Goal: Task Accomplishment & Management: Manage account settings

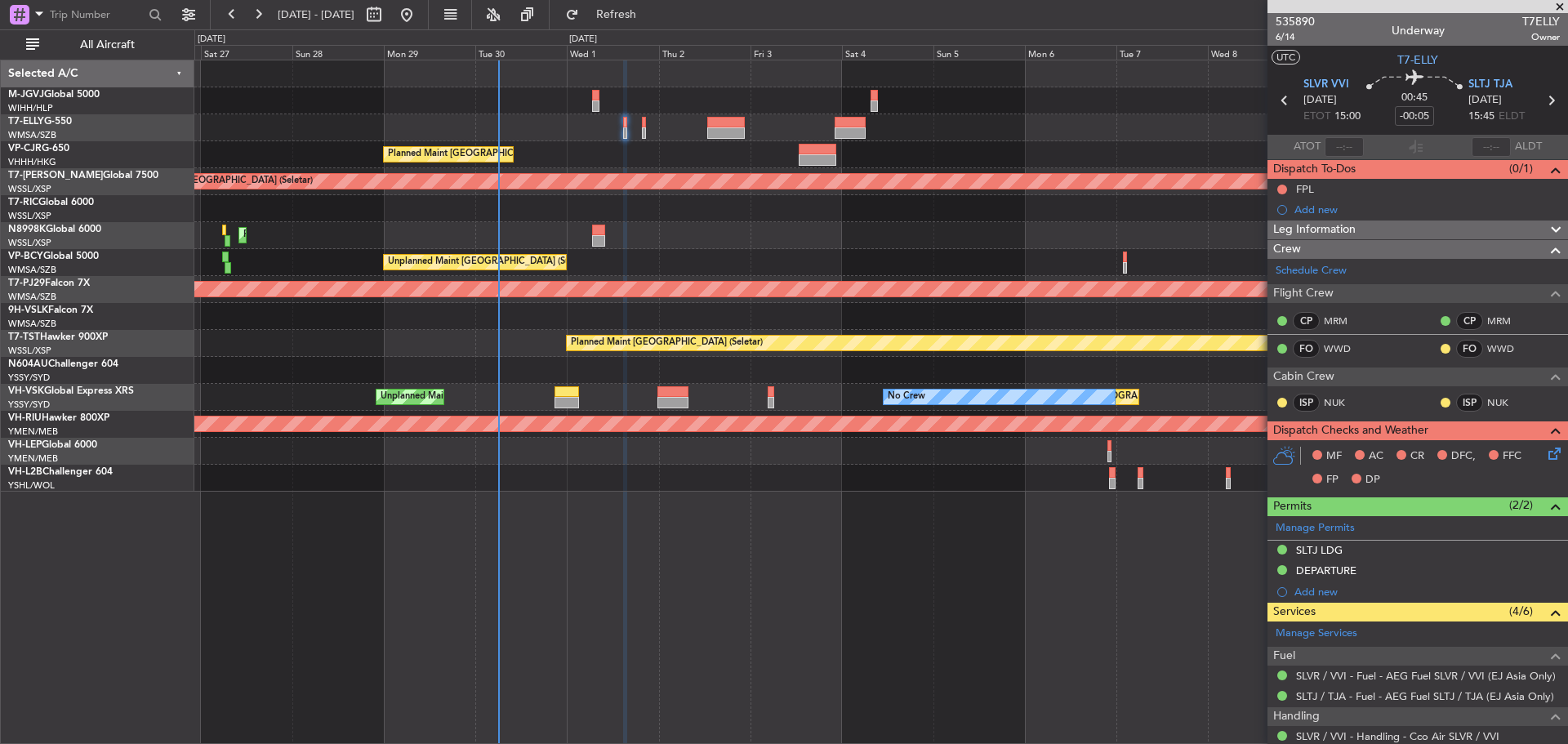
click at [371, 113] on div at bounding box center [880, 101] width 1372 height 27
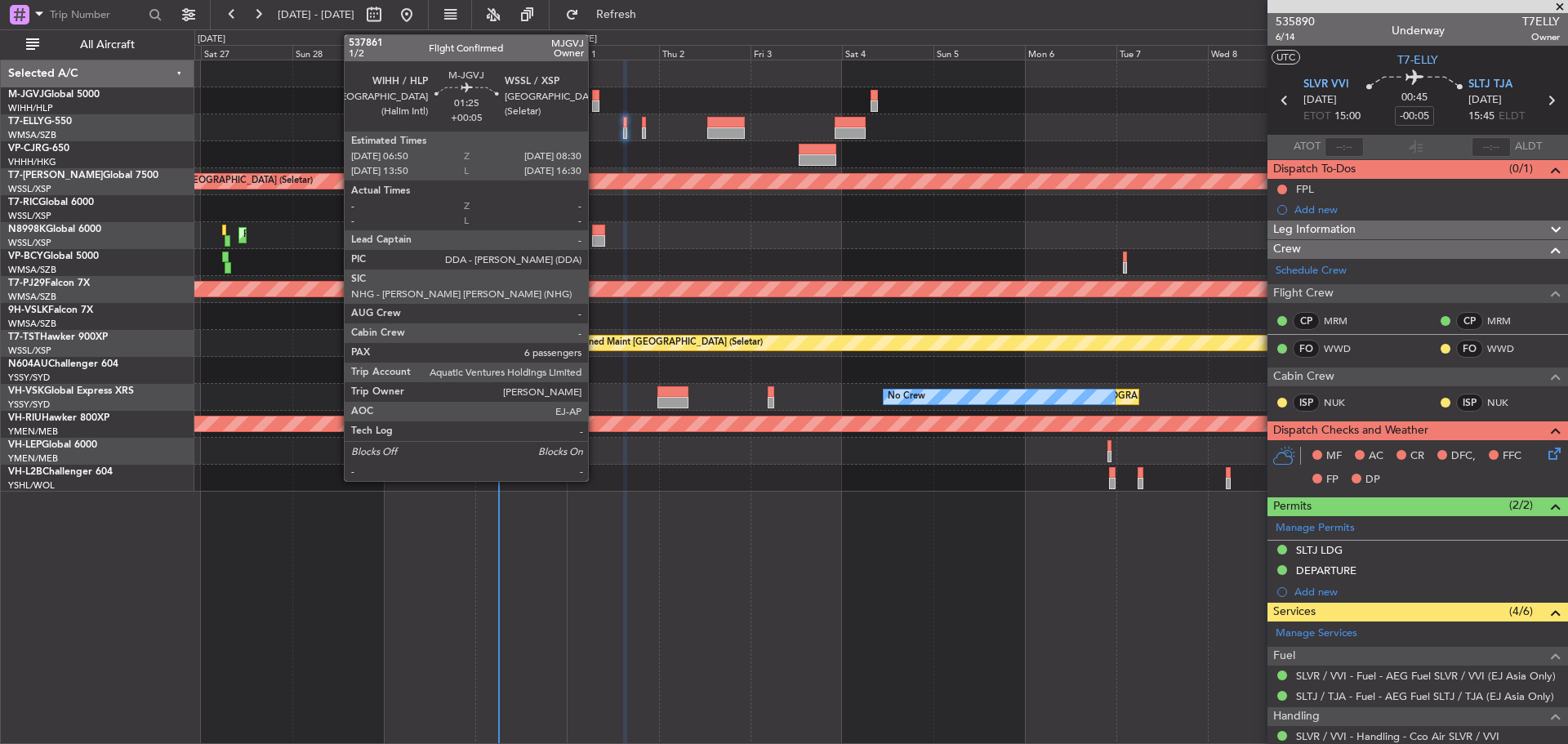
click at [595, 104] on div at bounding box center [595, 107] width 7 height 12
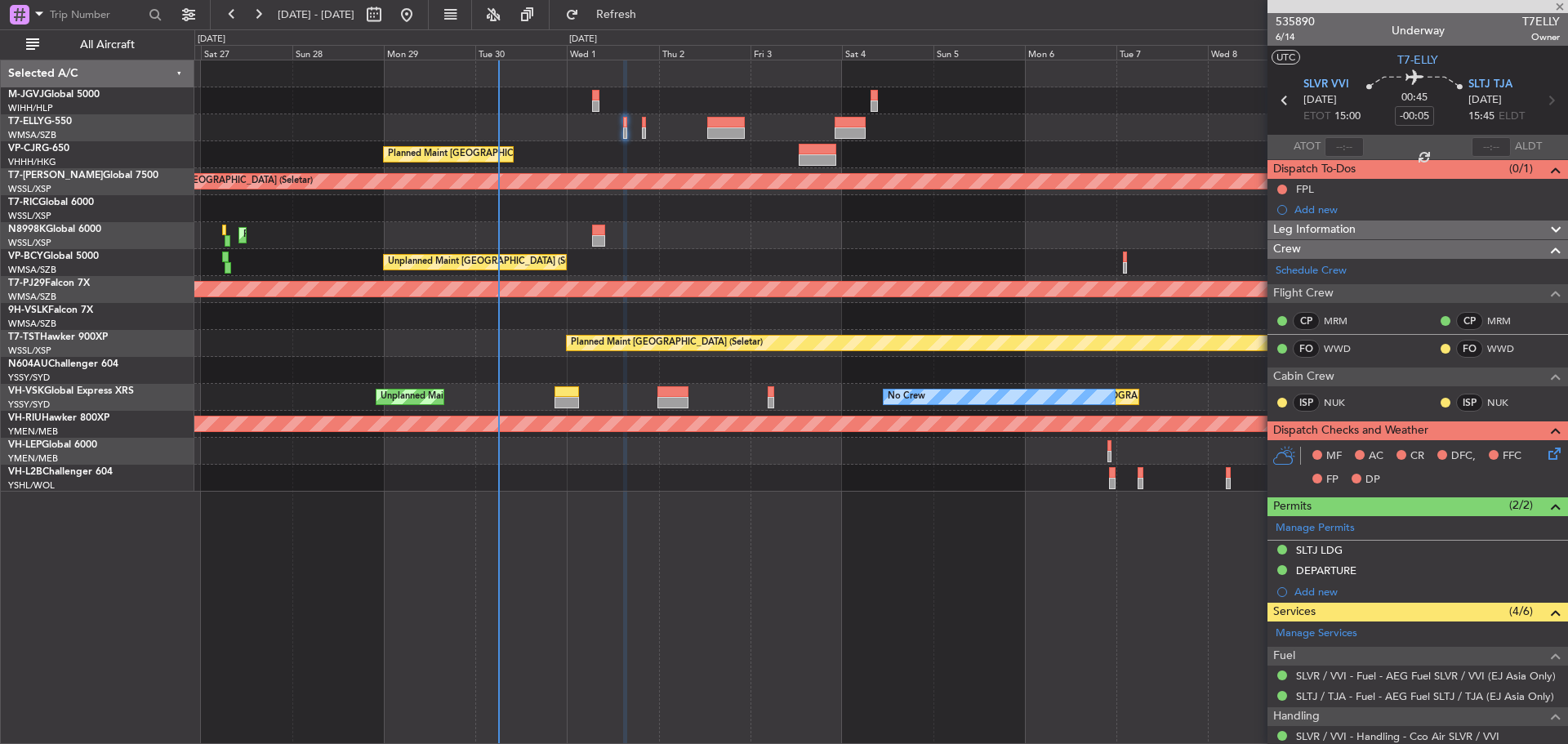
type input "+00:05"
type input "6"
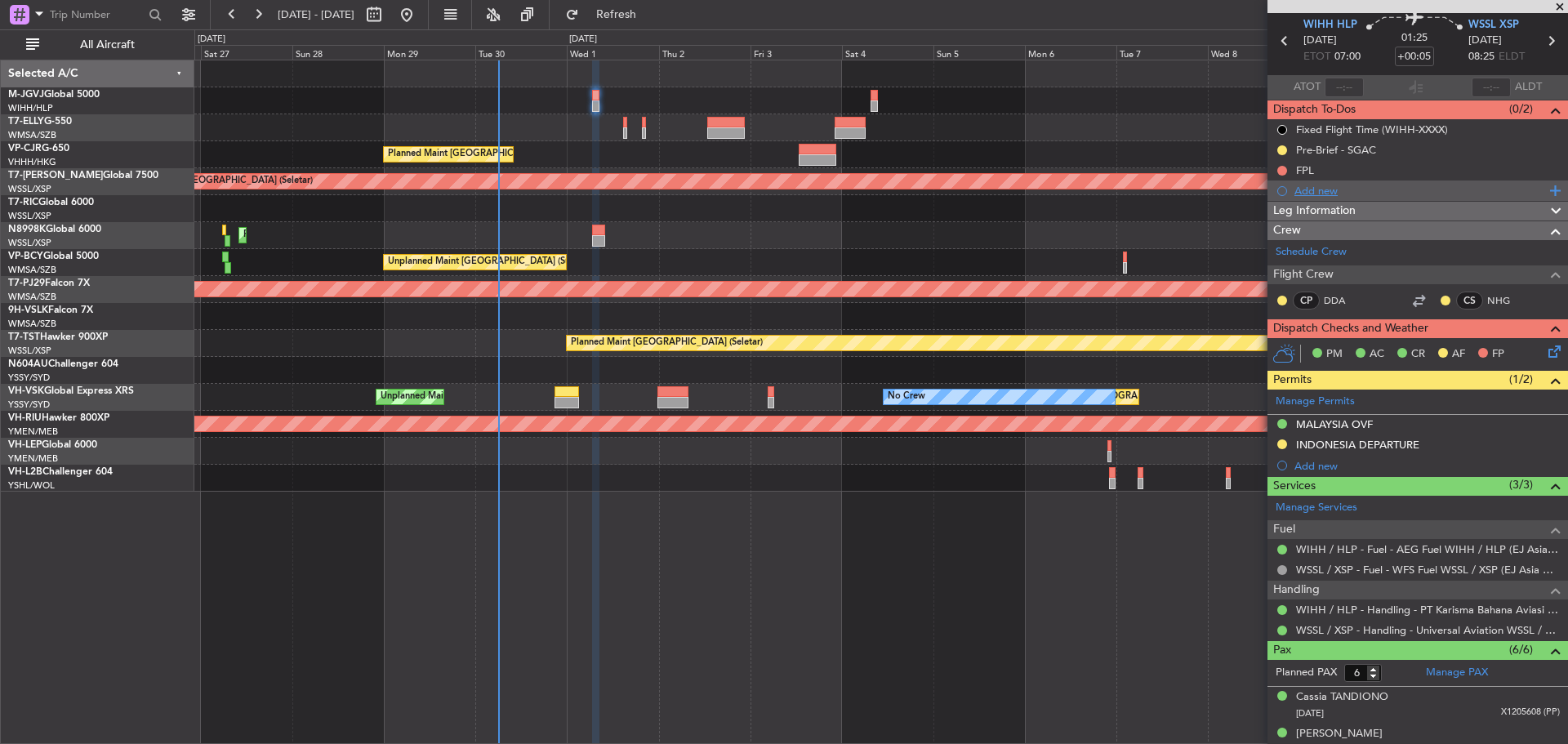
scroll to position [59, 0]
click at [1444, 170] on div "FPL" at bounding box center [1418, 171] width 301 height 20
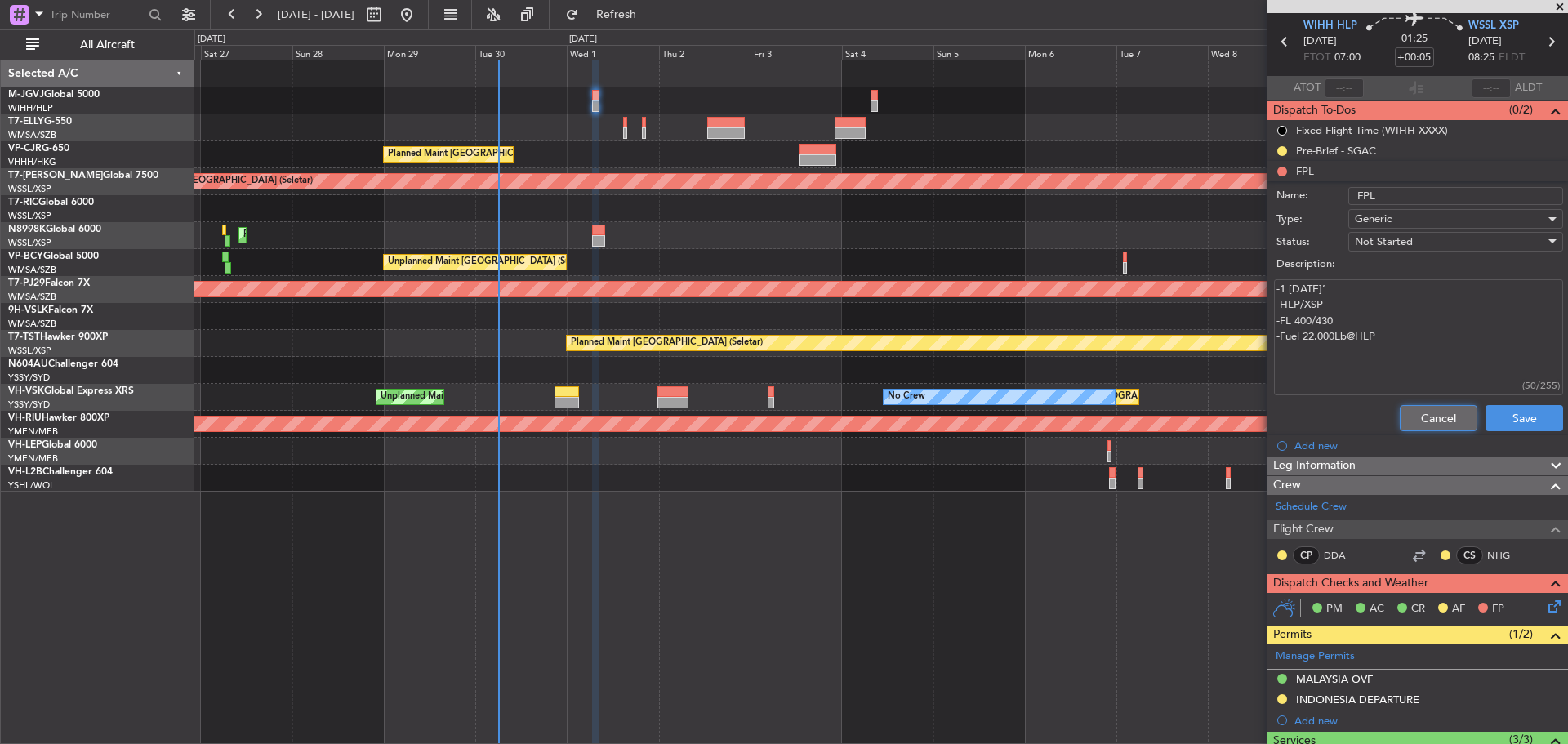
click at [1406, 411] on button "Cancel" at bounding box center [1438, 418] width 77 height 26
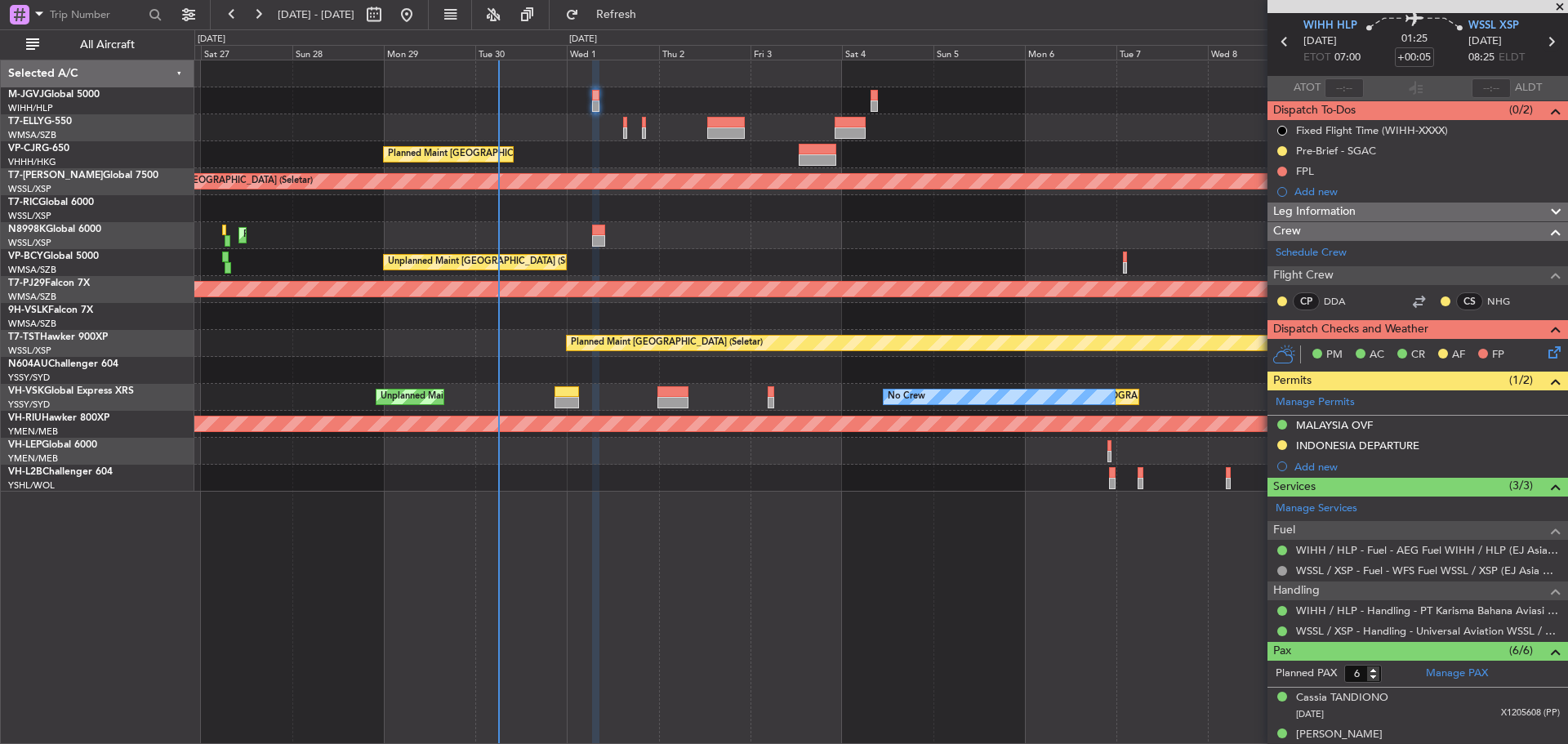
click at [1543, 43] on icon at bounding box center [1550, 41] width 21 height 21
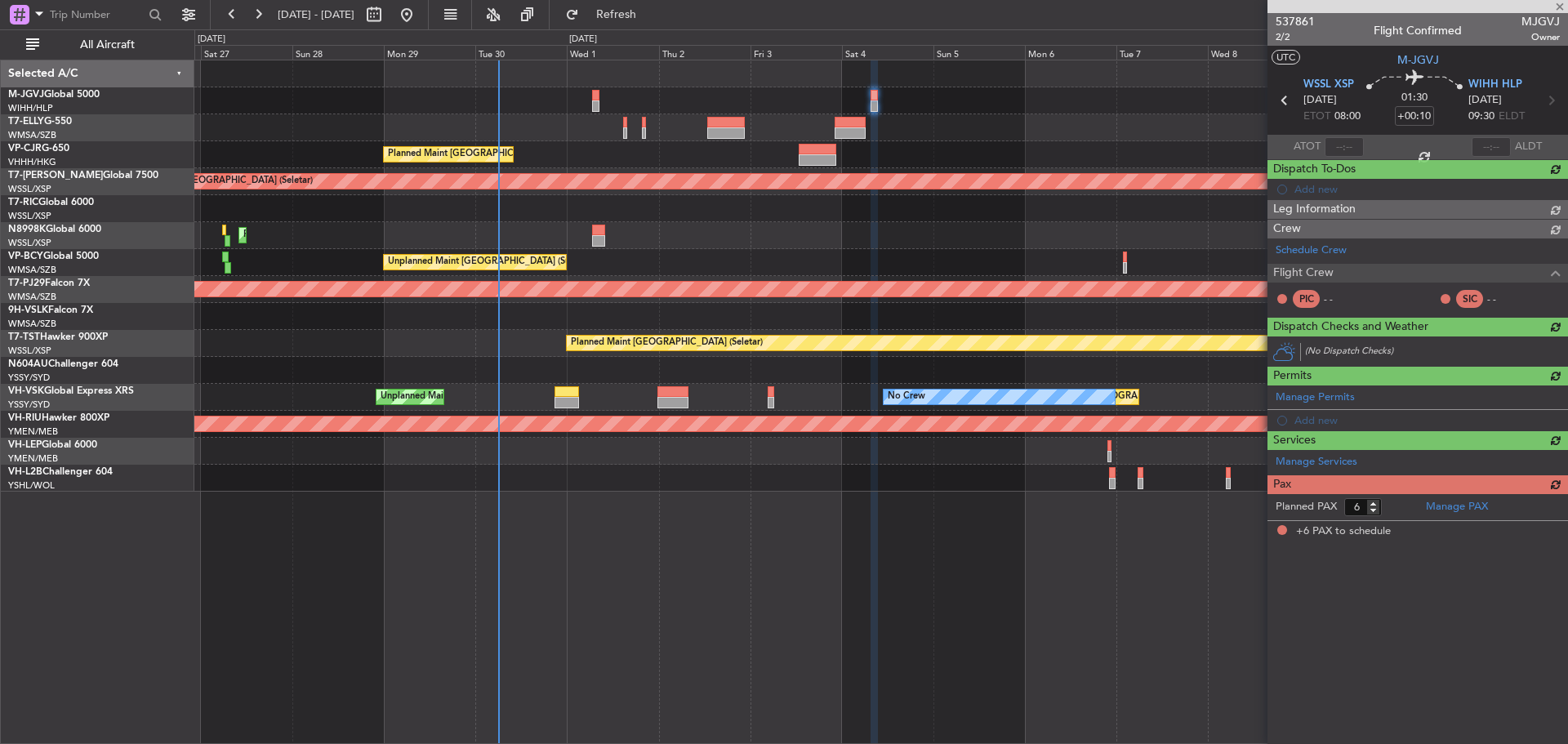
scroll to position [0, 0]
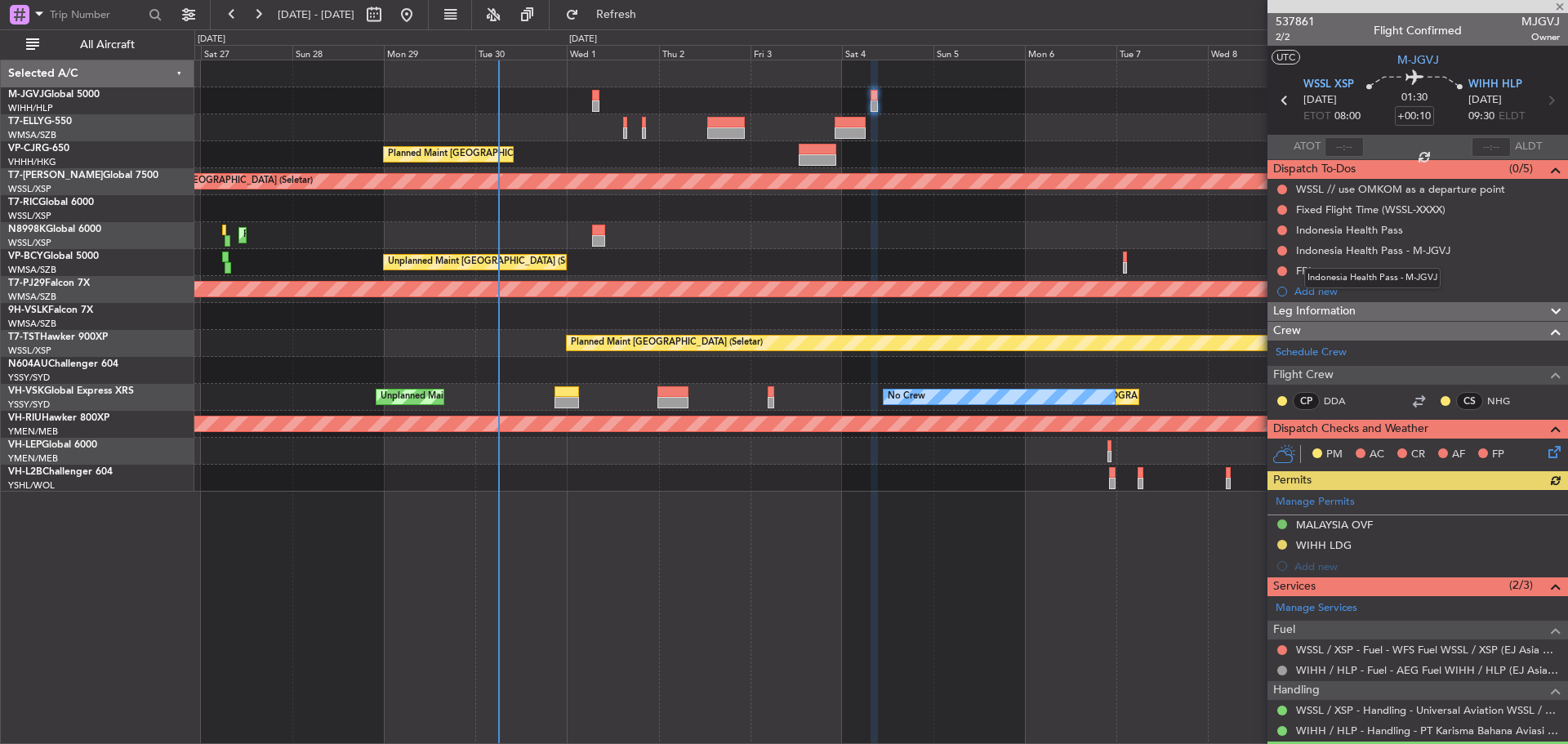
click at [1303, 274] on mat-tooltip-component "Indonesia Health Pass - M-JGVJ" at bounding box center [1371, 277] width 159 height 43
click at [1423, 273] on div "FPL" at bounding box center [1418, 271] width 301 height 20
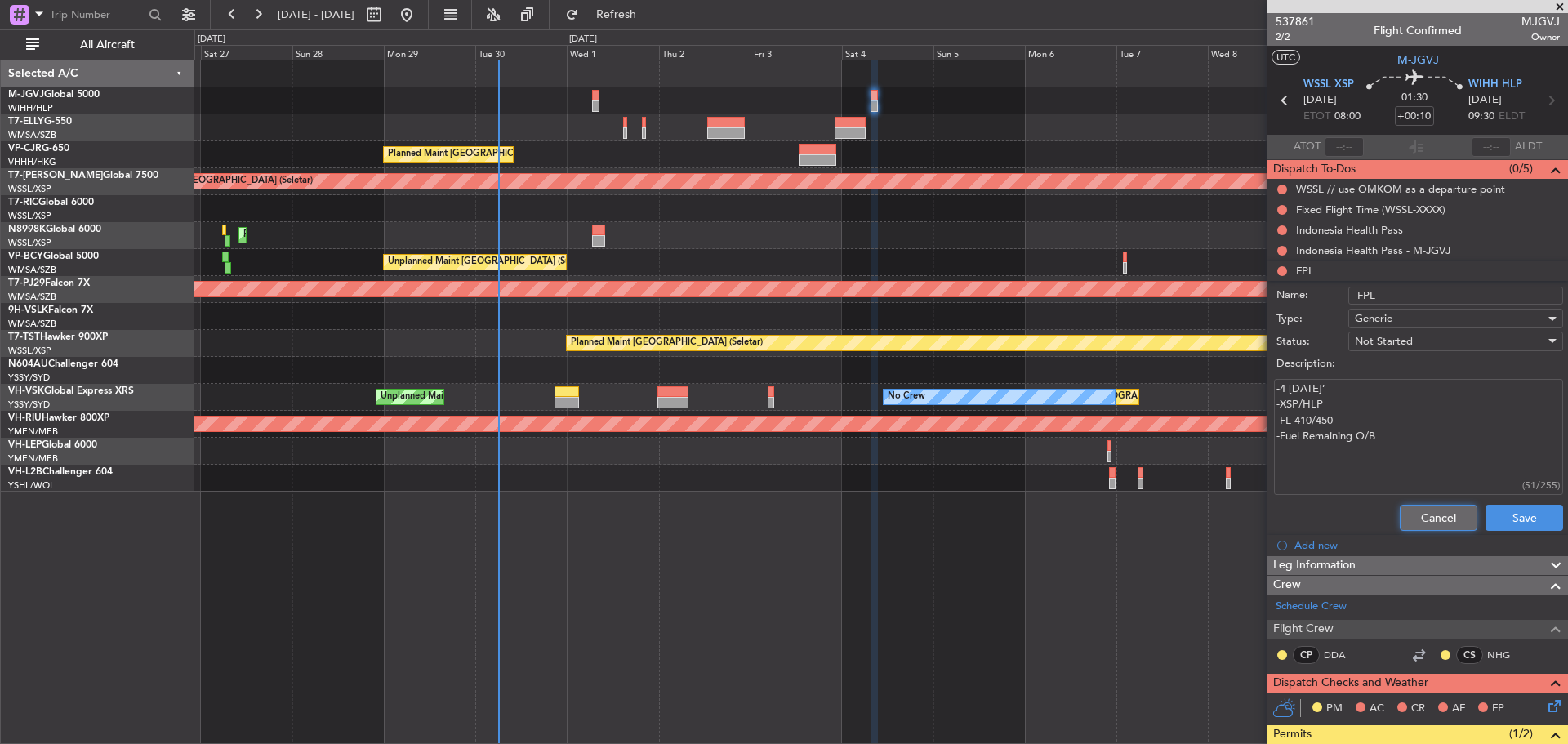
click at [1405, 511] on button "Cancel" at bounding box center [1438, 517] width 77 height 26
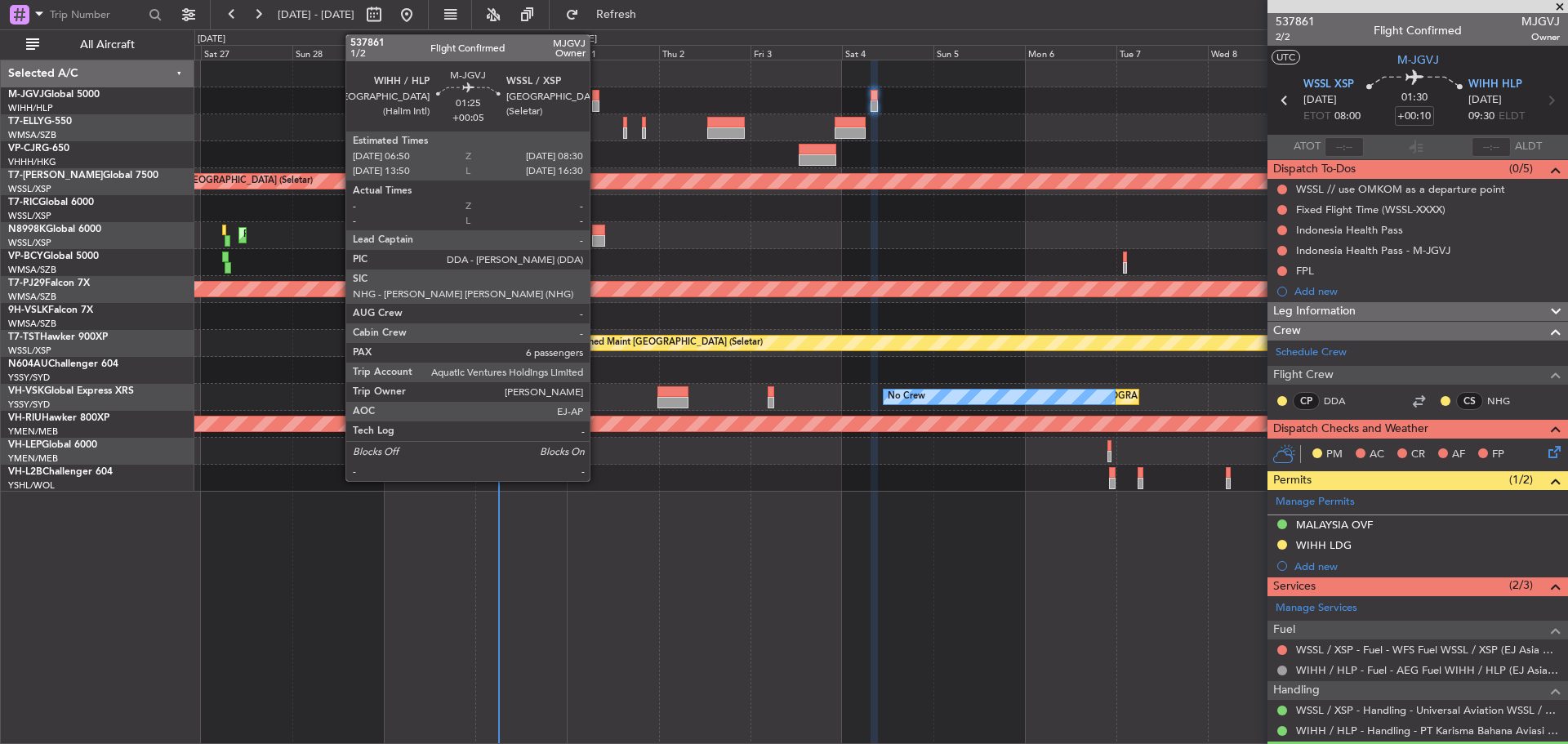
click at [597, 101] on div at bounding box center [595, 107] width 7 height 12
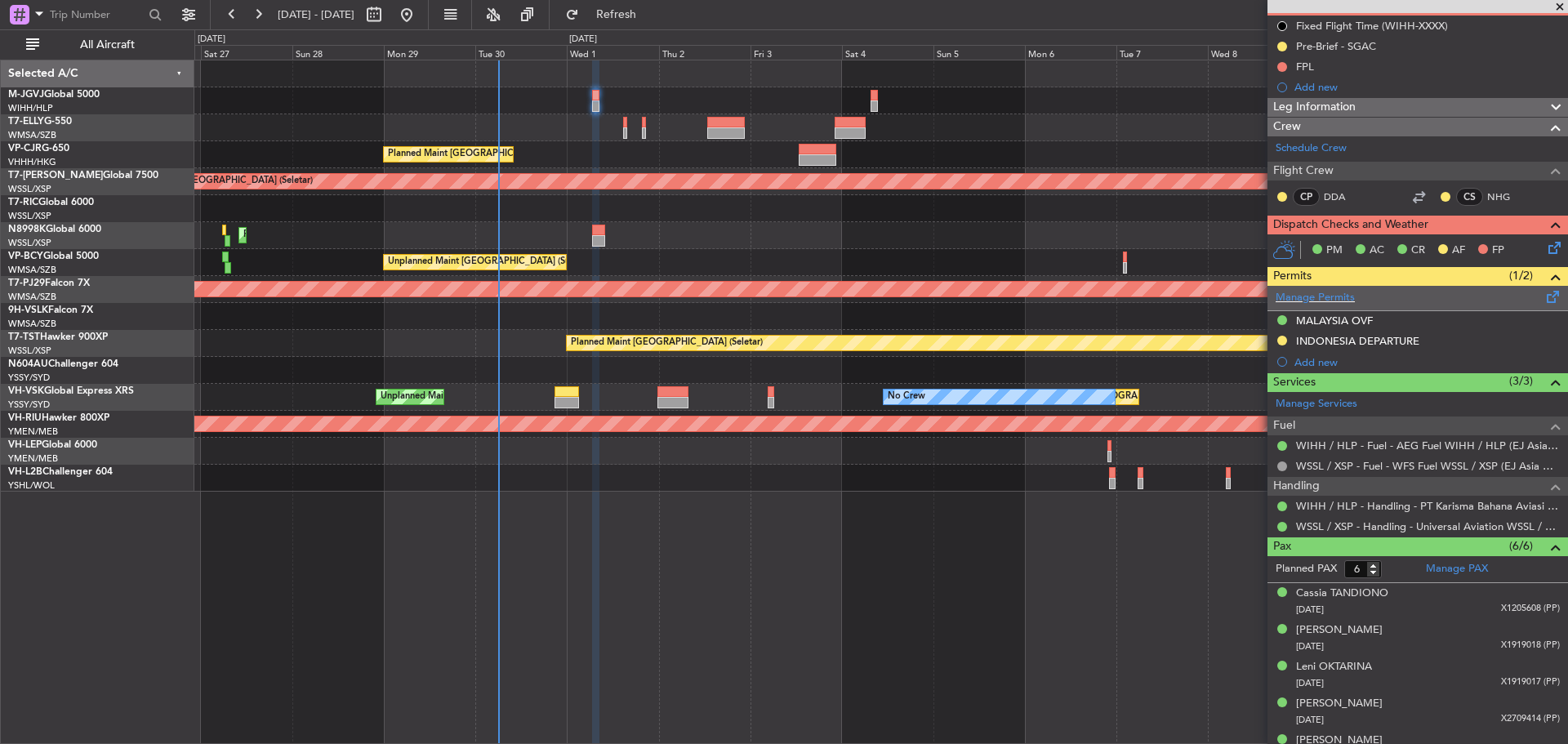
scroll to position [222, 0]
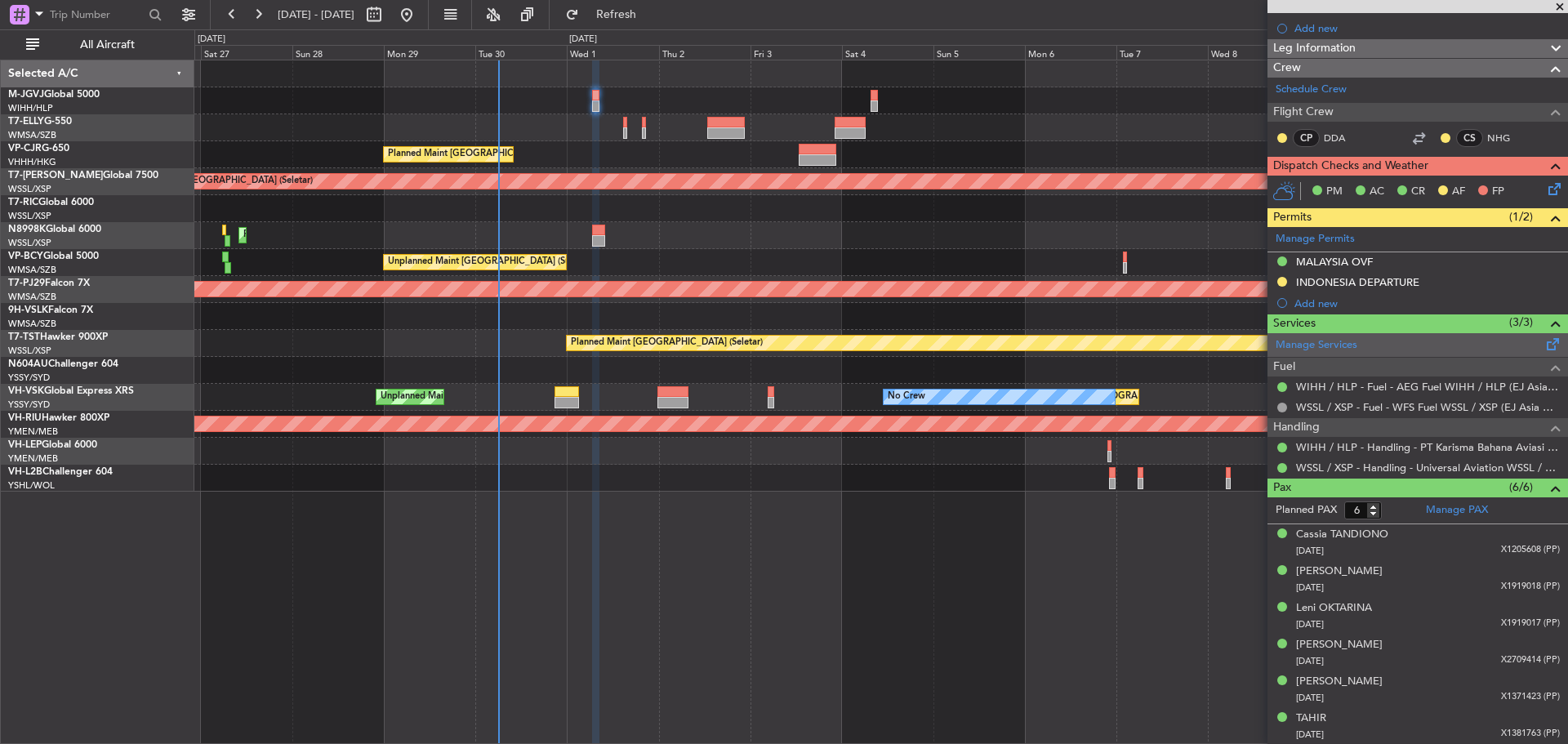
click at [1543, 340] on span at bounding box center [1552, 340] width 19 height 13
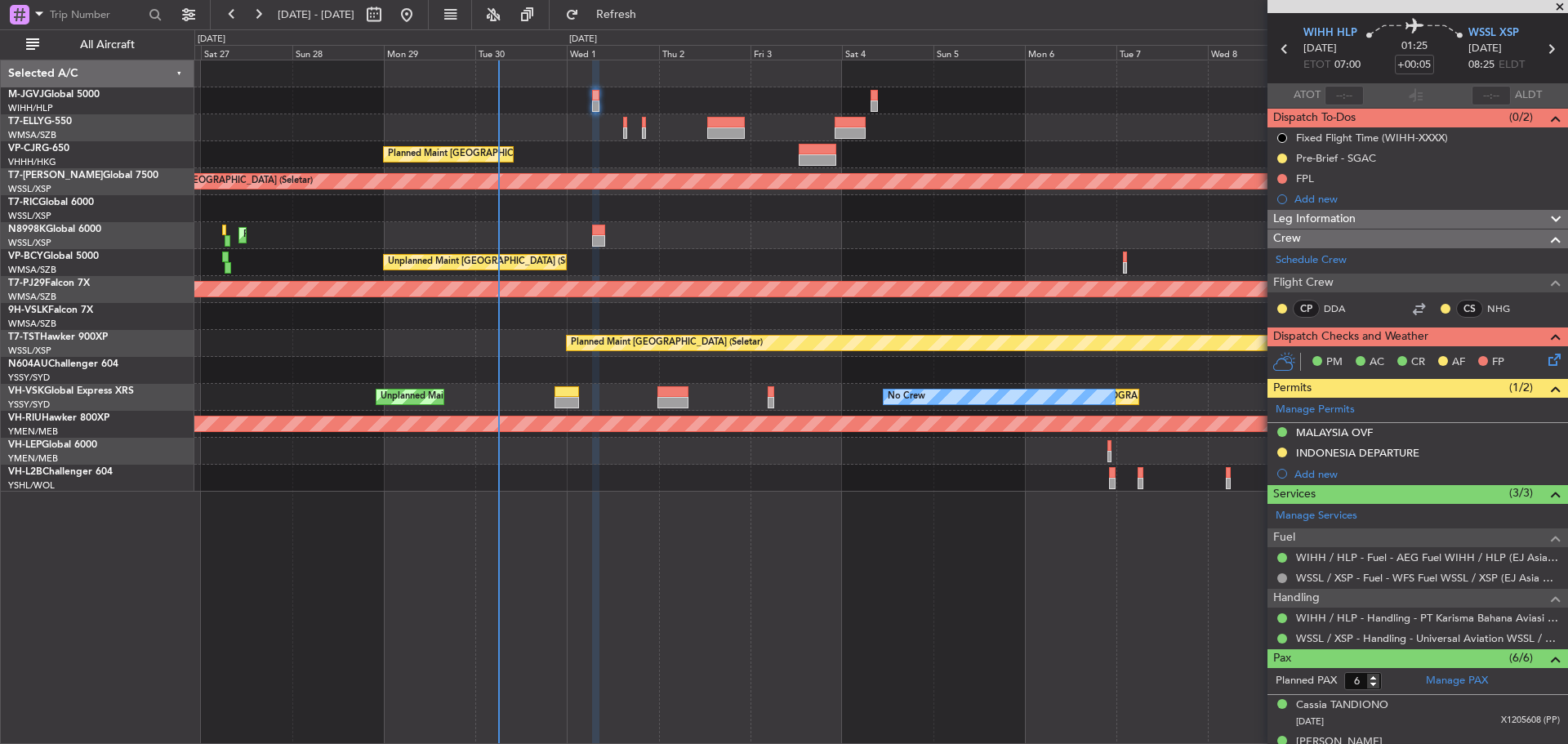
scroll to position [0, 0]
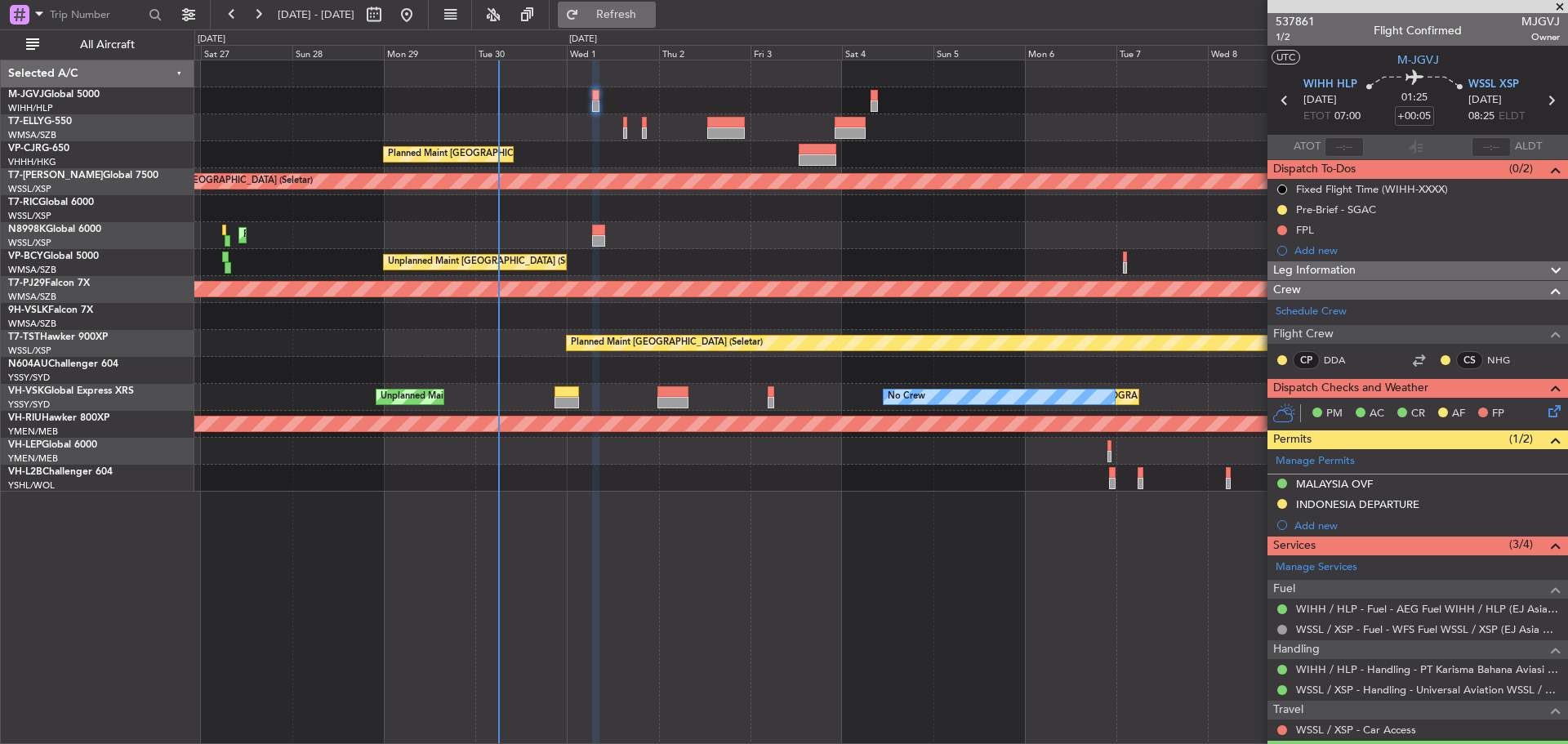
click at [650, 14] on span "Refresh" at bounding box center [617, 15] width 69 height 12
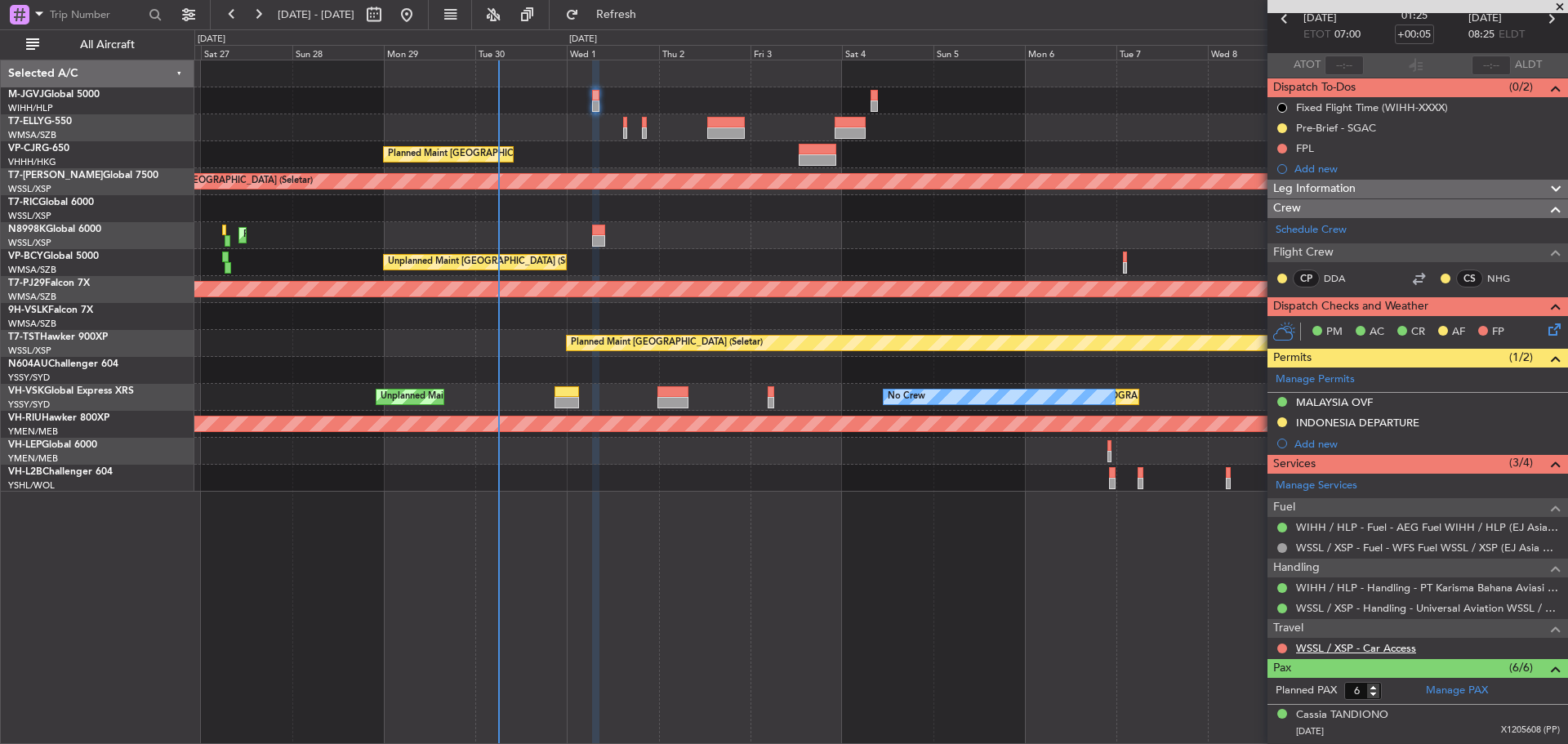
click at [1353, 649] on link "WSSL / XSP - Car Access" at bounding box center [1355, 648] width 120 height 14
click at [650, 10] on span "Refresh" at bounding box center [617, 15] width 69 height 12
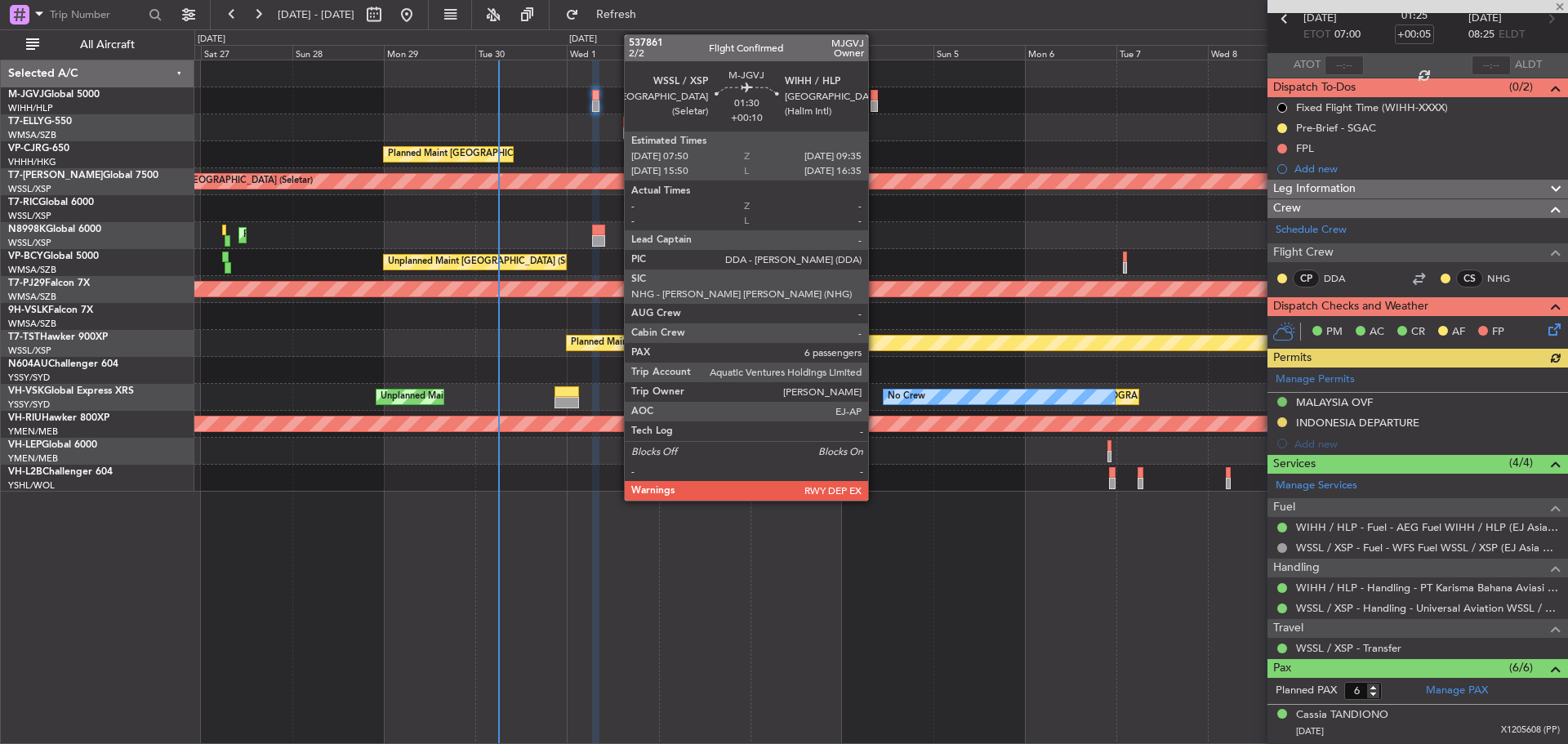
click at [876, 102] on div at bounding box center [874, 107] width 8 height 12
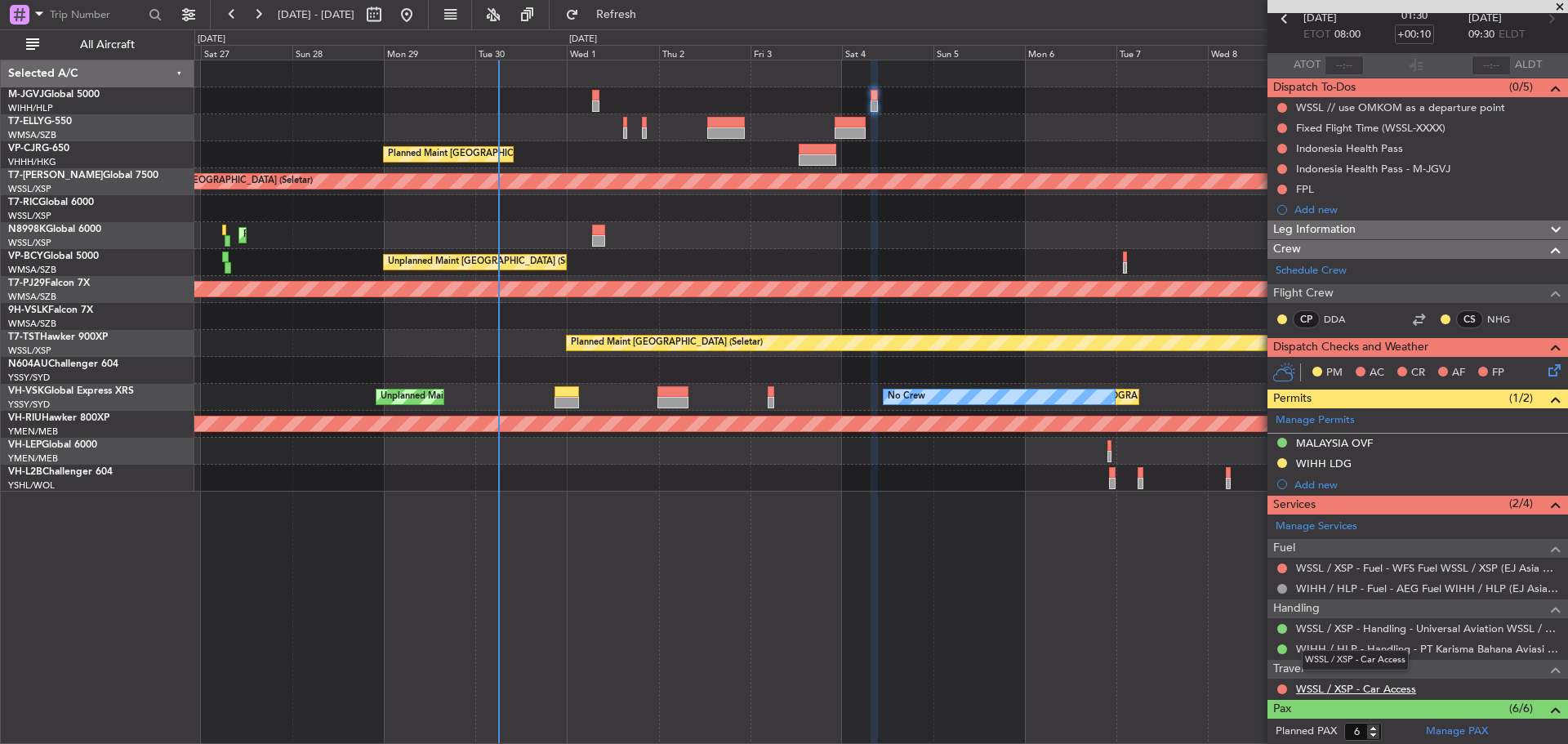
click at [1372, 687] on link "WSSL / XSP - Car Access" at bounding box center [1355, 689] width 120 height 14
click at [638, 14] on span "Refresh" at bounding box center [617, 15] width 69 height 12
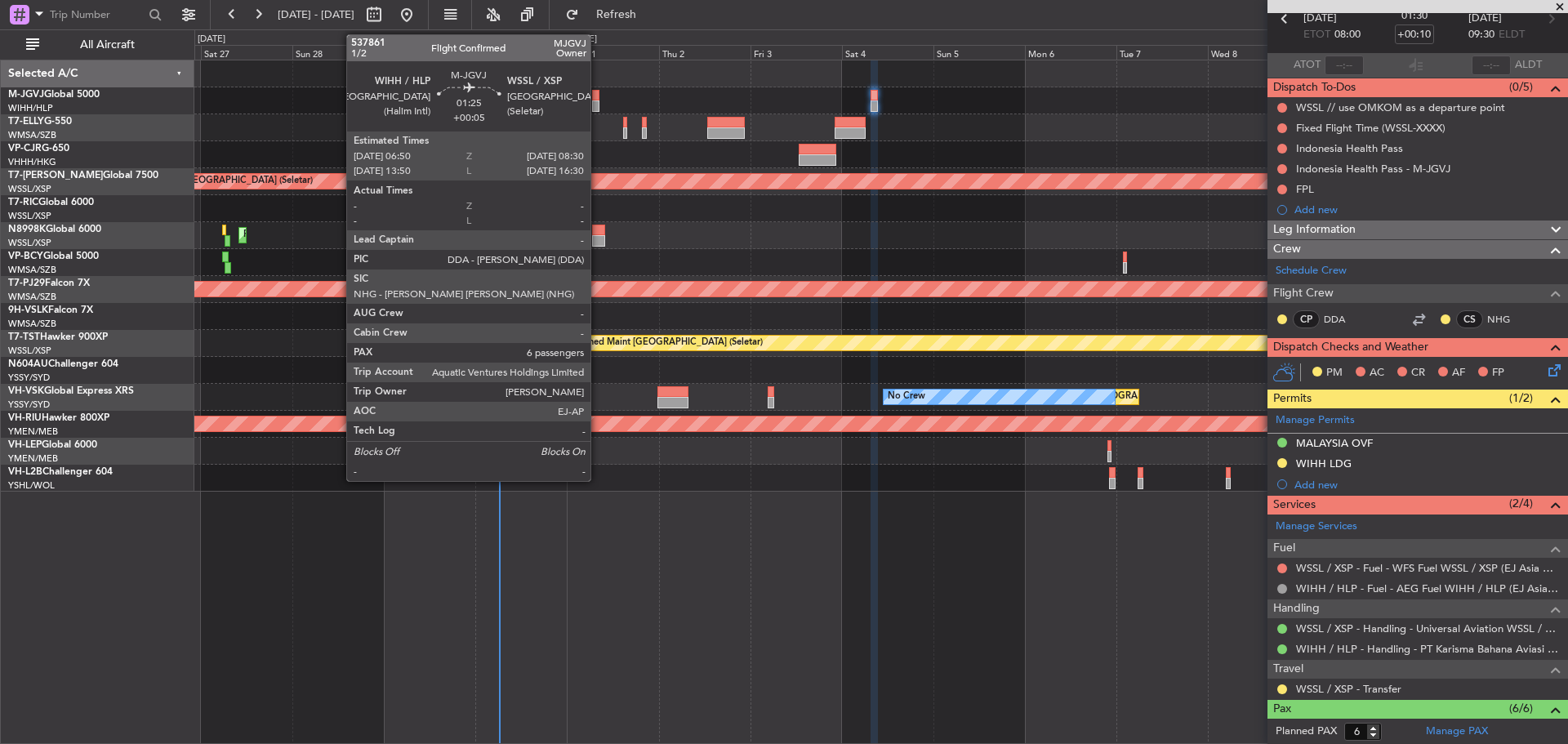
click at [597, 106] on div at bounding box center [595, 107] width 7 height 12
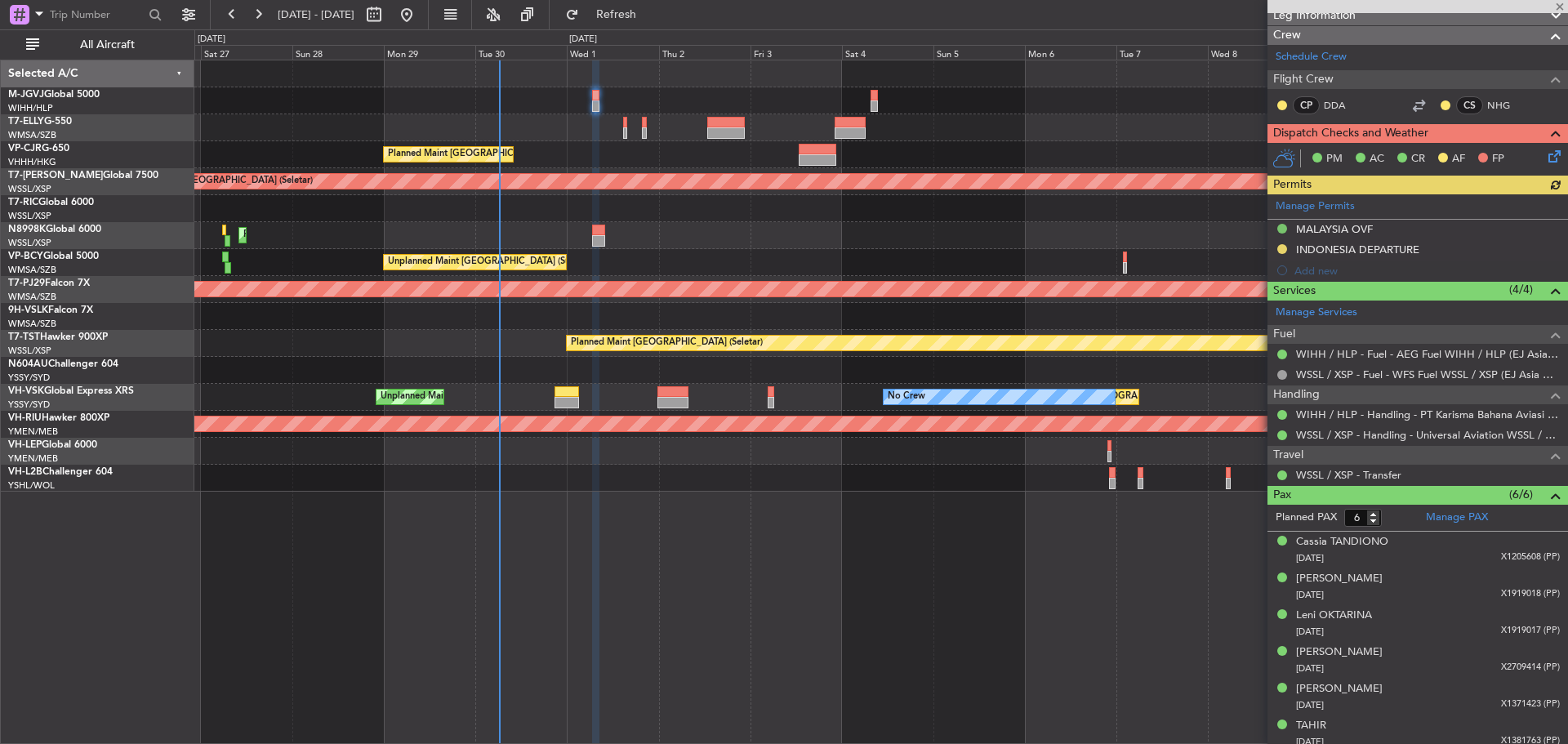
scroll to position [262, 0]
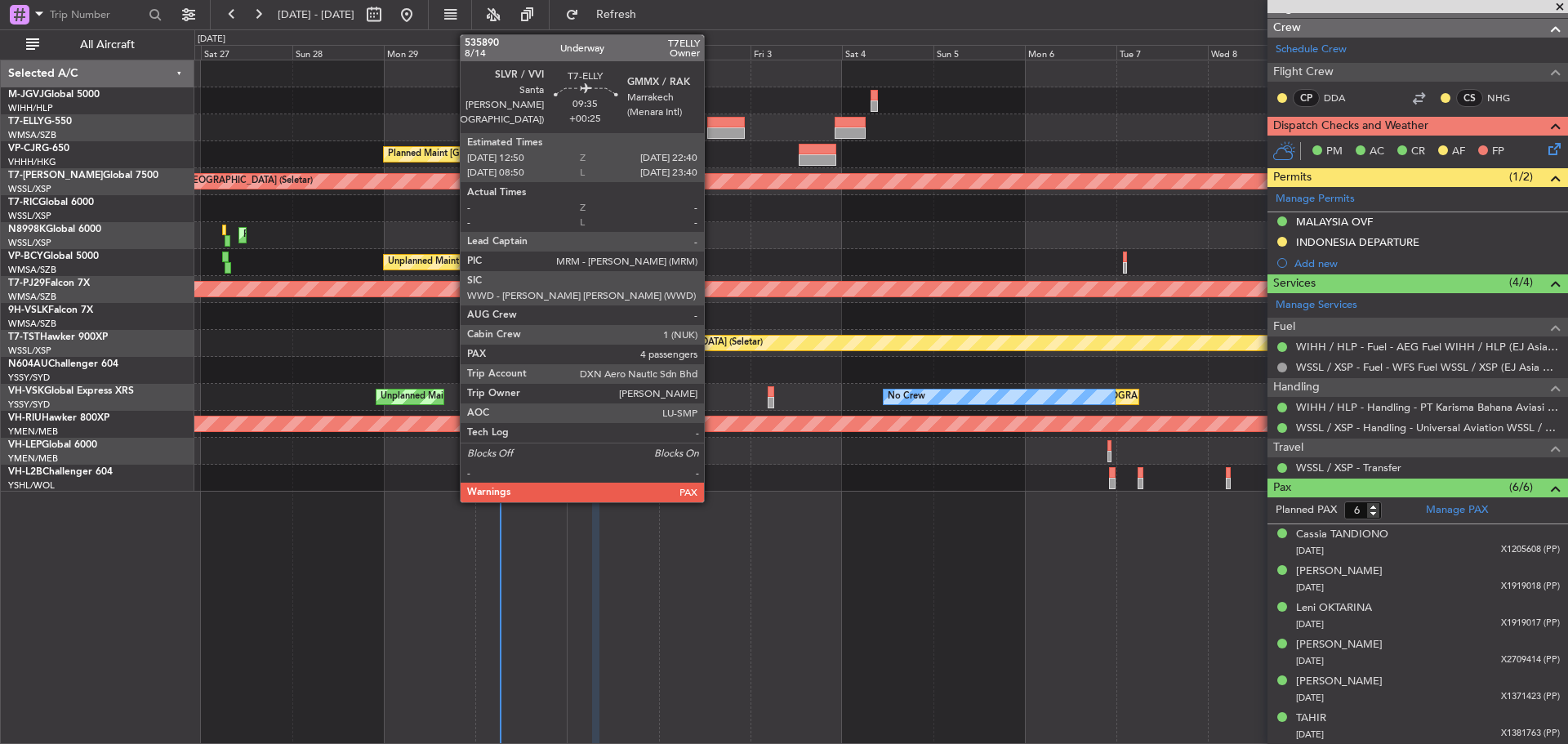
click at [711, 129] on div at bounding box center [725, 134] width 38 height 12
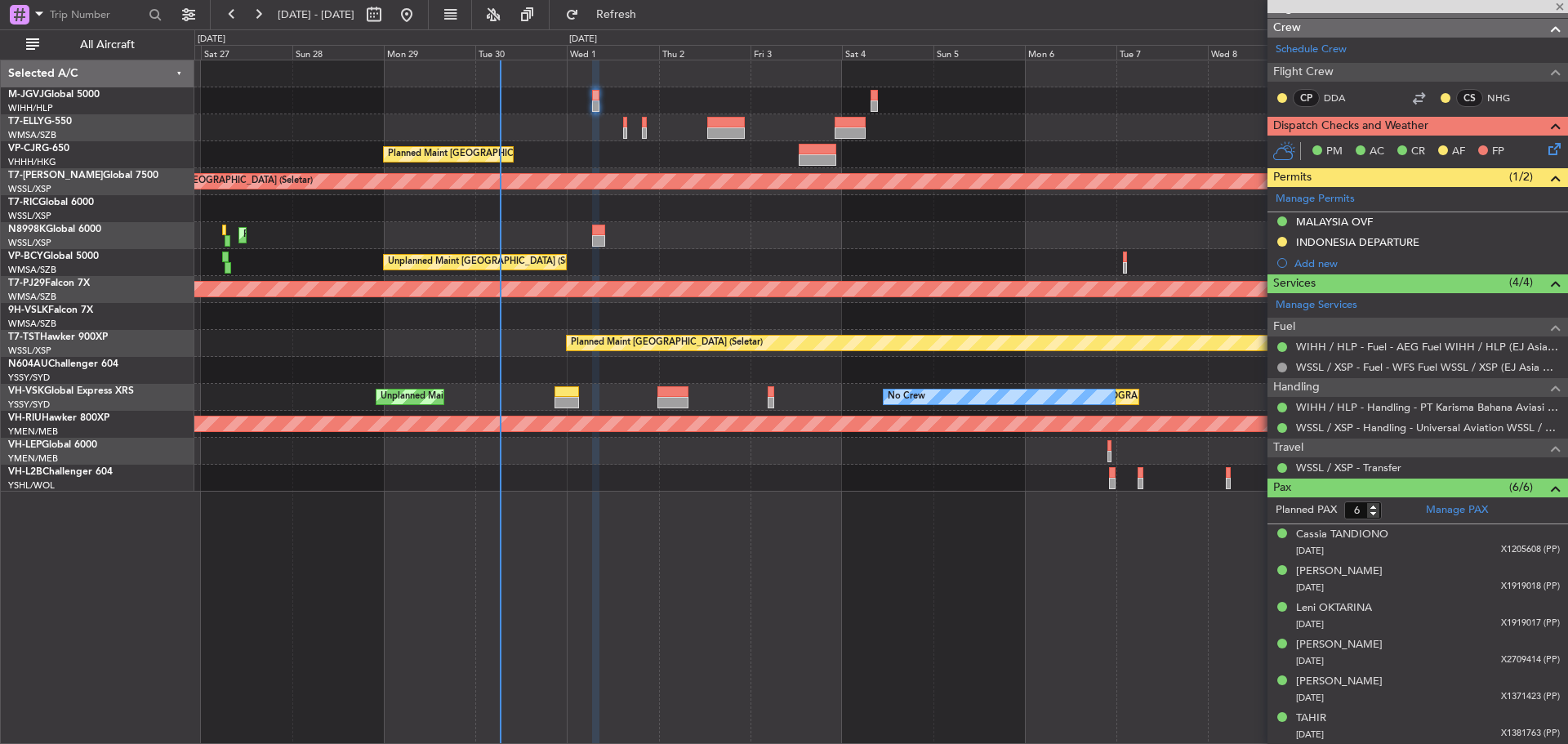
type input "+00:25"
type input "4"
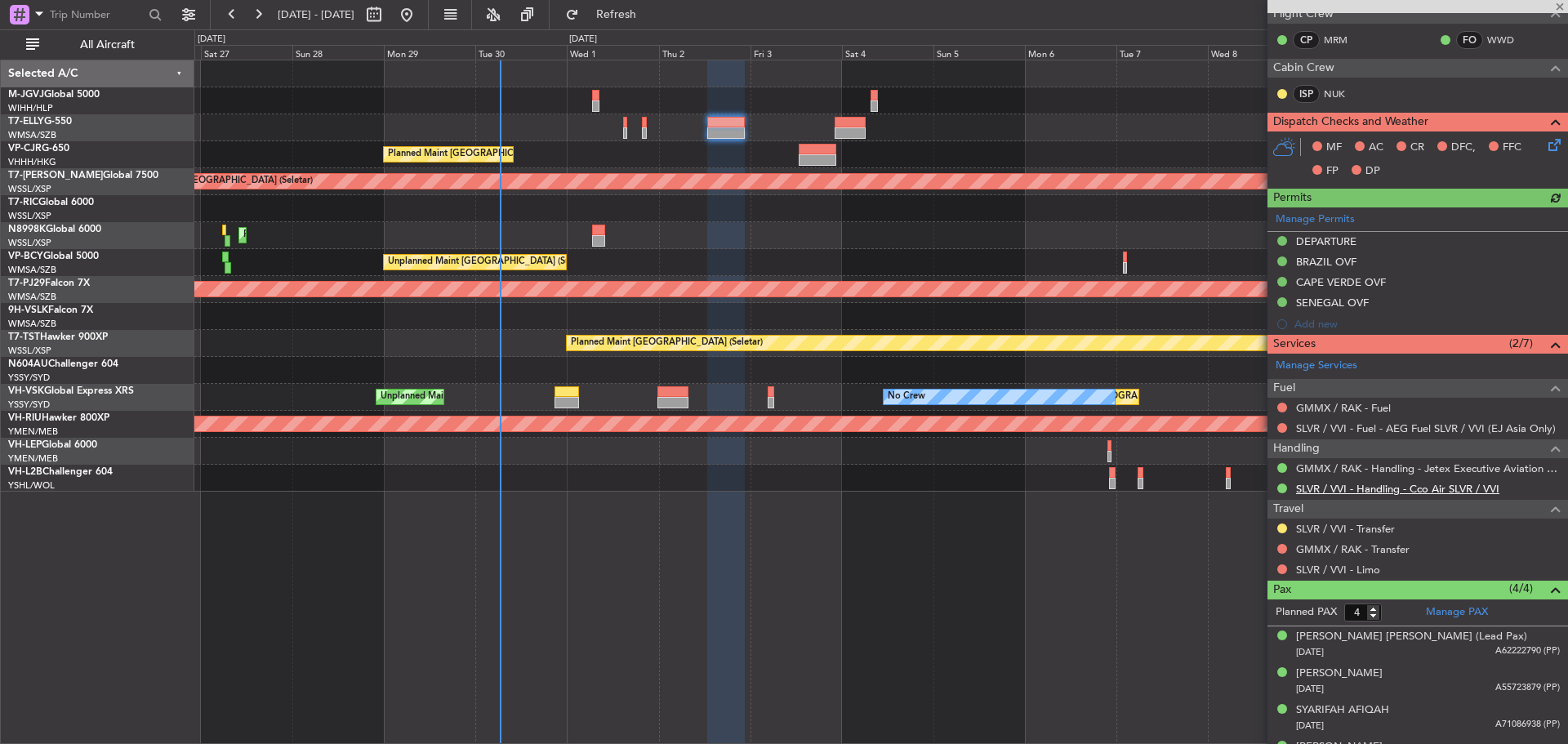
scroll to position [308, 0]
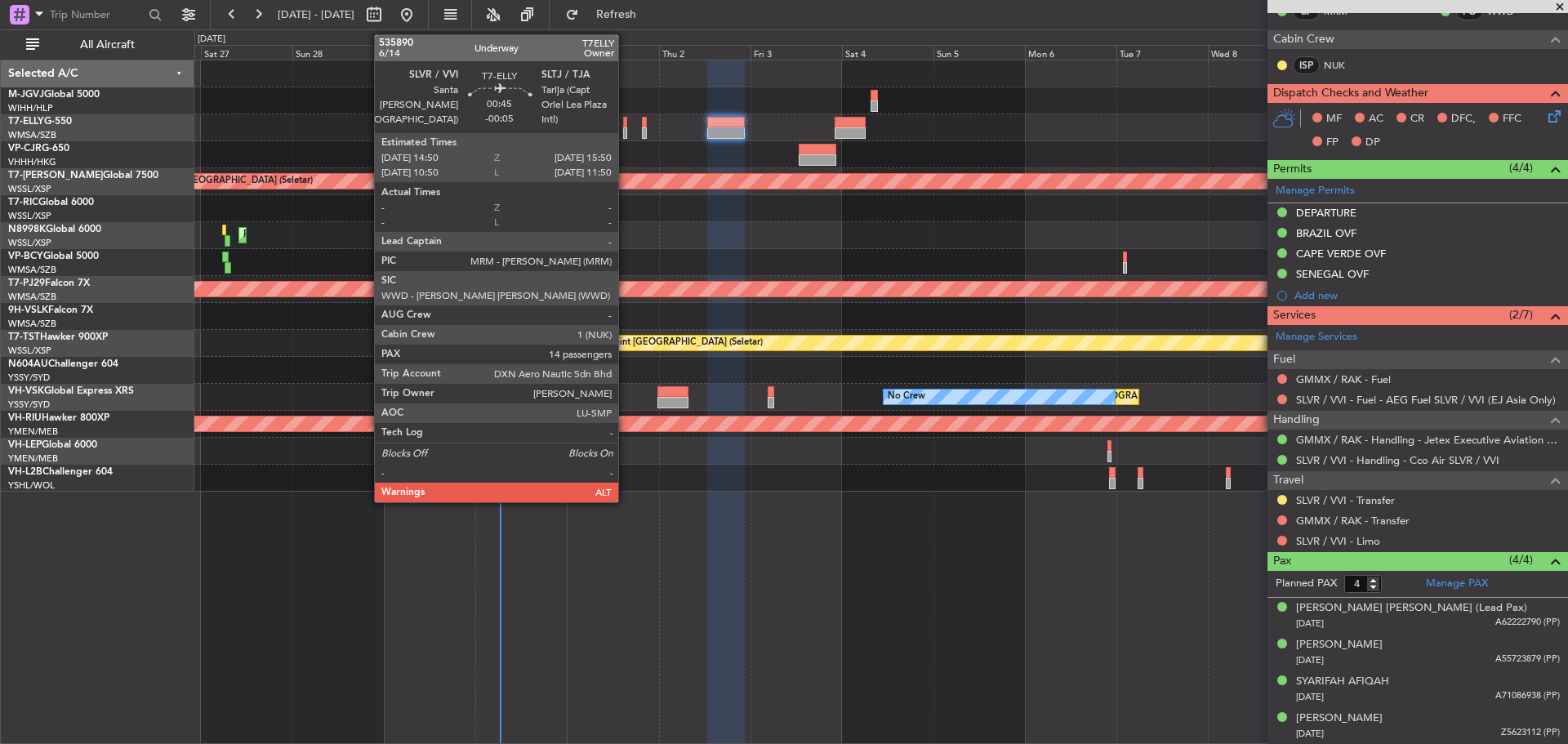
click at [625, 128] on div at bounding box center [624, 134] width 4 height 12
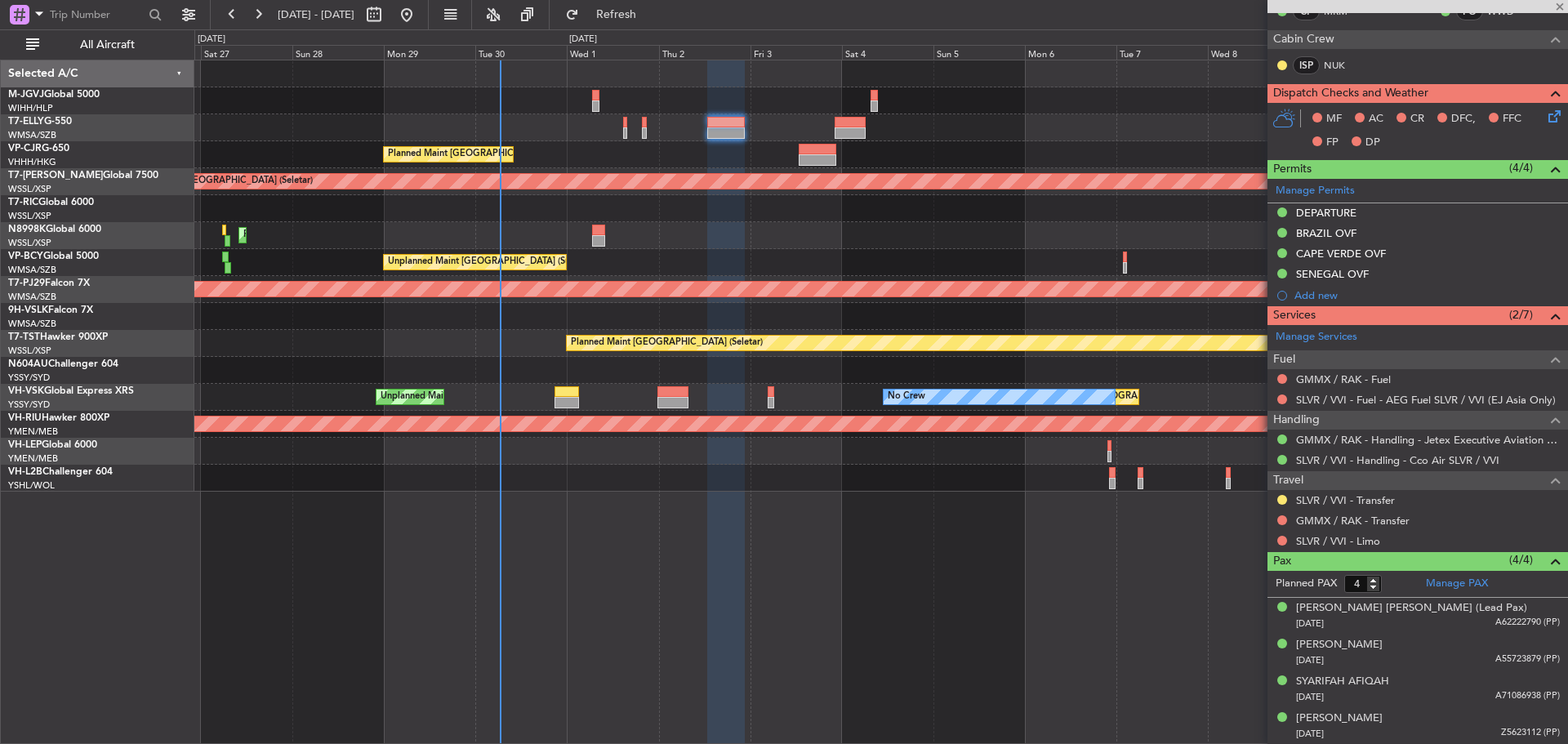
type input "-00:05"
type input "14"
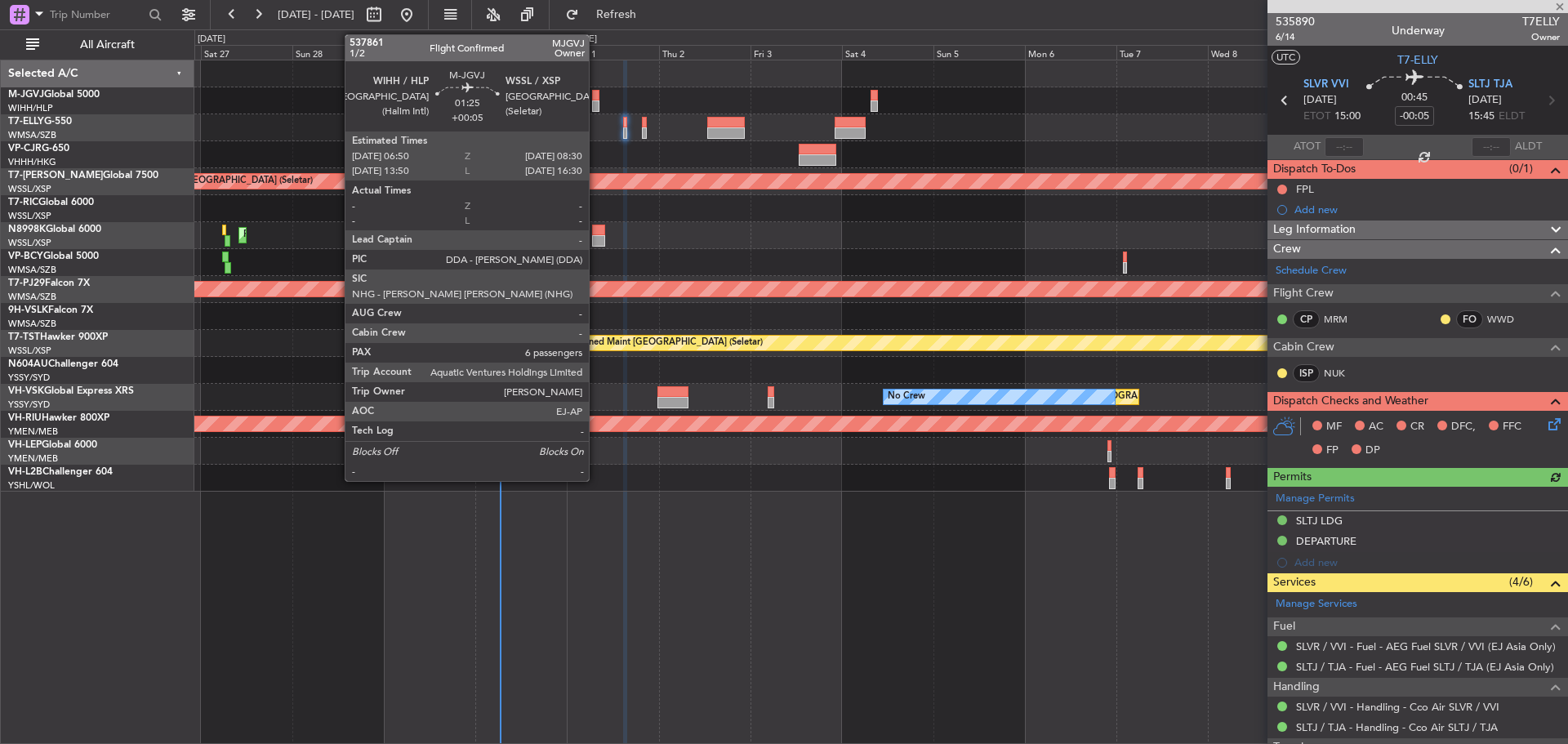
click at [596, 95] on div at bounding box center [595, 96] width 7 height 12
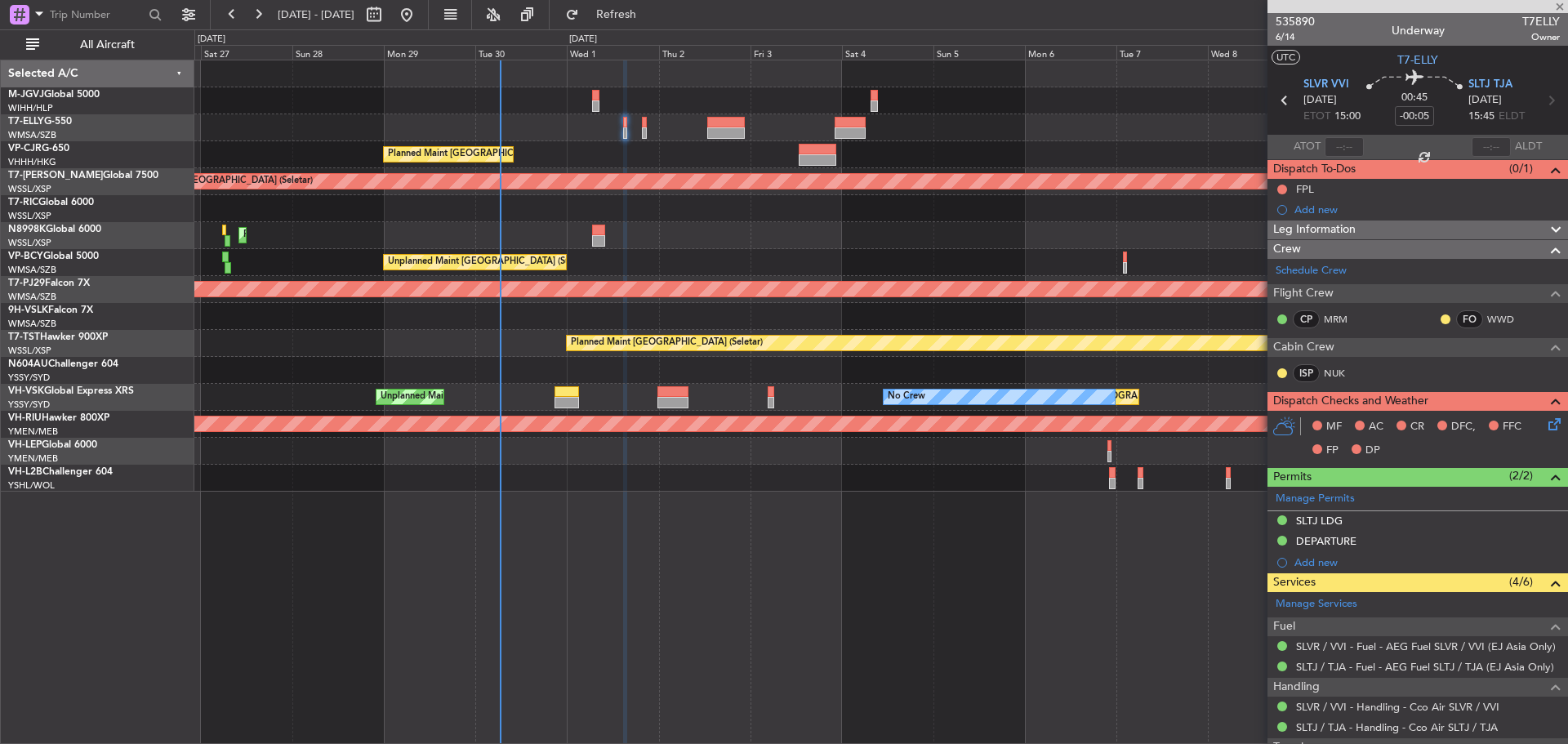
type input "+00:05"
type input "6"
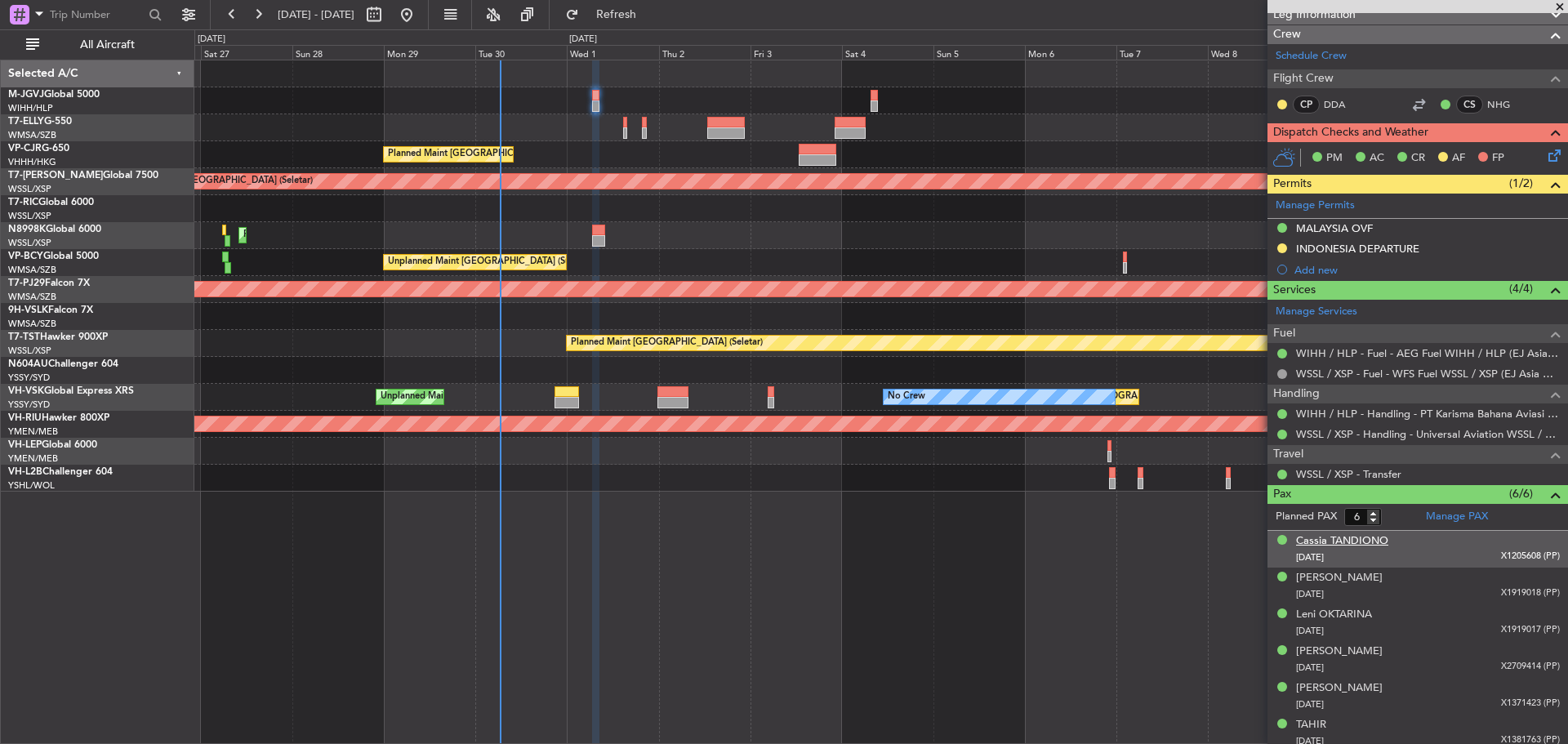
scroll to position [262, 0]
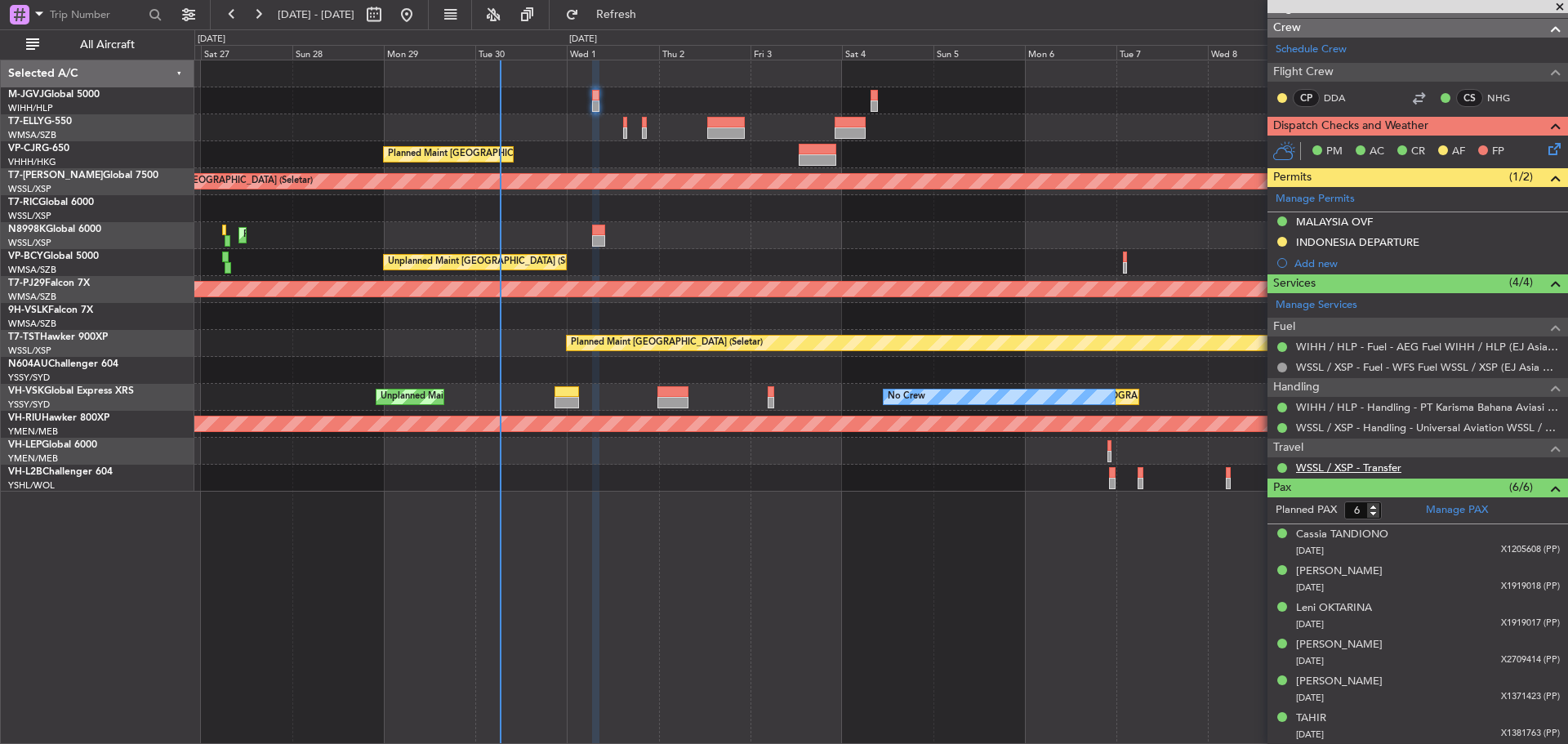
click at [1336, 467] on link "WSSL / XSP - Transfer" at bounding box center [1348, 467] width 105 height 14
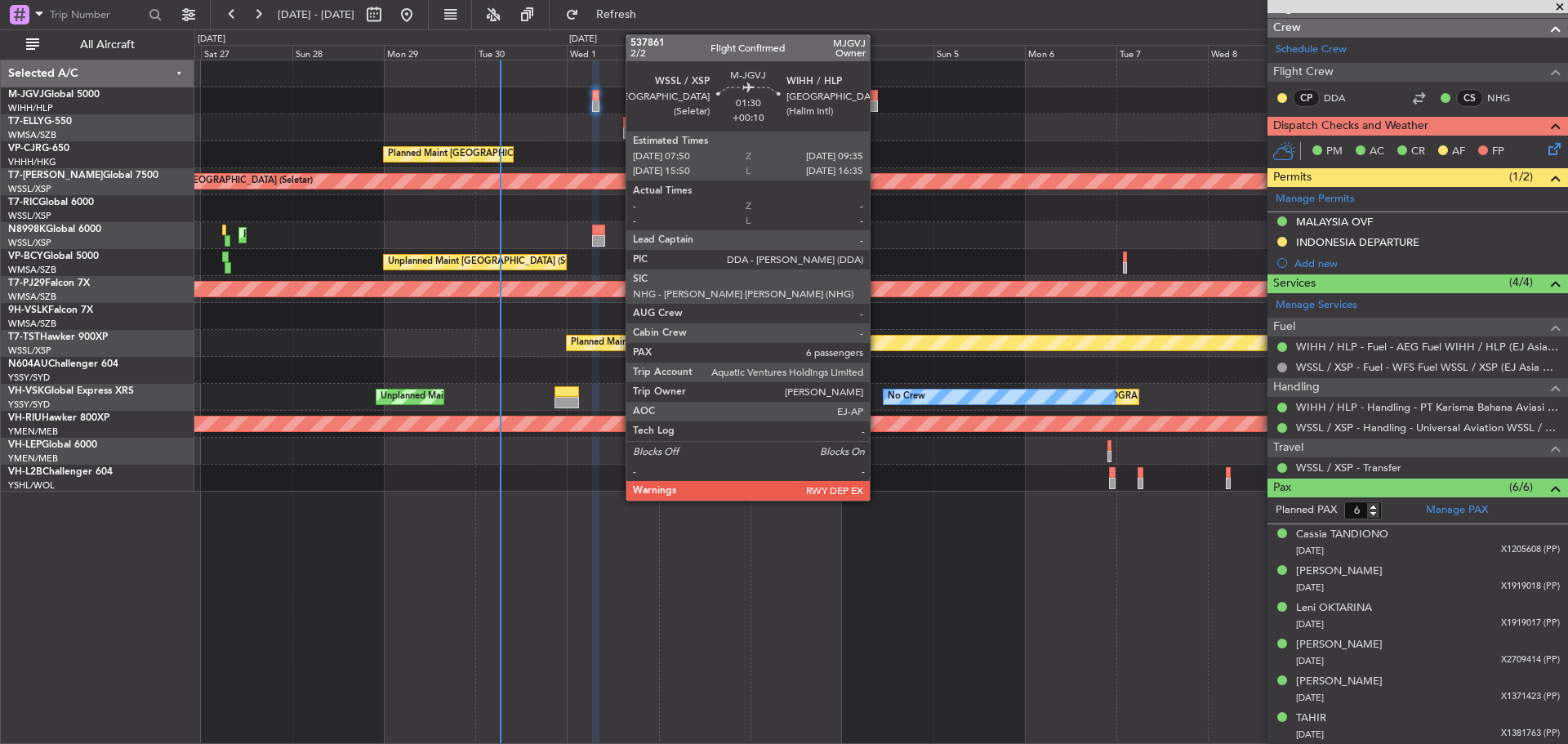
click at [877, 99] on div at bounding box center [874, 96] width 8 height 12
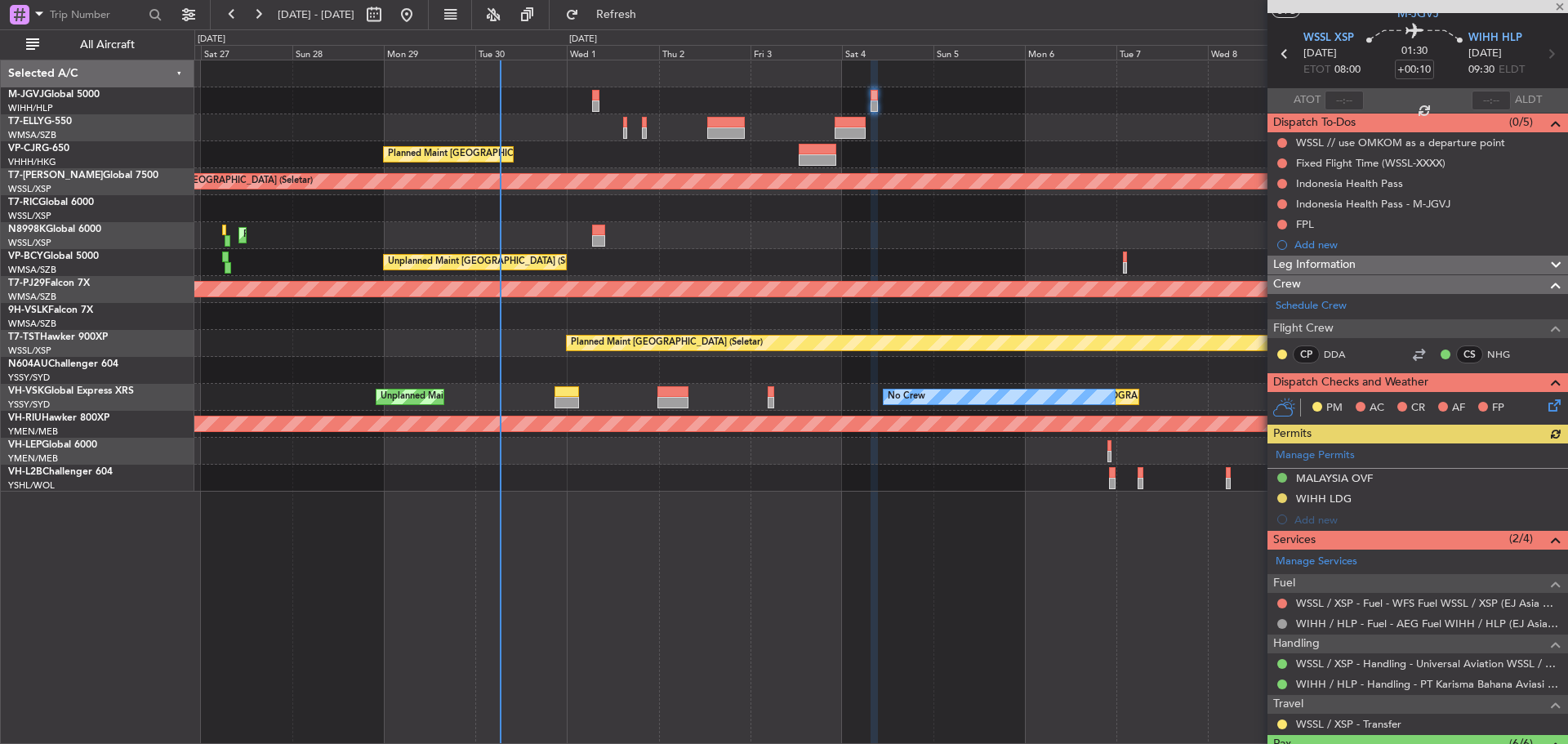
scroll to position [82, 0]
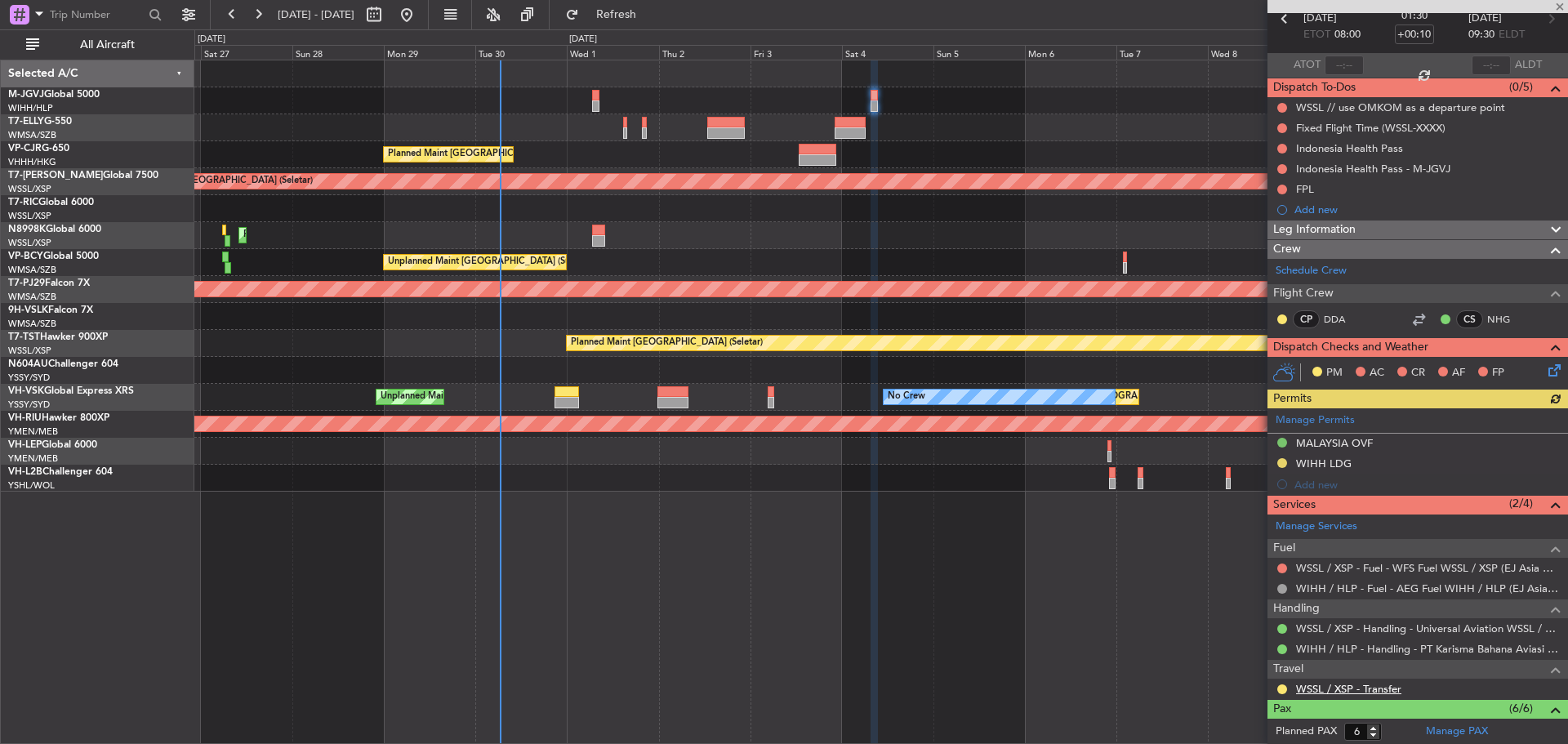
click at [1388, 690] on link "WSSL / XSP - Transfer" at bounding box center [1348, 689] width 105 height 14
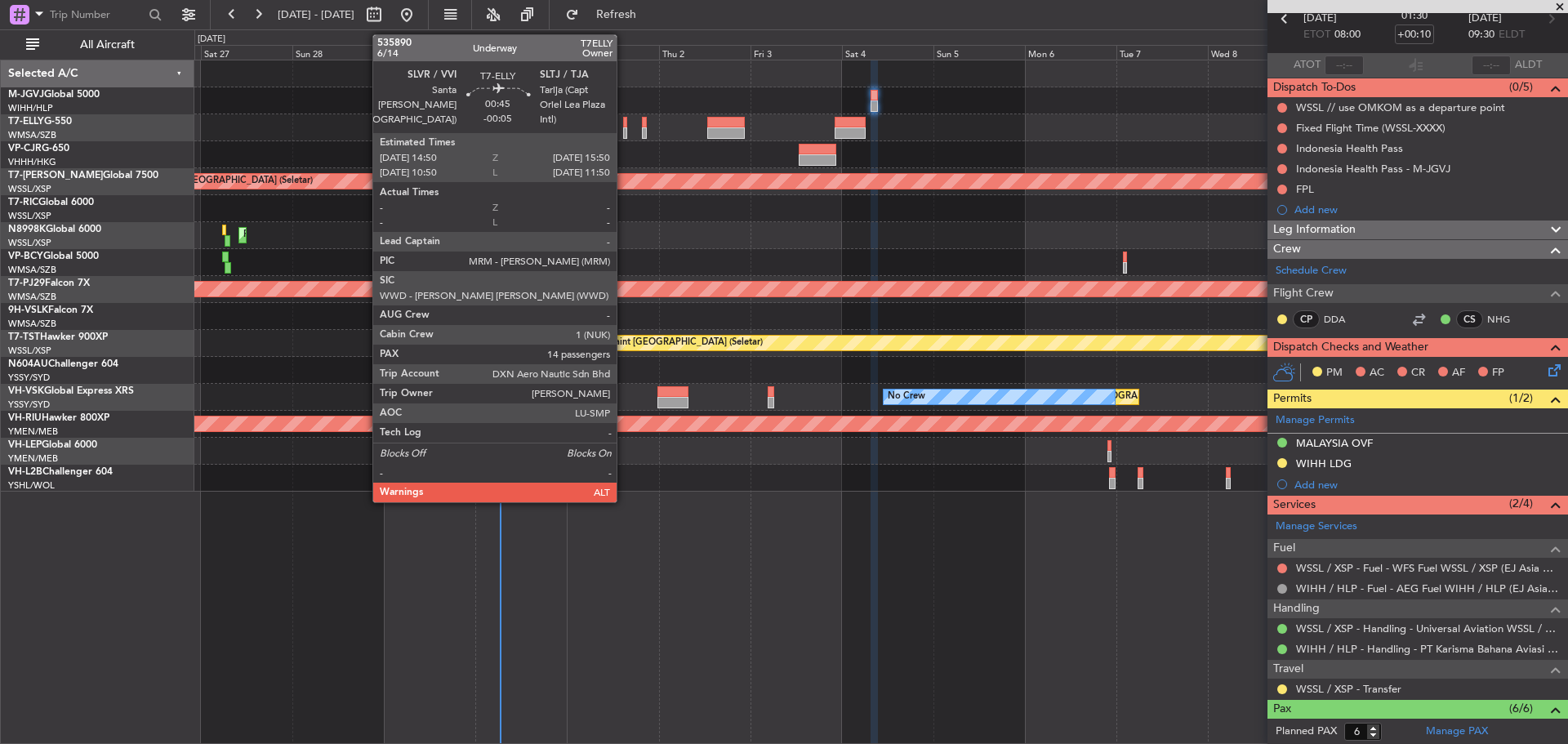
click at [624, 129] on div at bounding box center [624, 134] width 4 height 12
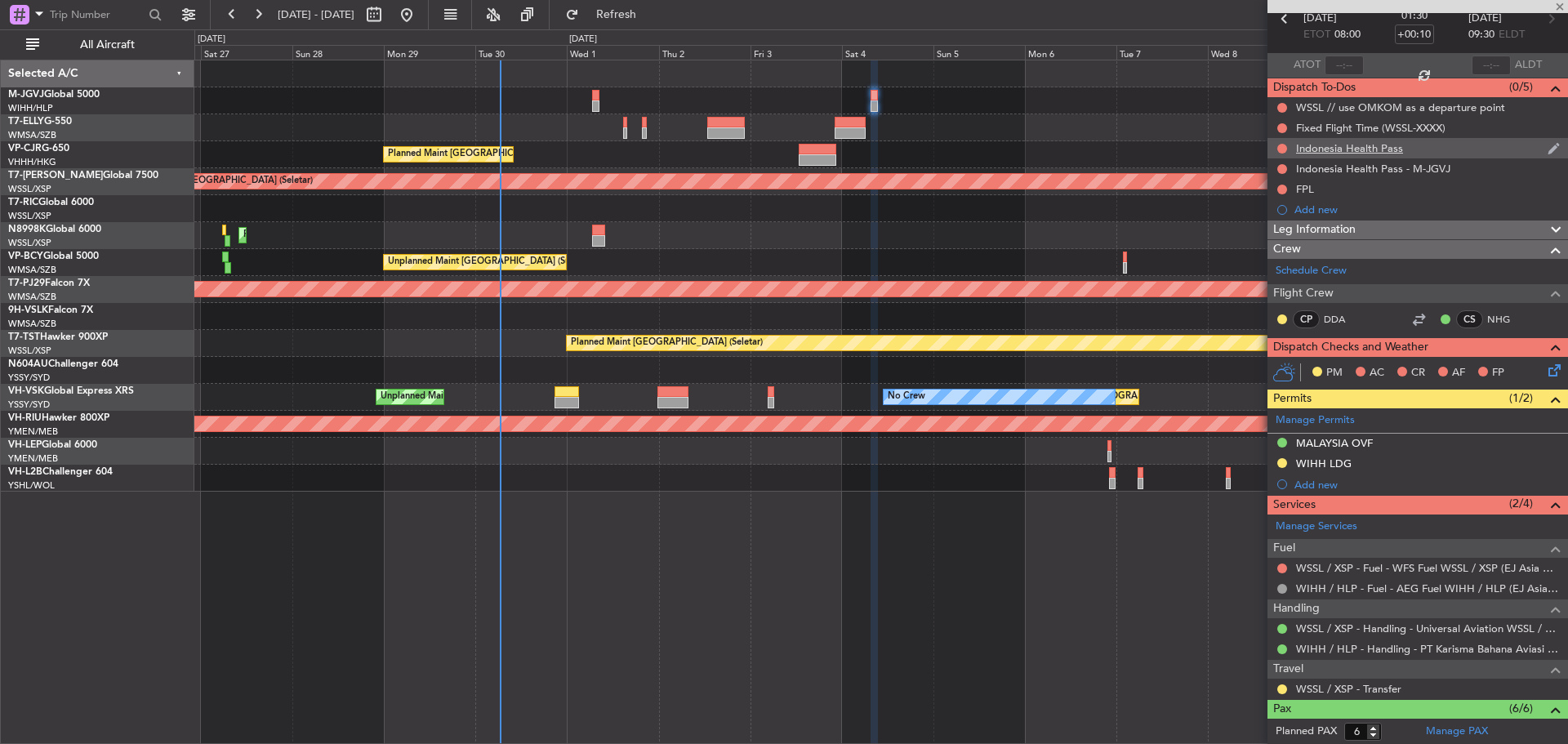
type input "-00:05"
type input "14"
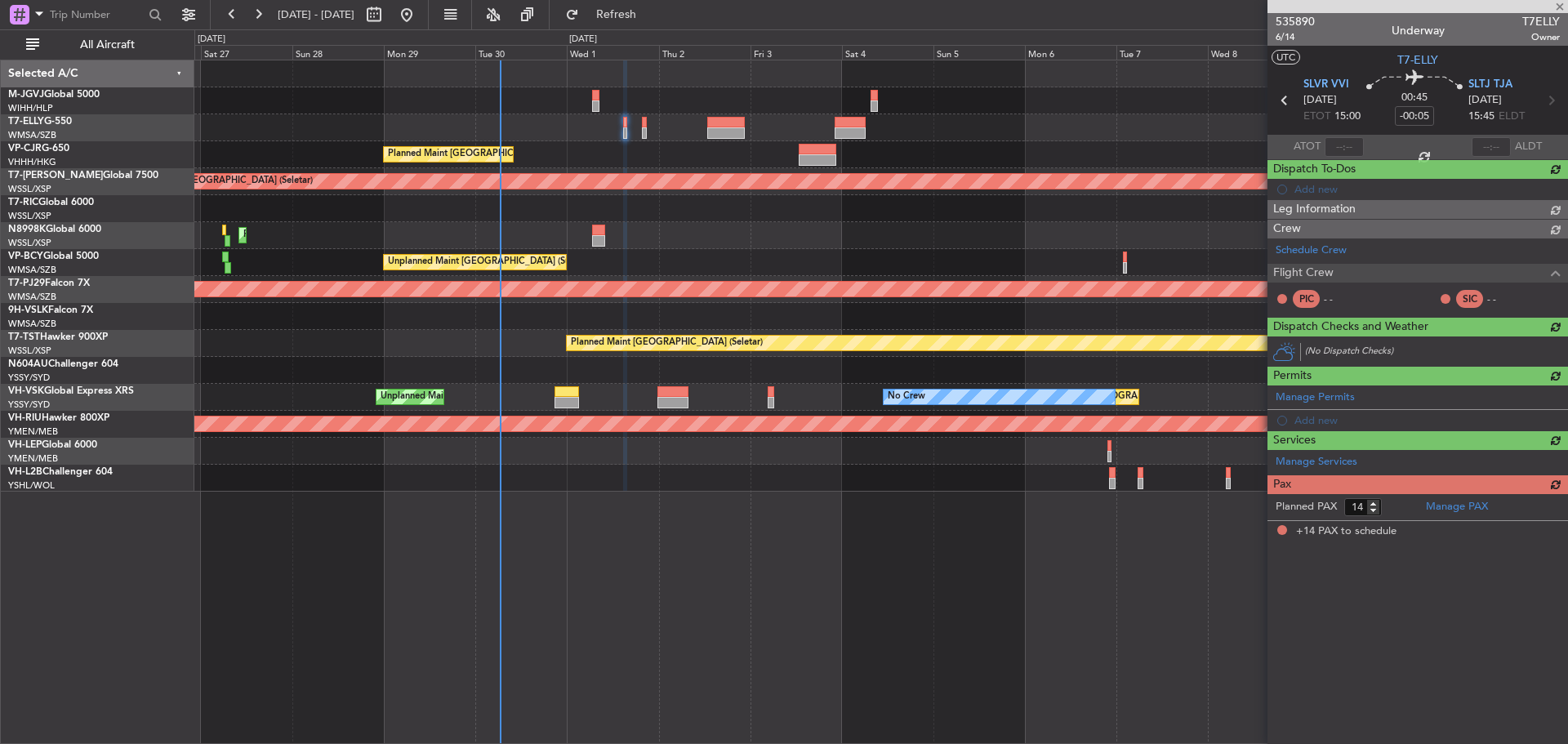
scroll to position [0, 0]
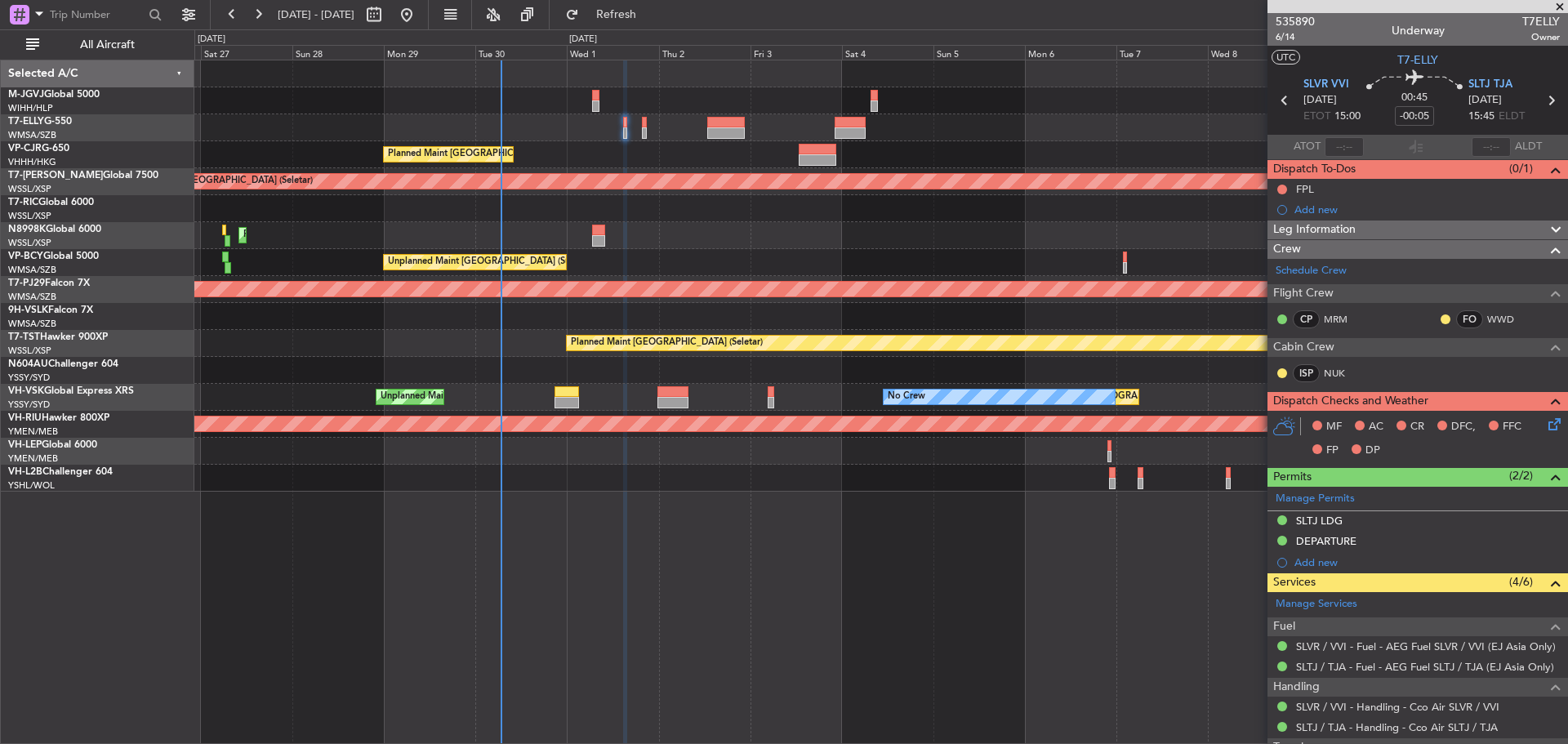
click at [1197, 129] on div at bounding box center [880, 128] width 1372 height 27
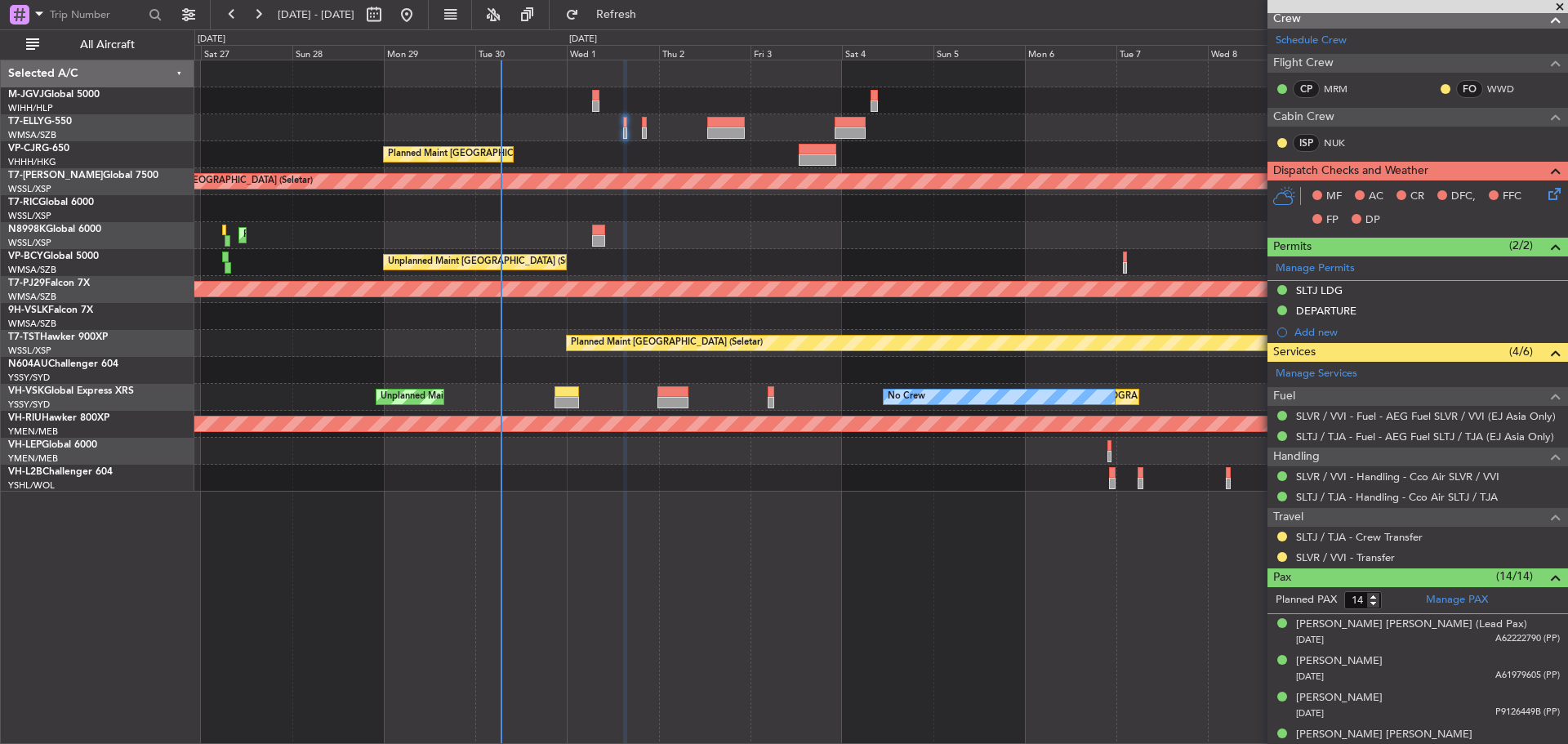
scroll to position [245, 0]
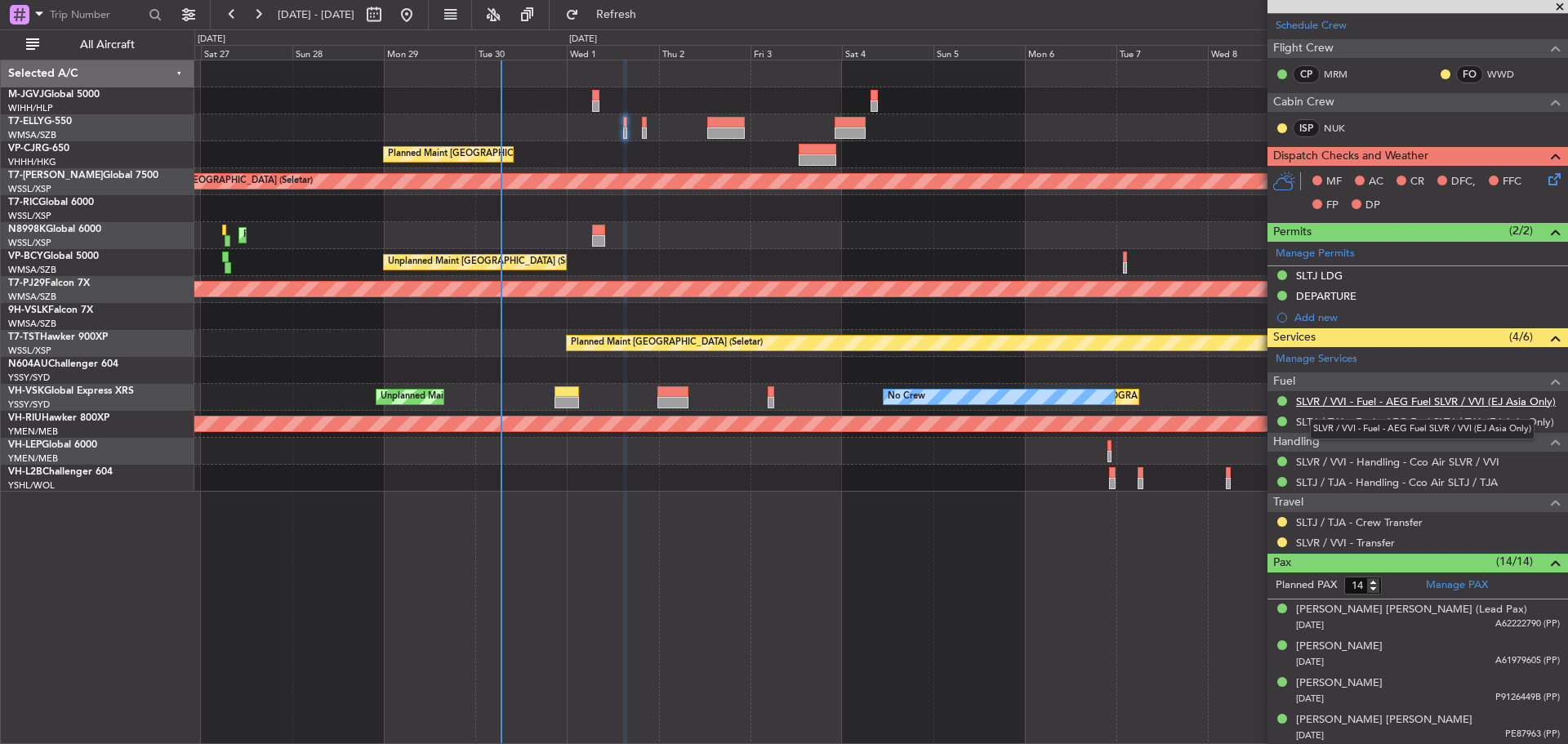
click at [1345, 404] on link "SLVR / VVI - Fuel - AEG Fuel SLVR / VVI (EJ Asia Only)" at bounding box center [1425, 401] width 260 height 14
click at [1378, 425] on link "SLTJ / TJA - Fuel - AEG Fuel SLTJ / TJA (EJ Asia Only)" at bounding box center [1424, 422] width 258 height 14
click at [1318, 293] on div "SLTJ LDG" at bounding box center [1318, 293] width 0 height 0
click at [1331, 296] on div "DEPARTURE" at bounding box center [1326, 296] width 61 height 14
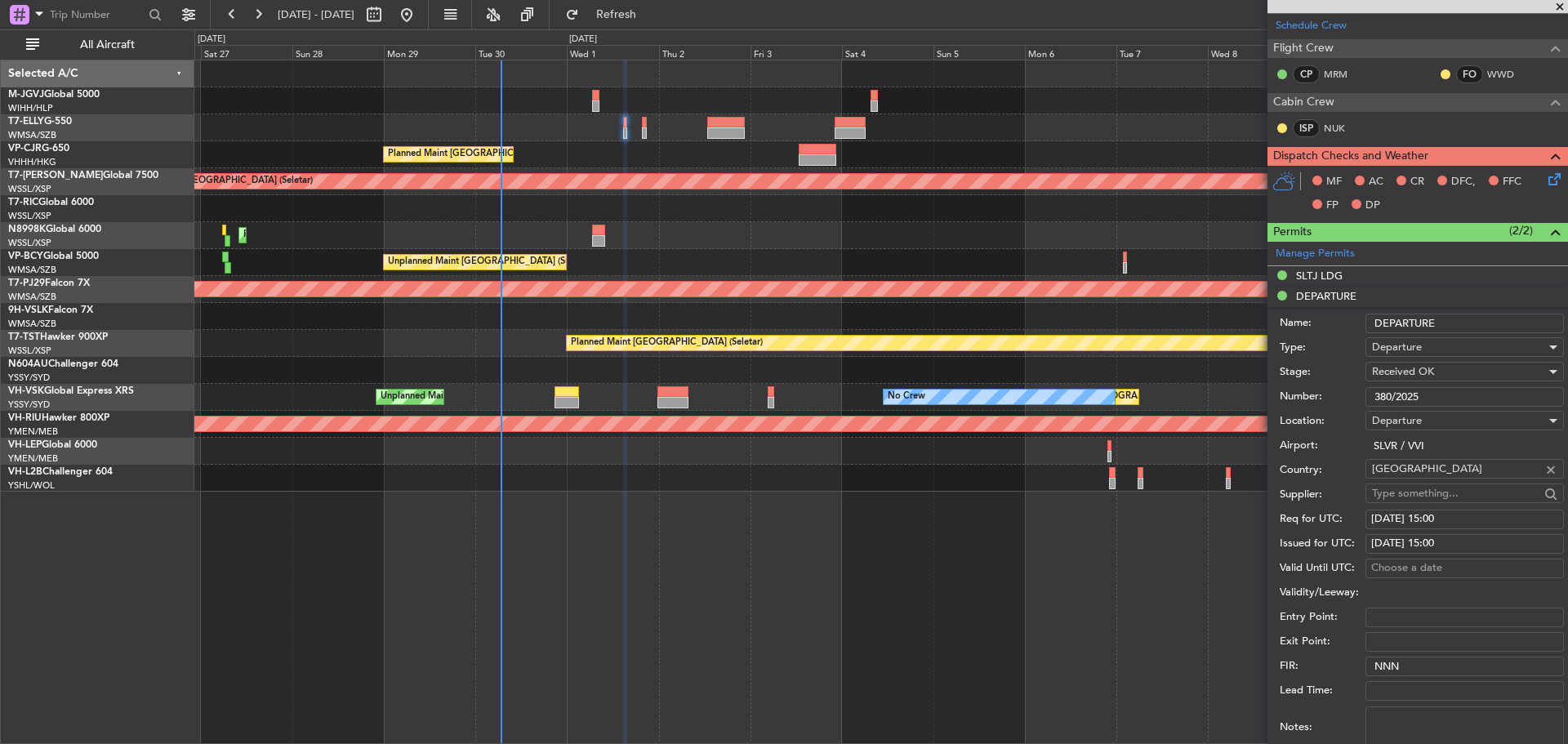
drag, startPoint x: 1426, startPoint y: 398, endPoint x: 1364, endPoint y: 407, distance: 62.6
click at [1364, 407] on div "Number: 380/2025" at bounding box center [1422, 397] width 284 height 24
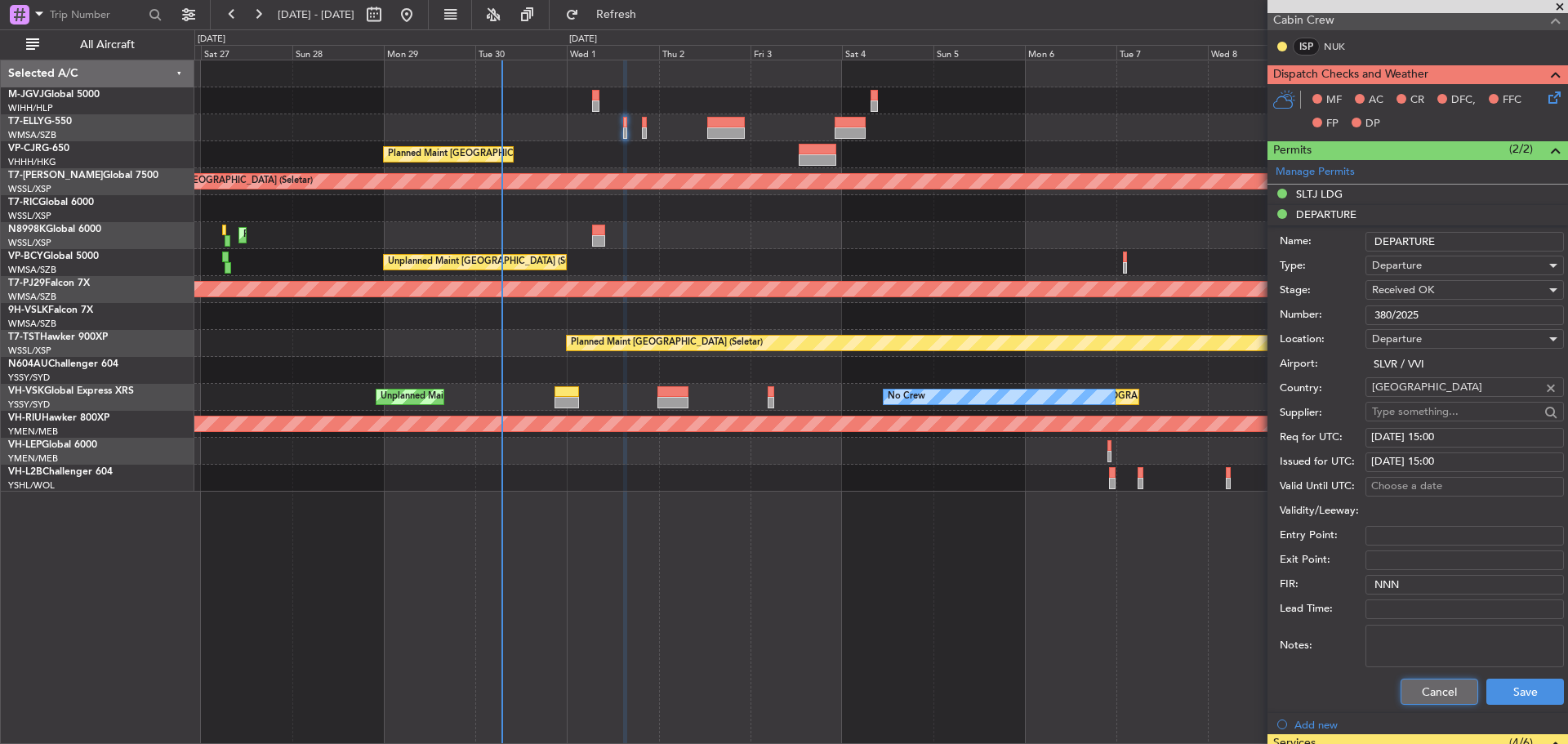
click at [1412, 689] on button "Cancel" at bounding box center [1439, 691] width 77 height 26
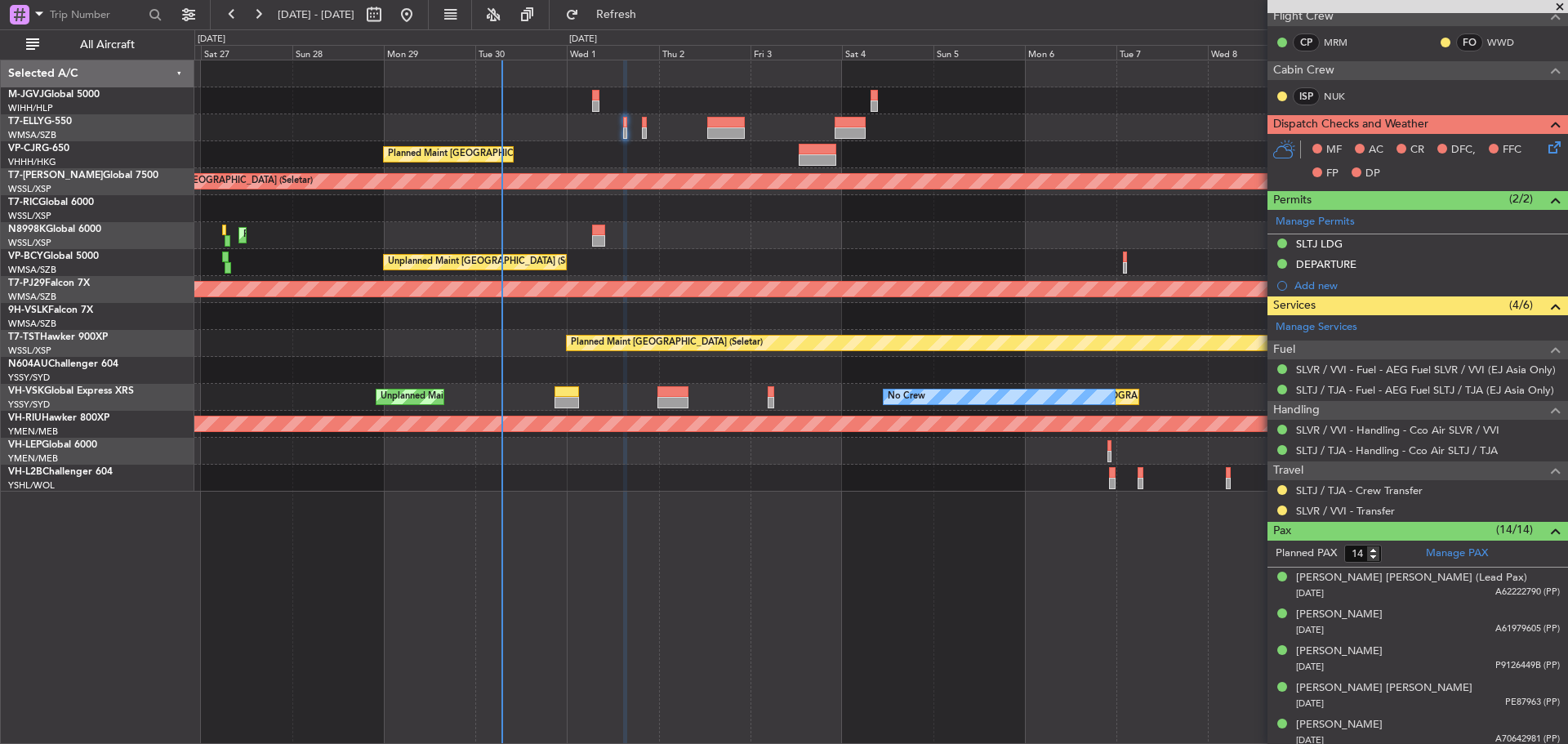
scroll to position [82, 0]
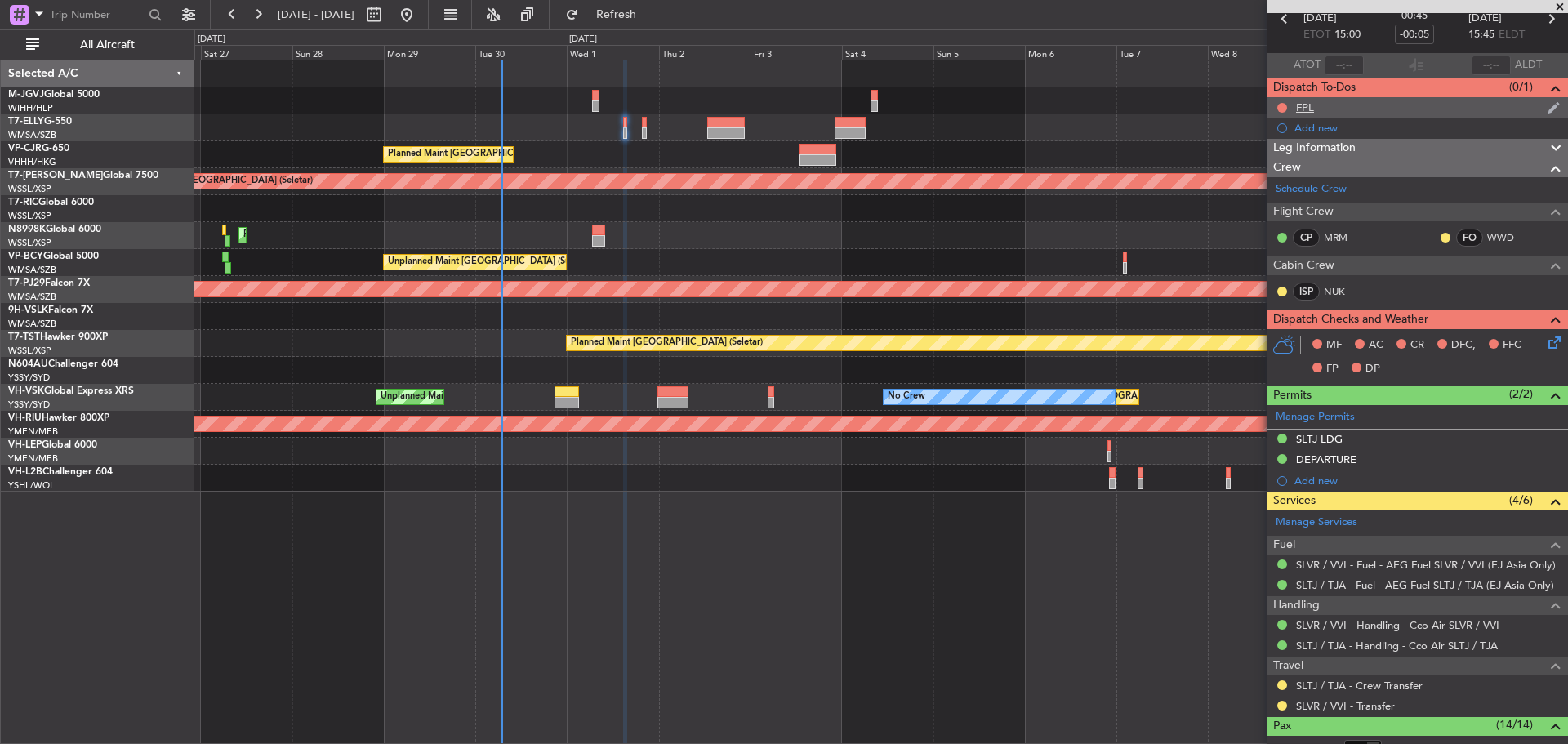
click at [1309, 109] on div "FPL" at bounding box center [1304, 108] width 18 height 14
click at [1339, 112] on div "FPL" at bounding box center [1418, 108] width 301 height 20
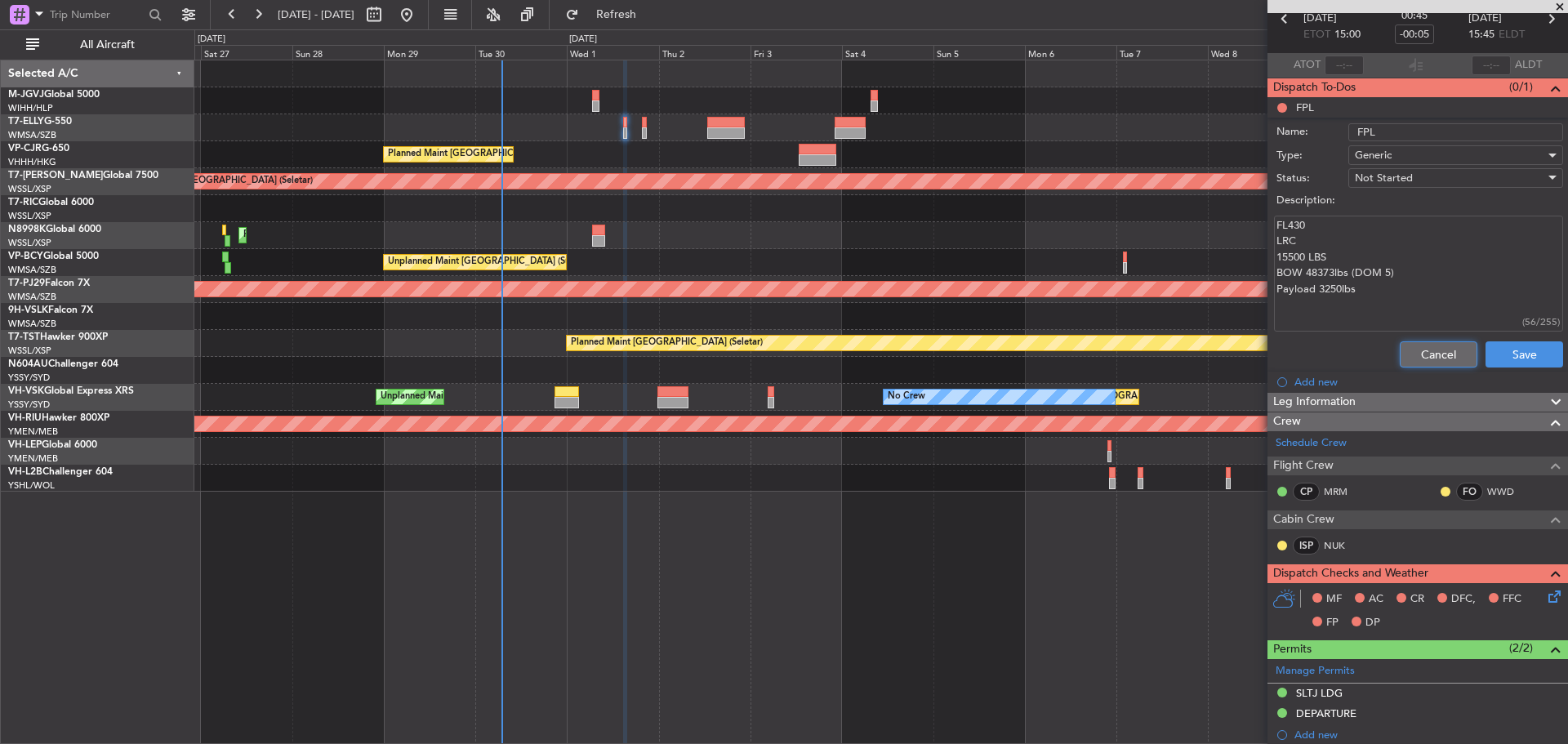
click at [1433, 354] on button "Cancel" at bounding box center [1438, 354] width 77 height 26
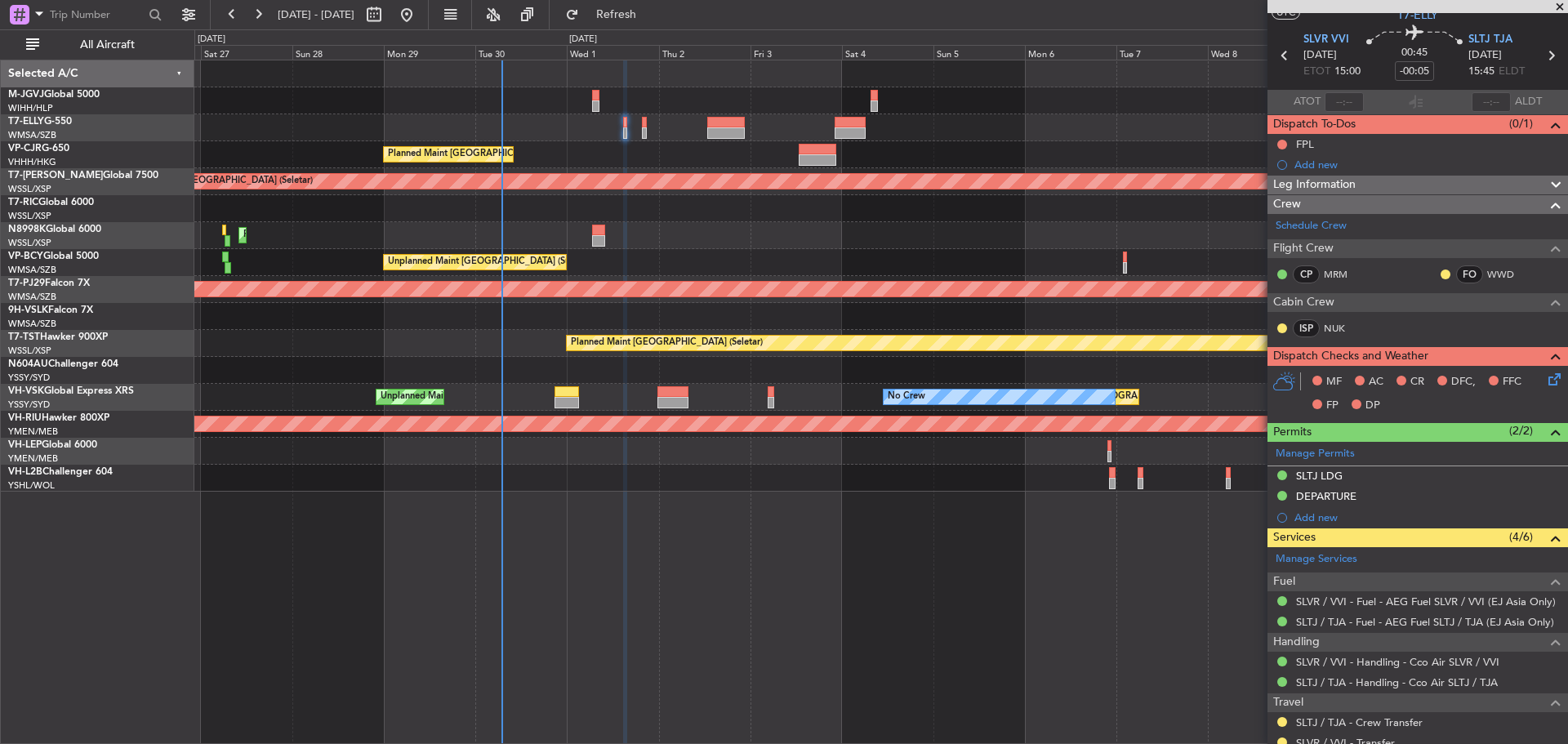
scroll to position [0, 0]
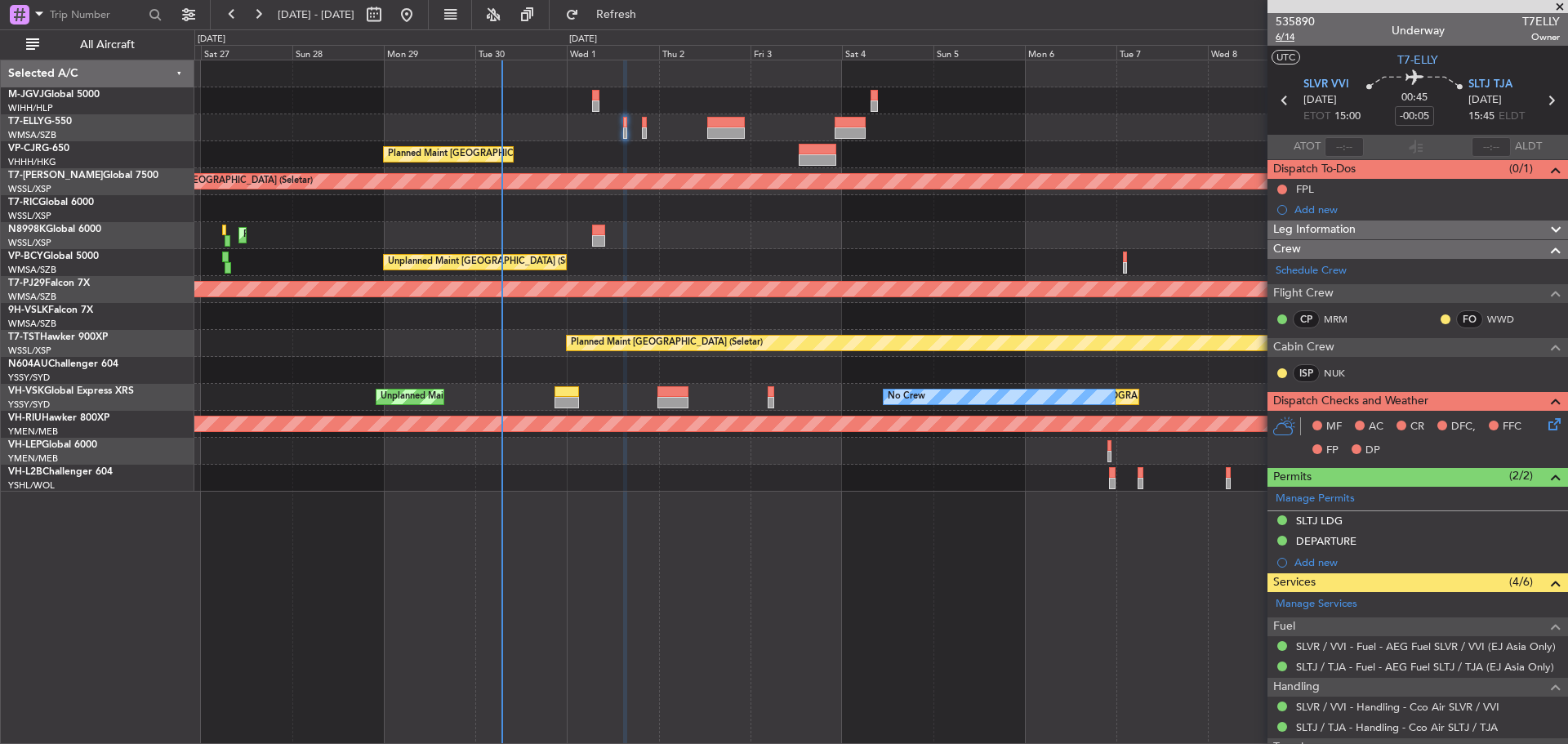
click at [1284, 38] on span "6/14" at bounding box center [1295, 37] width 39 height 14
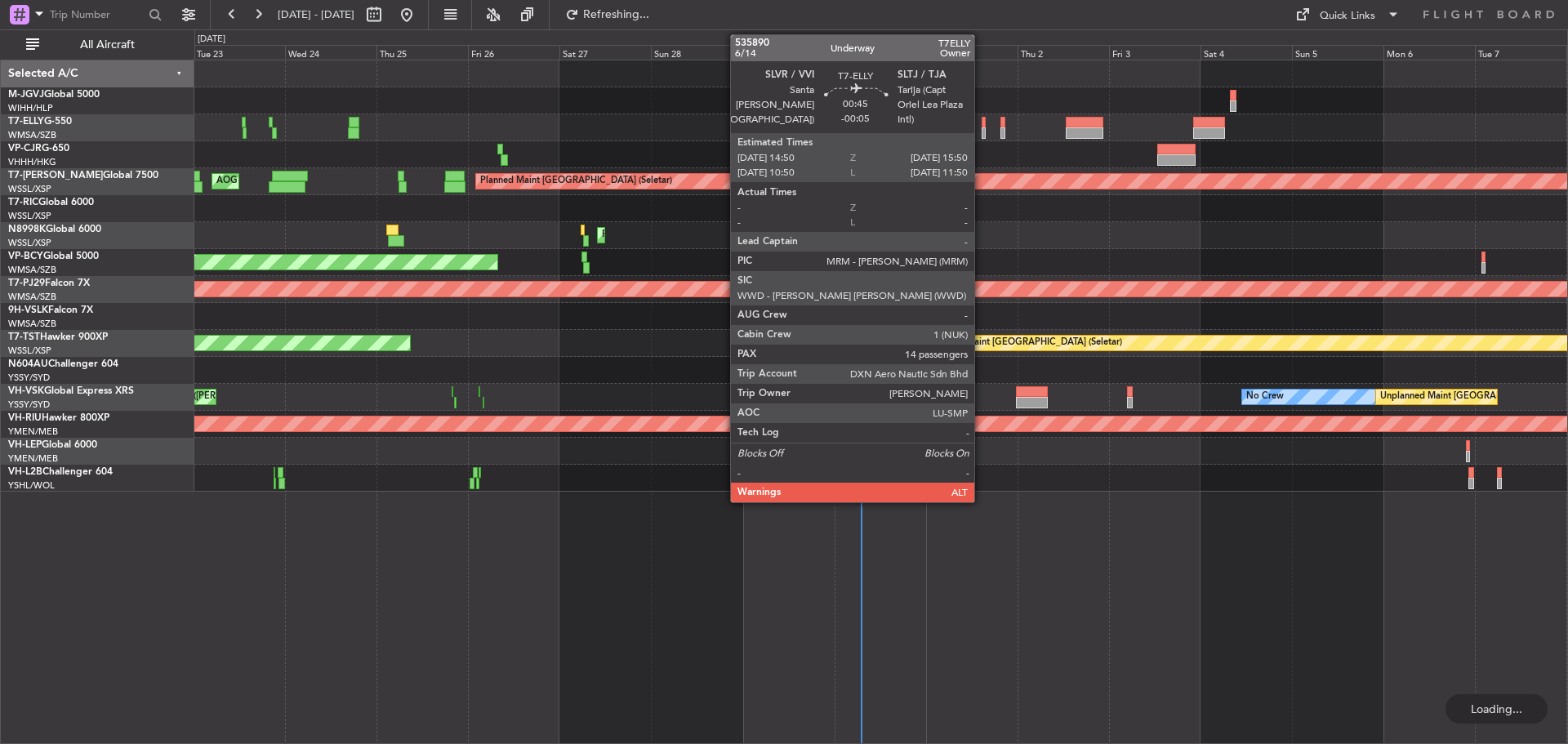
click at [981, 129] on div at bounding box center [983, 134] width 4 height 12
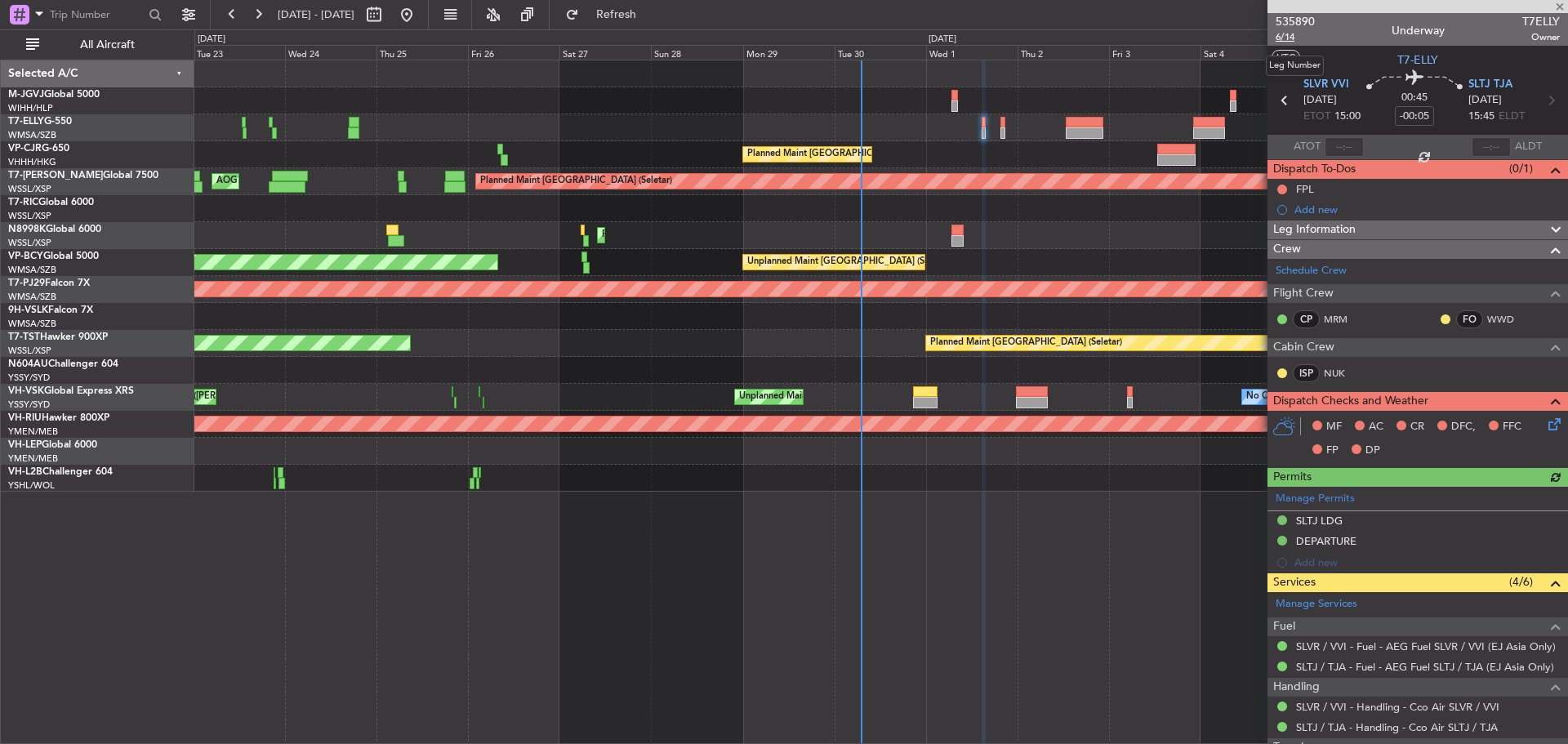
click at [1292, 39] on span "6/14" at bounding box center [1295, 37] width 39 height 14
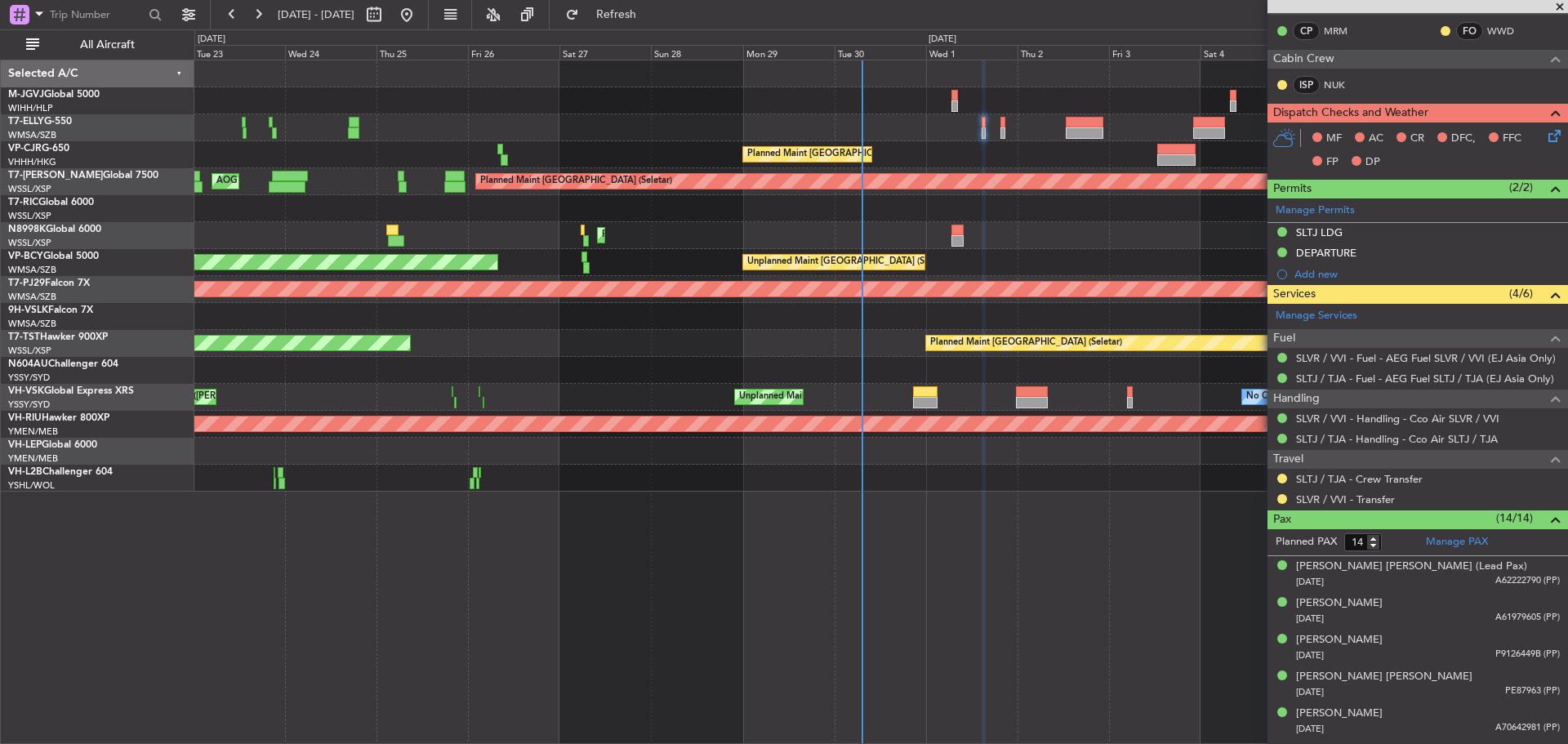
scroll to position [327, 0]
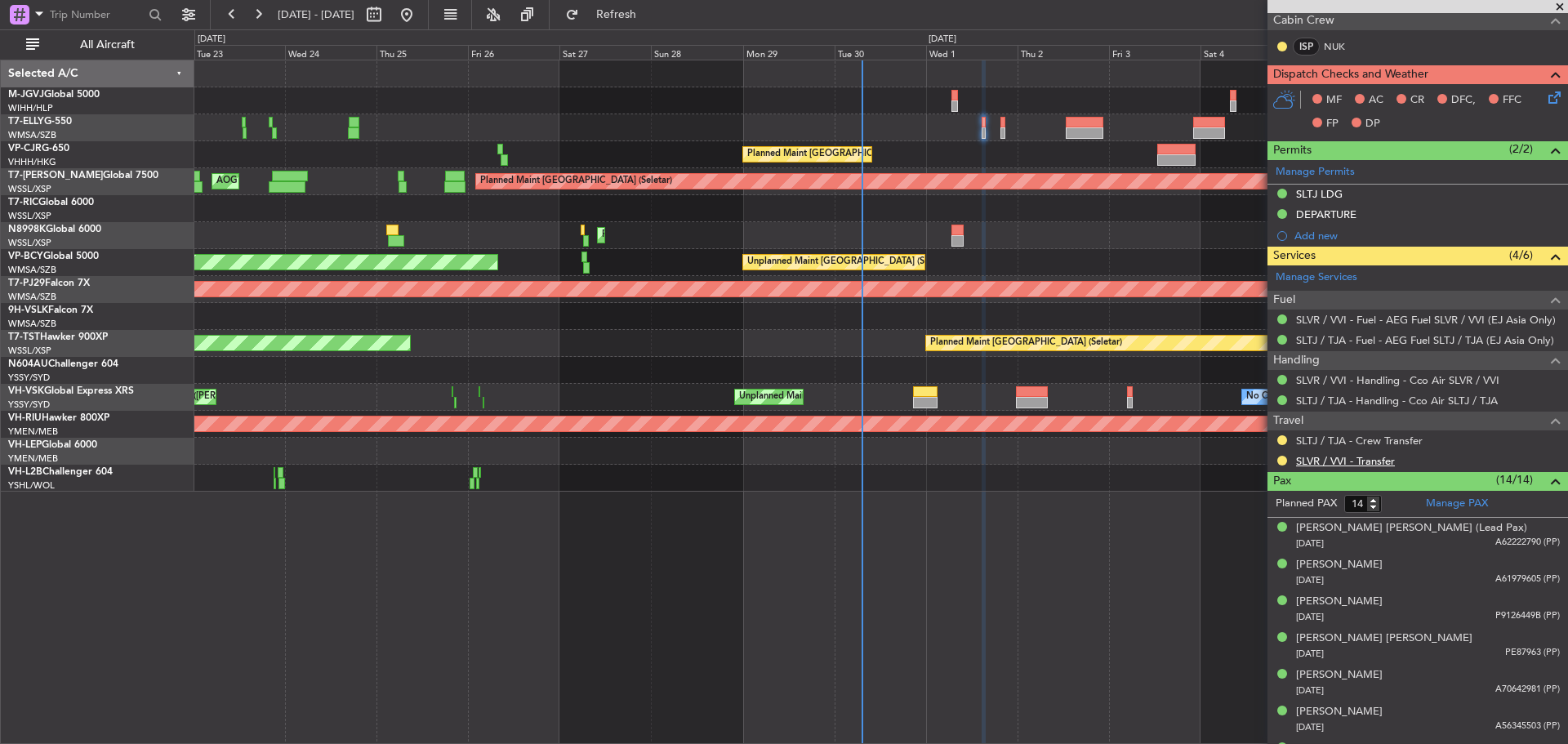
click at [1325, 459] on link "SLVR / VVI - Transfer" at bounding box center [1345, 461] width 99 height 14
click at [1332, 460] on link "SLVR / VVI - Transfer" at bounding box center [1345, 461] width 99 height 14
click at [1373, 441] on link "SLTJ / TJA - Crew Transfer" at bounding box center [1359, 441] width 127 height 14
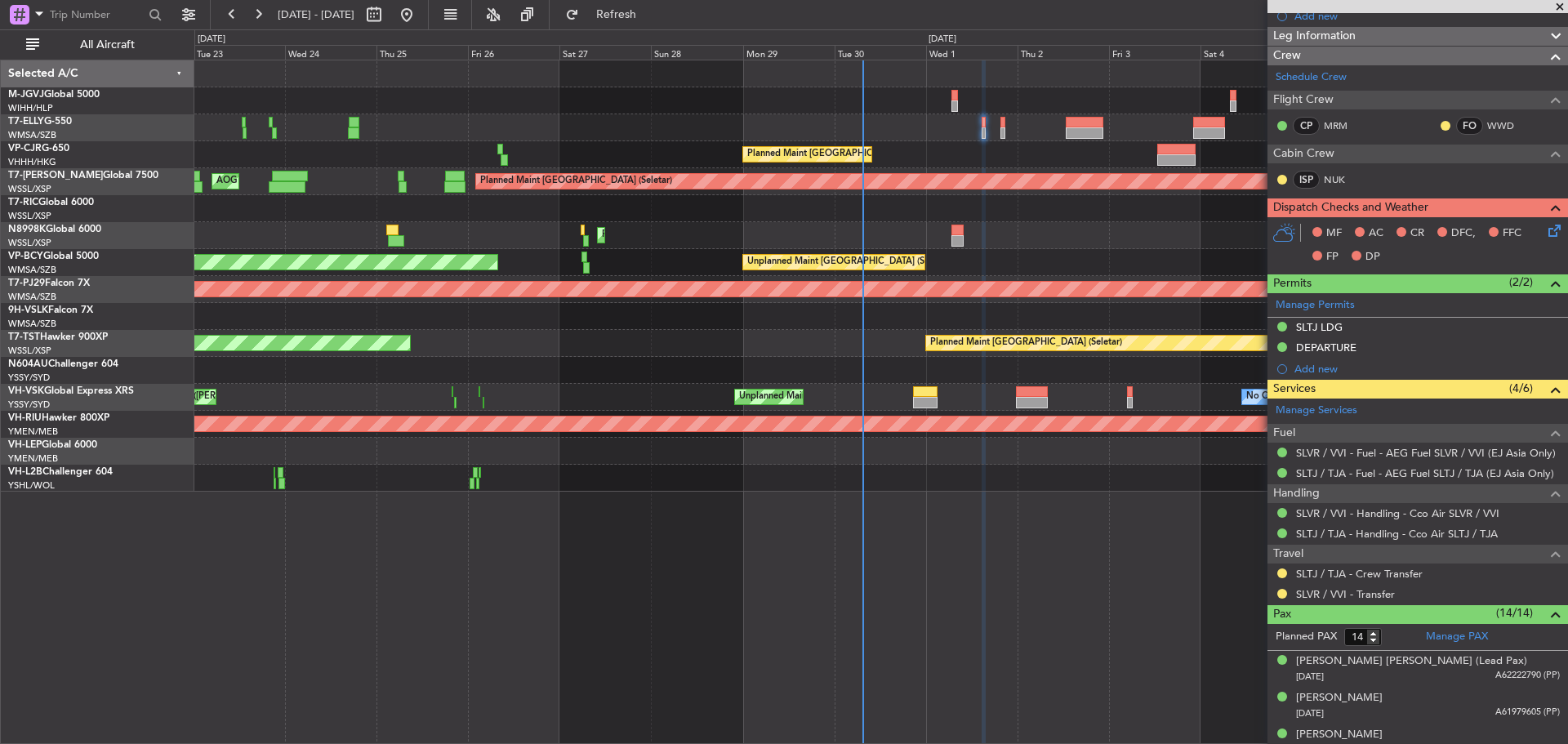
scroll to position [82, 0]
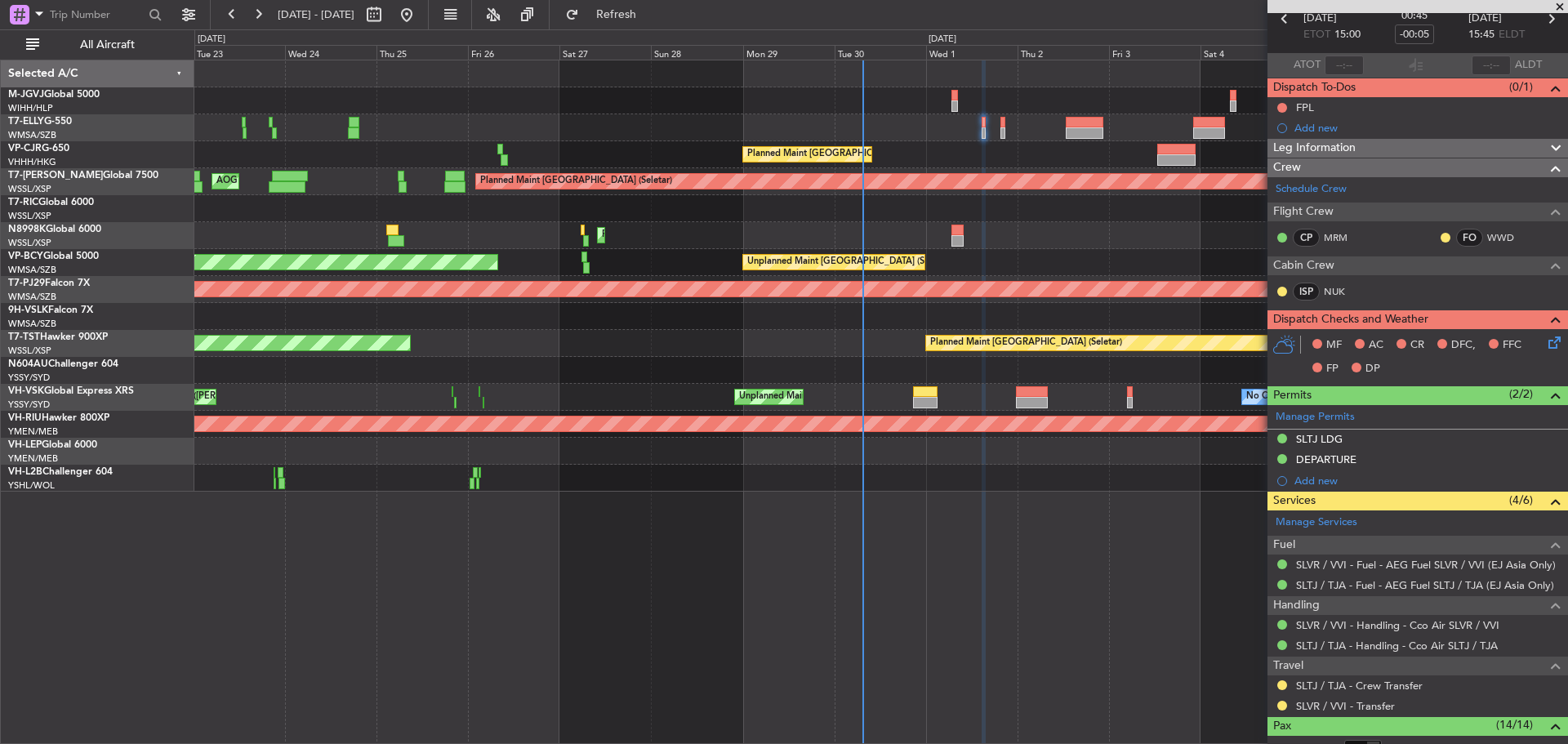
click at [1542, 20] on icon at bounding box center [1550, 18] width 21 height 21
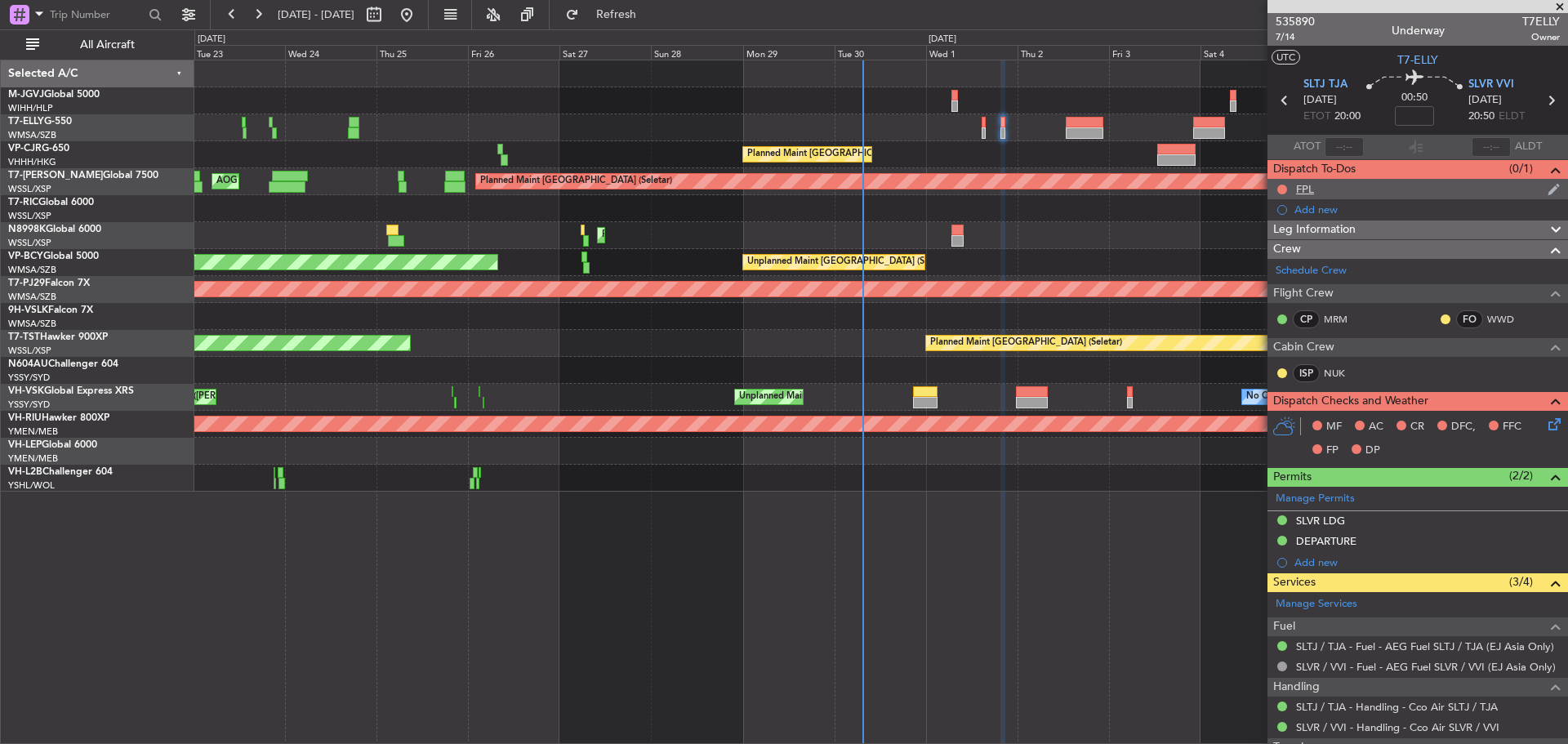
click at [1325, 192] on div "FPL" at bounding box center [1418, 189] width 301 height 20
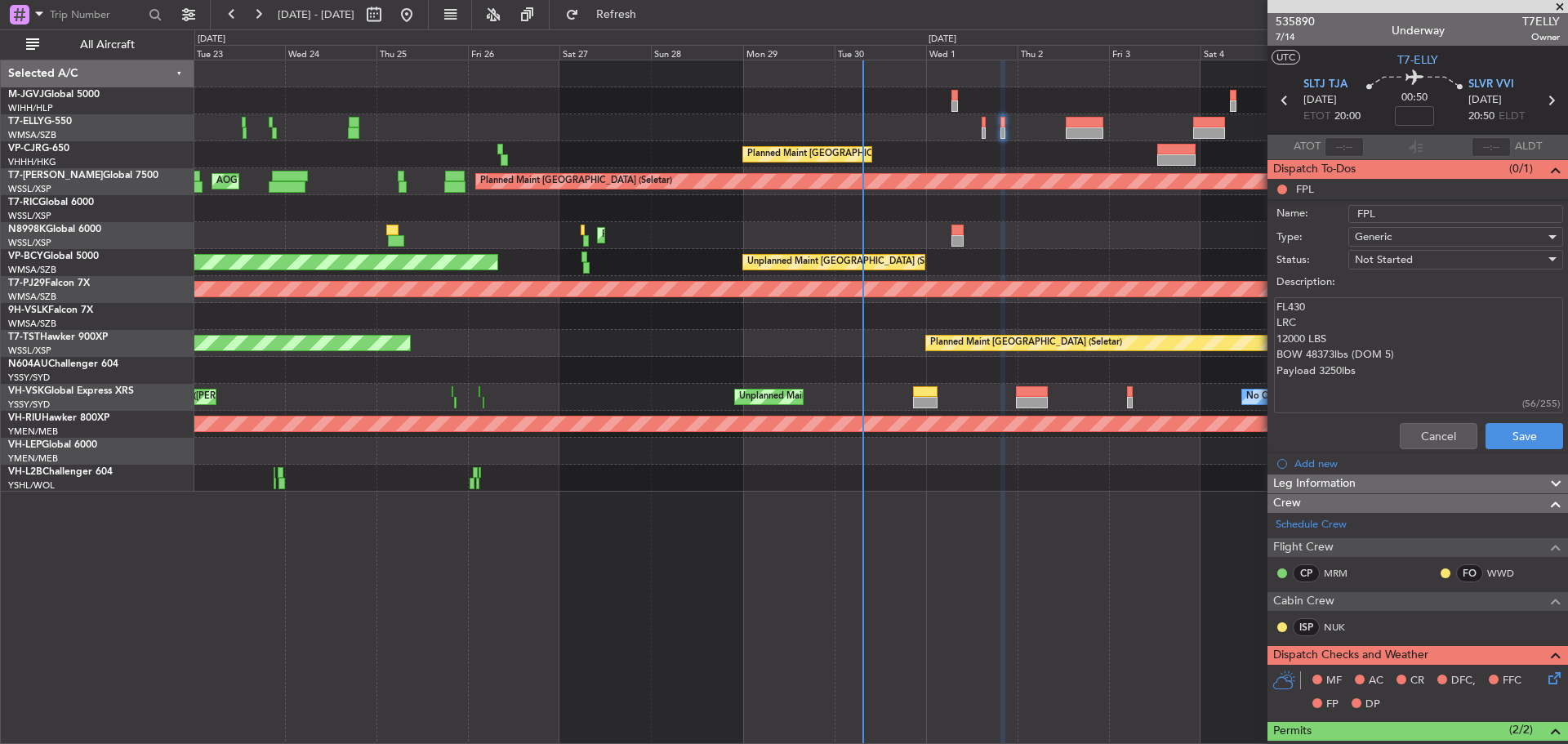
drag, startPoint x: 1355, startPoint y: 374, endPoint x: 1269, endPoint y: 314, distance: 104.9
click at [1269, 314] on div "FL430 LRC 12000 LBS BOW 48373lbs (DOM 5) Payload 3250lbs (56/255)" at bounding box center [1417, 356] width 317 height 124
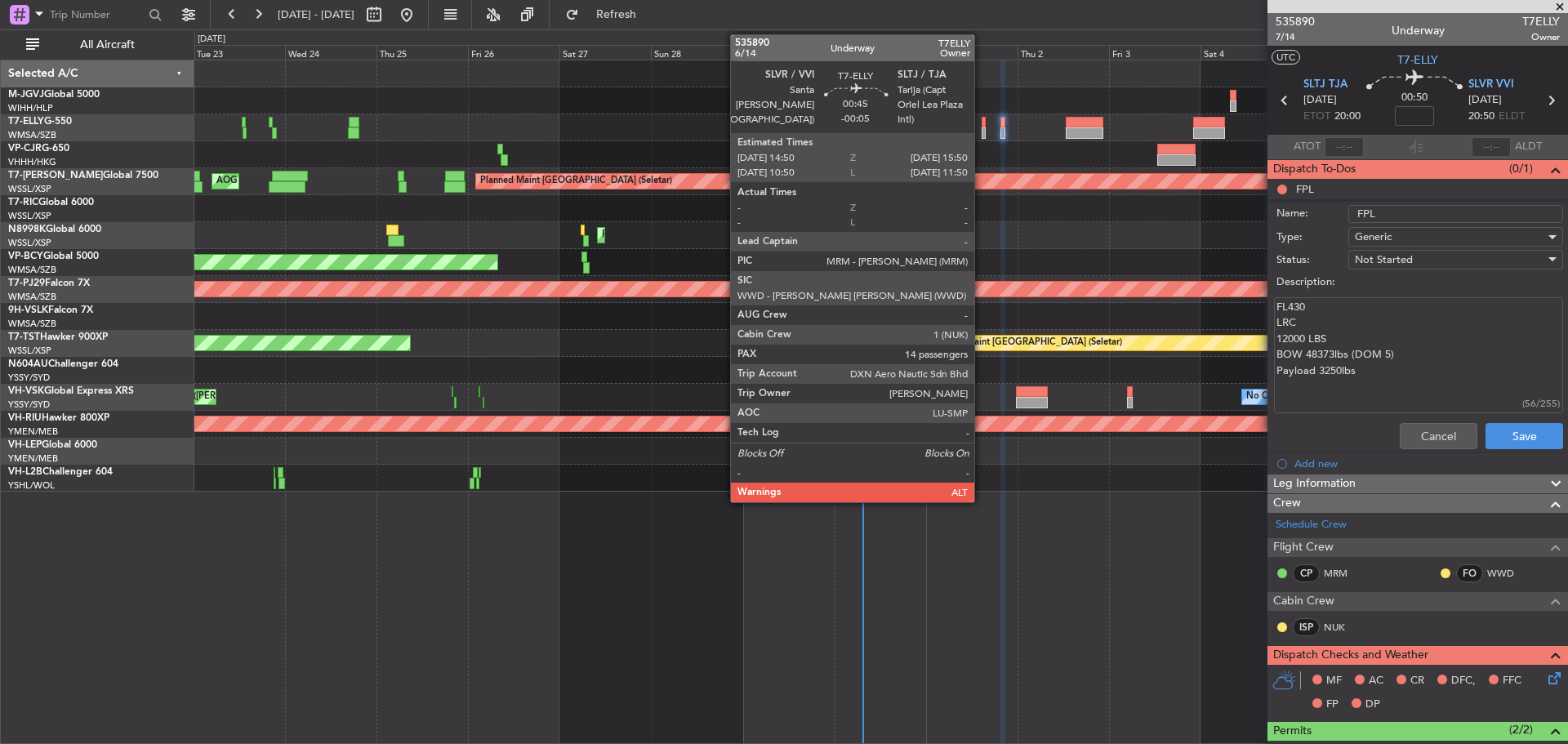
click at [981, 137] on div at bounding box center [983, 134] width 4 height 12
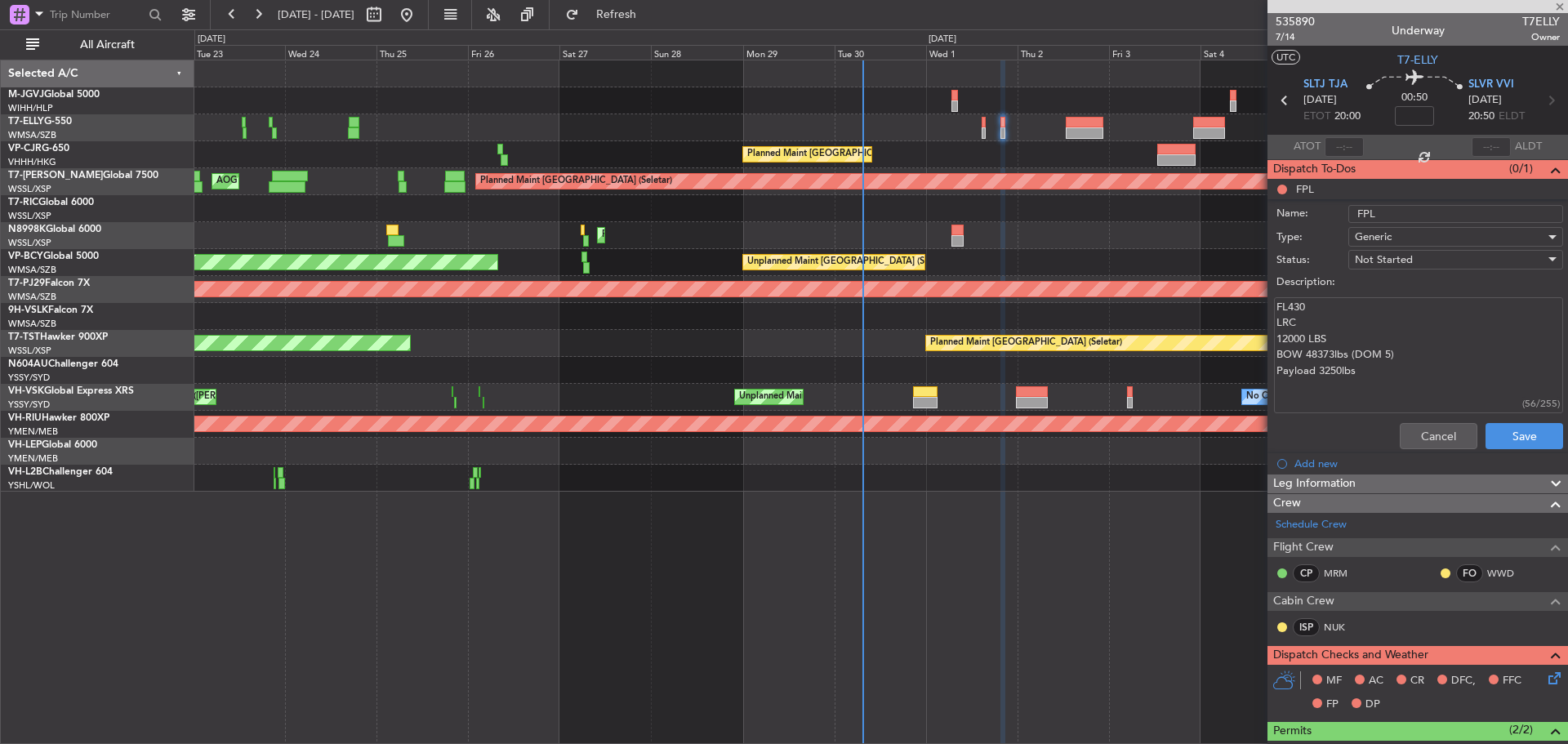
type input "-00:05"
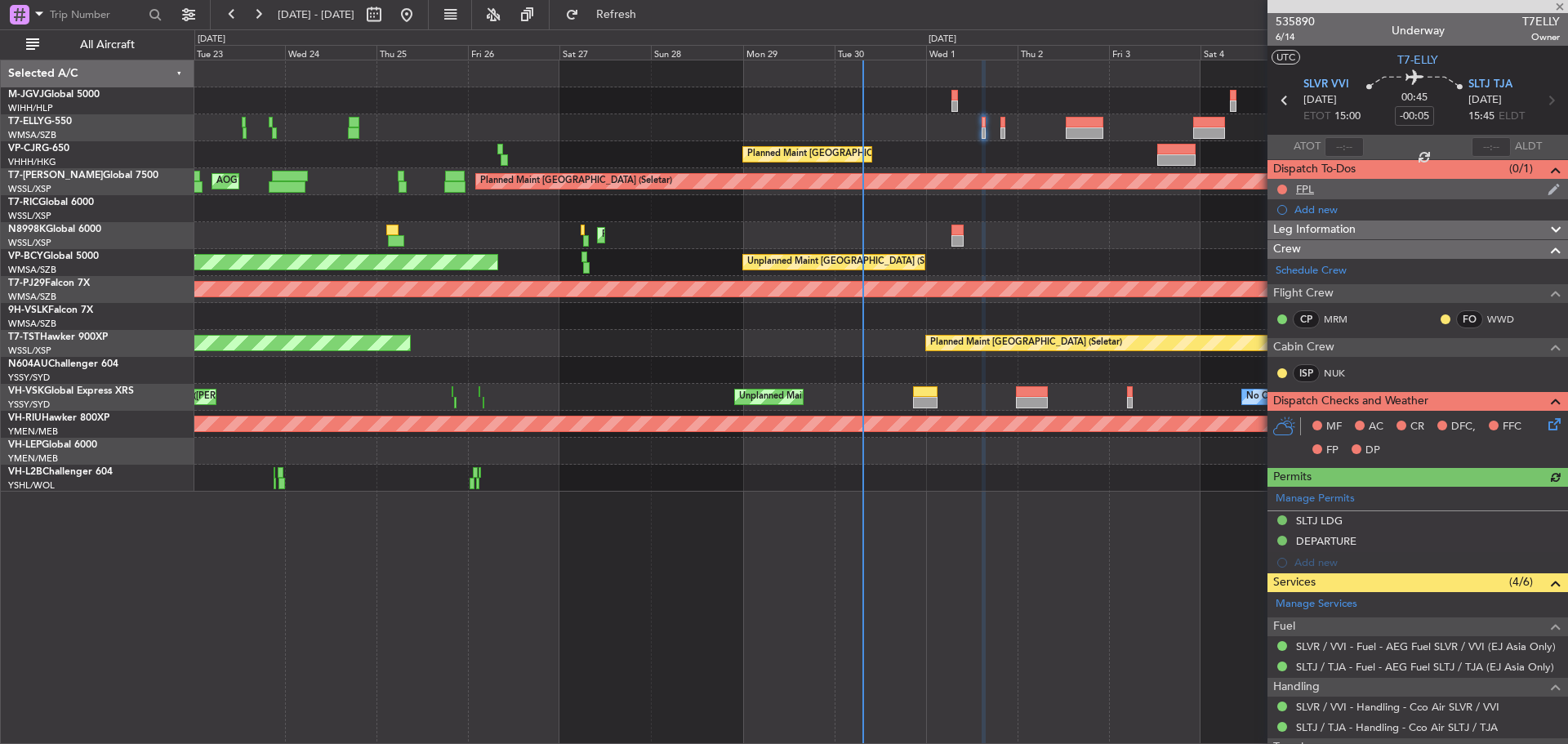
click at [1308, 194] on div "FPL" at bounding box center [1304, 189] width 18 height 14
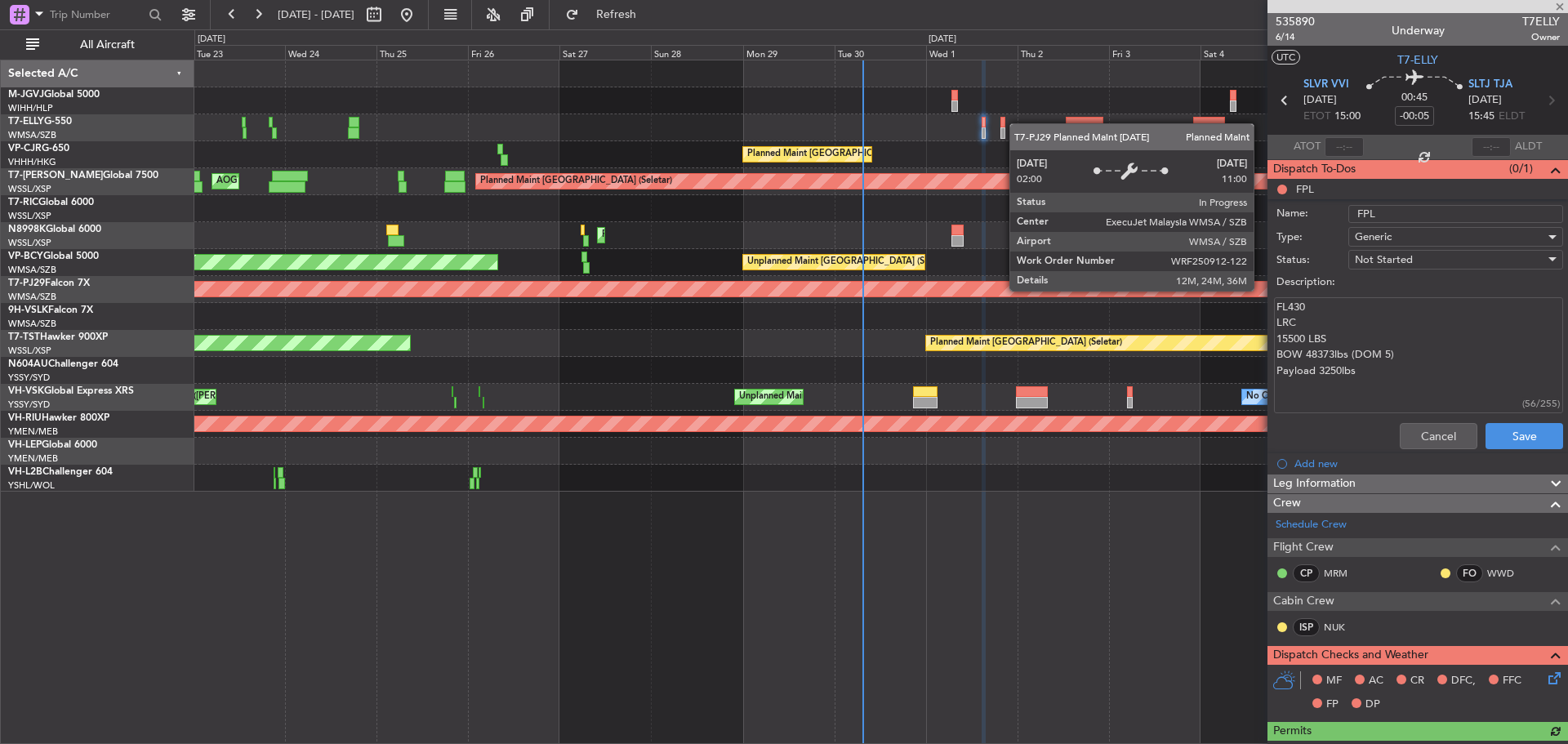
drag, startPoint x: 1371, startPoint y: 375, endPoint x: 1260, endPoint y: 290, distance: 139.8
click at [1260, 290] on fb-app "[DATE] - [DATE] Refresh Quick Links All Aircraft Planned Maint [GEOGRAPHIC_DATA…" at bounding box center [784, 378] width 1568 height 732
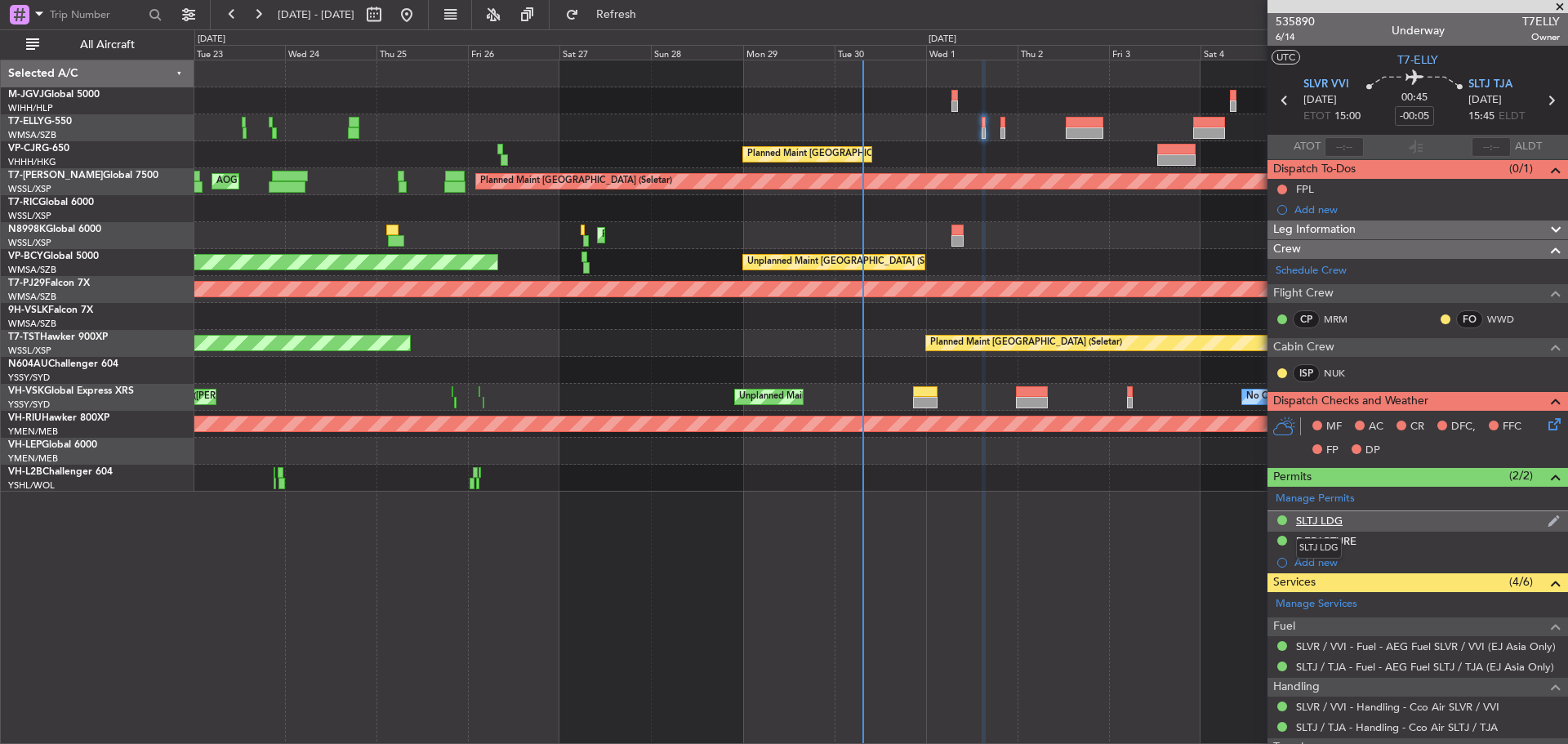
click at [1318, 521] on div "SLTJ LDG" at bounding box center [1318, 520] width 46 height 14
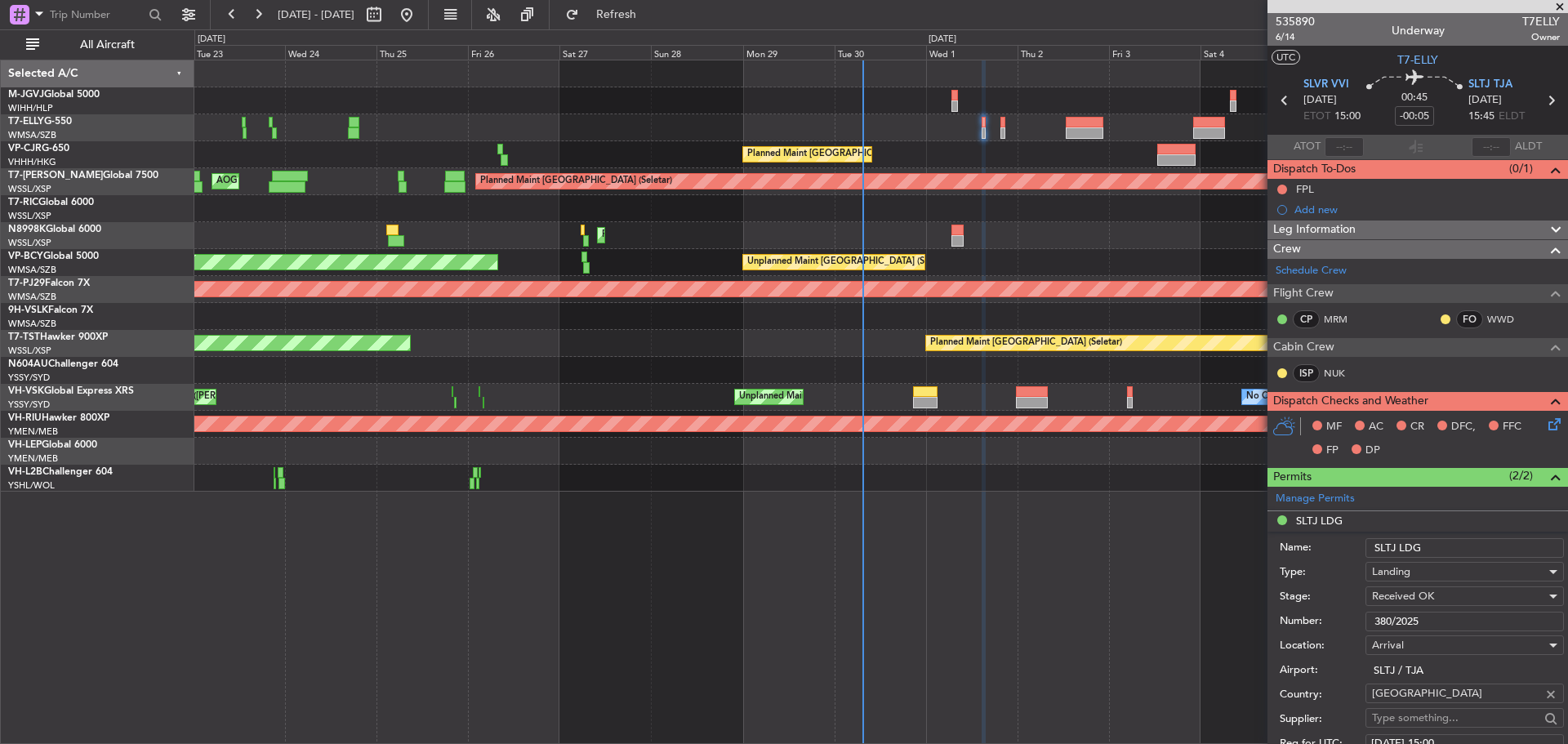
drag, startPoint x: 1426, startPoint y: 619, endPoint x: 1366, endPoint y: 612, distance: 60.4
click at [1366, 612] on input "380/2025" at bounding box center [1465, 621] width 198 height 19
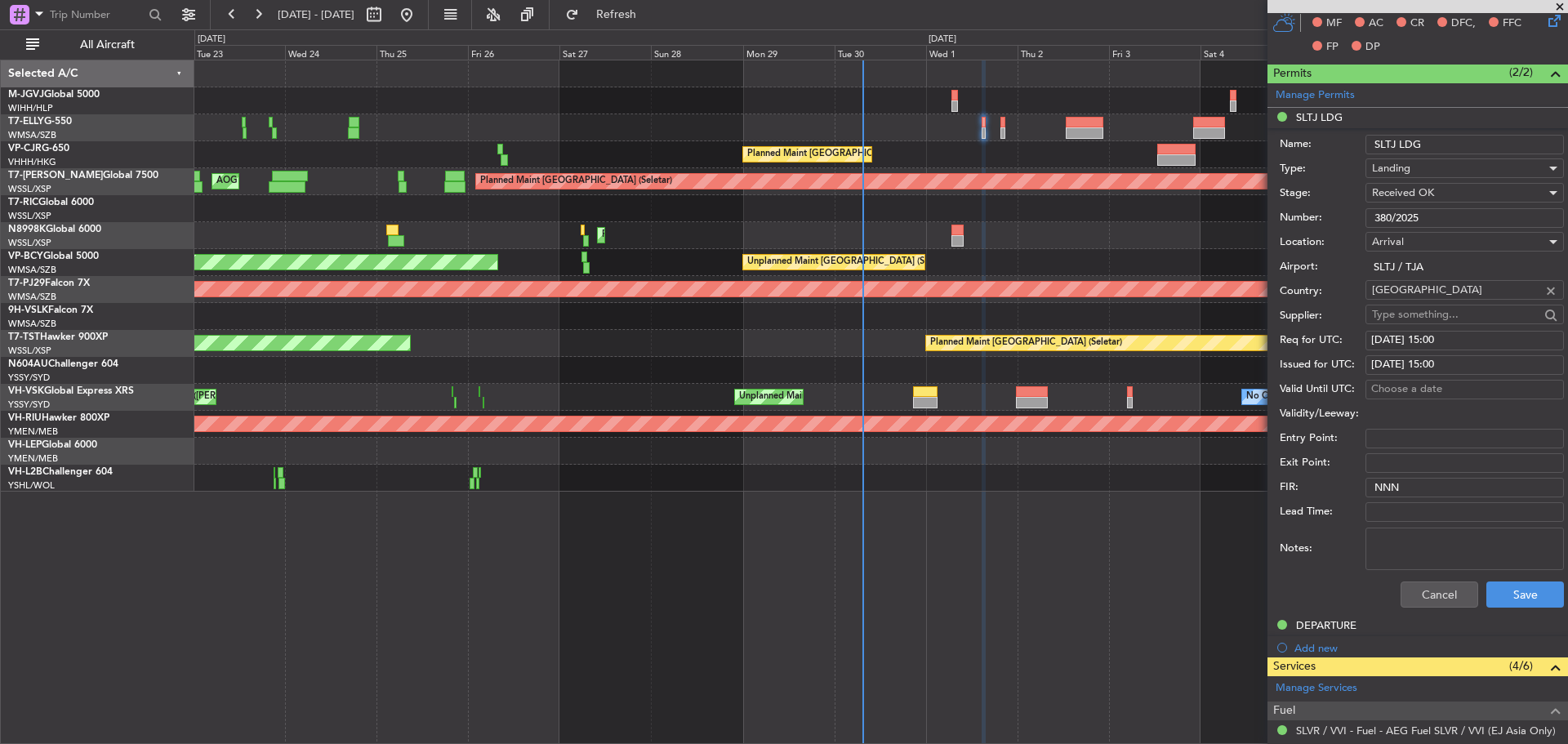
scroll to position [409, 0]
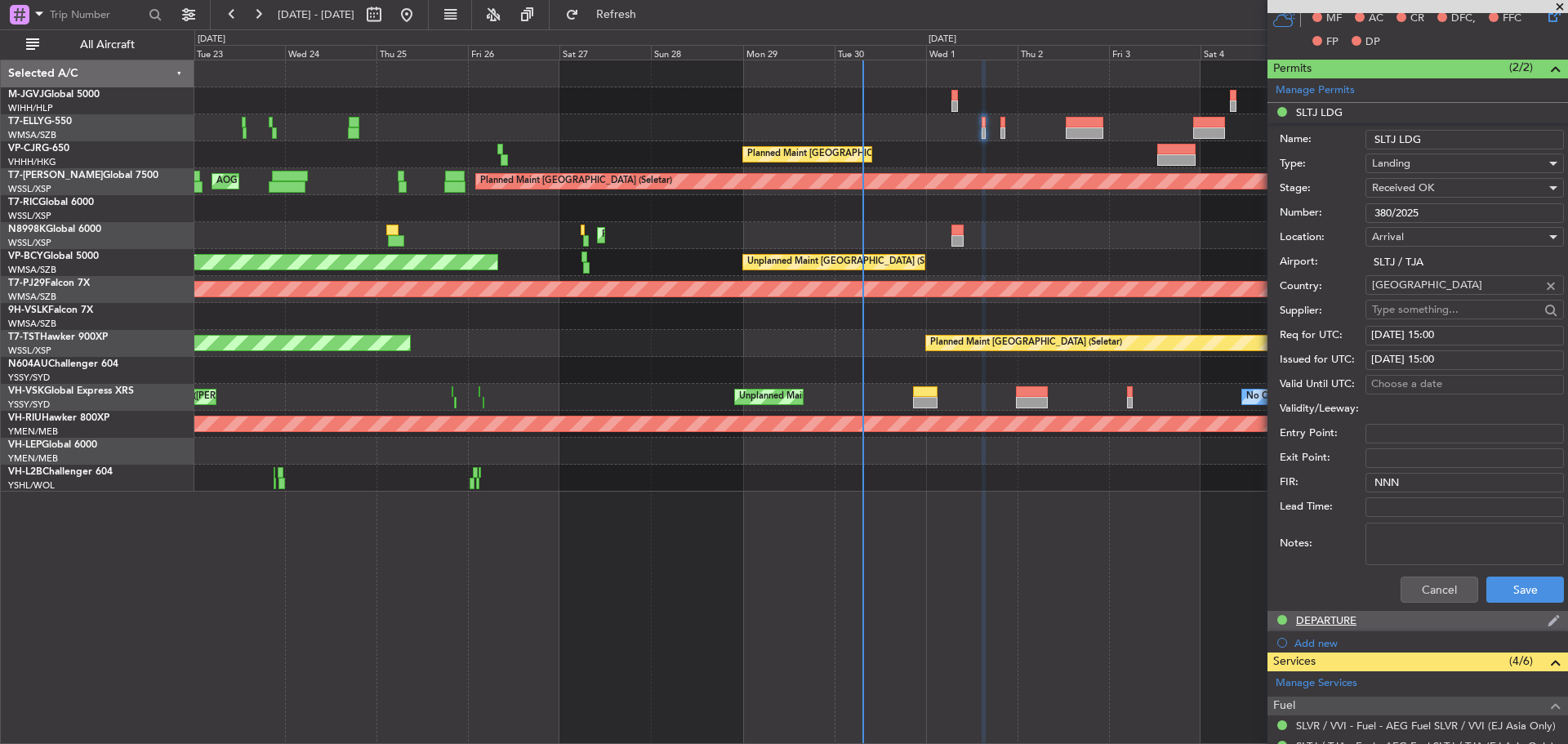
click at [1324, 619] on div "DEPARTURE" at bounding box center [1326, 620] width 61 height 14
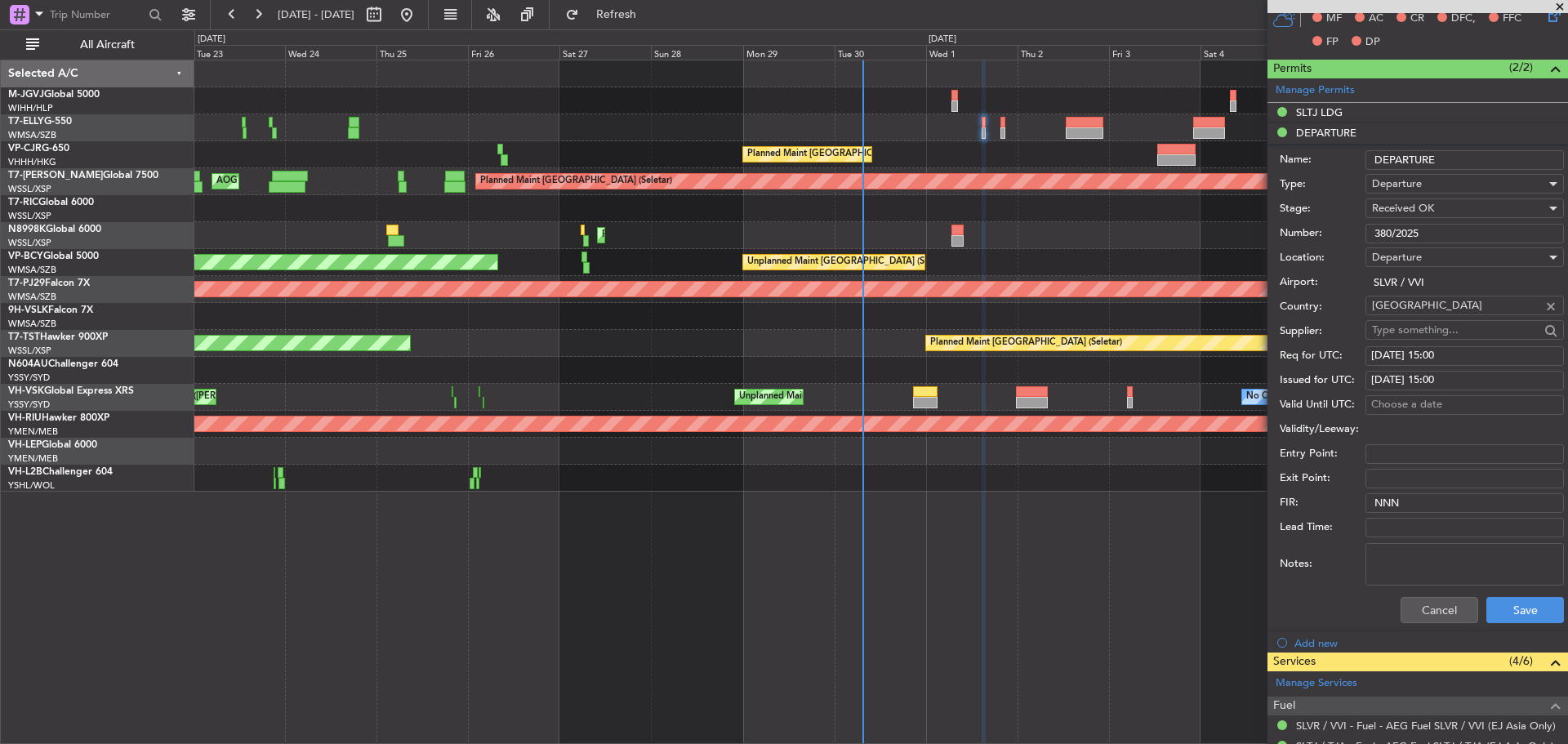
drag, startPoint x: 1423, startPoint y: 234, endPoint x: 1360, endPoint y: 229, distance: 63.2
click at [1360, 229] on div "Number: 380/2025" at bounding box center [1422, 233] width 284 height 24
click at [1427, 611] on button "Cancel" at bounding box center [1439, 609] width 77 height 26
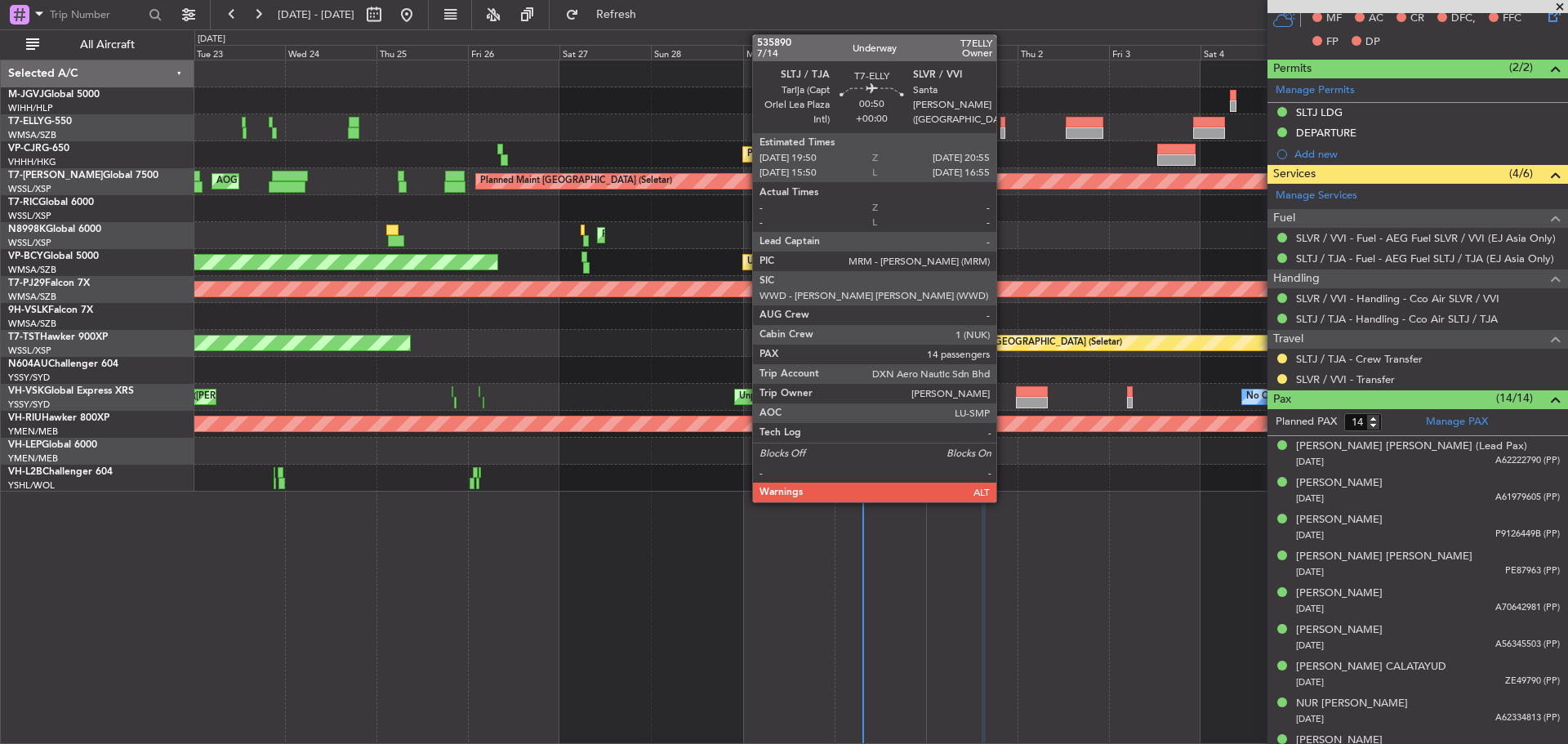
click at [1003, 132] on div at bounding box center [1002, 134] width 5 height 12
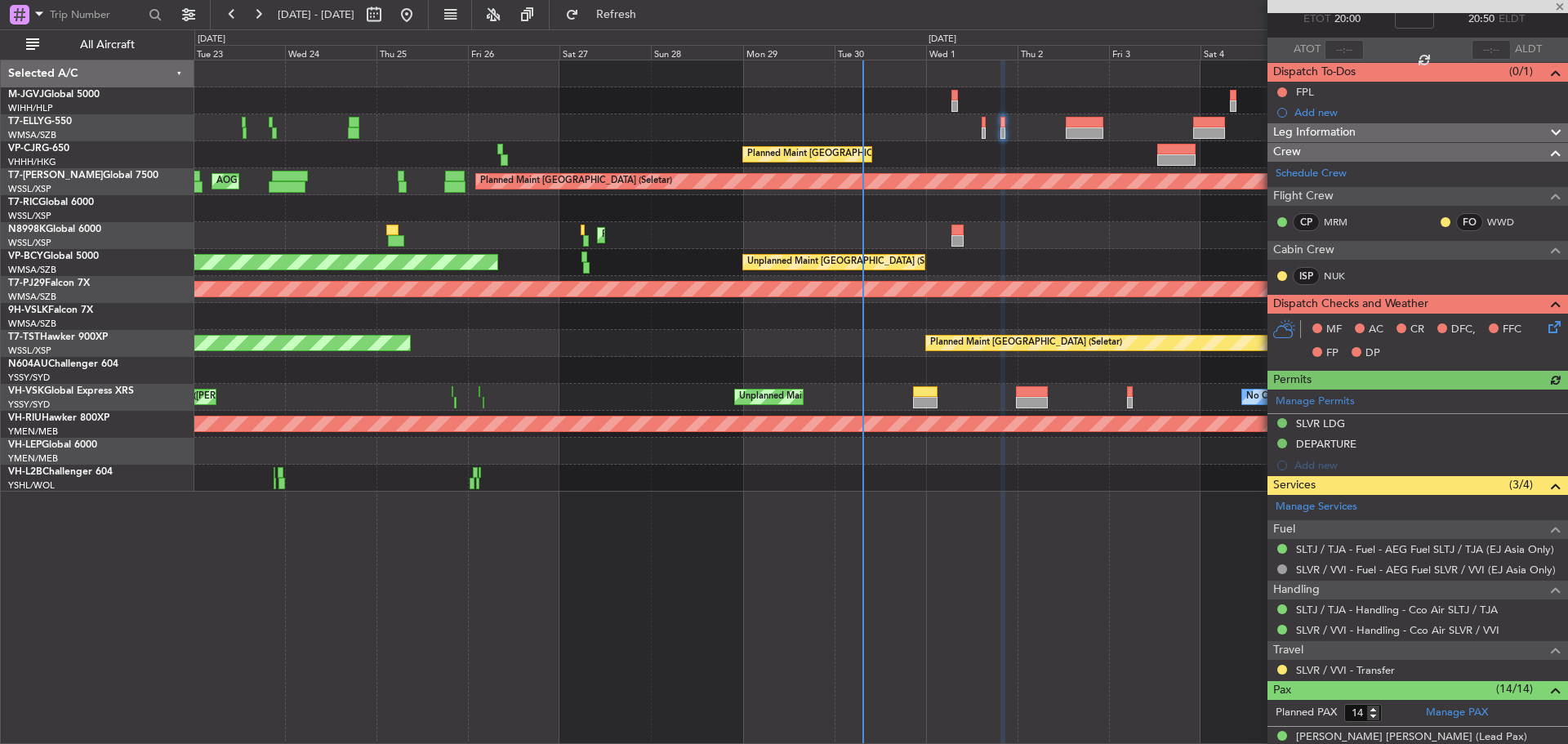
scroll to position [163, 0]
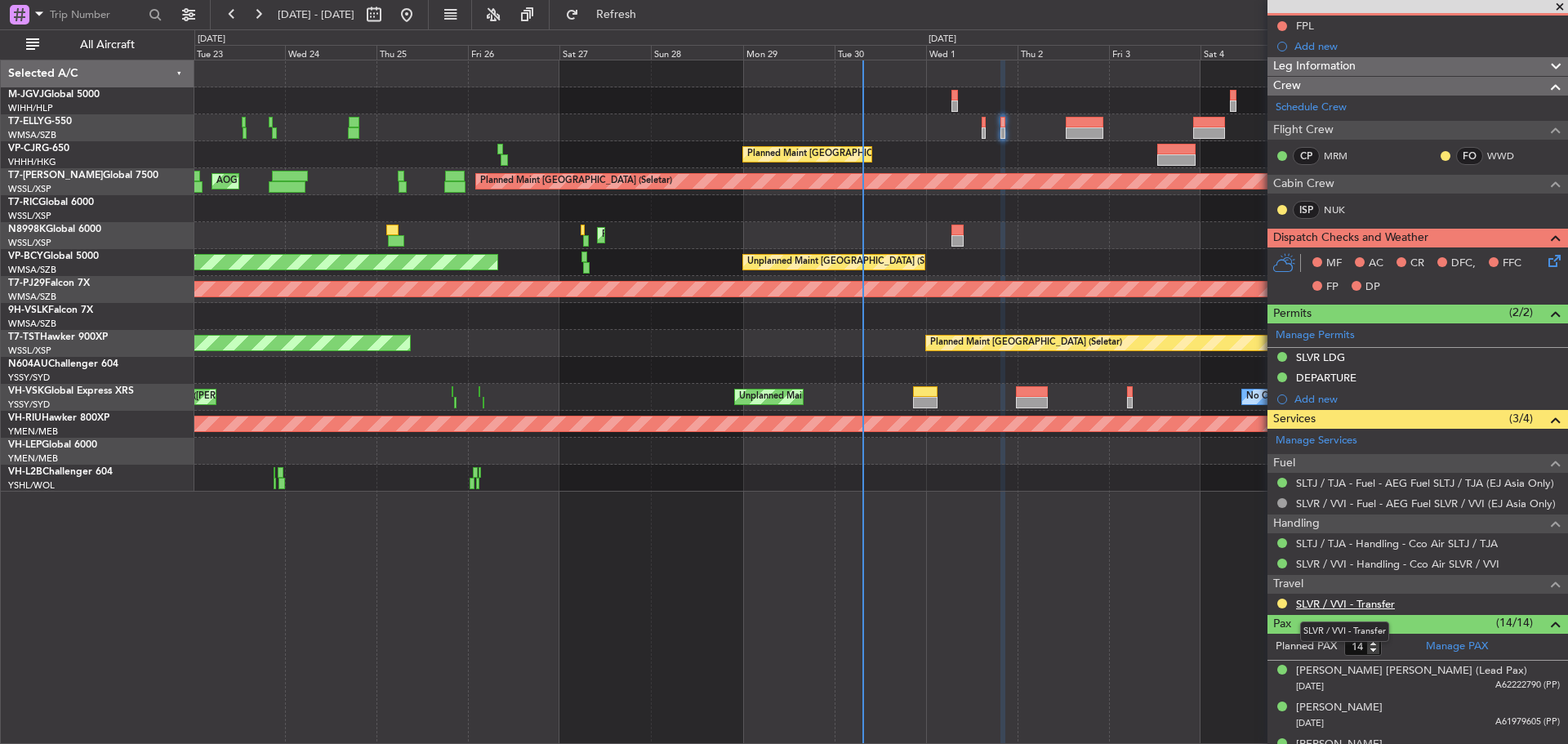
click at [1330, 607] on link "SLVR / VVI - Transfer" at bounding box center [1345, 604] width 99 height 14
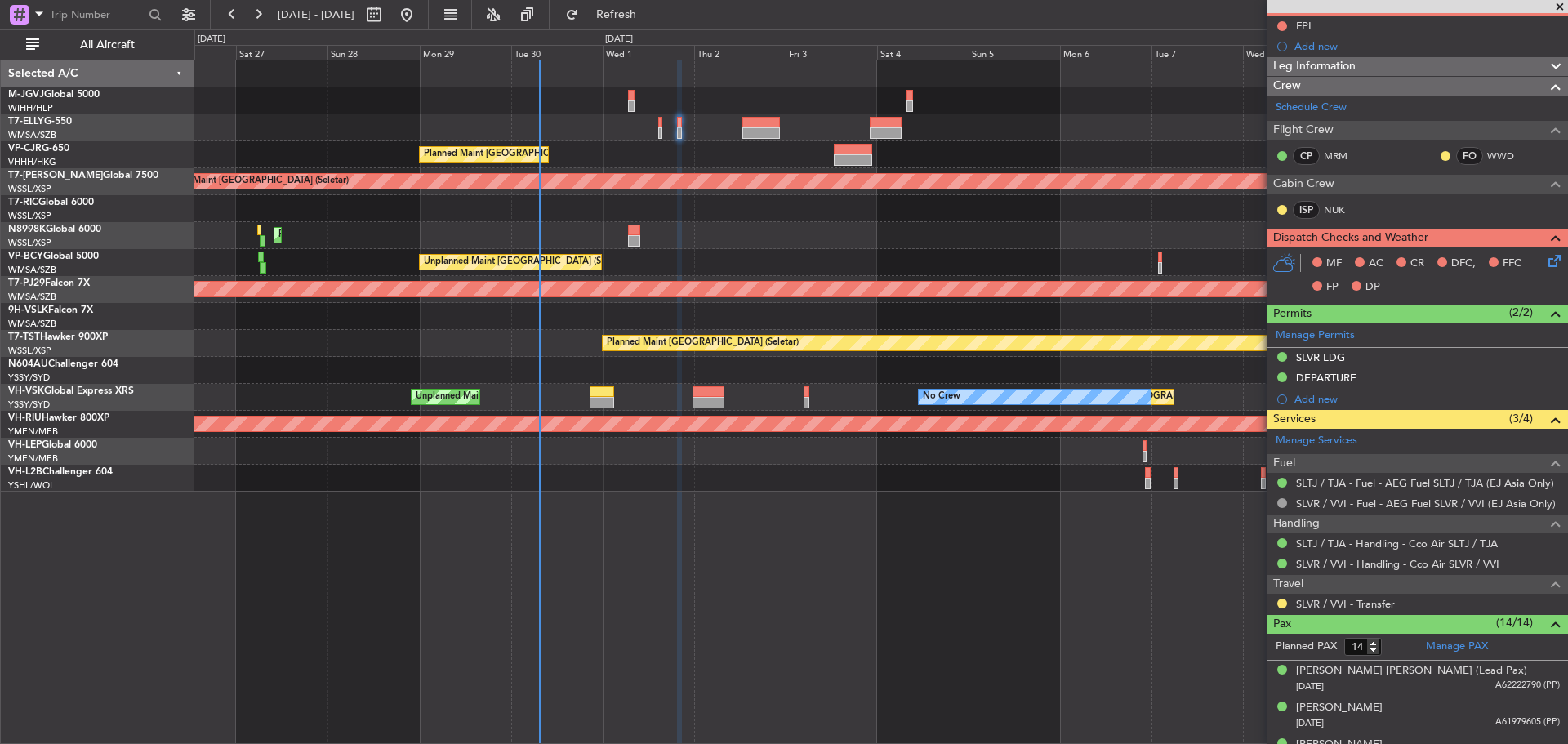
click at [647, 224] on div "Planned Maint [GEOGRAPHIC_DATA] ([GEOGRAPHIC_DATA] Intl) Planned Maint [GEOGRAP…" at bounding box center [880, 276] width 1372 height 431
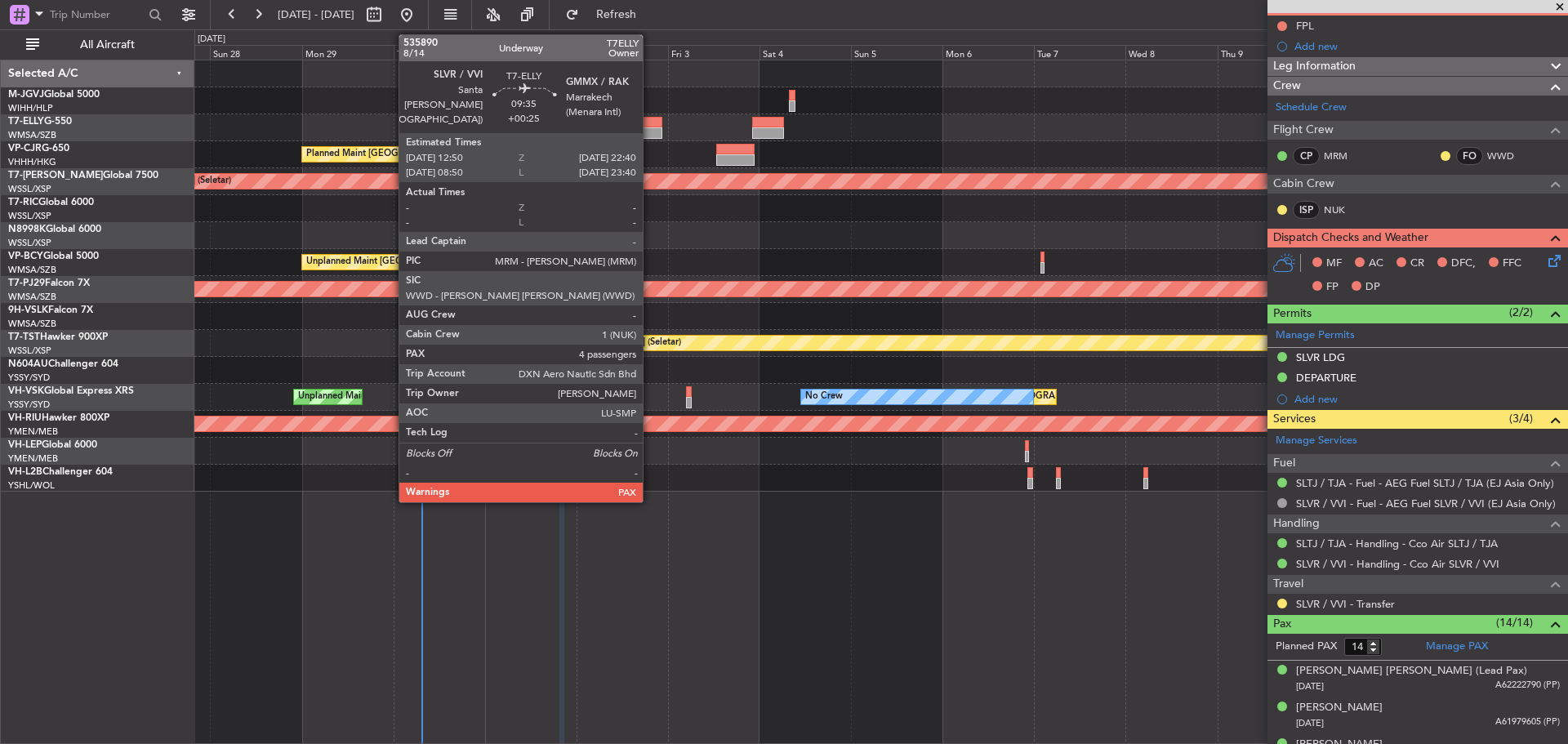
click at [650, 131] on div at bounding box center [643, 134] width 38 height 12
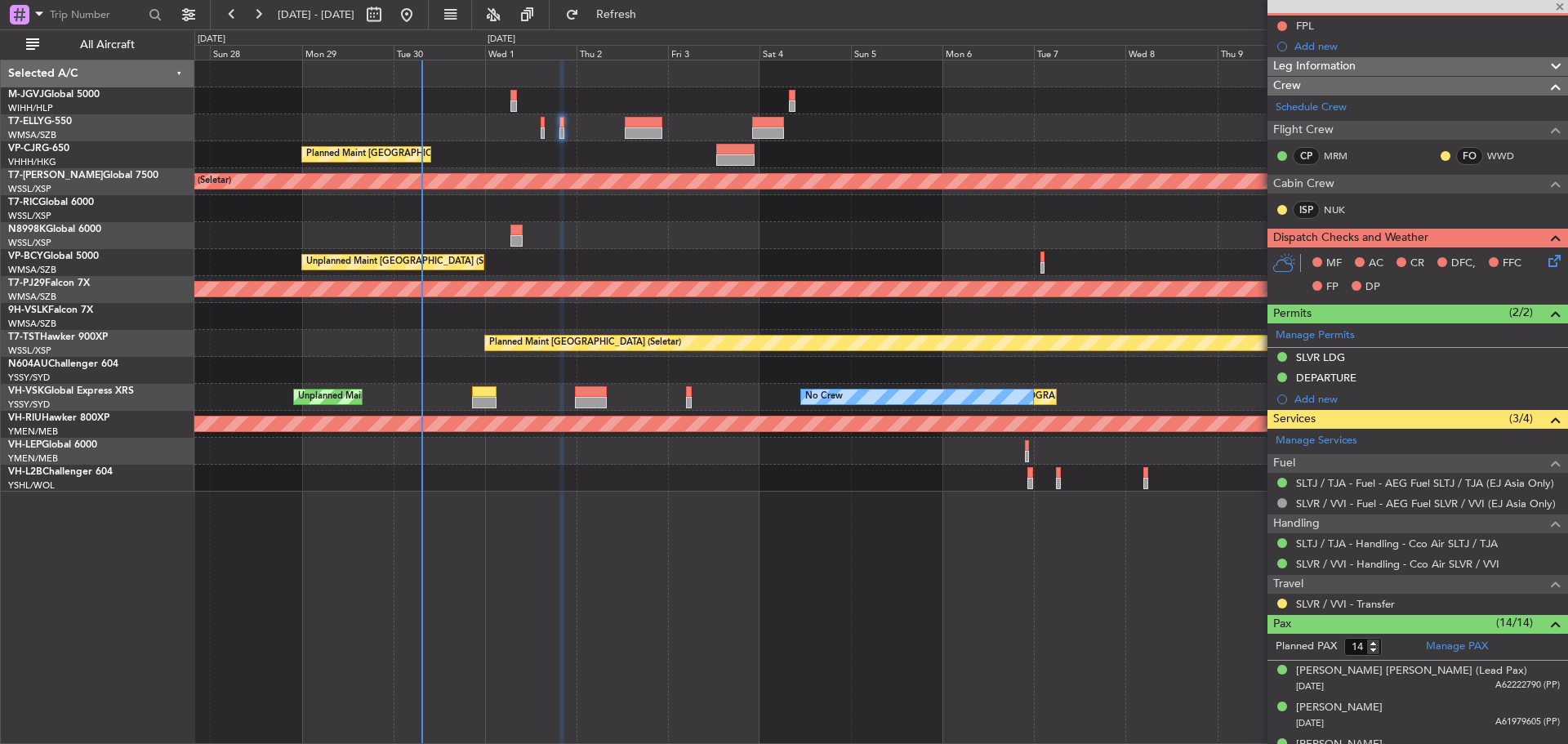
type input "+00:25"
type input "4"
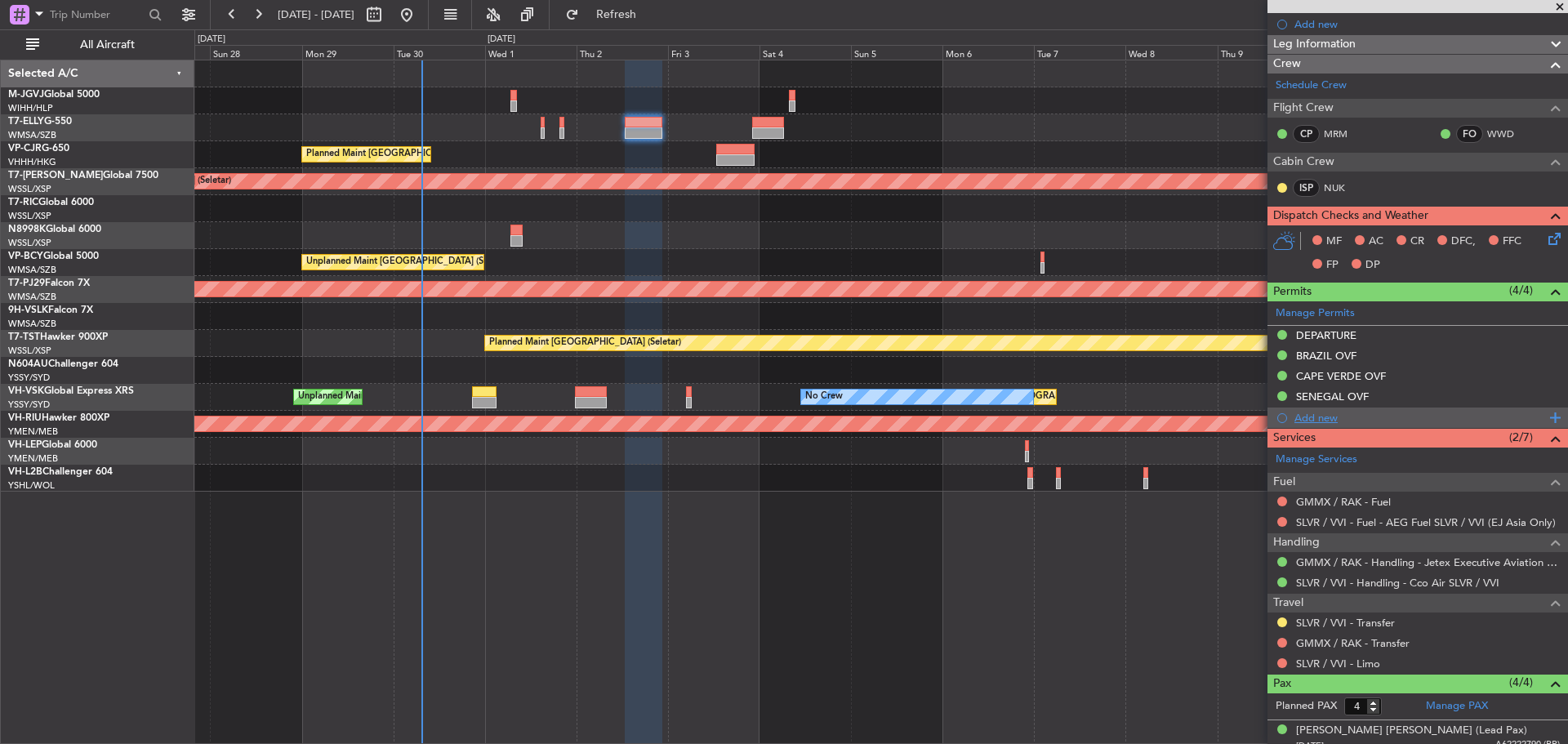
scroll to position [0, 0]
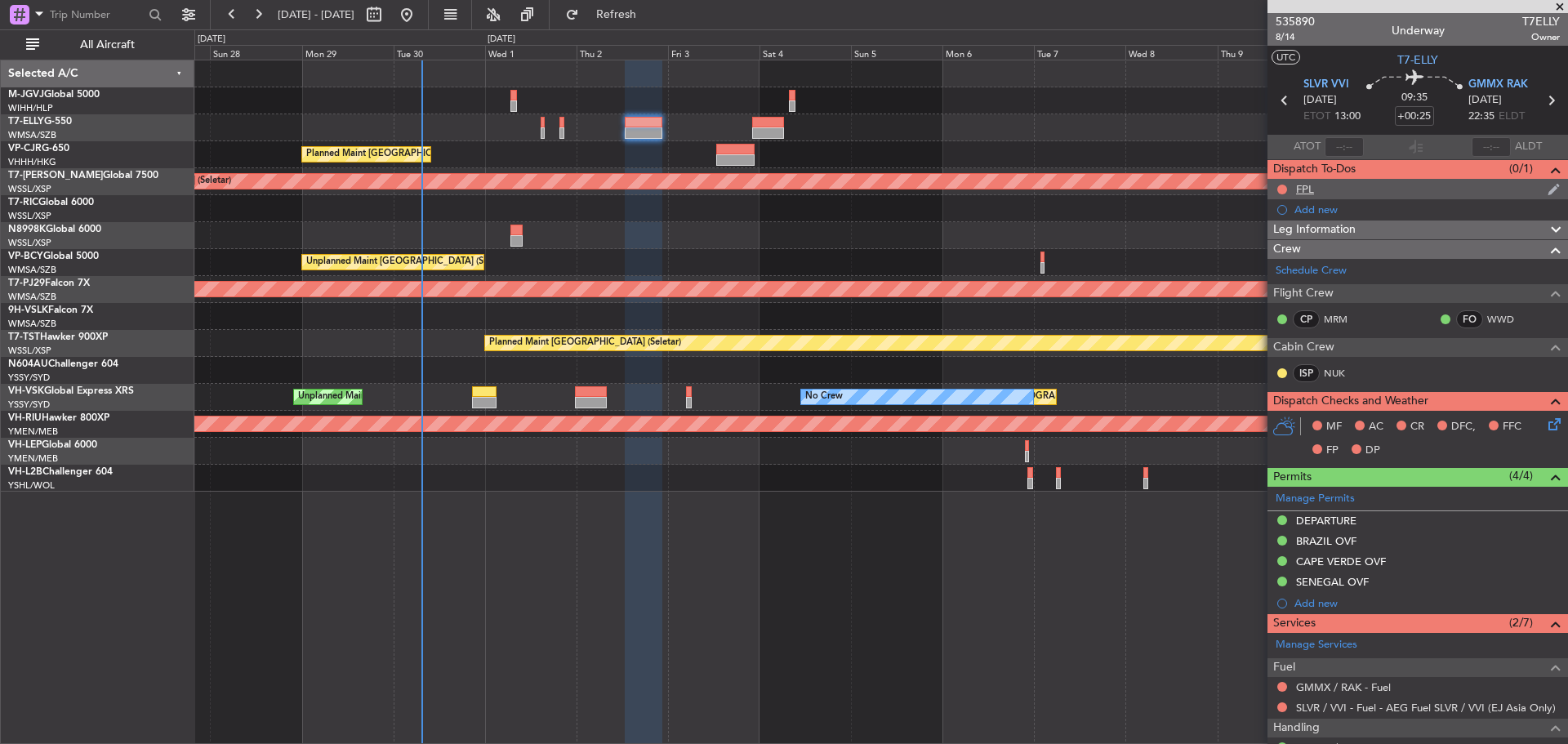
click at [1307, 192] on div "FPL" at bounding box center [1304, 189] width 18 height 14
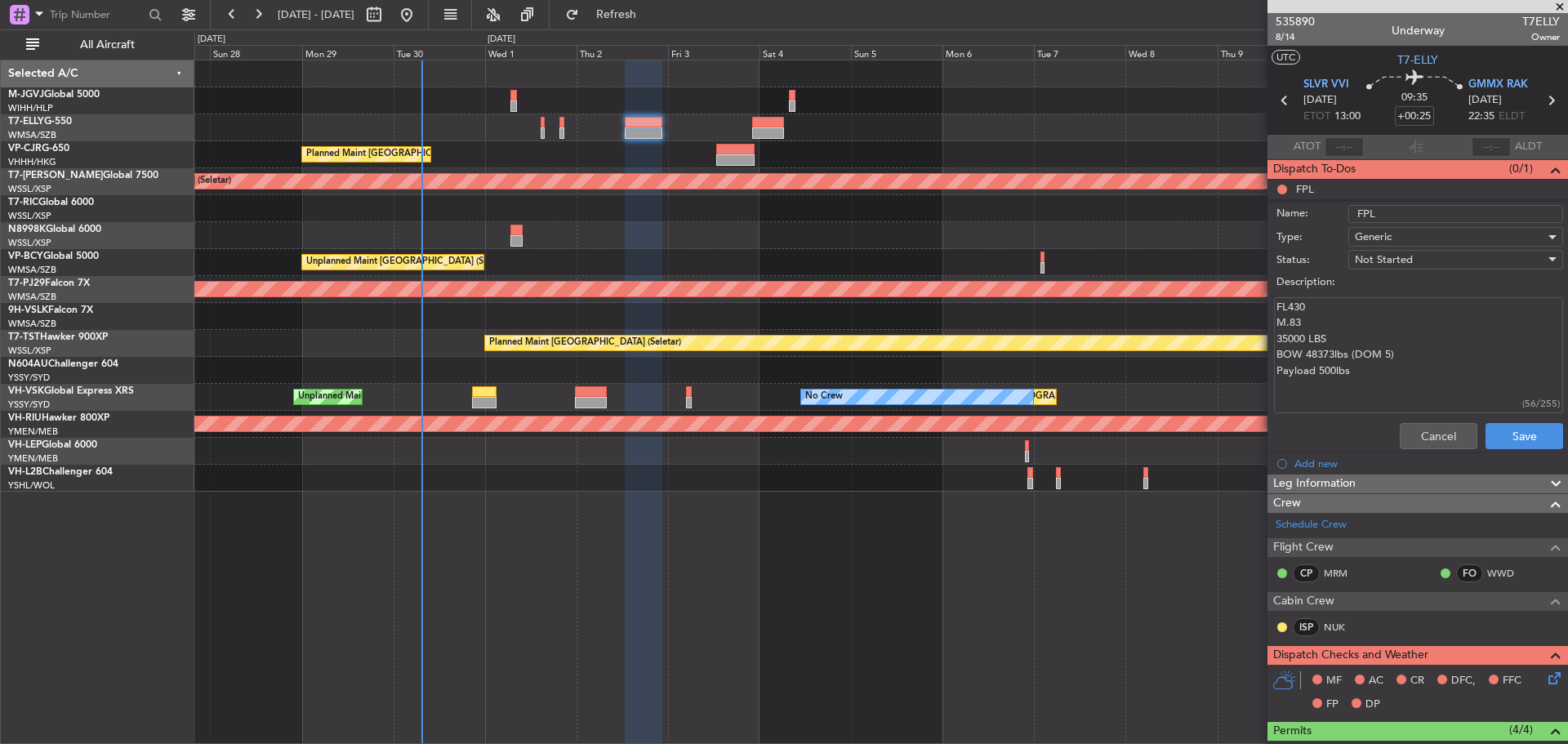
drag, startPoint x: 1356, startPoint y: 373, endPoint x: 1261, endPoint y: 314, distance: 111.8
click at [1261, 314] on fb-app "[DATE] - [DATE] Refresh Quick Links All Aircraft Planned Maint [GEOGRAPHIC_DATA…" at bounding box center [784, 378] width 1568 height 732
click at [1416, 435] on button "Cancel" at bounding box center [1438, 435] width 77 height 26
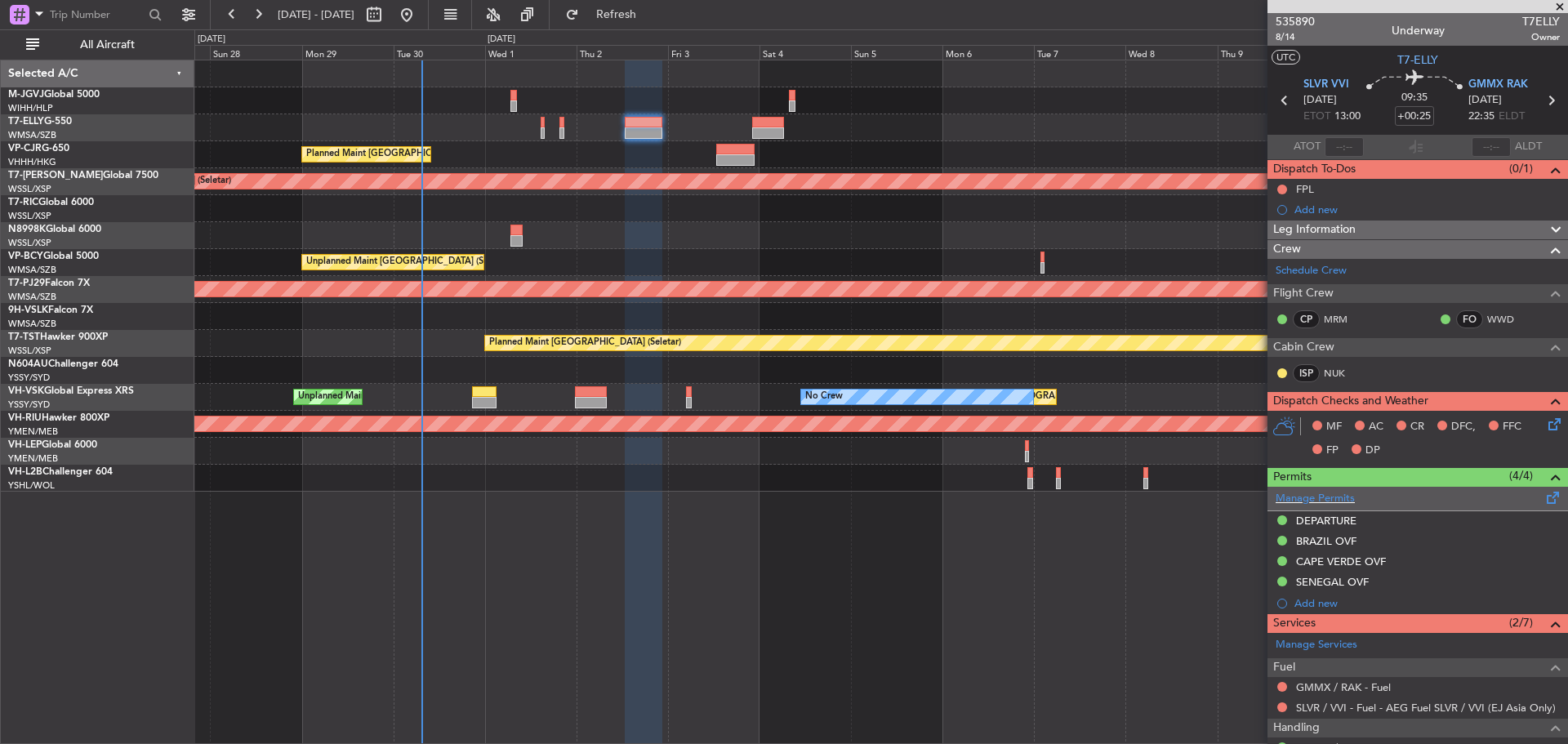
click at [1543, 494] on span at bounding box center [1552, 494] width 19 height 13
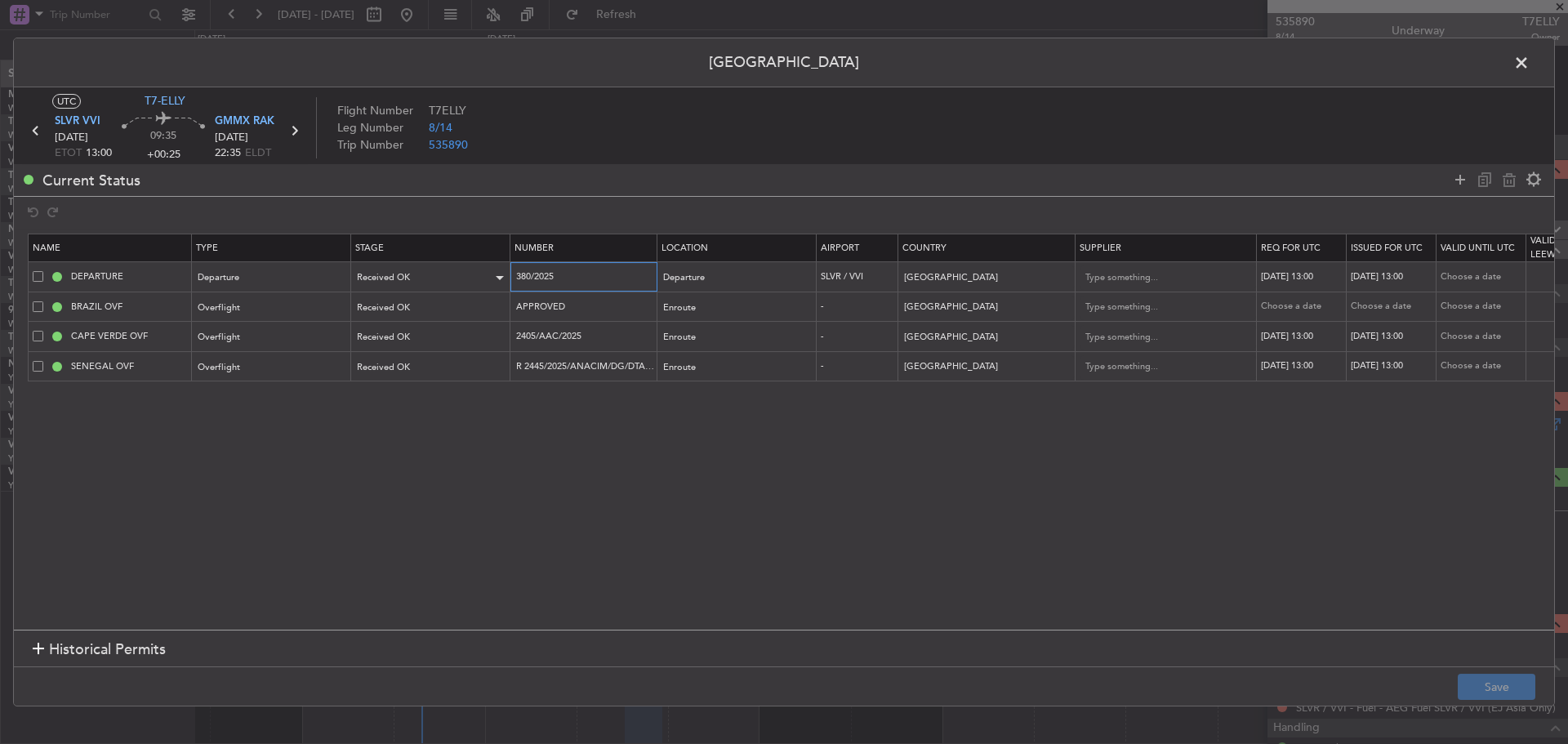
drag, startPoint x: 571, startPoint y: 280, endPoint x: 501, endPoint y: 273, distance: 70.3
click at [501, 273] on tr "DEPARTURE Departure Received OK 380/2025 Departure SLVR / VVI [GEOGRAPHIC_DATA]…" at bounding box center [1070, 277] width 2083 height 30
click at [586, 306] on input "APPROVED" at bounding box center [585, 307] width 142 height 14
drag, startPoint x: 592, startPoint y: 340, endPoint x: 486, endPoint y: 339, distance: 106.0
click at [486, 339] on tr "CAPE VERDE OVF Overflight Received OK 2405/AAC/2025 Enroute - [GEOGRAPHIC_DATA]…" at bounding box center [1070, 337] width 2083 height 30
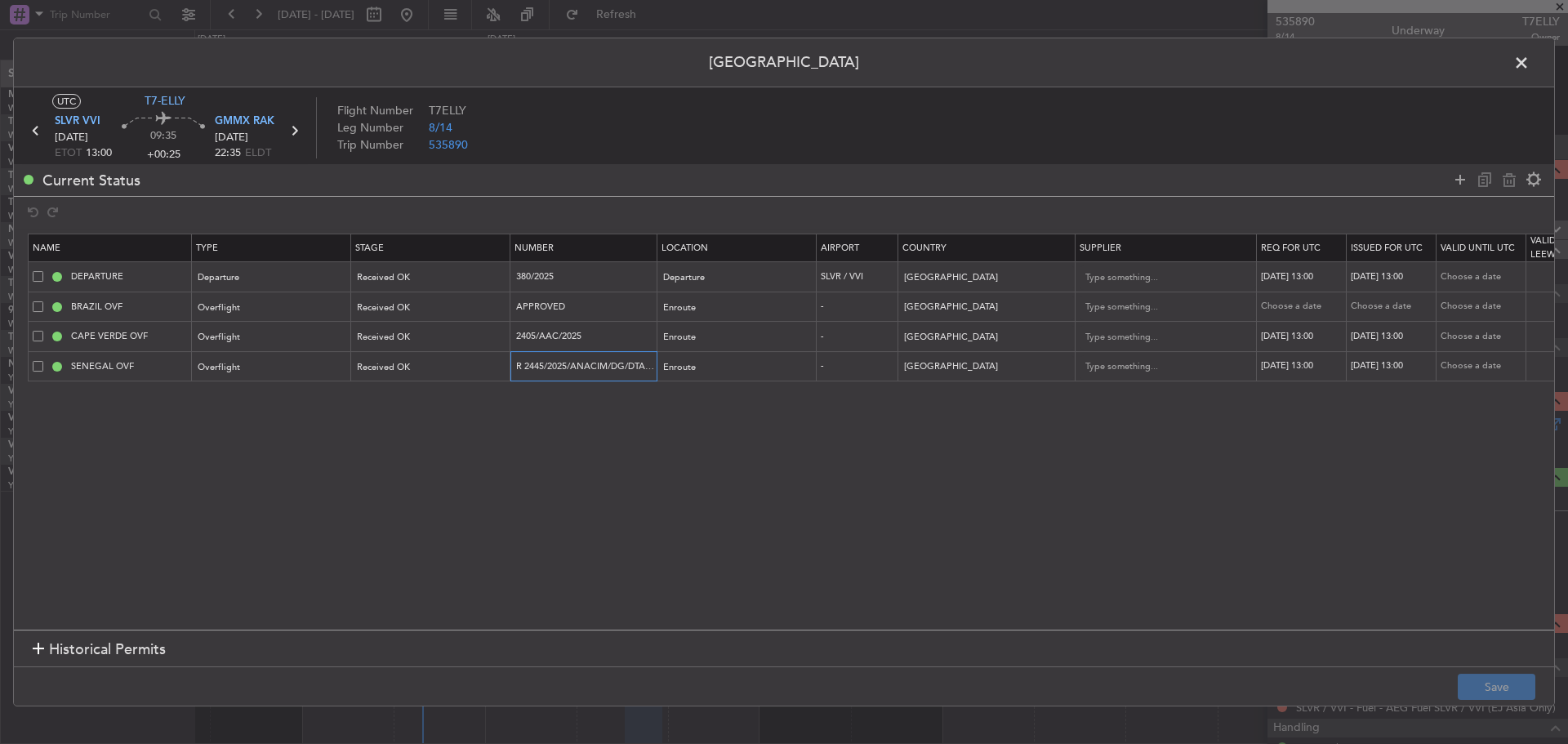
click at [582, 363] on input "R 2445/2025/ANACIM/DG/DTAR/AD" at bounding box center [585, 367] width 142 height 14
click at [1529, 60] on span at bounding box center [1529, 66] width 0 height 33
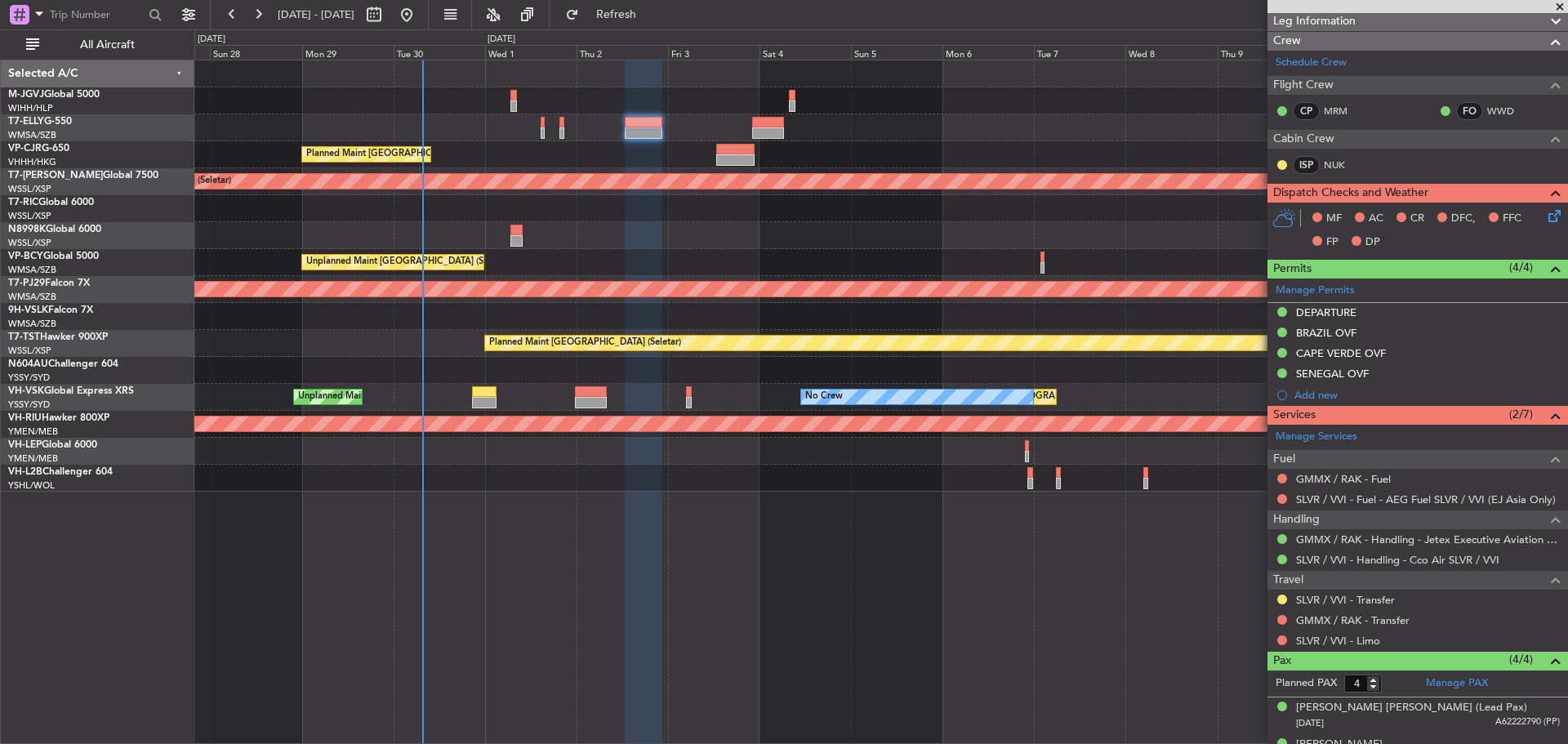
scroll to position [245, 0]
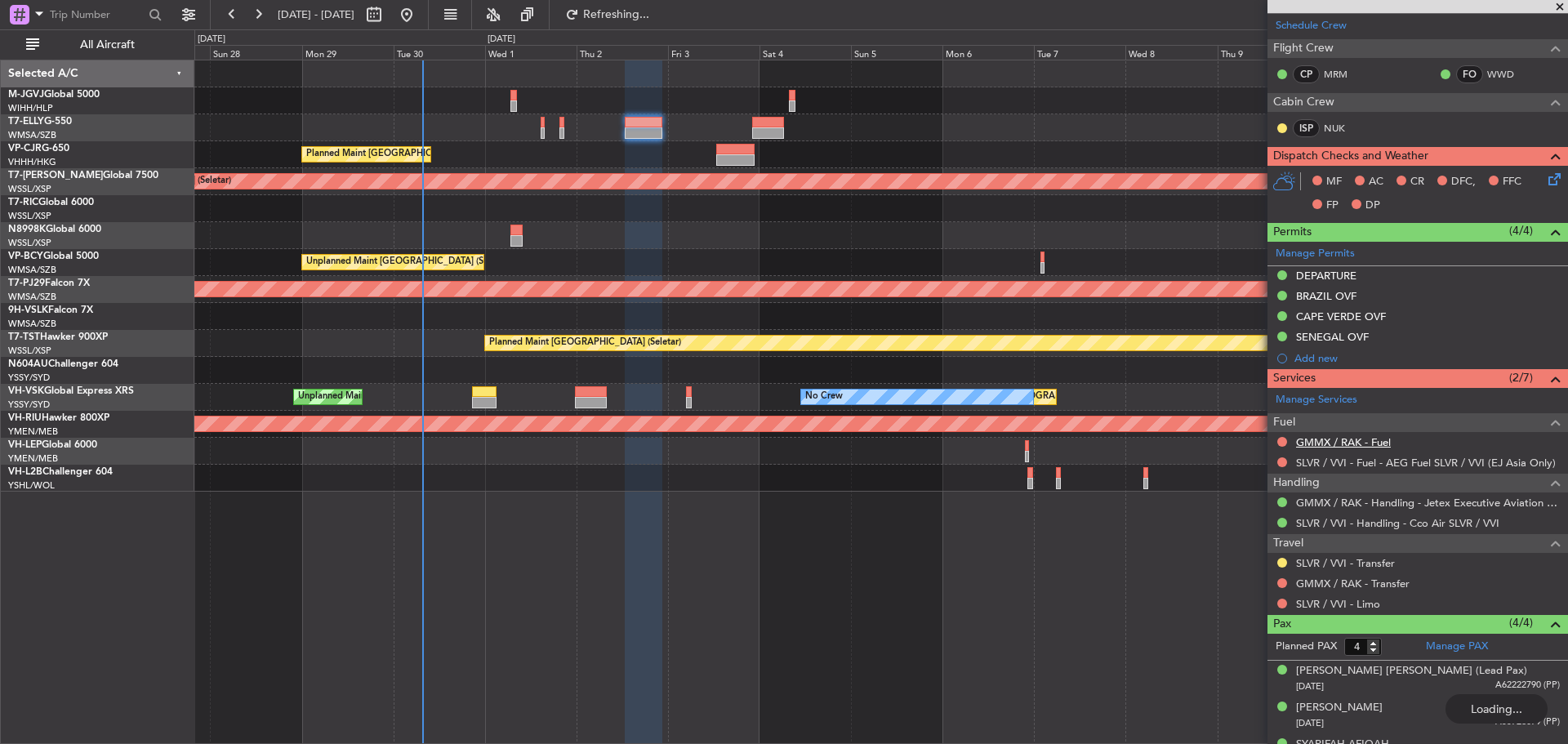
click at [1366, 441] on link "GMMX / RAK - Fuel" at bounding box center [1343, 442] width 95 height 14
click at [650, 19] on span "Refresh" at bounding box center [617, 15] width 69 height 12
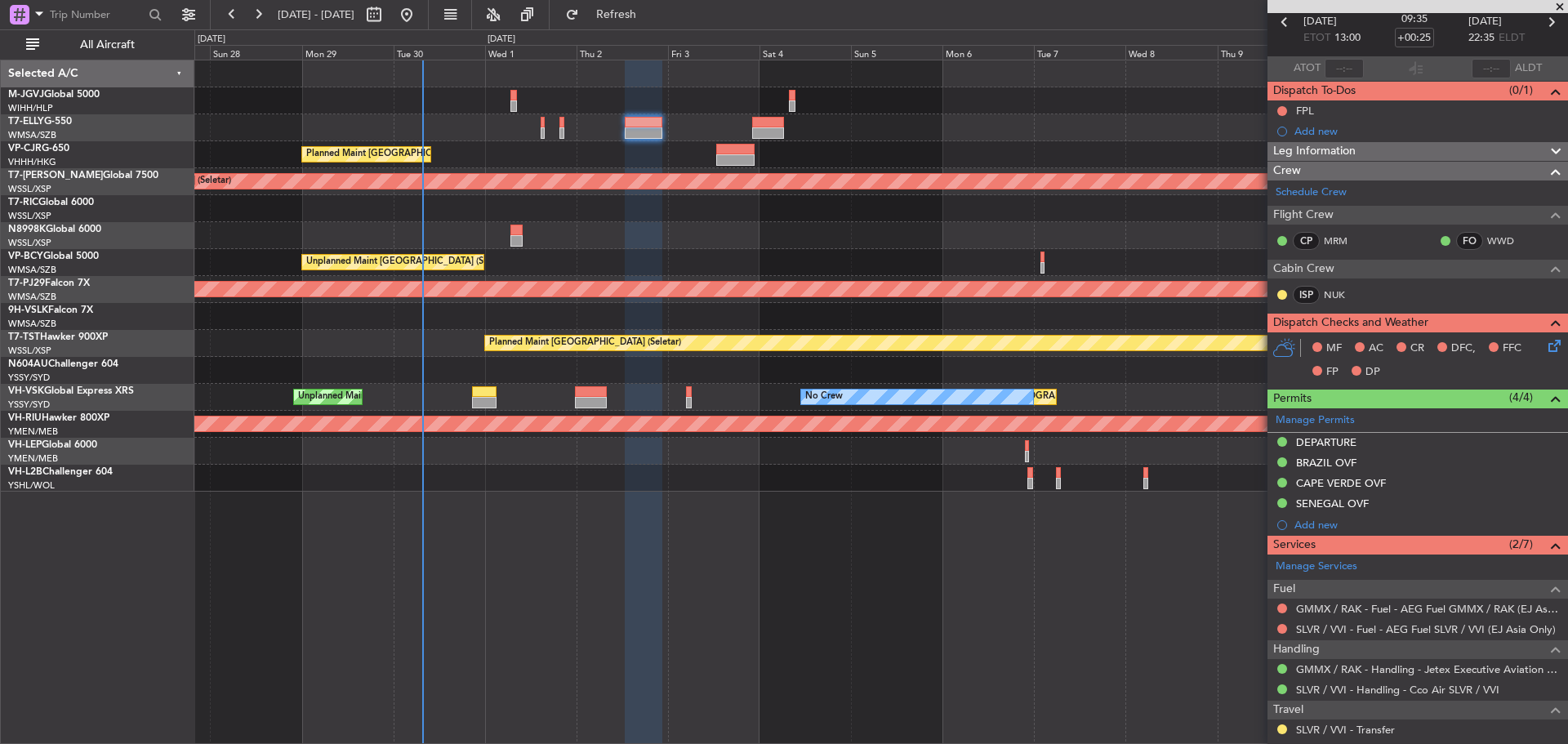
scroll to position [0, 0]
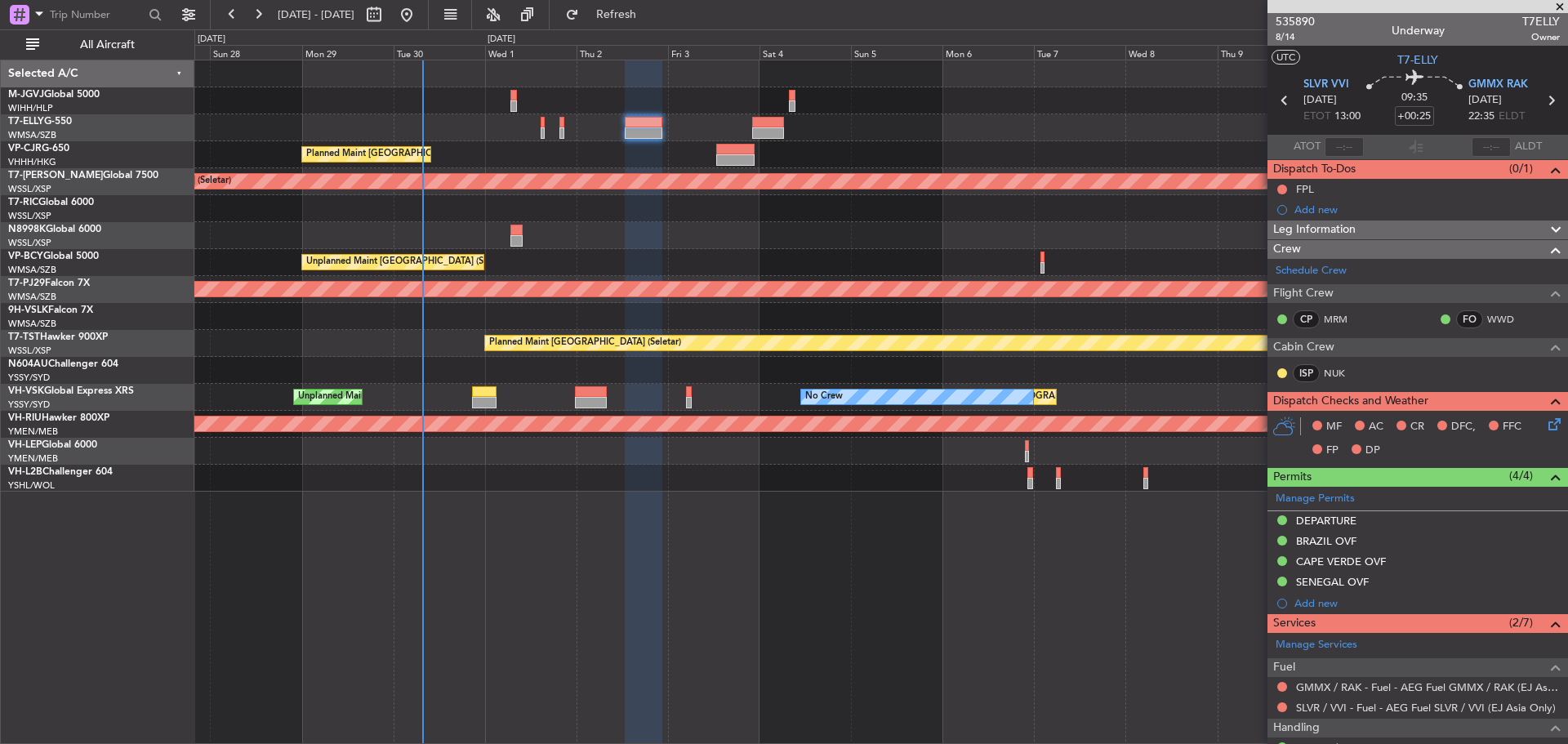
click at [1539, 101] on icon at bounding box center [1550, 100] width 21 height 21
type input "+00:45"
type input "2"
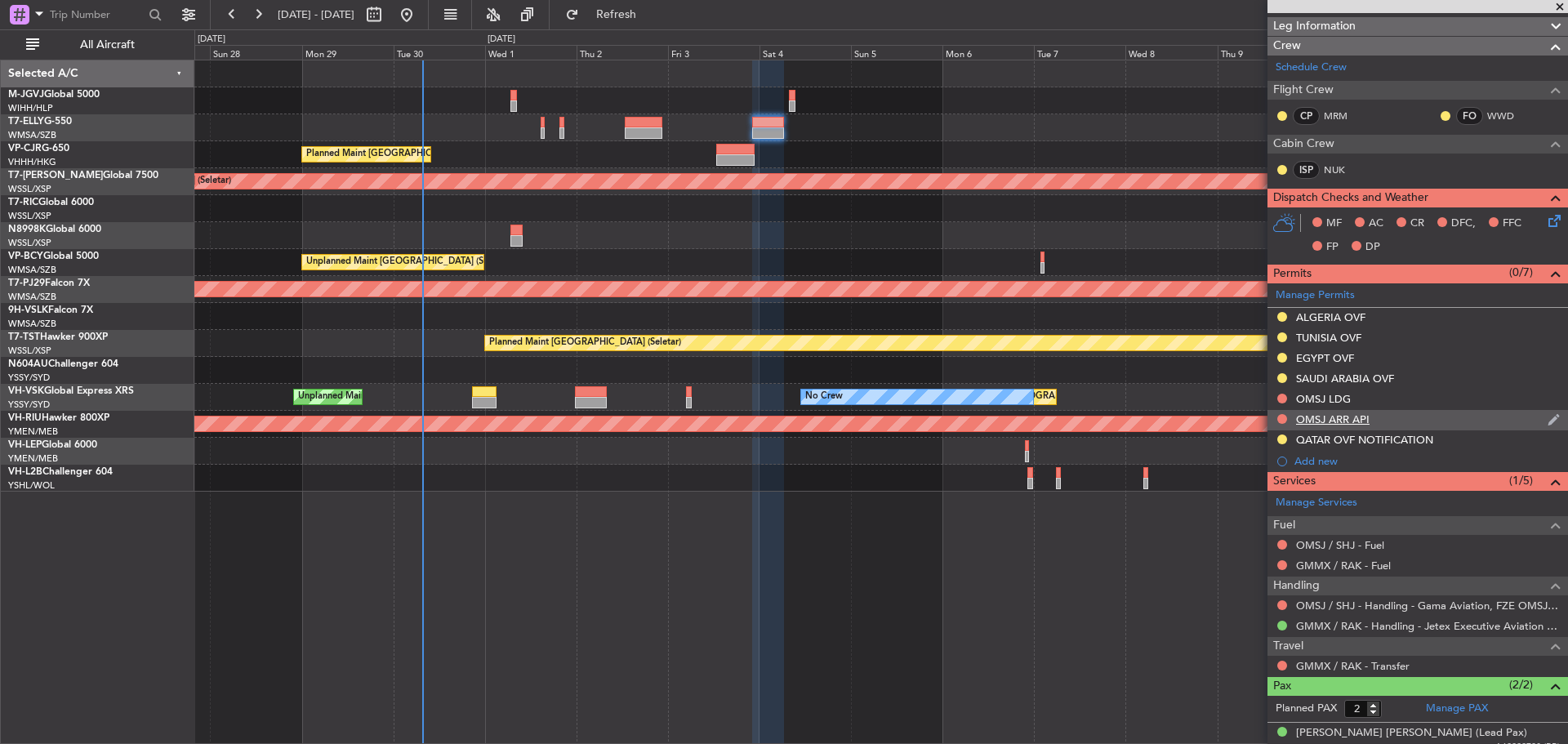
scroll to position [275, 0]
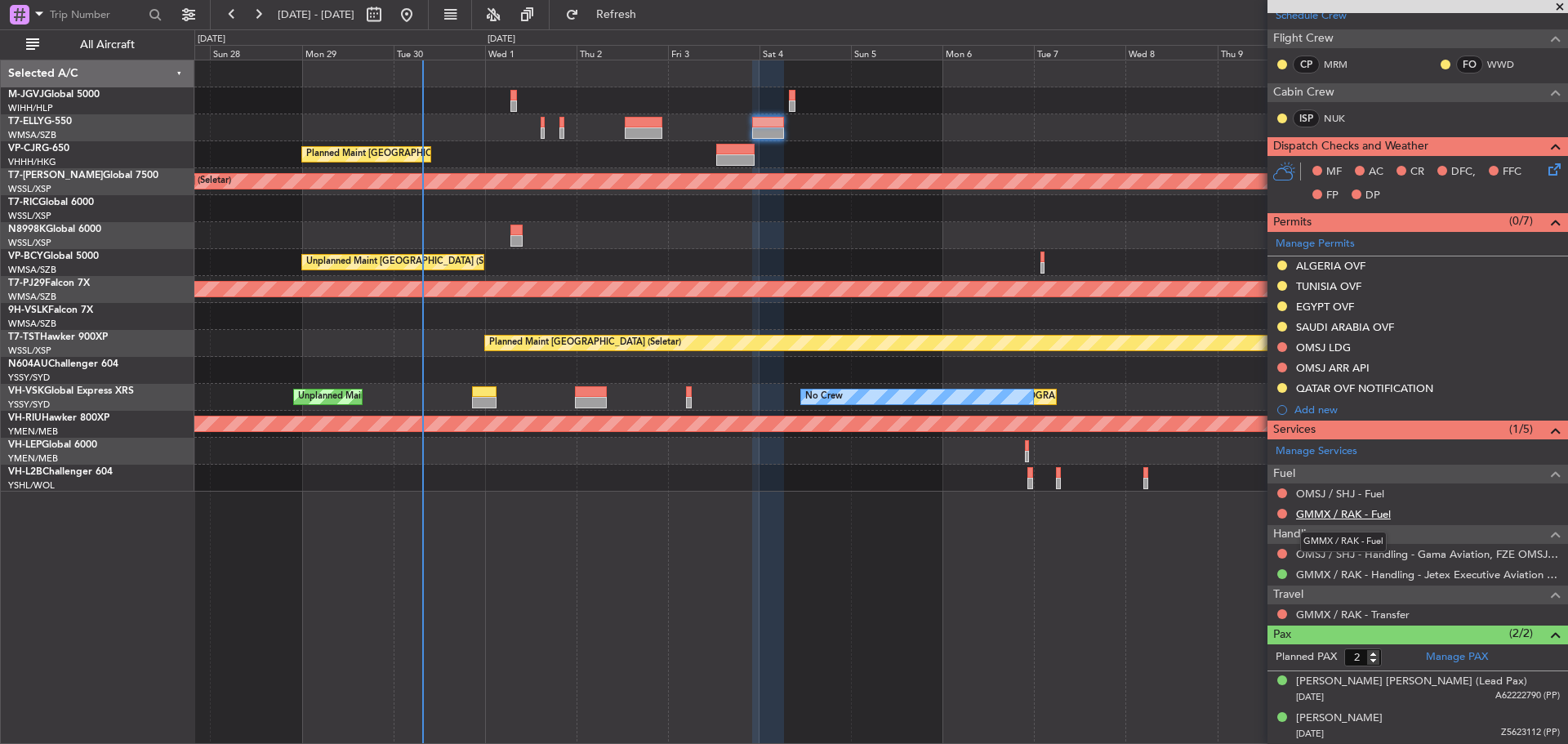
click at [1354, 510] on link "GMMX / RAK - Fuel" at bounding box center [1343, 514] width 95 height 14
click at [650, 14] on span "Refresh" at bounding box center [617, 15] width 69 height 12
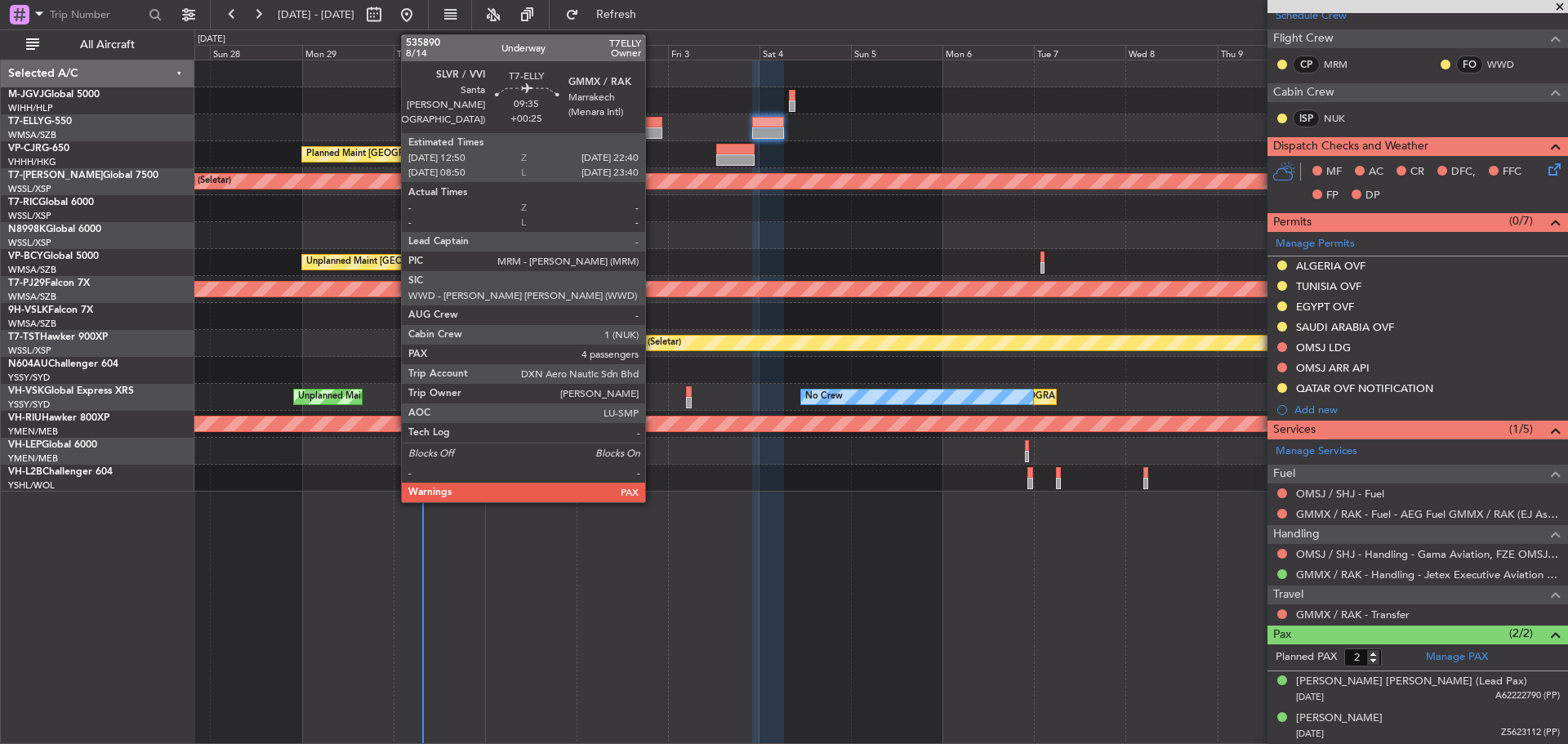
click at [652, 124] on div at bounding box center [643, 123] width 38 height 12
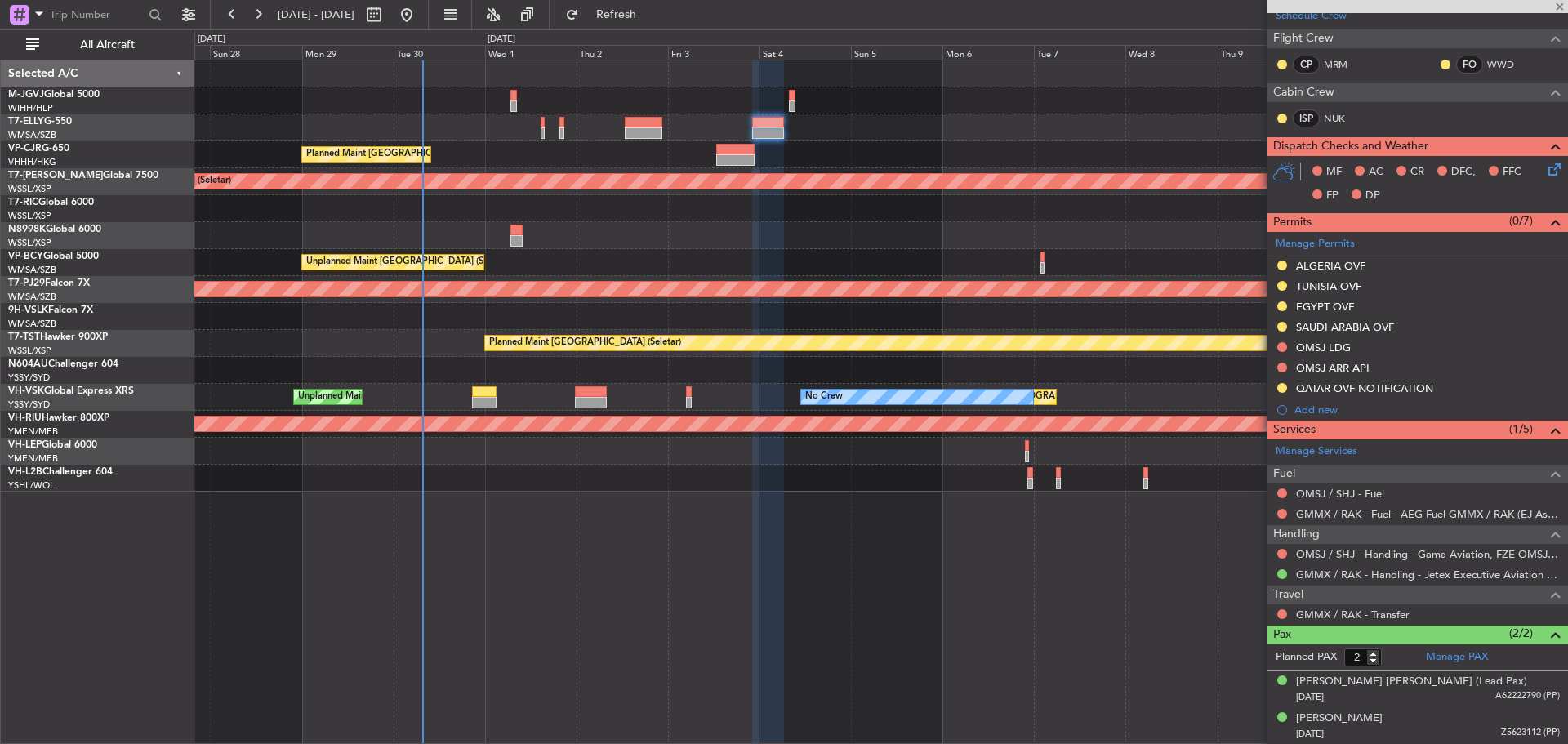
type input "+00:25"
type input "4"
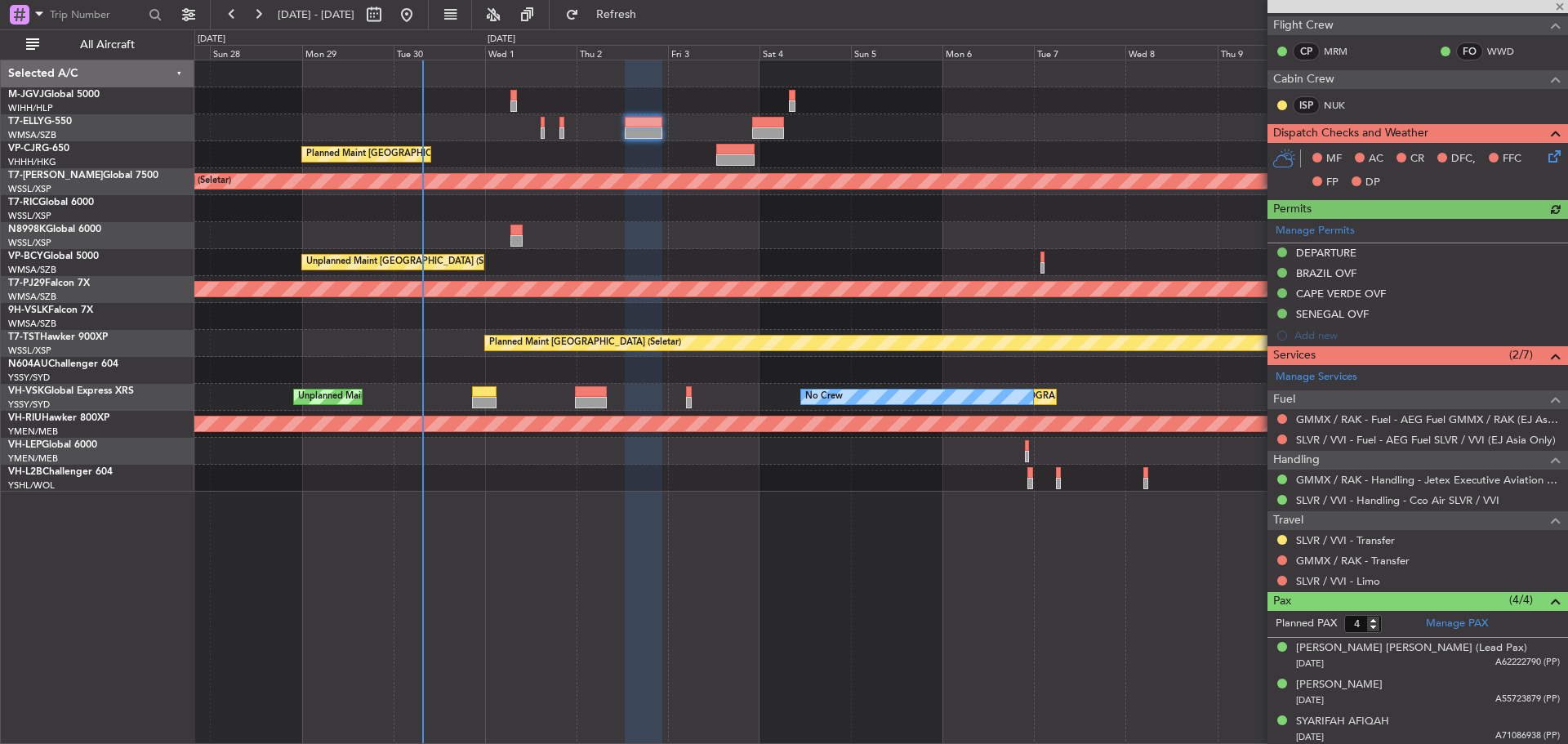
scroll to position [308, 0]
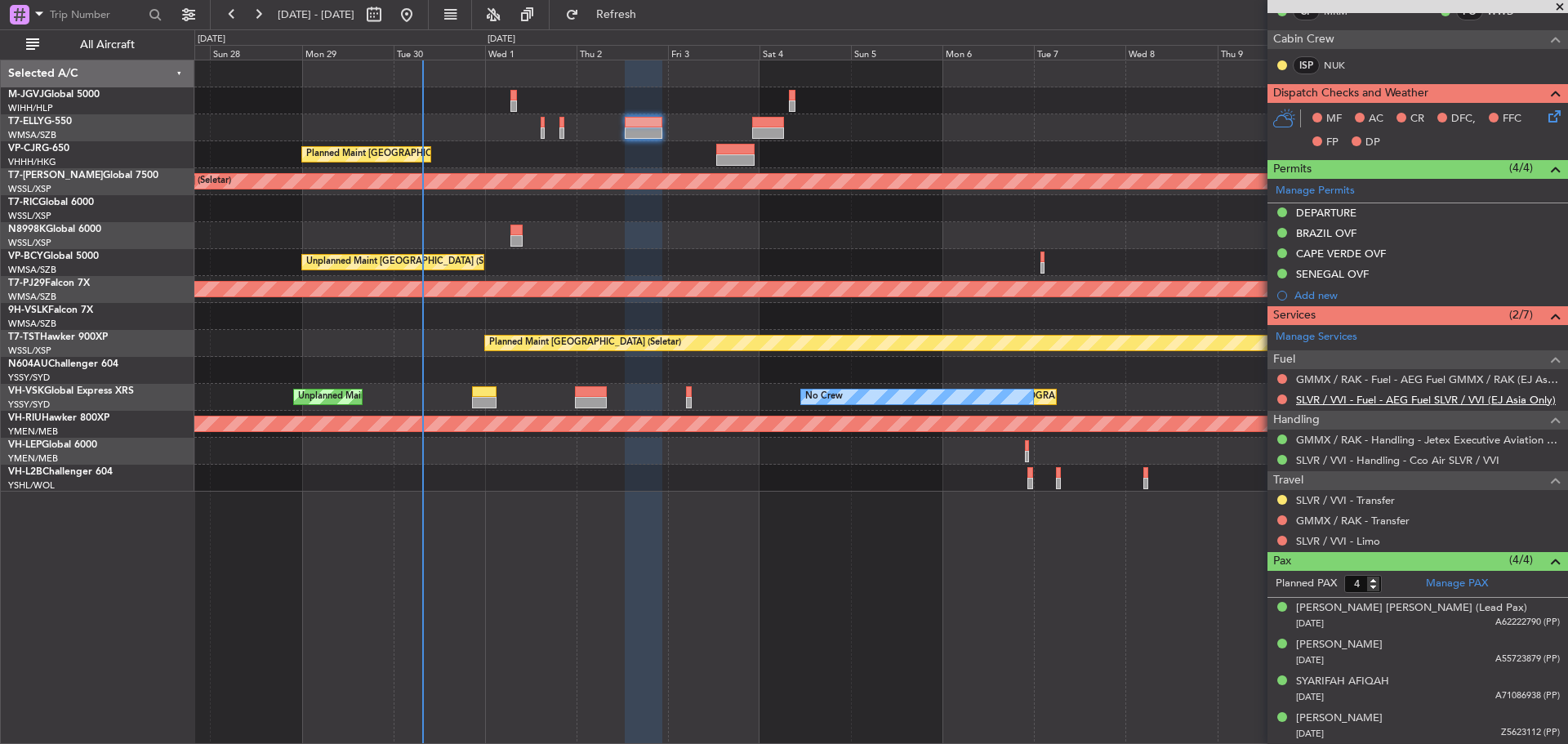
click at [1369, 404] on link "SLVR / VVI - Fuel - AEG Fuel SLVR / VVI (EJ Asia Only)" at bounding box center [1425, 399] width 260 height 14
click at [1342, 499] on link "SLVR / VVI - Transfer" at bounding box center [1345, 500] width 99 height 14
click at [1346, 522] on link "GMMX / RAK - Transfer" at bounding box center [1352, 520] width 113 height 14
click at [1376, 525] on link "GMMX / RAK - Transfer" at bounding box center [1352, 520] width 113 height 14
click at [1331, 541] on link "SLVR / VVI - Limo" at bounding box center [1338, 541] width 84 height 14
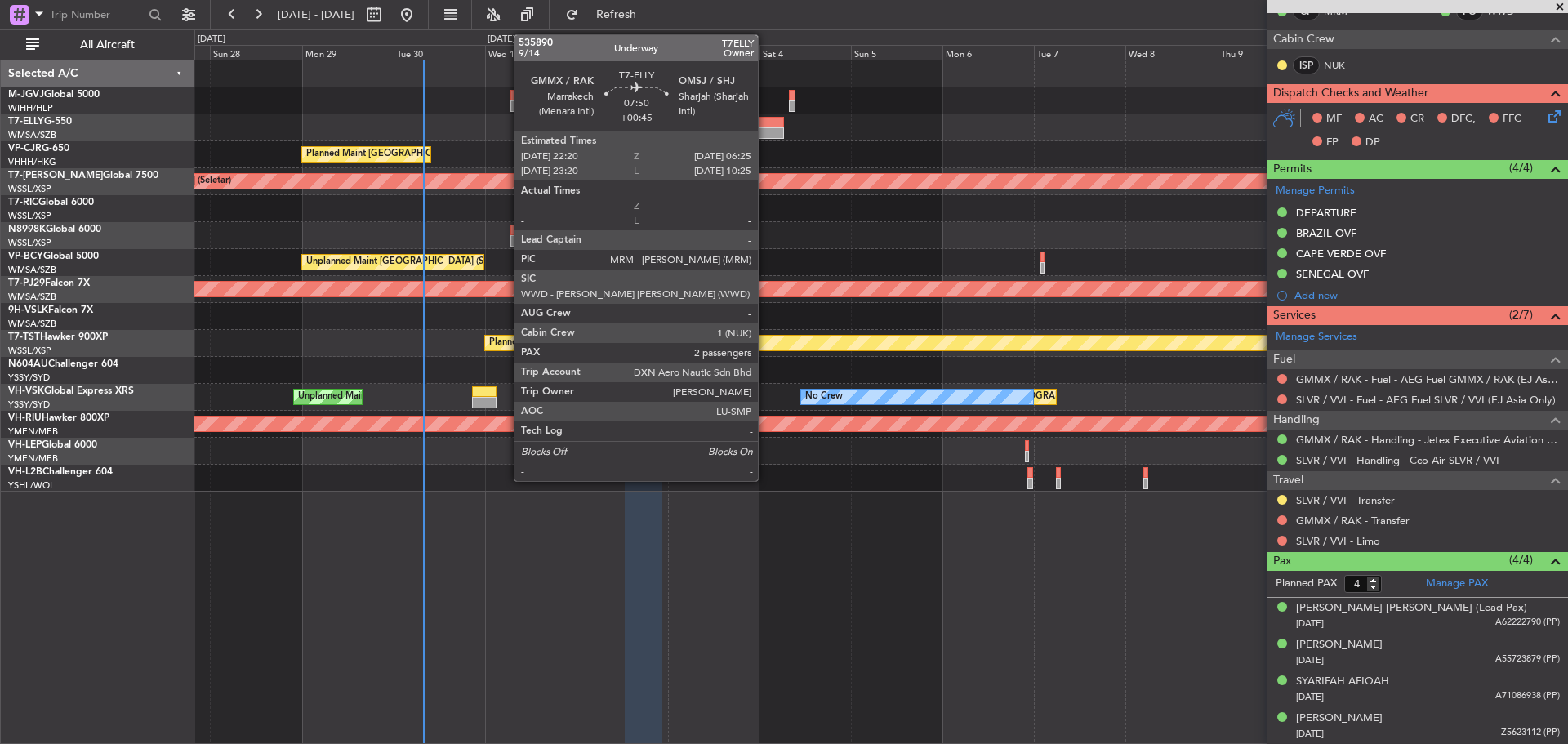
click at [765, 132] on div at bounding box center [767, 134] width 31 height 12
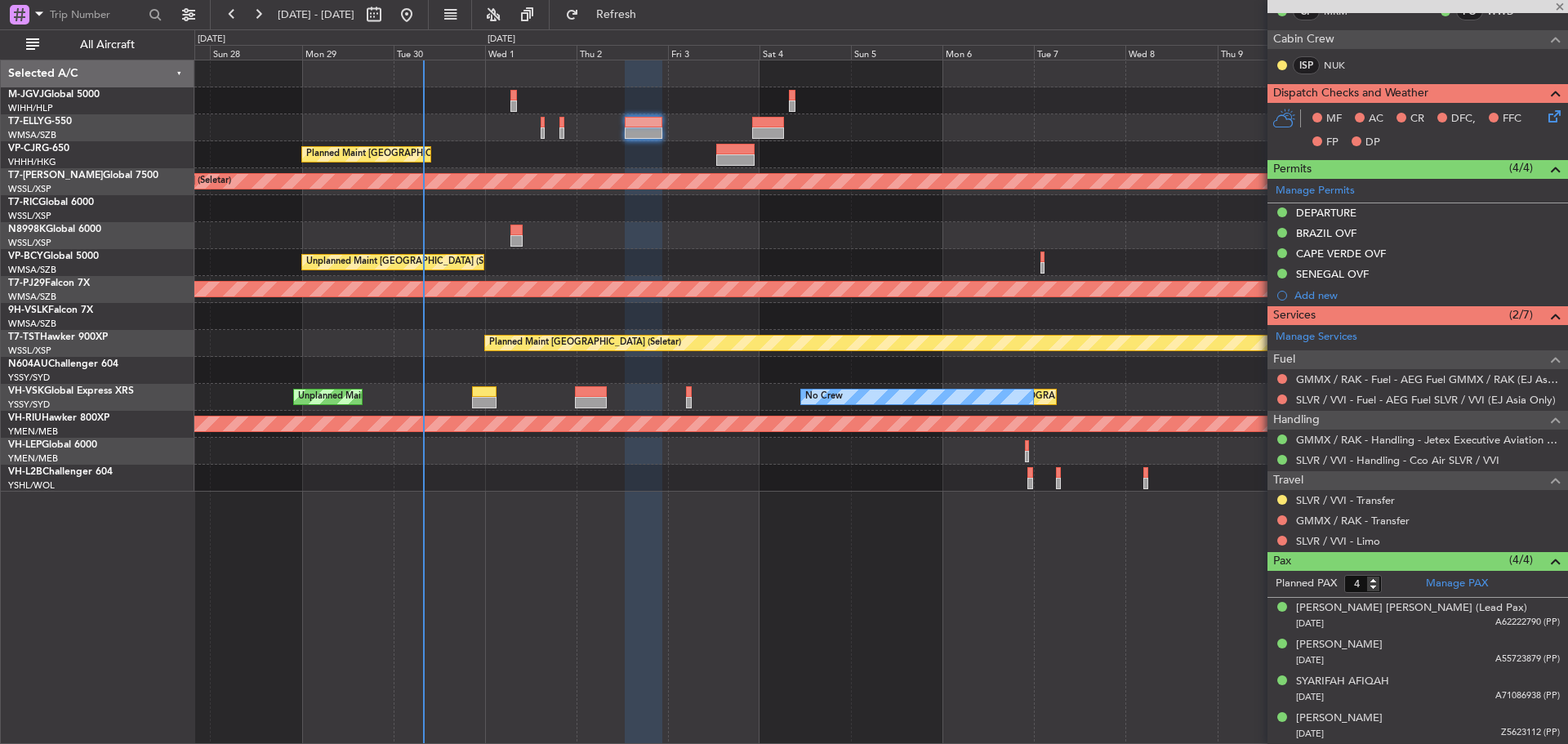
type input "+00:45"
type input "2"
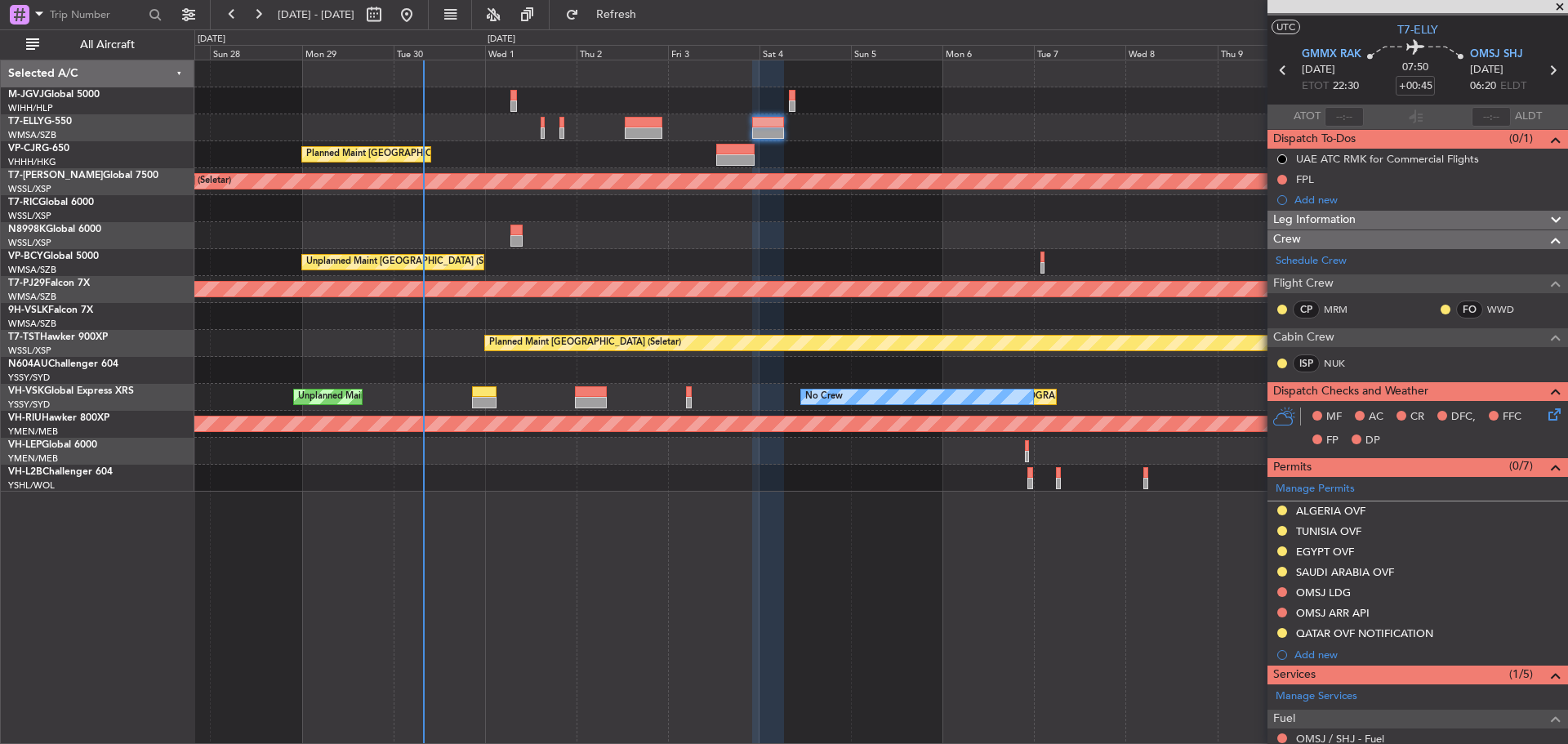
scroll to position [0, 0]
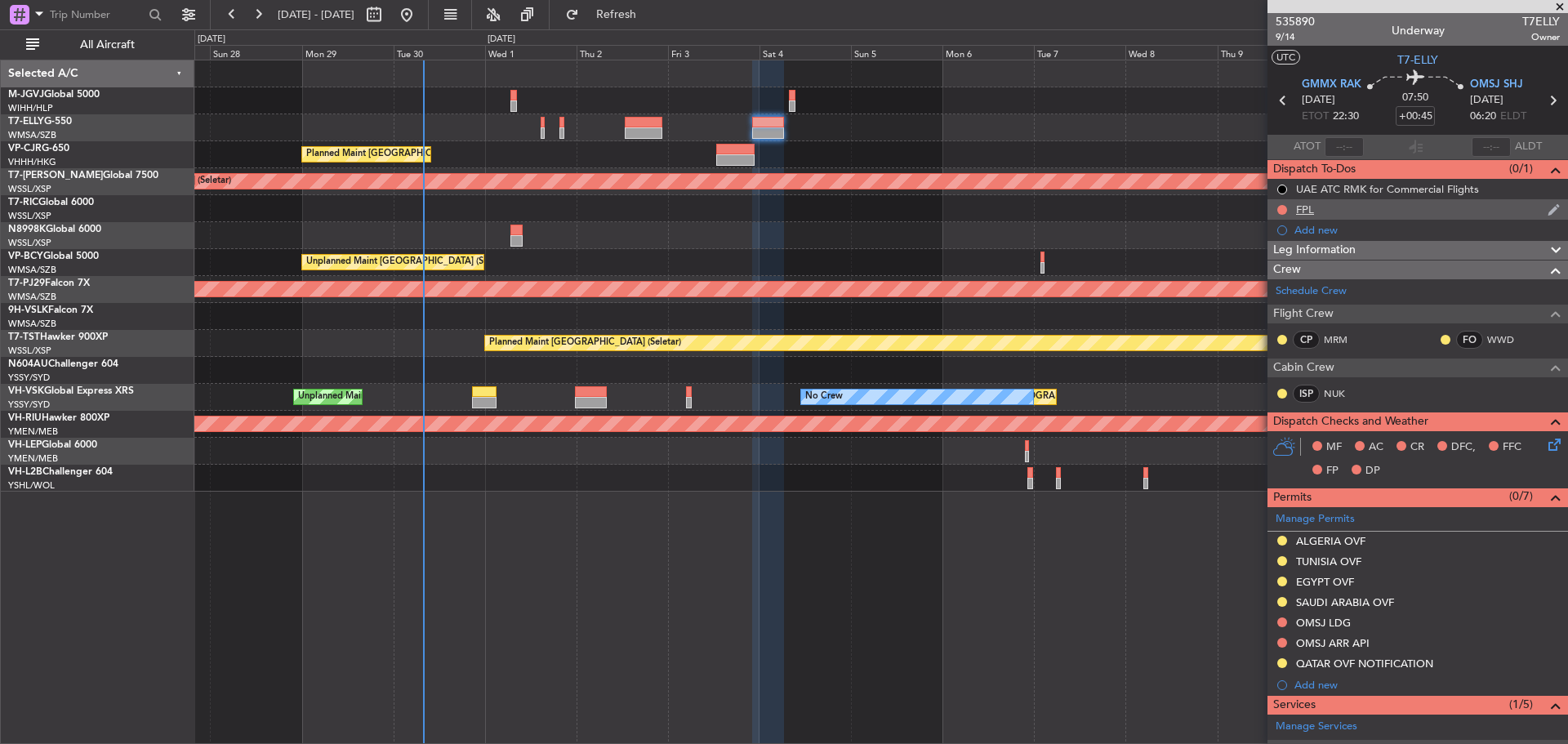
click at [1312, 209] on div "FPL" at bounding box center [1304, 209] width 18 height 14
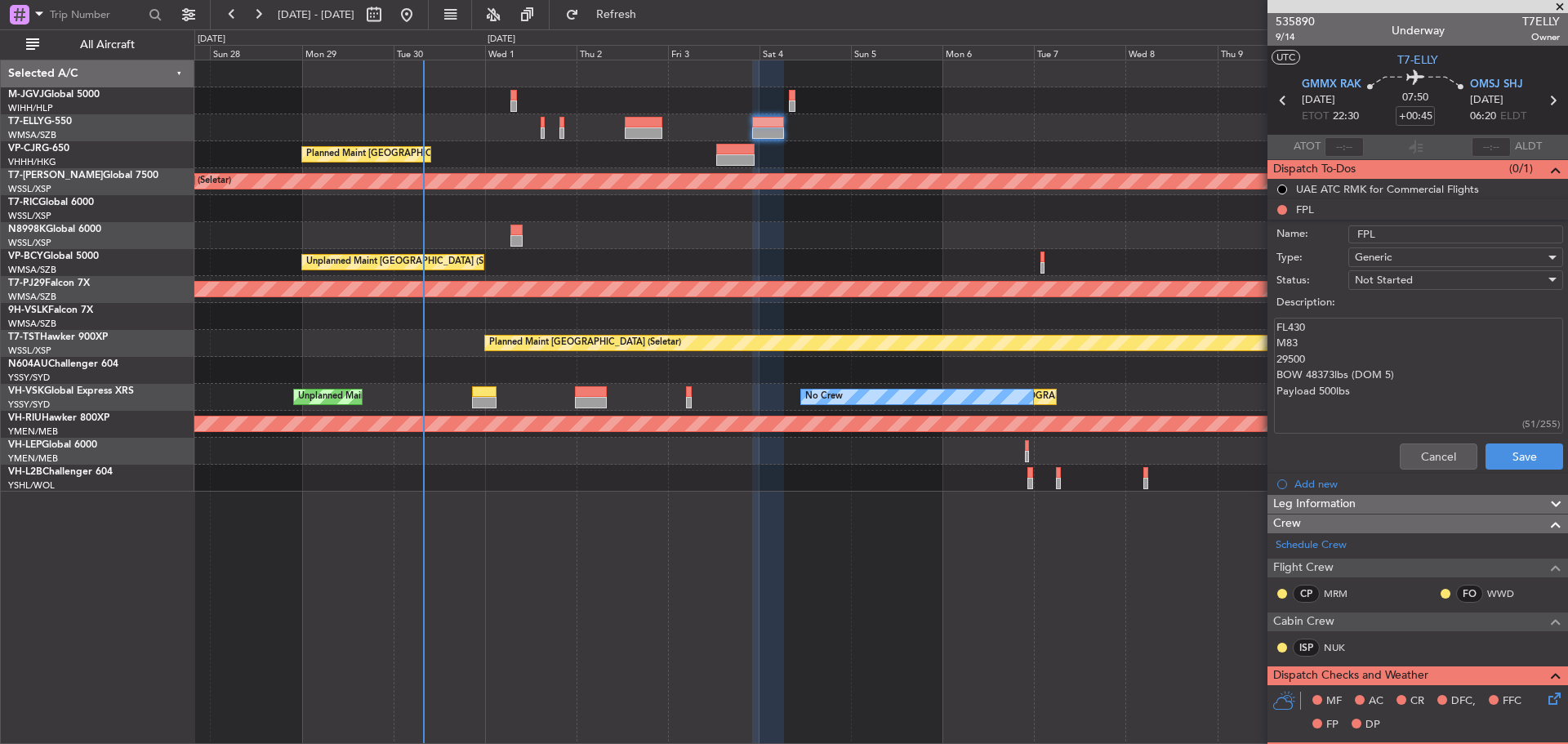
drag, startPoint x: 1360, startPoint y: 392, endPoint x: 1280, endPoint y: 330, distance: 101.2
click at [1280, 330] on textarea "FL430 M83 29500 BOW 48373lbs (DOM 5) Payload 500lbs" at bounding box center [1418, 376] width 289 height 117
click at [1342, 390] on textarea "FL430 M83 29500 BOW 48373lbs (DOM 5) Payload 500lbs" at bounding box center [1418, 376] width 289 height 117
click at [1351, 390] on textarea "FL430 M83 29500 BOW 48373lbs (DOM 5) Payload 500lbs" at bounding box center [1418, 376] width 289 height 117
drag, startPoint x: 1356, startPoint y: 389, endPoint x: 1272, endPoint y: 330, distance: 102.6
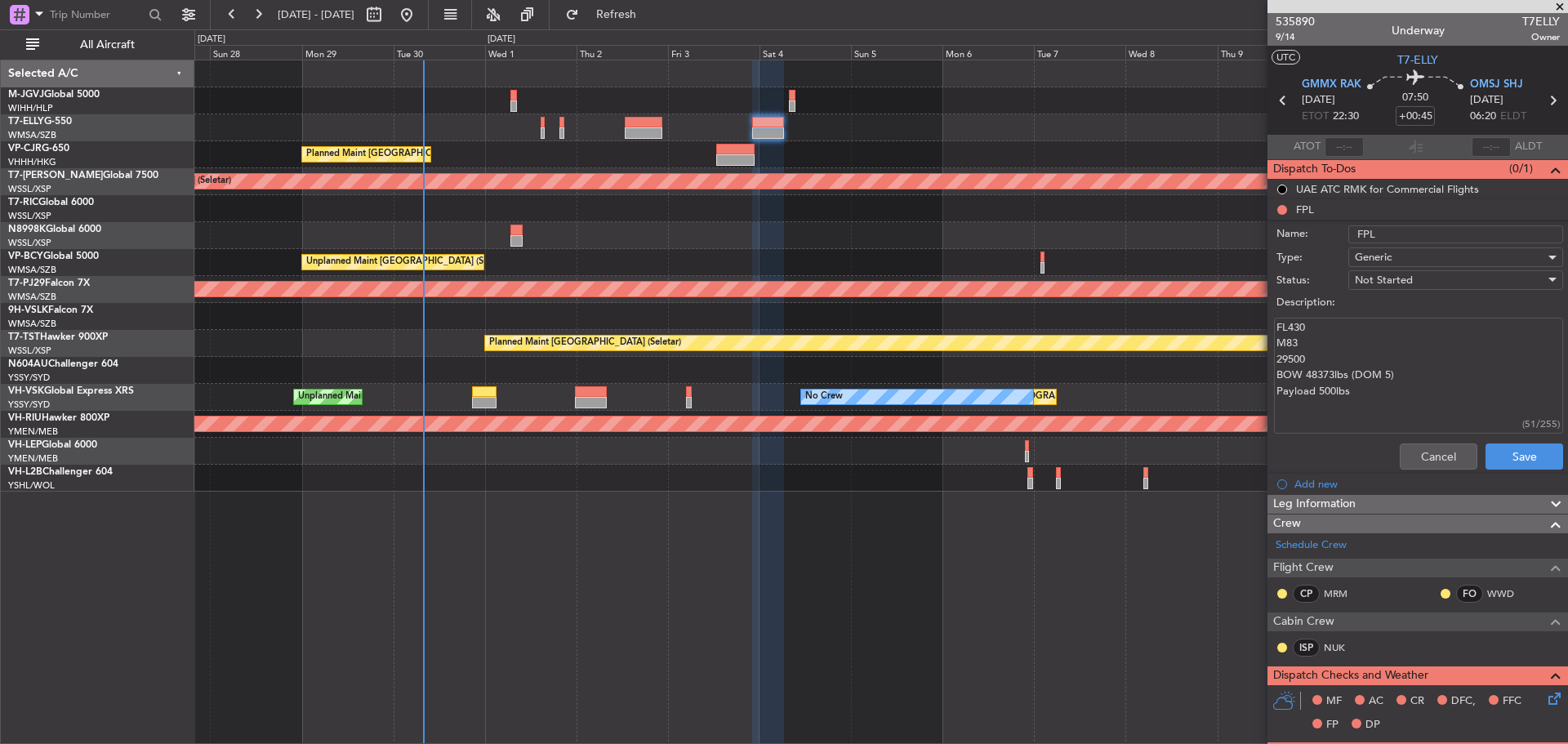
click at [1272, 330] on div "FL430 M83 29500 BOW 48373lbs (DOM 5) Payload 500lbs (51/255)" at bounding box center [1417, 376] width 317 height 124
click at [1419, 453] on button "Cancel" at bounding box center [1438, 456] width 77 height 26
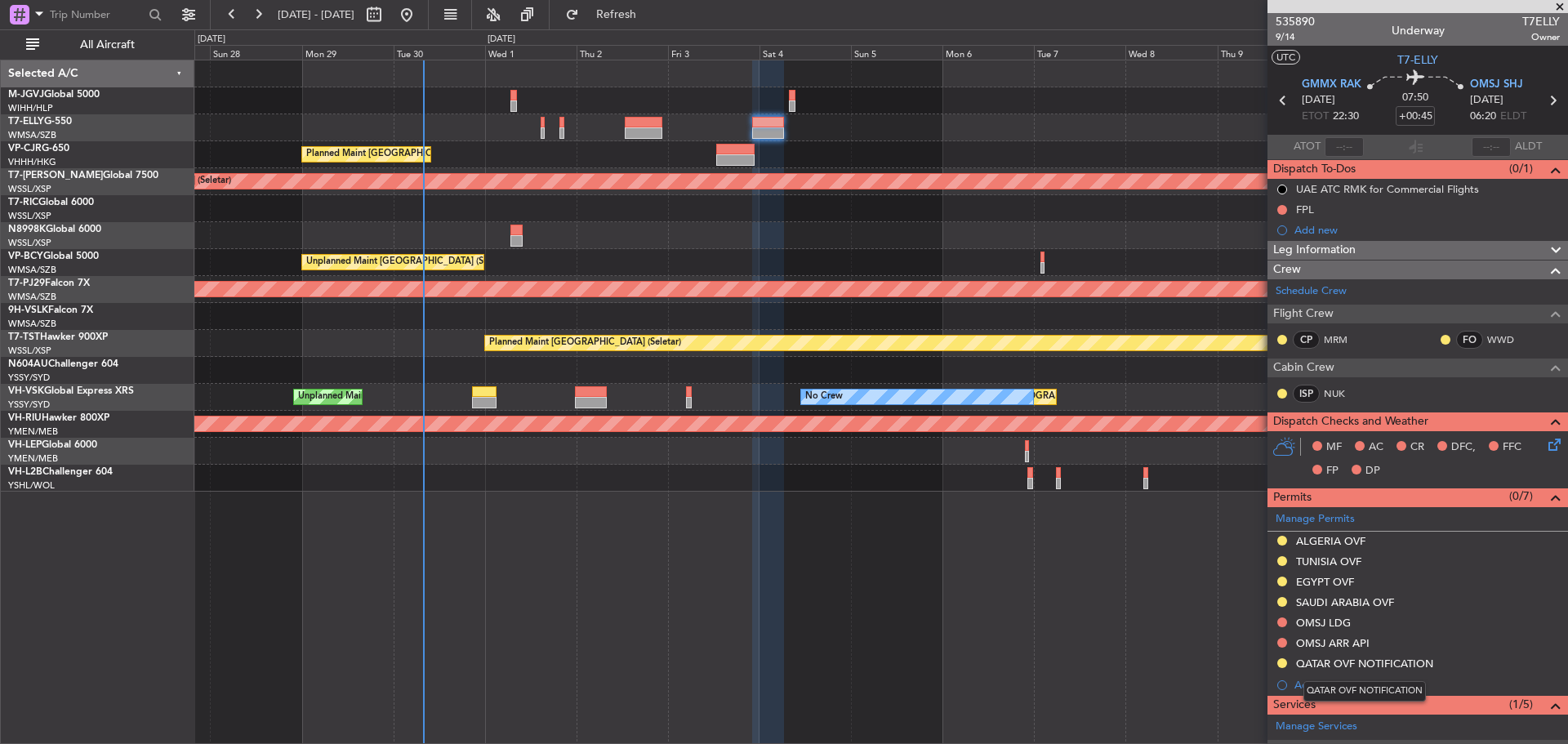
drag, startPoint x: 1364, startPoint y: 668, endPoint x: 1365, endPoint y: 657, distance: 11.0
click at [1364, 668] on div "QATAR OVF NOTIFICATION" at bounding box center [1364, 663] width 137 height 14
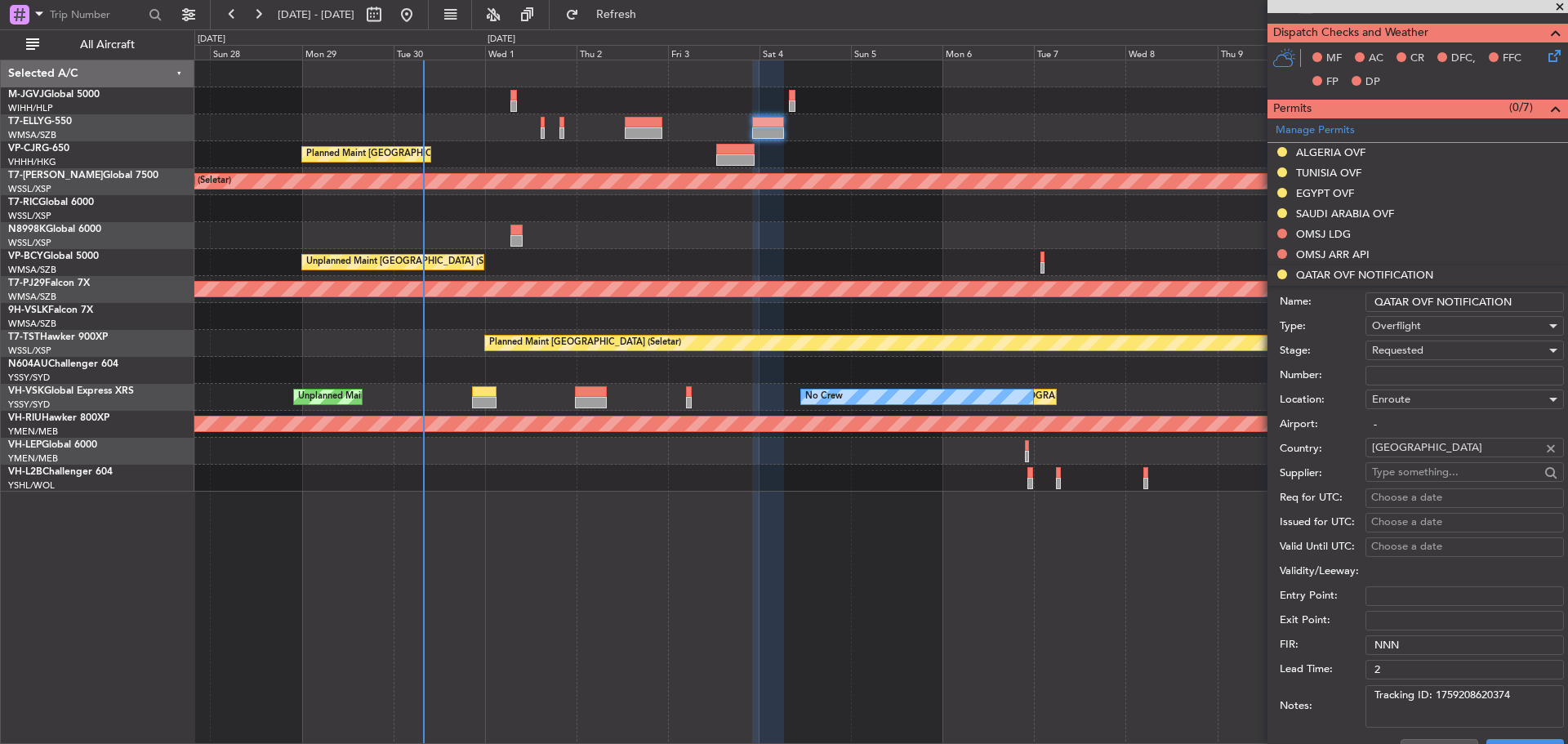
scroll to position [490, 0]
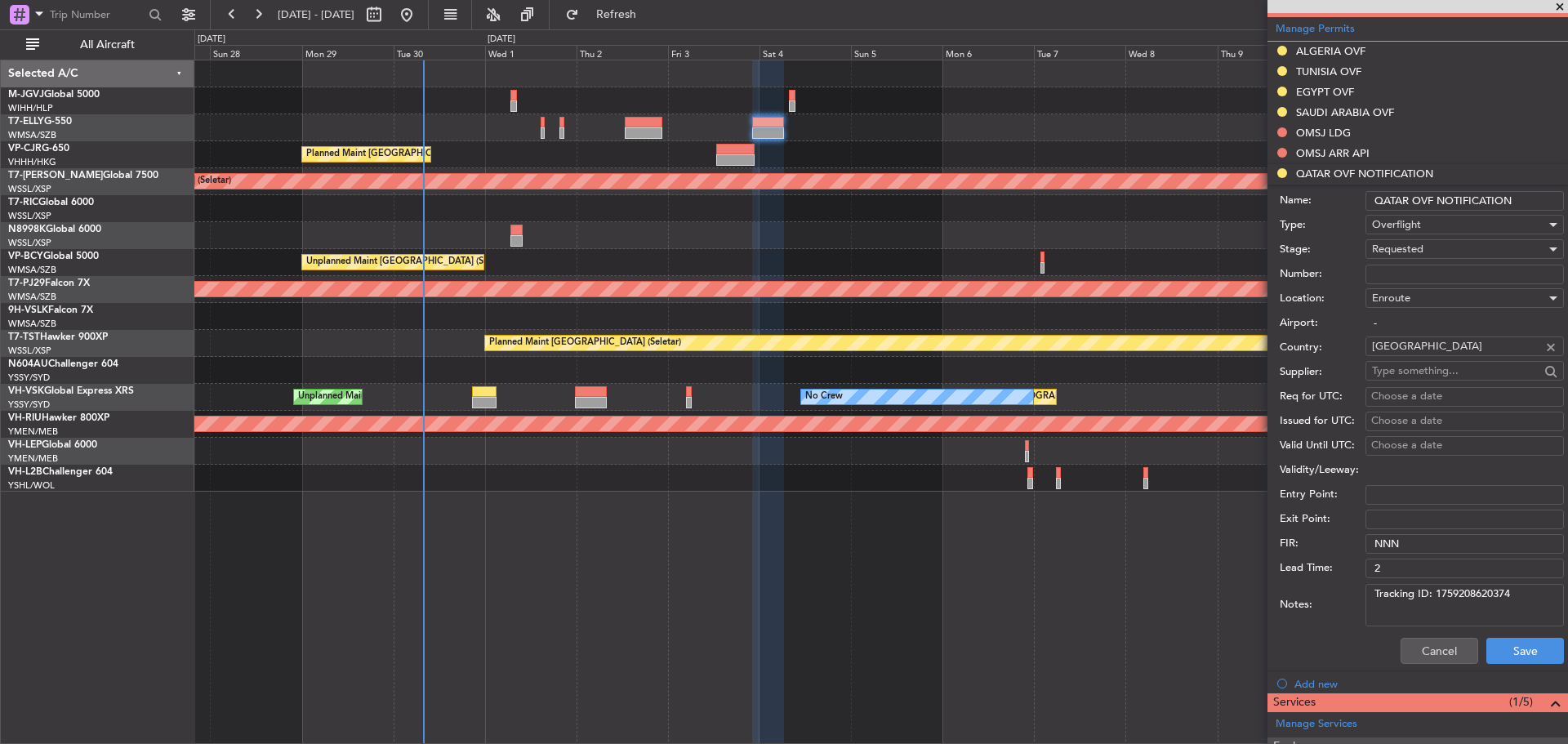
drag, startPoint x: 1513, startPoint y: 595, endPoint x: 1373, endPoint y: 592, distance: 140.0
click at [1373, 592] on textarea "Tracking ID: 1759208620374" at bounding box center [1465, 605] width 198 height 43
click at [1421, 652] on button "Cancel" at bounding box center [1439, 651] width 77 height 26
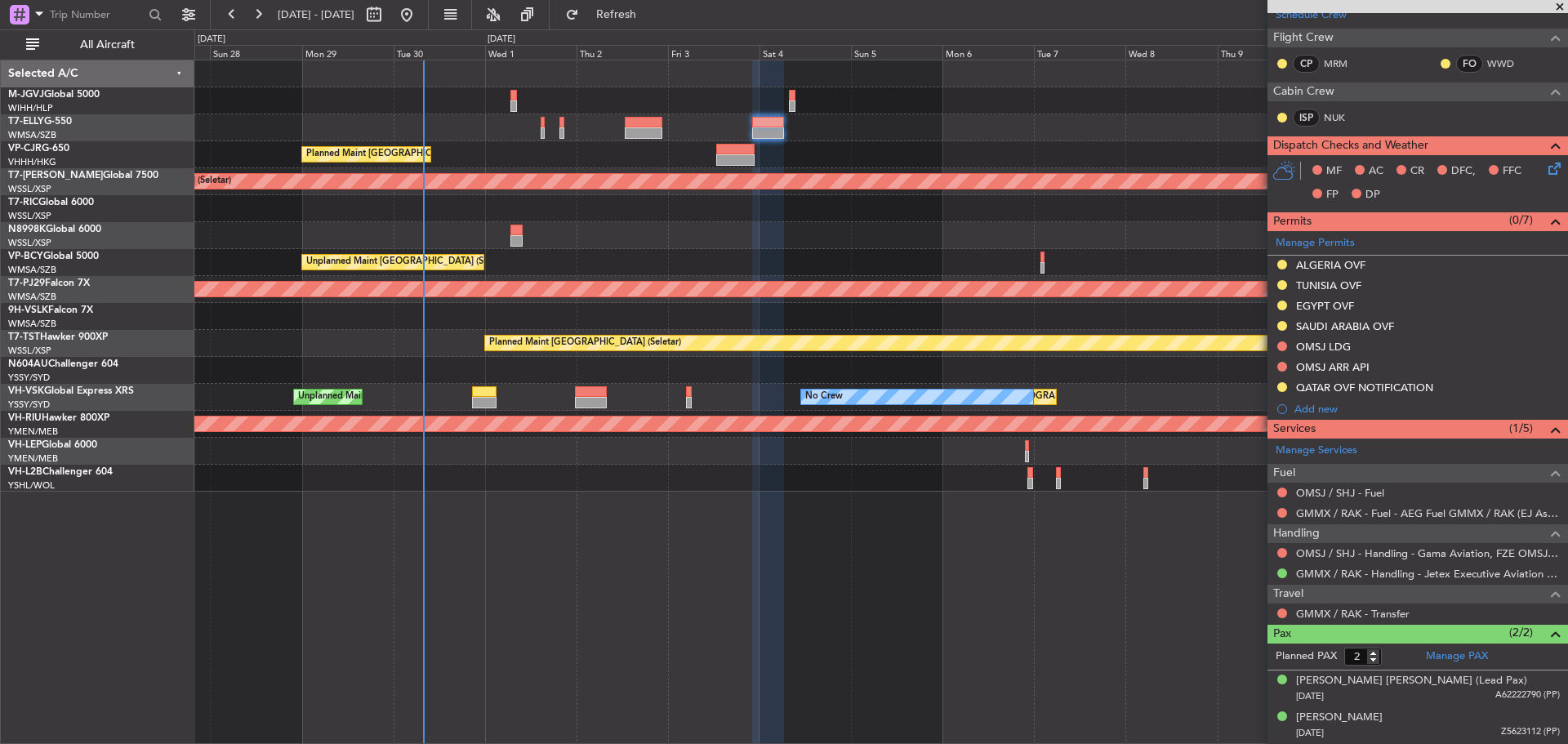
scroll to position [275, 0]
click at [1319, 550] on link "OMSJ / SHJ - Handling - Gama Aviation, FZE OMSJ / SHJ" at bounding box center [1428, 554] width 264 height 14
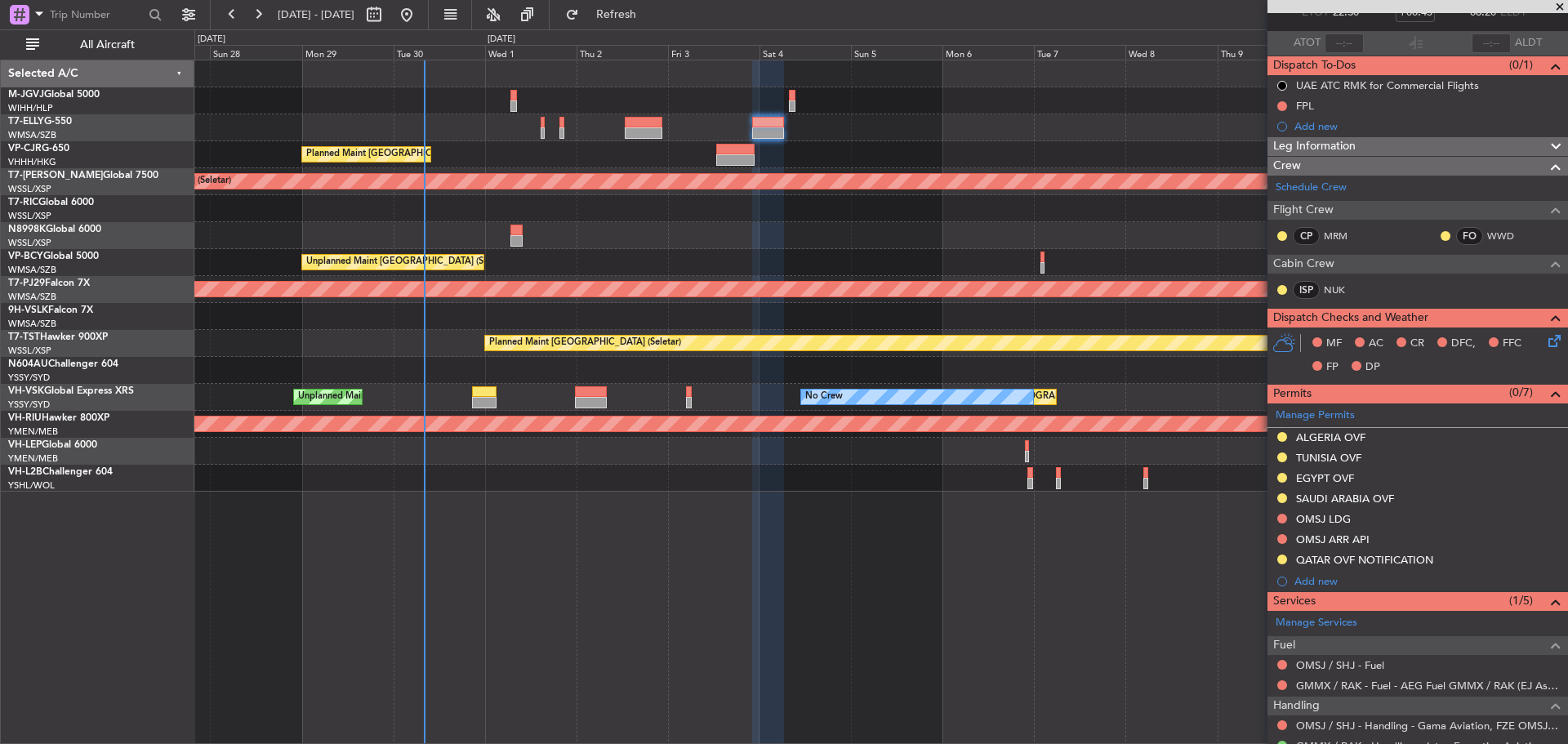
scroll to position [0, 0]
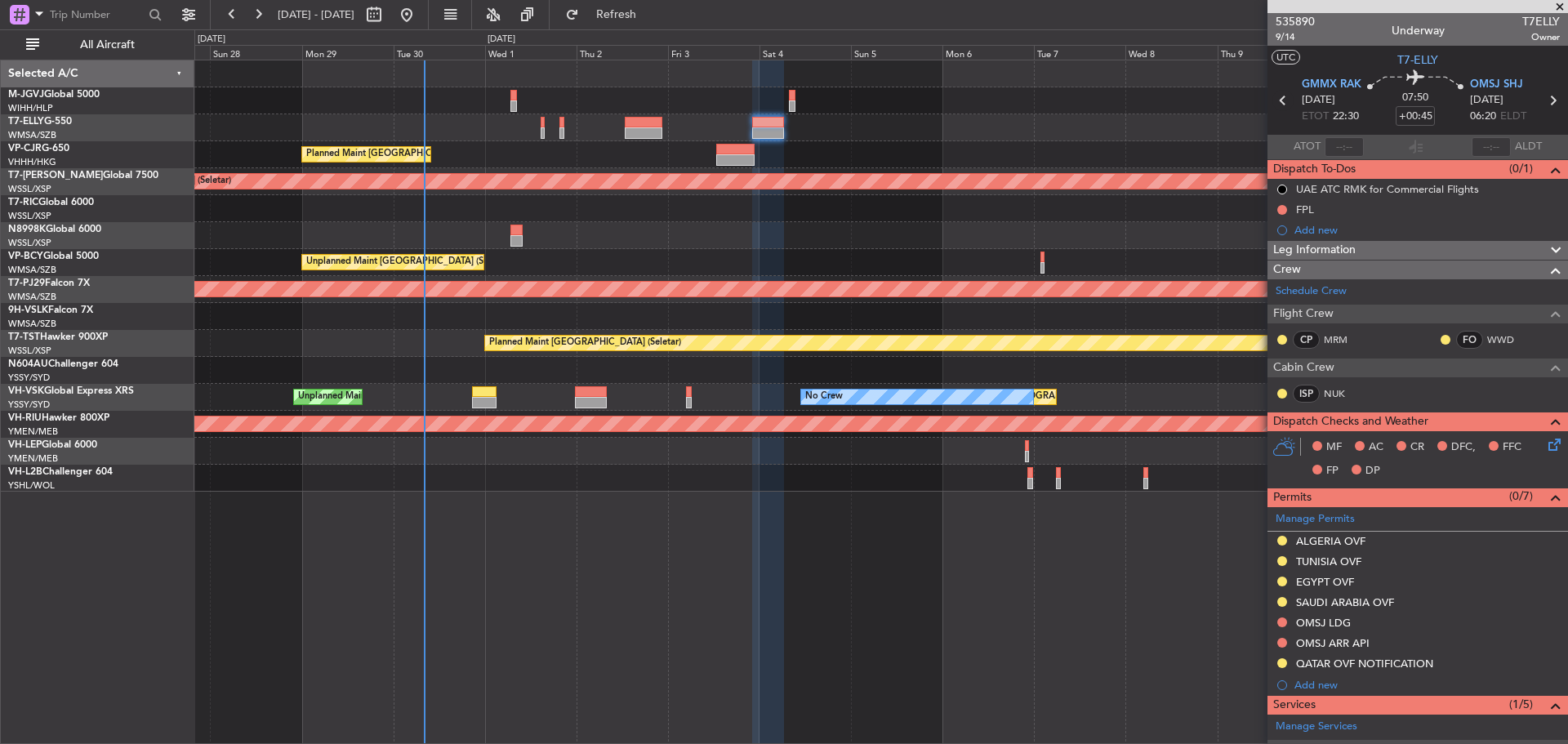
click at [1276, 101] on icon at bounding box center [1282, 100] width 21 height 21
type input "+00:25"
type input "4"
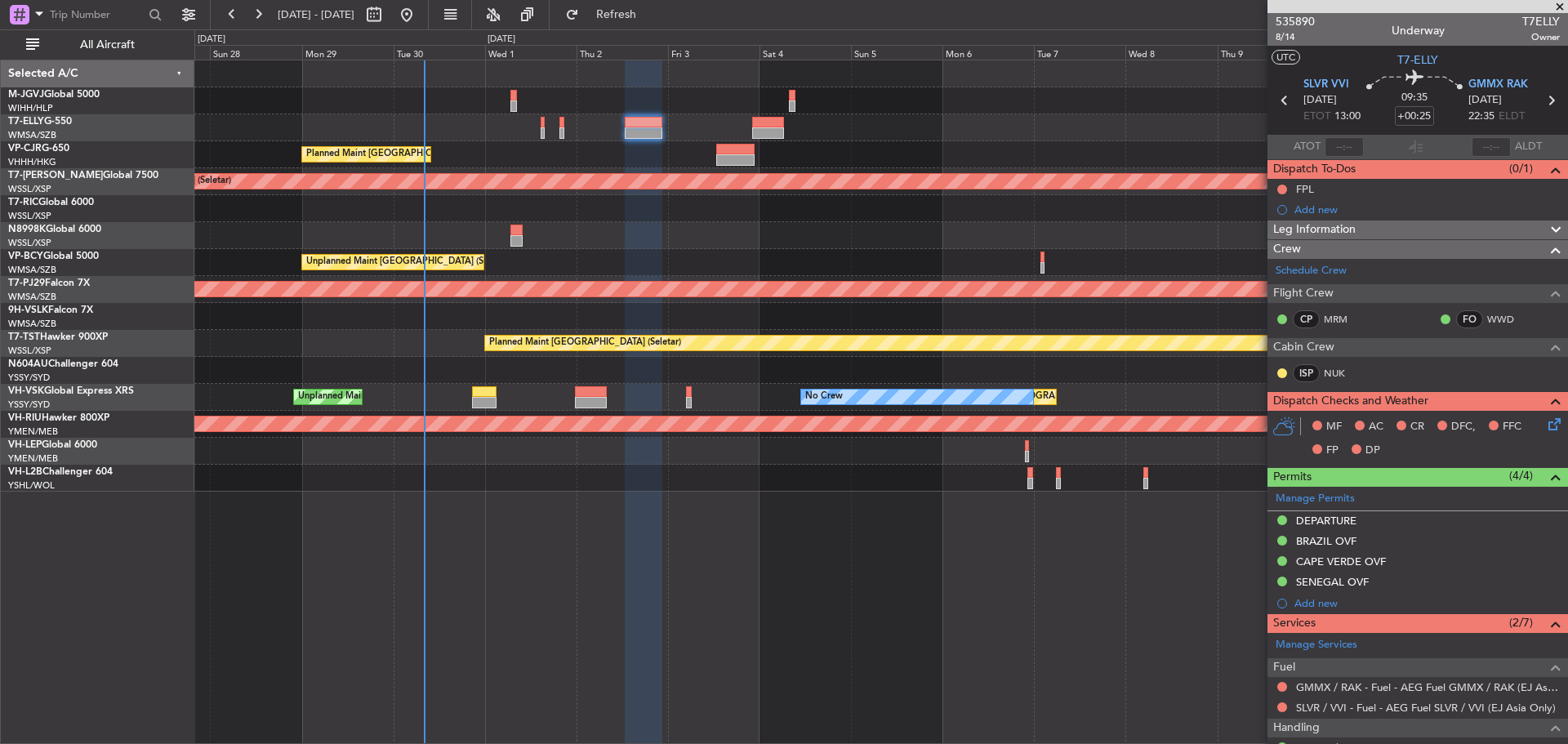
click at [1282, 104] on icon at bounding box center [1284, 100] width 21 height 21
type input "14"
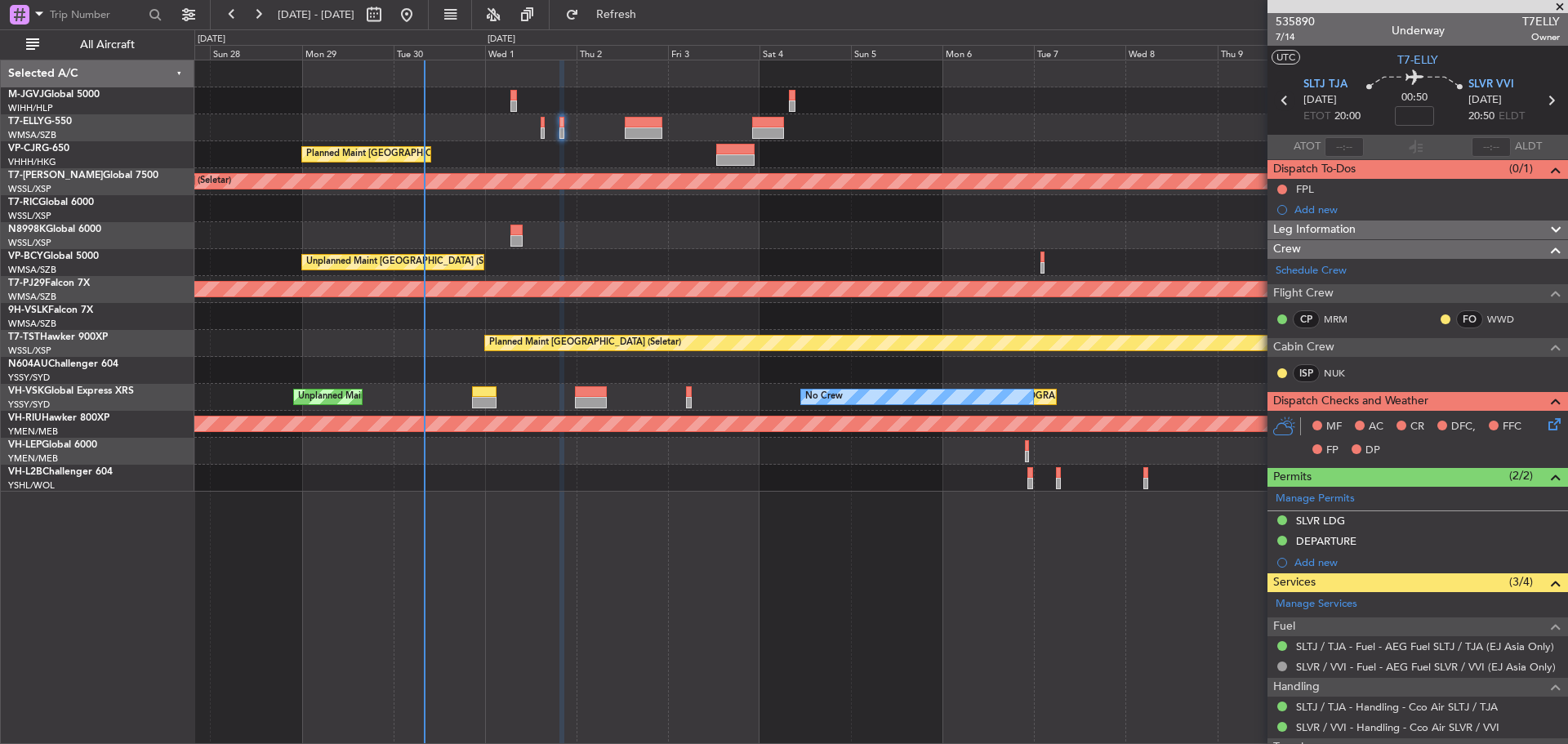
click at [1280, 100] on icon at bounding box center [1284, 100] width 21 height 21
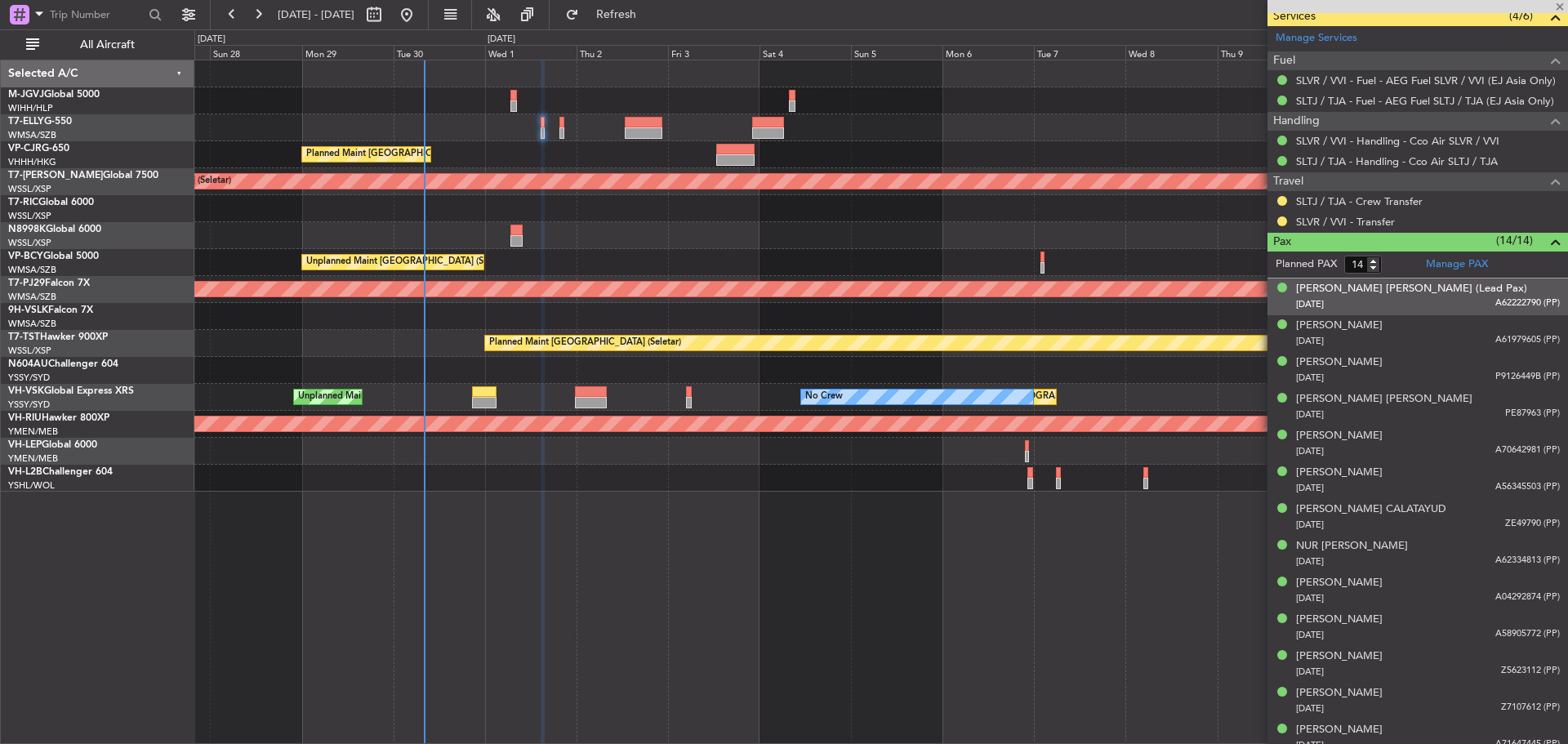
scroll to position [615, 0]
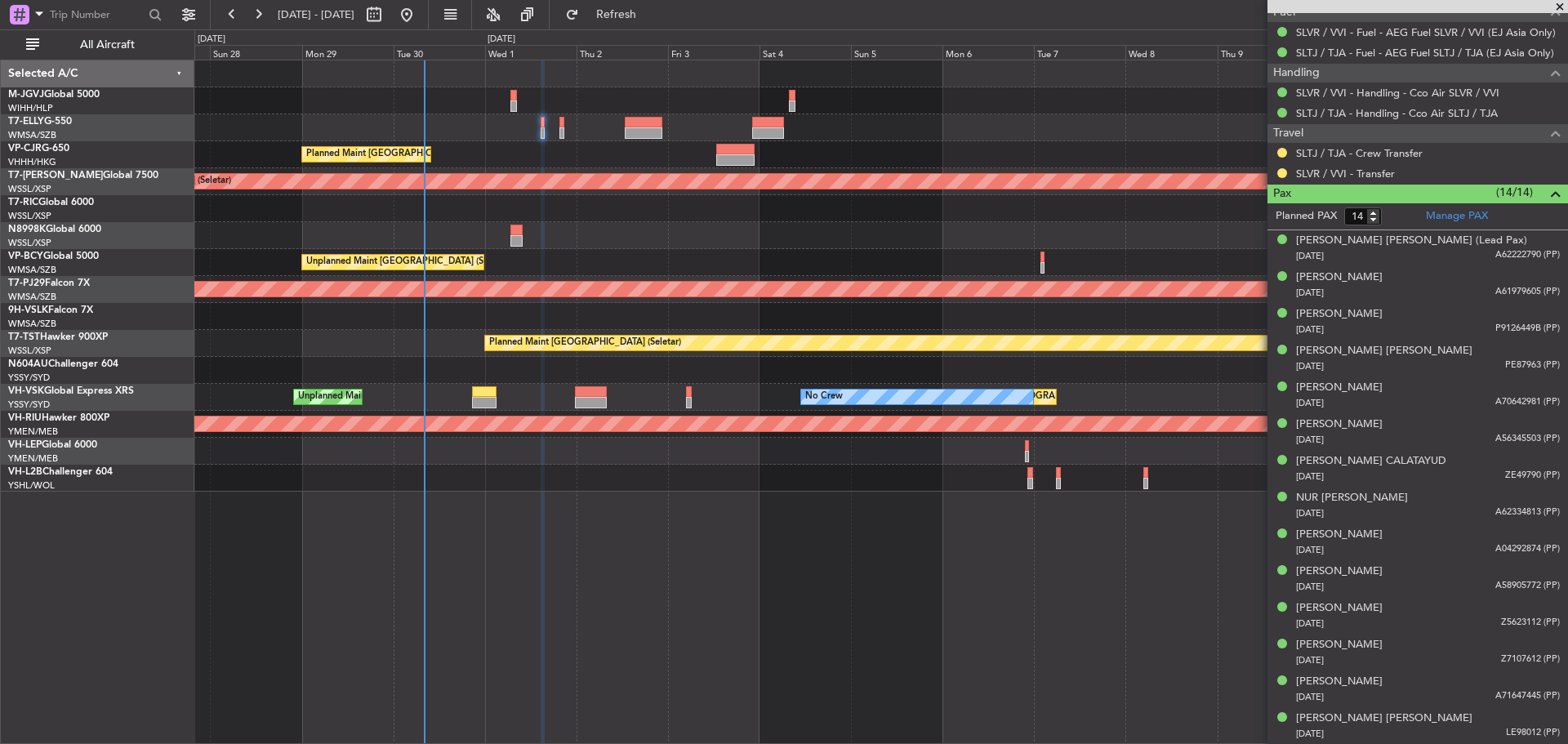
click at [1194, 99] on div at bounding box center [880, 101] width 1372 height 27
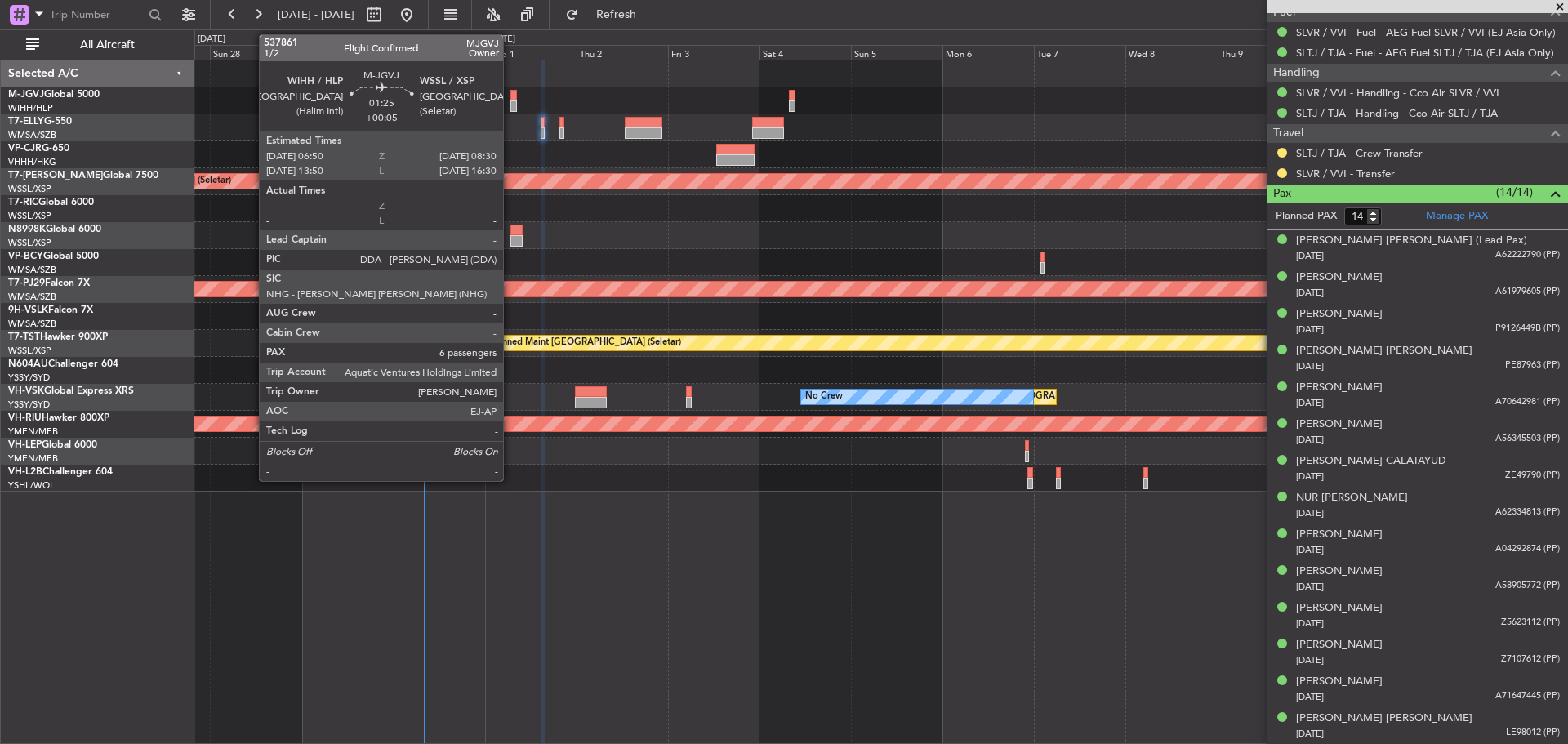
click at [510, 103] on div at bounding box center [513, 107] width 7 height 12
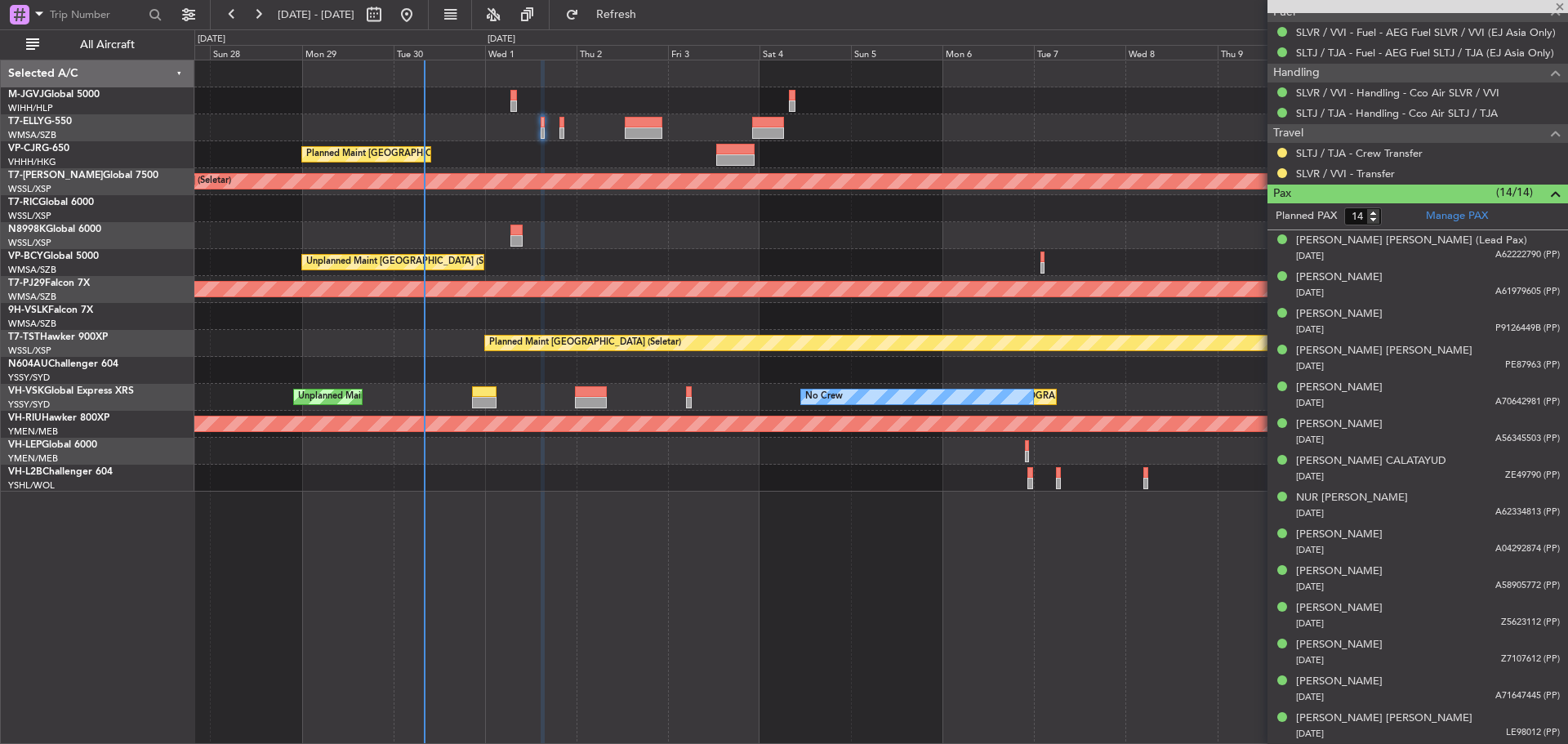
type input "+00:05"
type input "6"
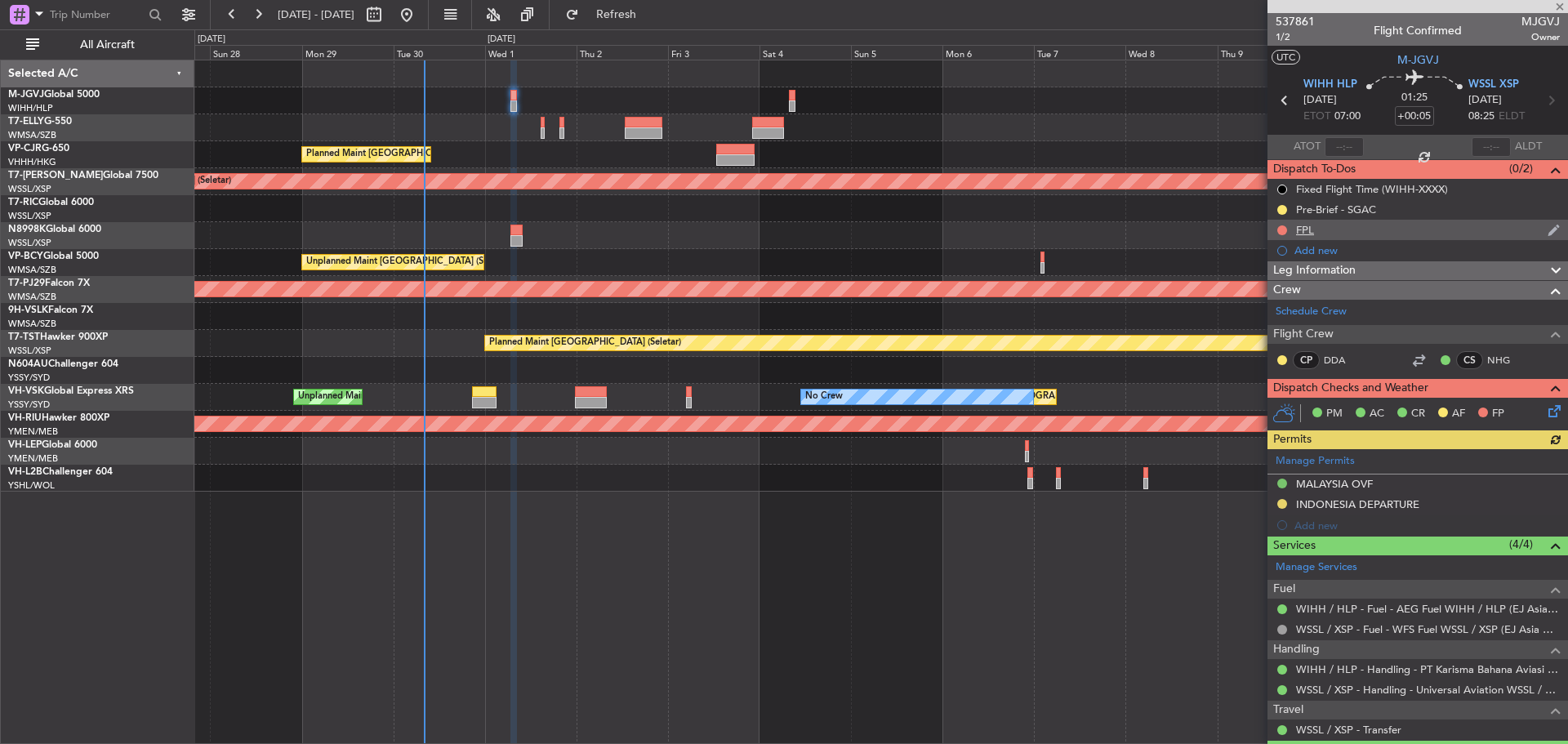
click at [1353, 233] on div "FPL" at bounding box center [1418, 230] width 301 height 20
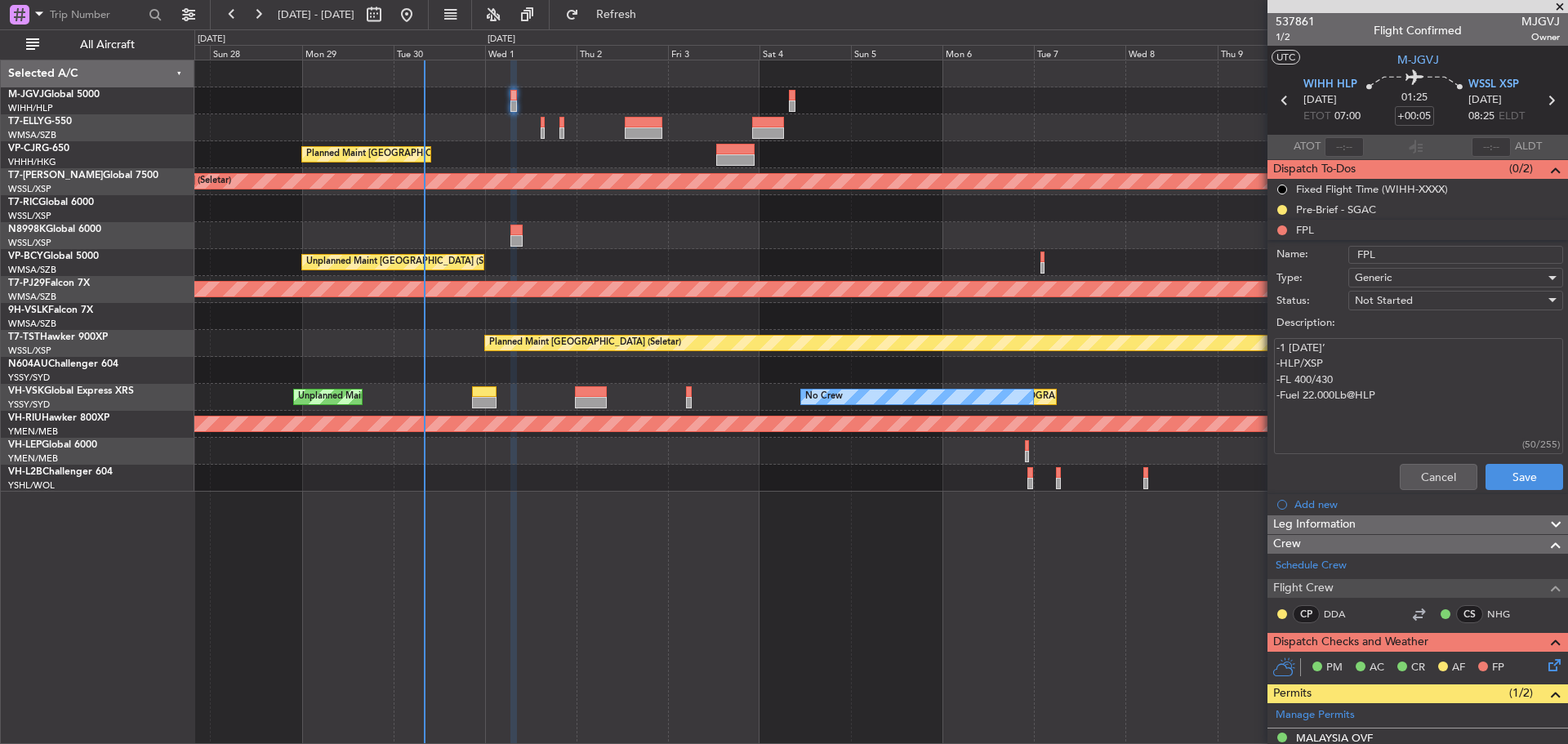
drag, startPoint x: 1388, startPoint y: 397, endPoint x: 1270, endPoint y: 351, distance: 126.6
click at [1270, 351] on div "-1 [DATE]’ -HLP/XSP -FL 400/430 -Fuel 22.000Lb@HLP (50/255)" at bounding box center [1417, 396] width 317 height 124
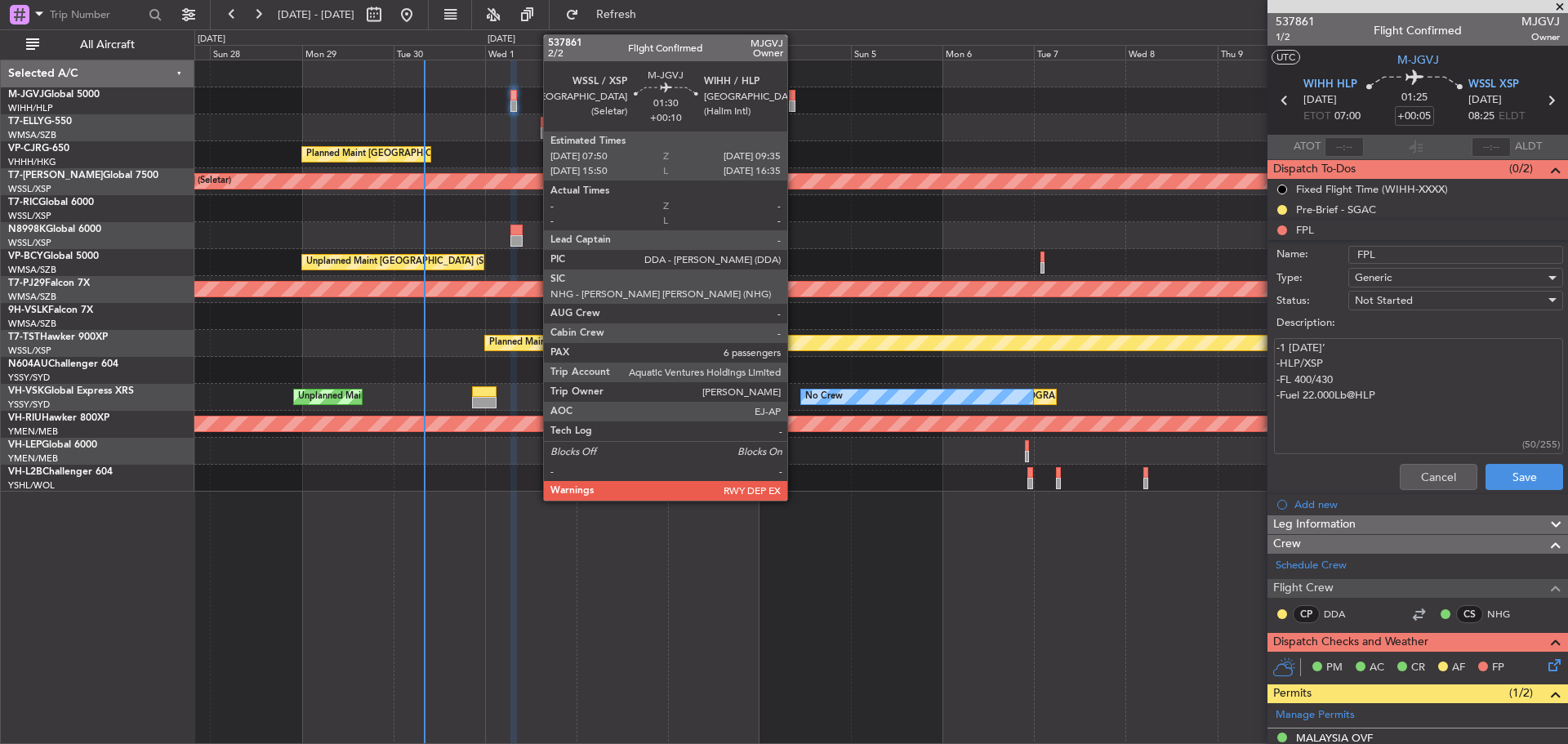
click at [794, 103] on div at bounding box center [792, 107] width 8 height 12
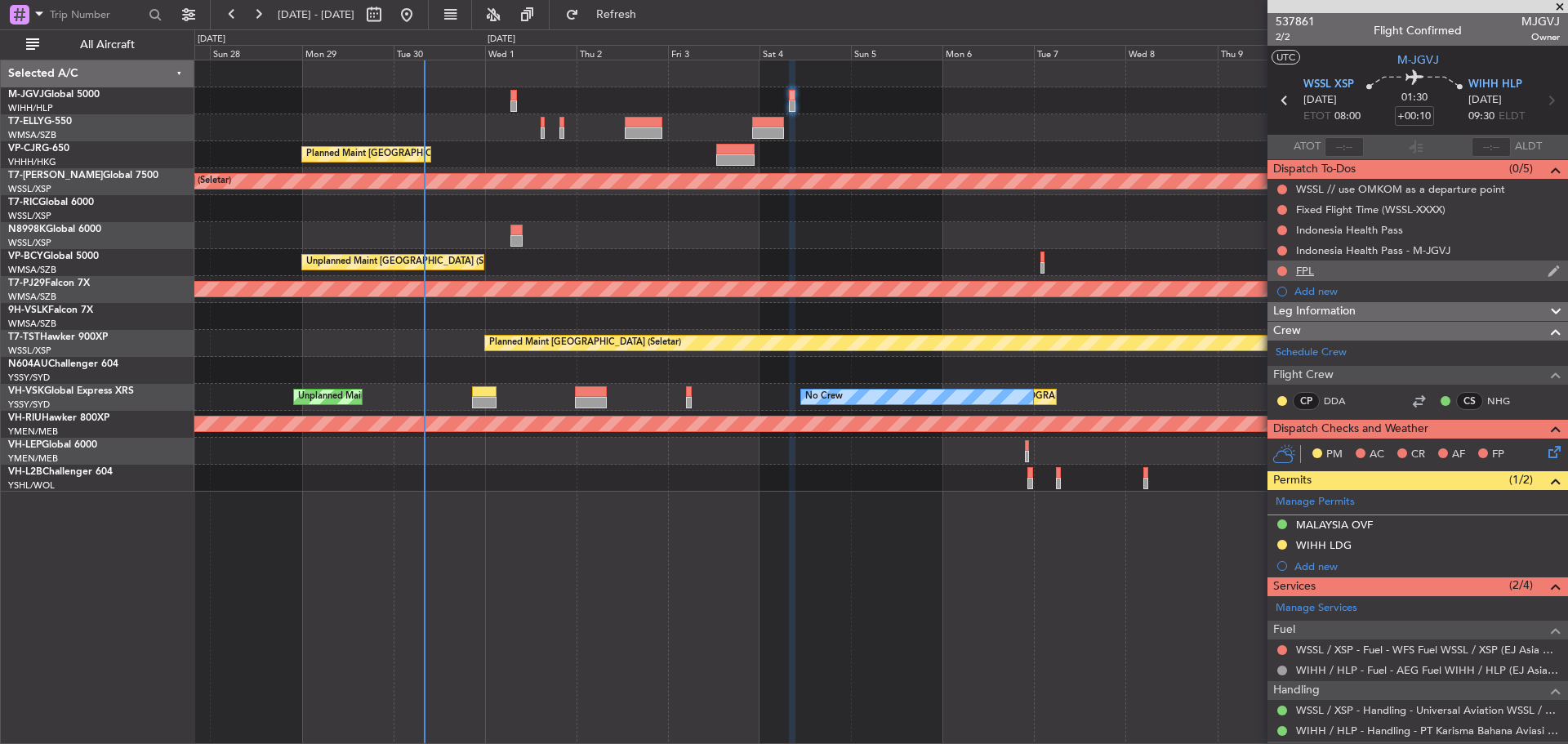
click at [1303, 270] on div "FPL" at bounding box center [1304, 271] width 18 height 14
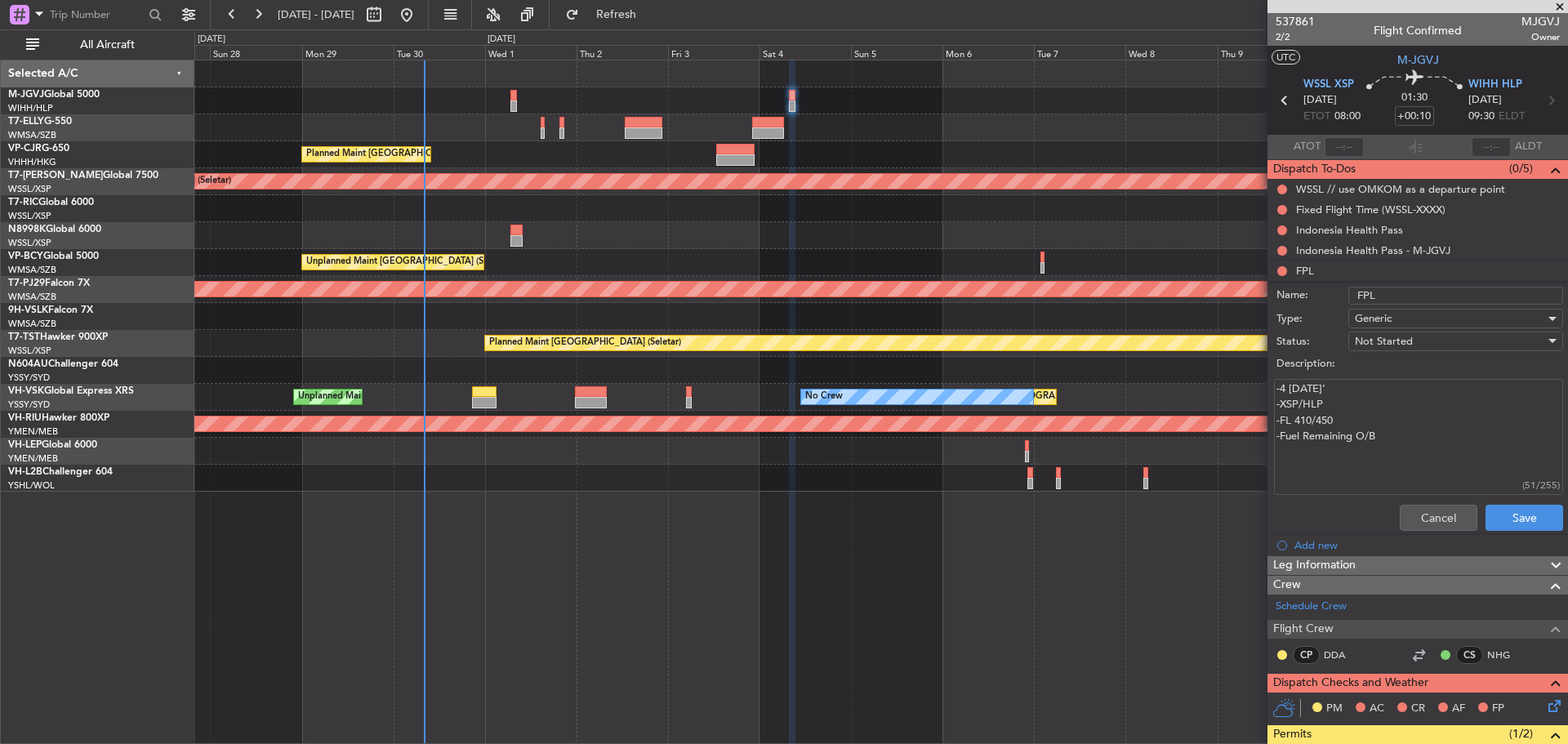
drag, startPoint x: 1385, startPoint y: 440, endPoint x: 1258, endPoint y: 384, distance: 138.8
click at [1258, 384] on fb-app "[DATE] - [DATE] Refresh Quick Links All Aircraft Planned Maint [GEOGRAPHIC_DATA…" at bounding box center [784, 378] width 1568 height 732
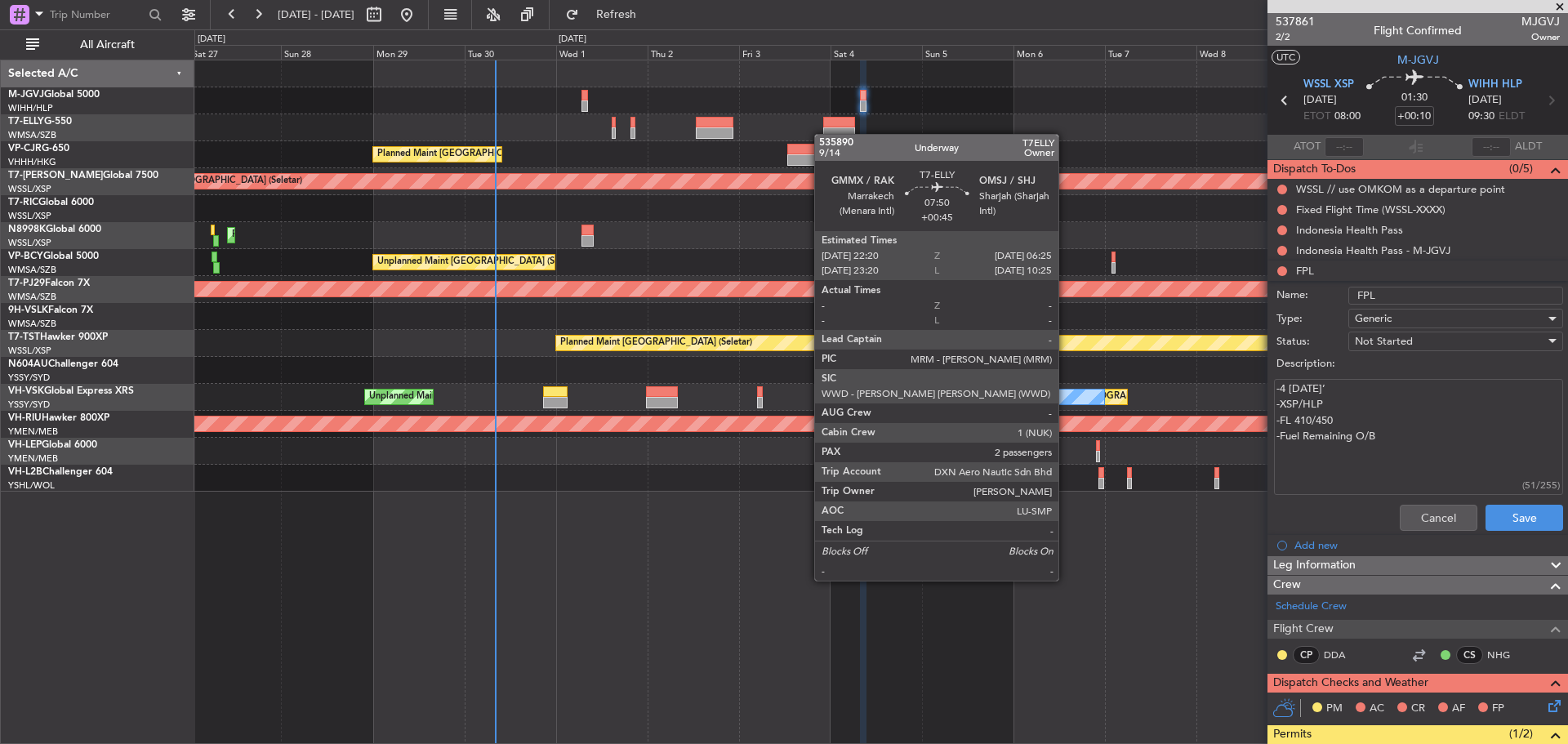
click at [839, 138] on div at bounding box center [838, 134] width 31 height 12
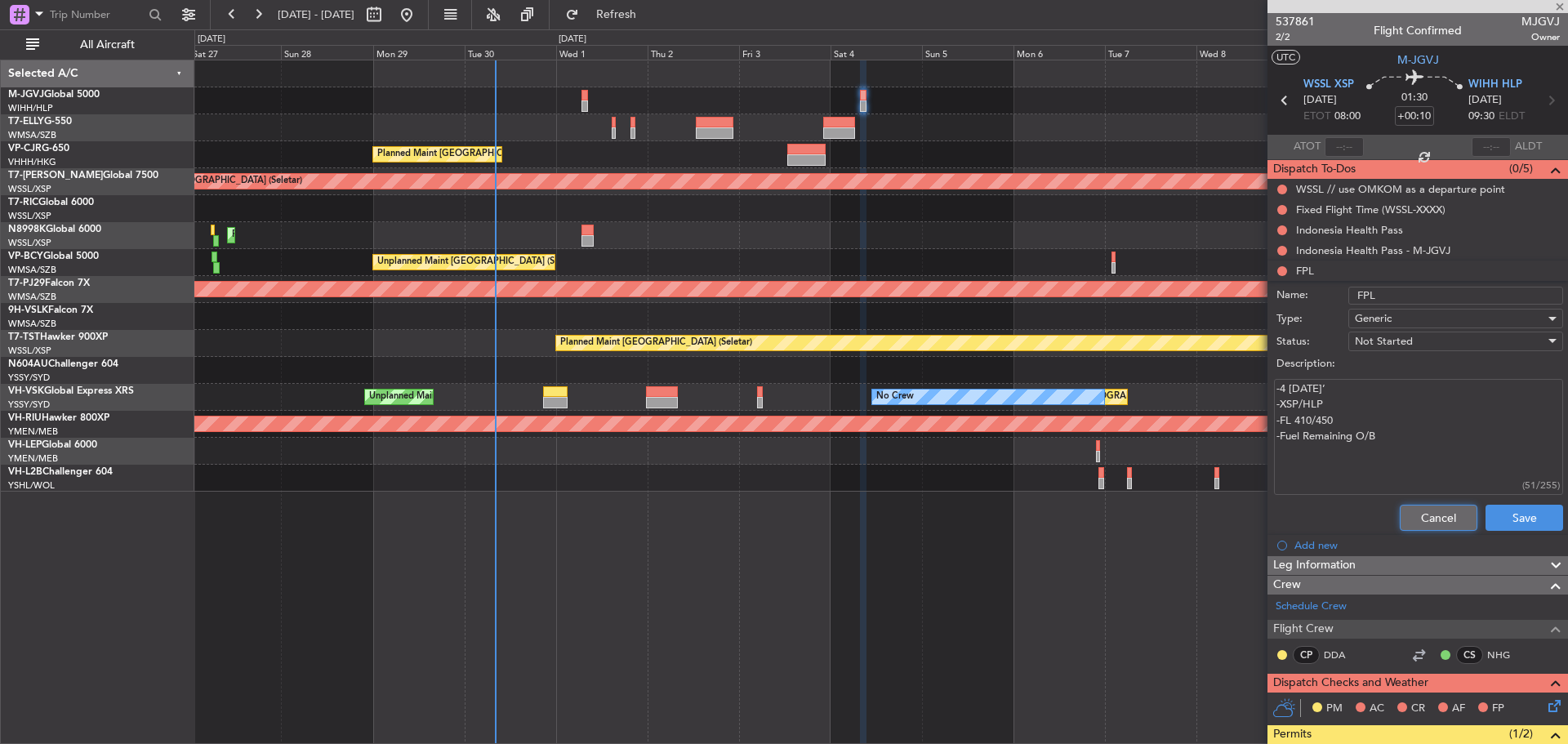
click at [1412, 524] on button "Cancel" at bounding box center [1438, 517] width 77 height 26
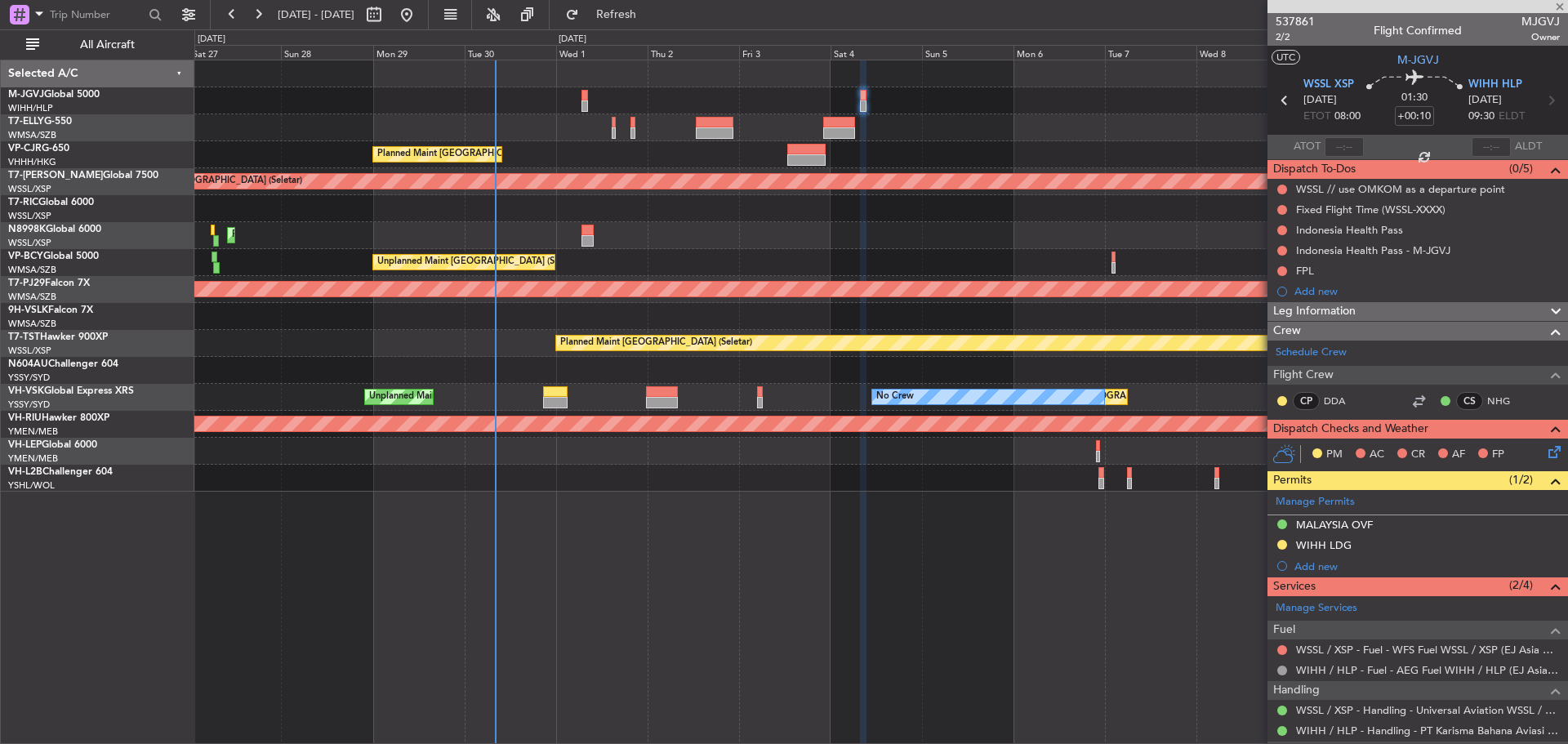
type input "+00:45"
type input "2"
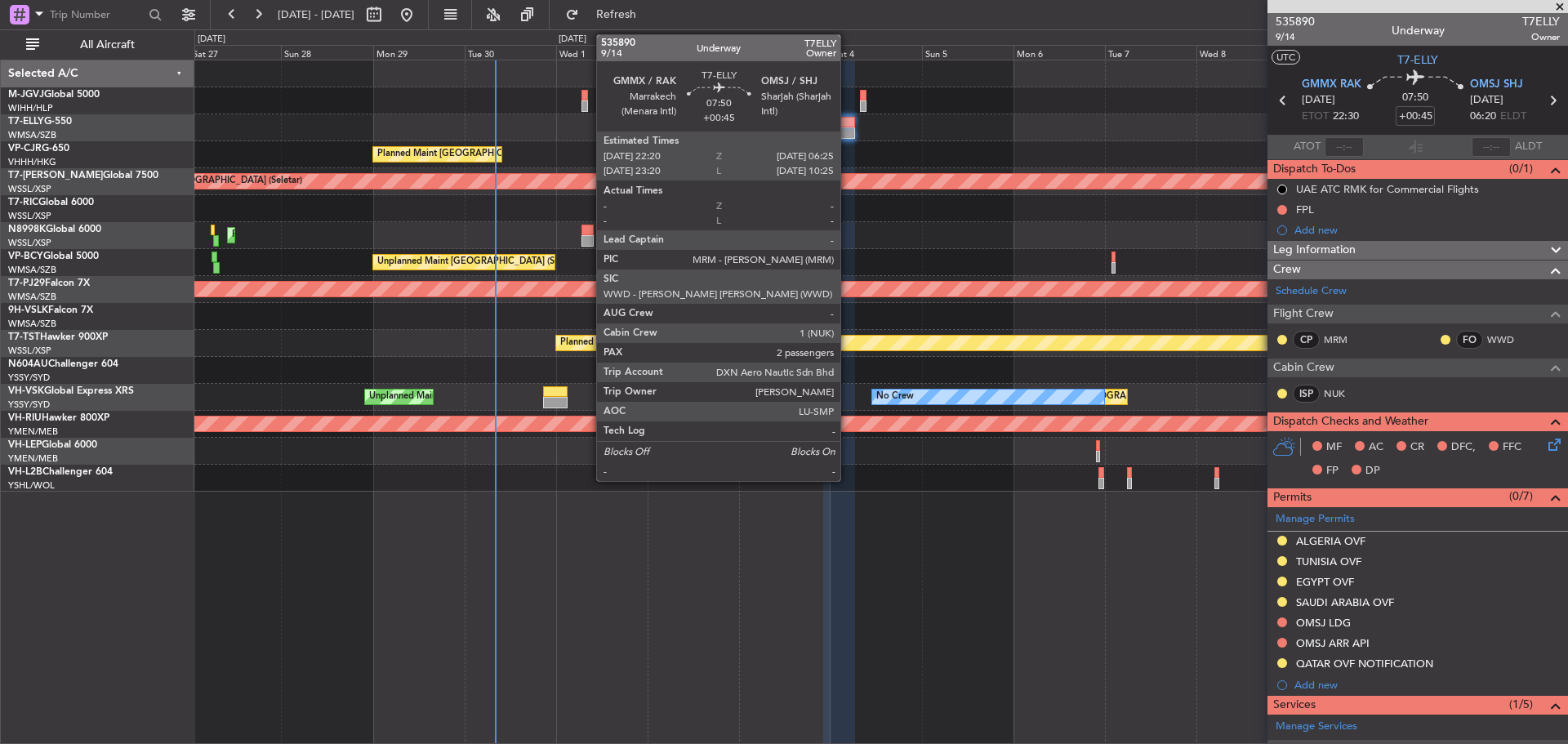
click at [848, 128] on div at bounding box center [838, 134] width 31 height 12
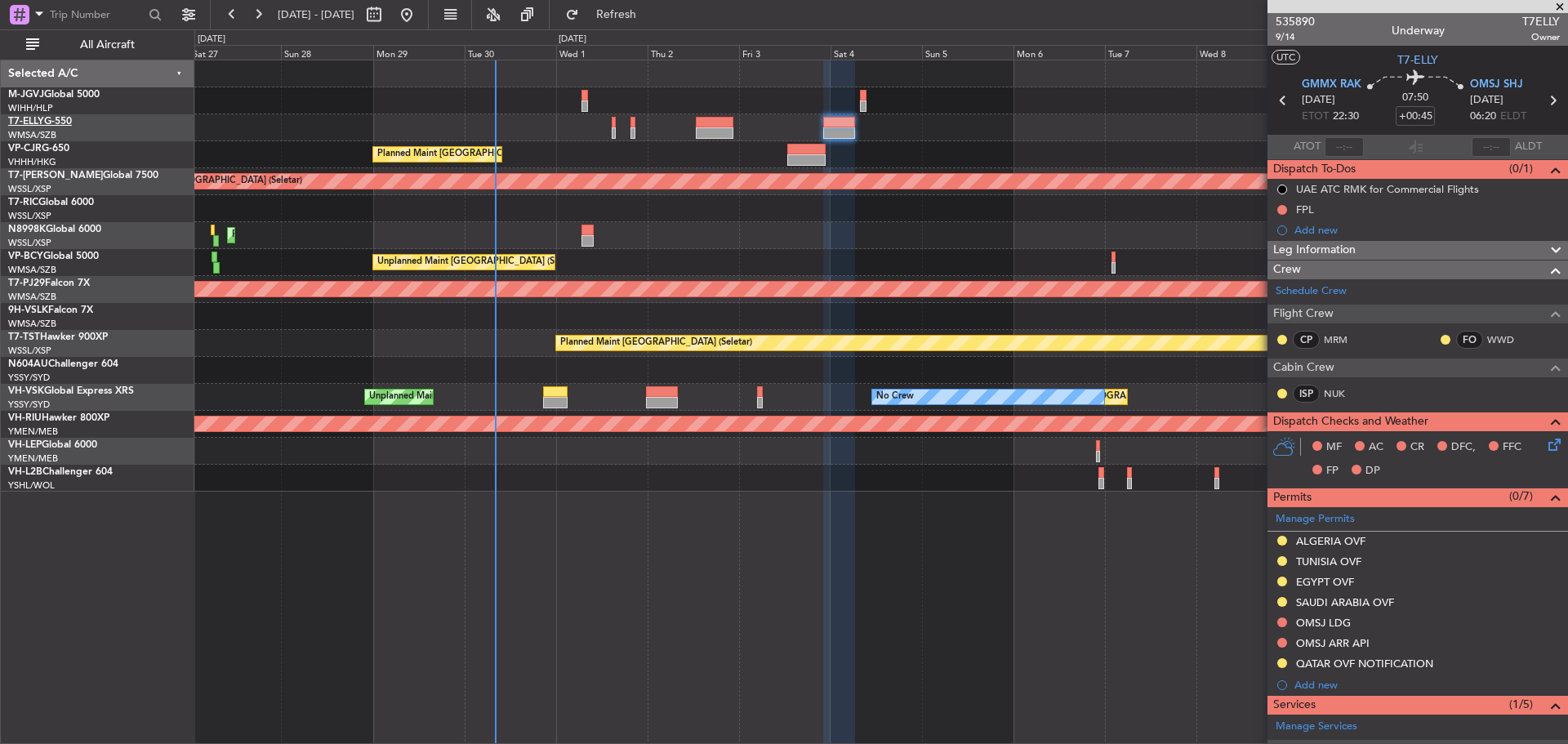
click at [56, 123] on link "T7-ELLY G-550" at bounding box center [40, 122] width 64 height 10
click at [1543, 517] on span at bounding box center [1552, 514] width 19 height 13
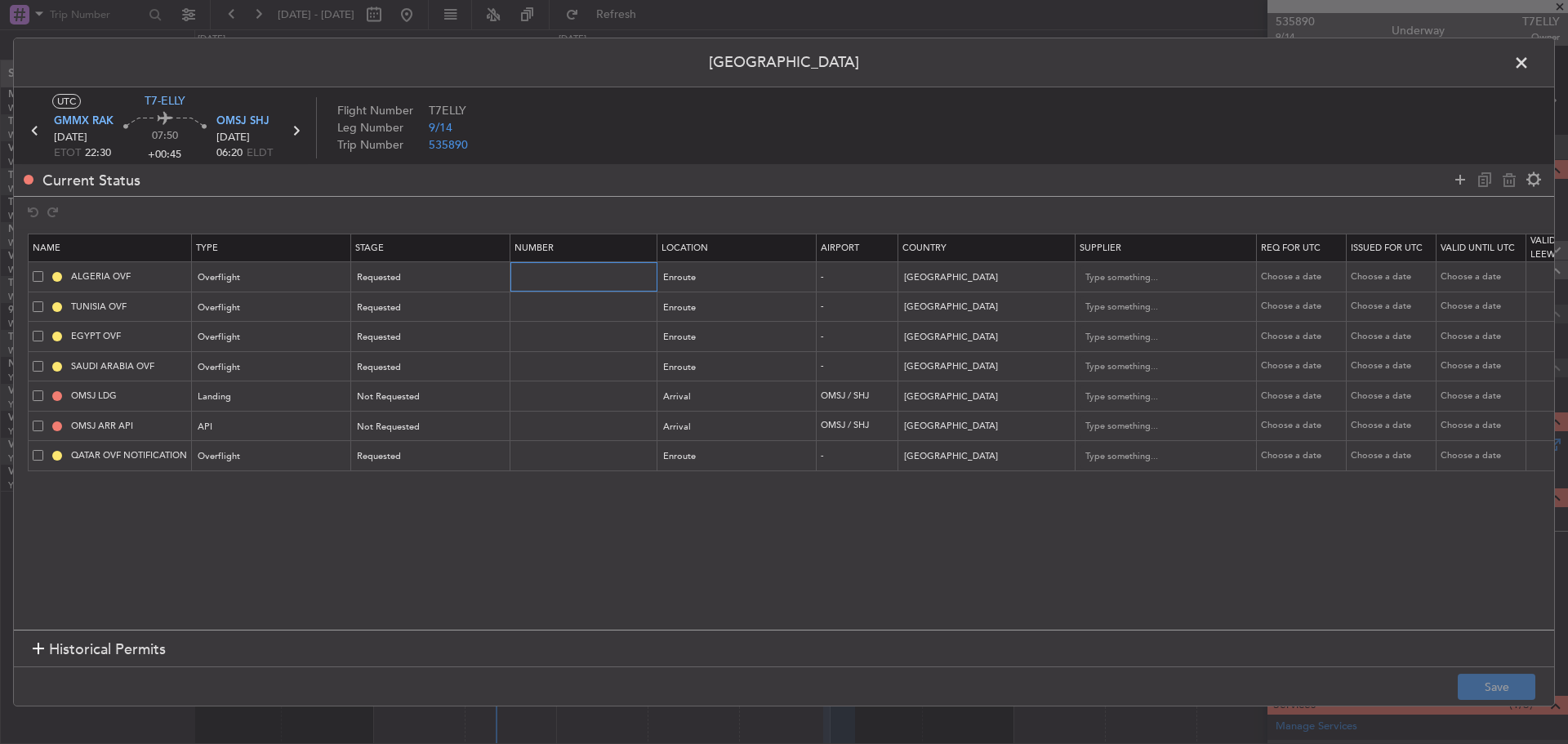
click at [563, 277] on input "text" at bounding box center [585, 277] width 142 height 14
paste input "8493/ANAC/BS/2025 STP"
type input "8493/ANAC/BS/2025 STP"
click at [480, 273] on div "Requested" at bounding box center [425, 277] width 135 height 24
click at [453, 404] on span "Received OK" at bounding box center [431, 409] width 145 height 24
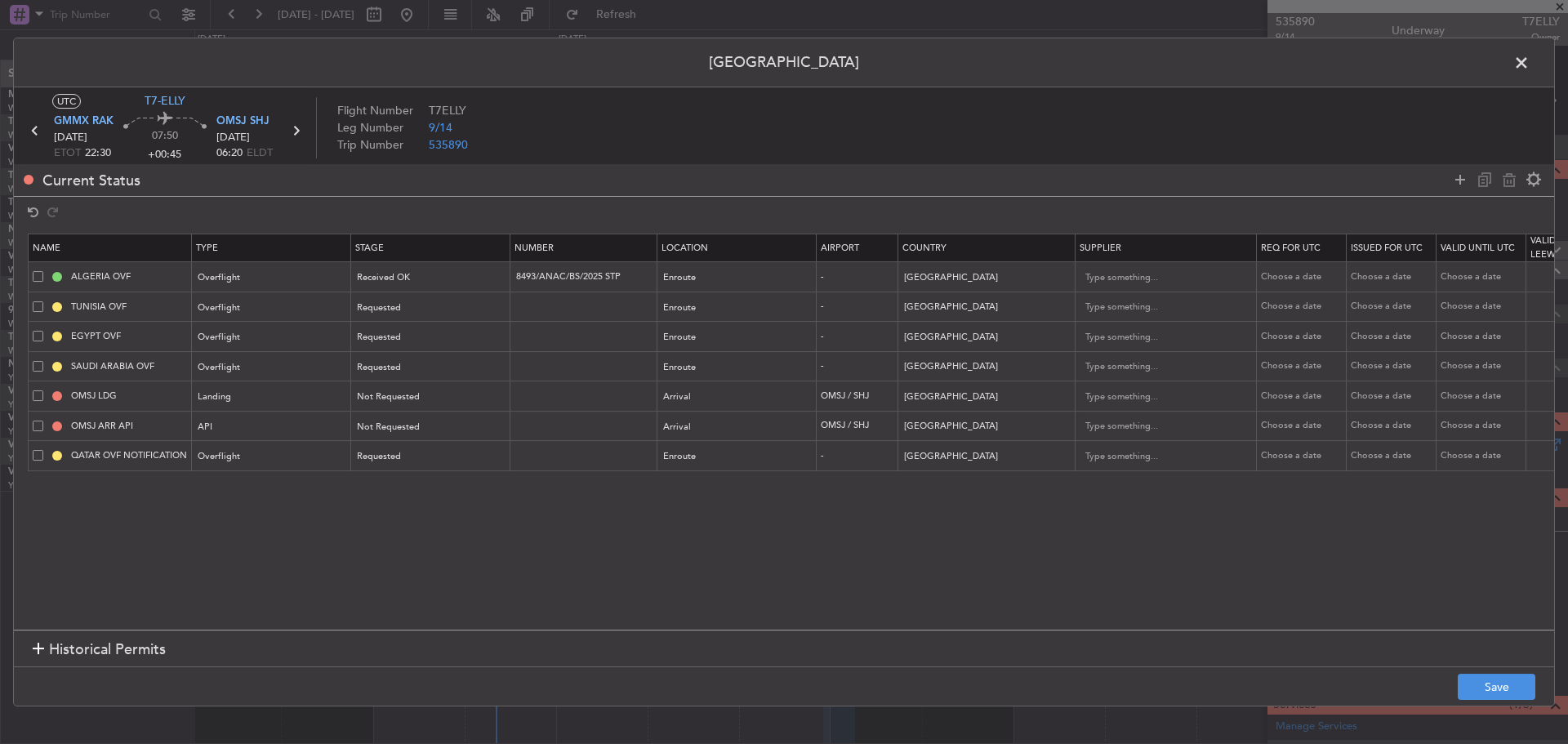
click at [1285, 271] on div "Choose a date" at bounding box center [1302, 277] width 85 height 14
select select "9"
select select "2025"
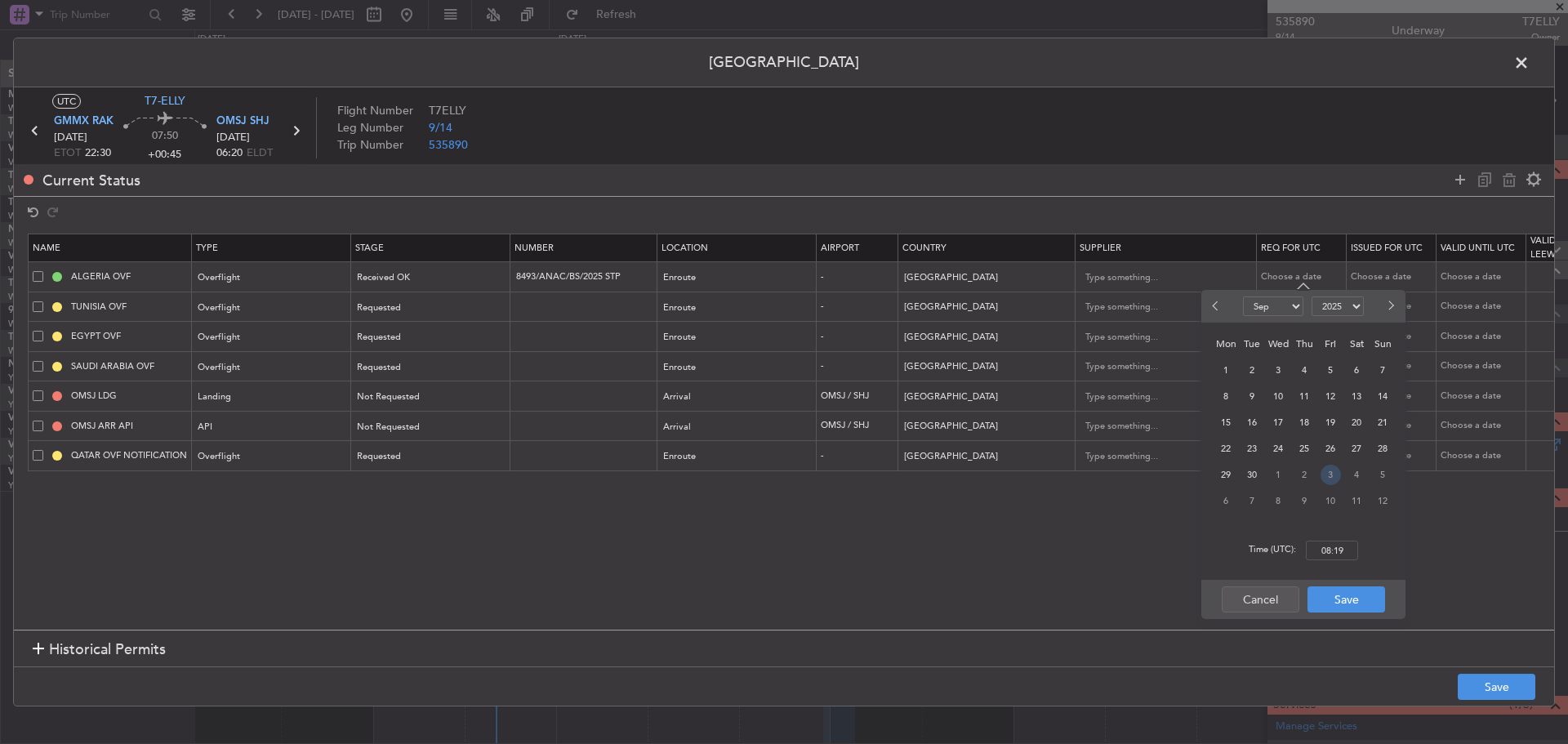
click at [1327, 475] on span "3" at bounding box center [1330, 475] width 20 height 20
select select "10"
click at [1334, 547] on input "00:00" at bounding box center [1332, 550] width 52 height 19
type input "22:30"
click at [1353, 602] on button "Save" at bounding box center [1346, 599] width 77 height 26
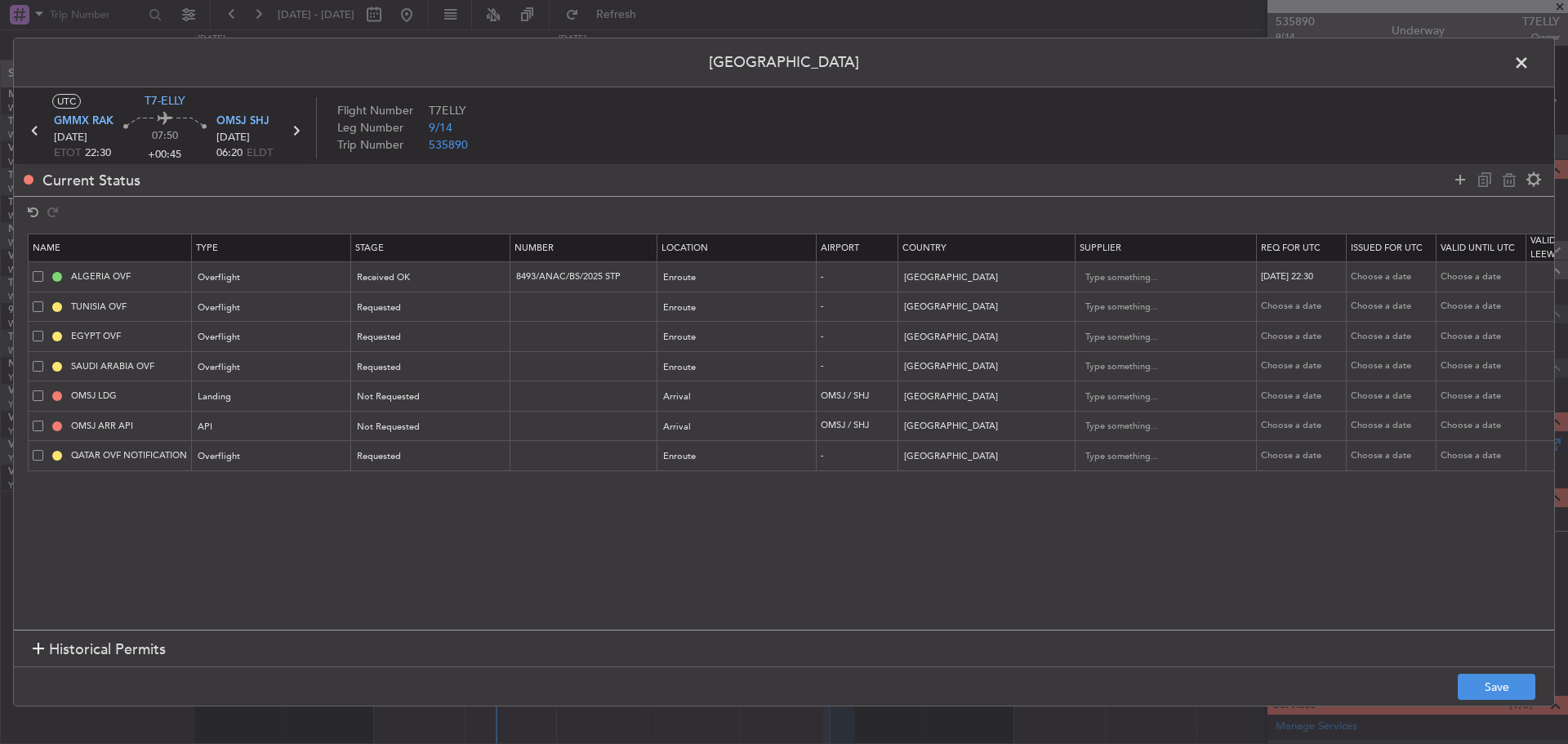
click at [1376, 277] on div "Choose a date" at bounding box center [1392, 277] width 85 height 14
select select "9"
select select "2025"
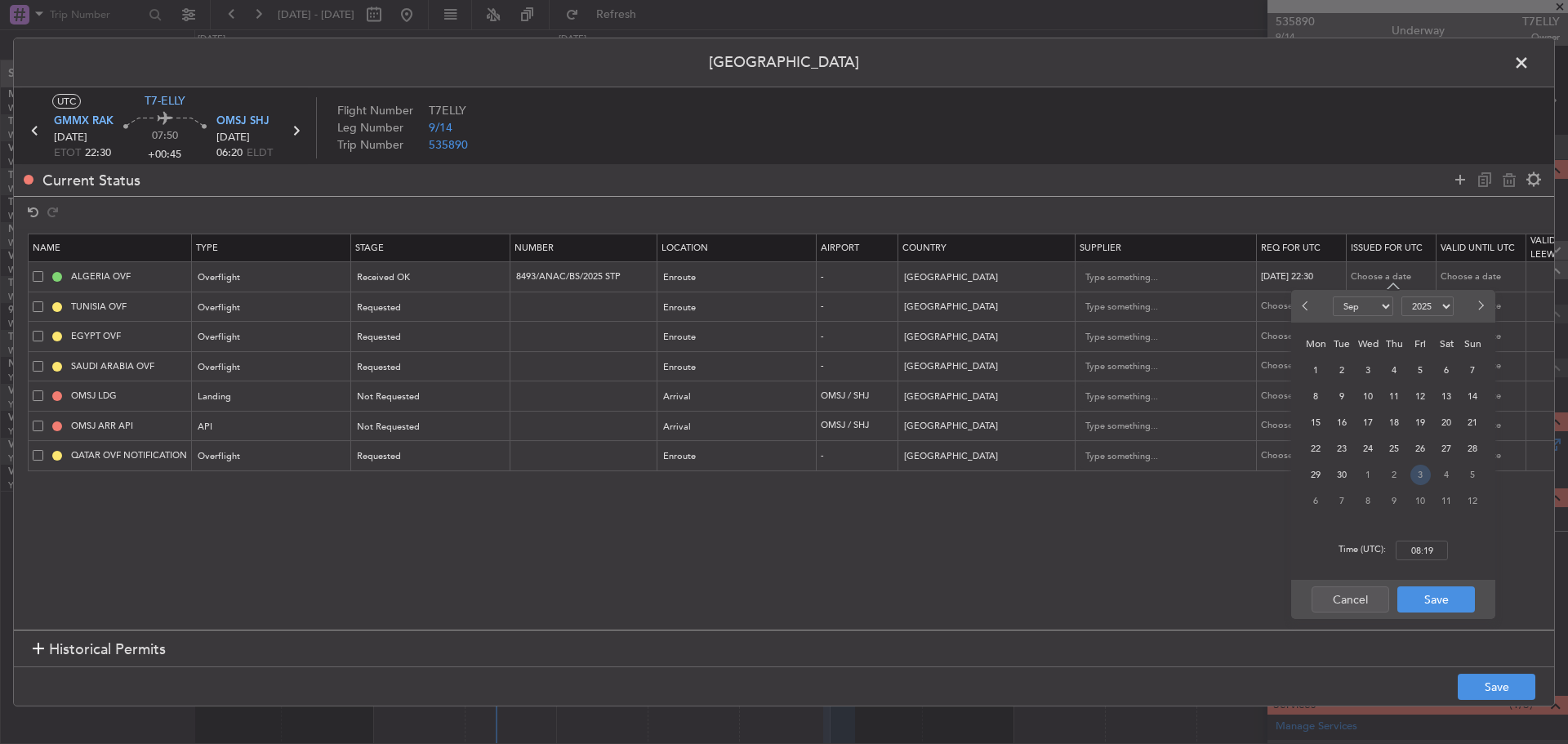
click at [1420, 475] on span "3" at bounding box center [1420, 475] width 20 height 20
select select "10"
click at [1429, 555] on input "00:00" at bounding box center [1422, 550] width 52 height 19
type input "22:30"
click at [1425, 590] on button "Save" at bounding box center [1435, 599] width 77 height 26
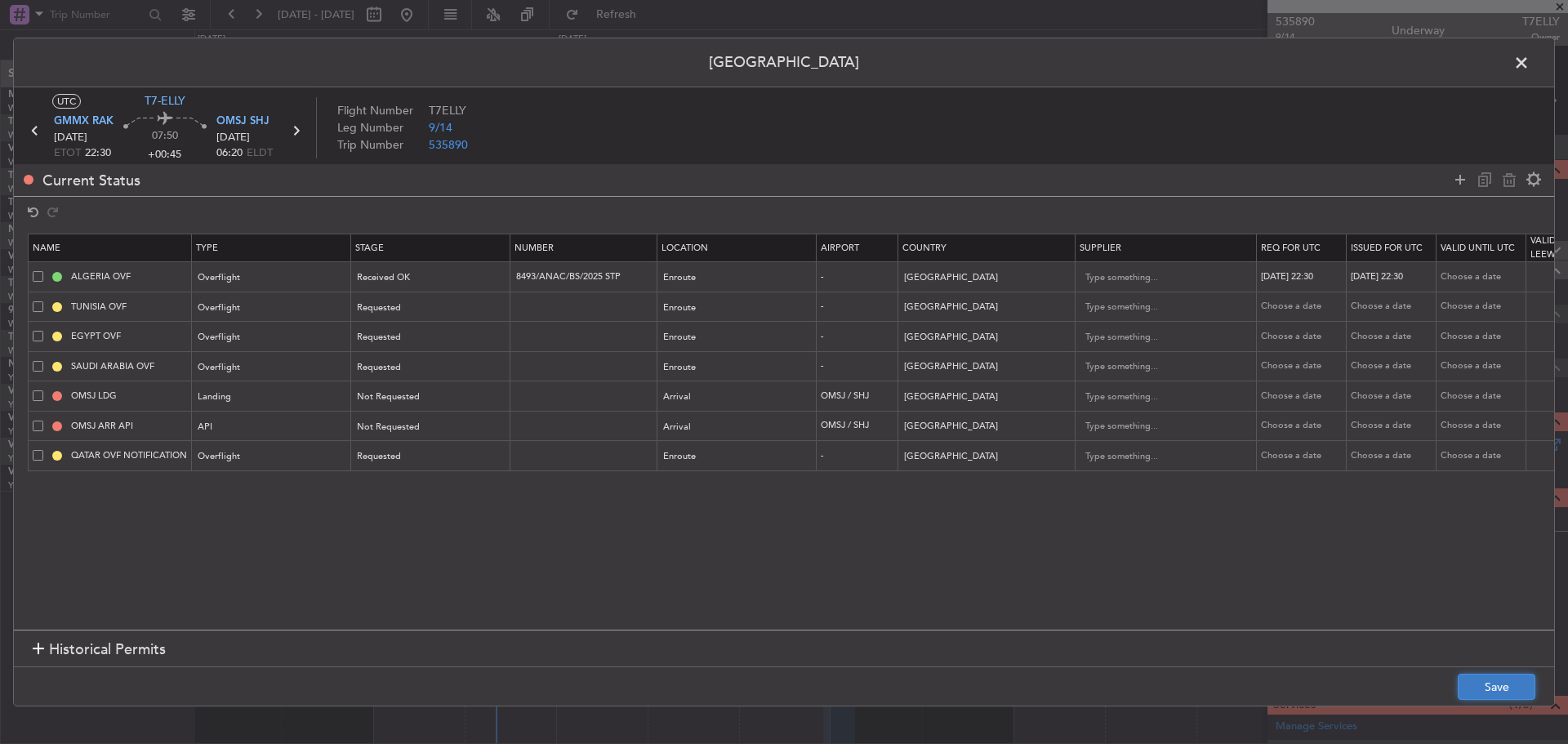
click at [1496, 696] on button "Save" at bounding box center [1496, 687] width 77 height 26
click at [388, 370] on span "Requested" at bounding box center [380, 367] width 44 height 13
click at [393, 493] on span "Received OK" at bounding box center [431, 499] width 145 height 24
click at [546, 362] on input "text" at bounding box center [585, 367] width 142 height 14
paste input "2501021577"
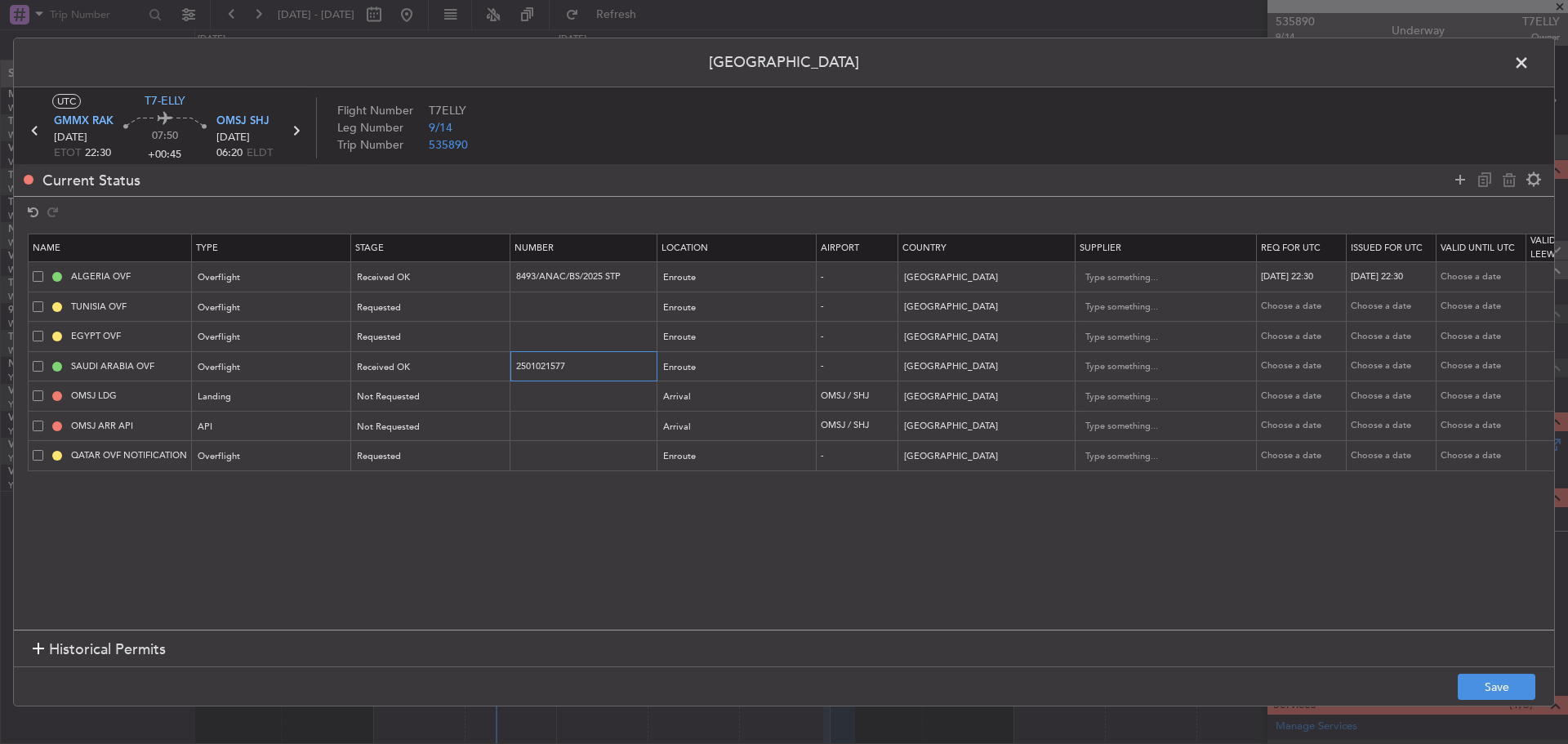
type input "2501021577"
click at [1294, 365] on div "Choose a date" at bounding box center [1302, 367] width 85 height 14
select select "9"
select select "2025"
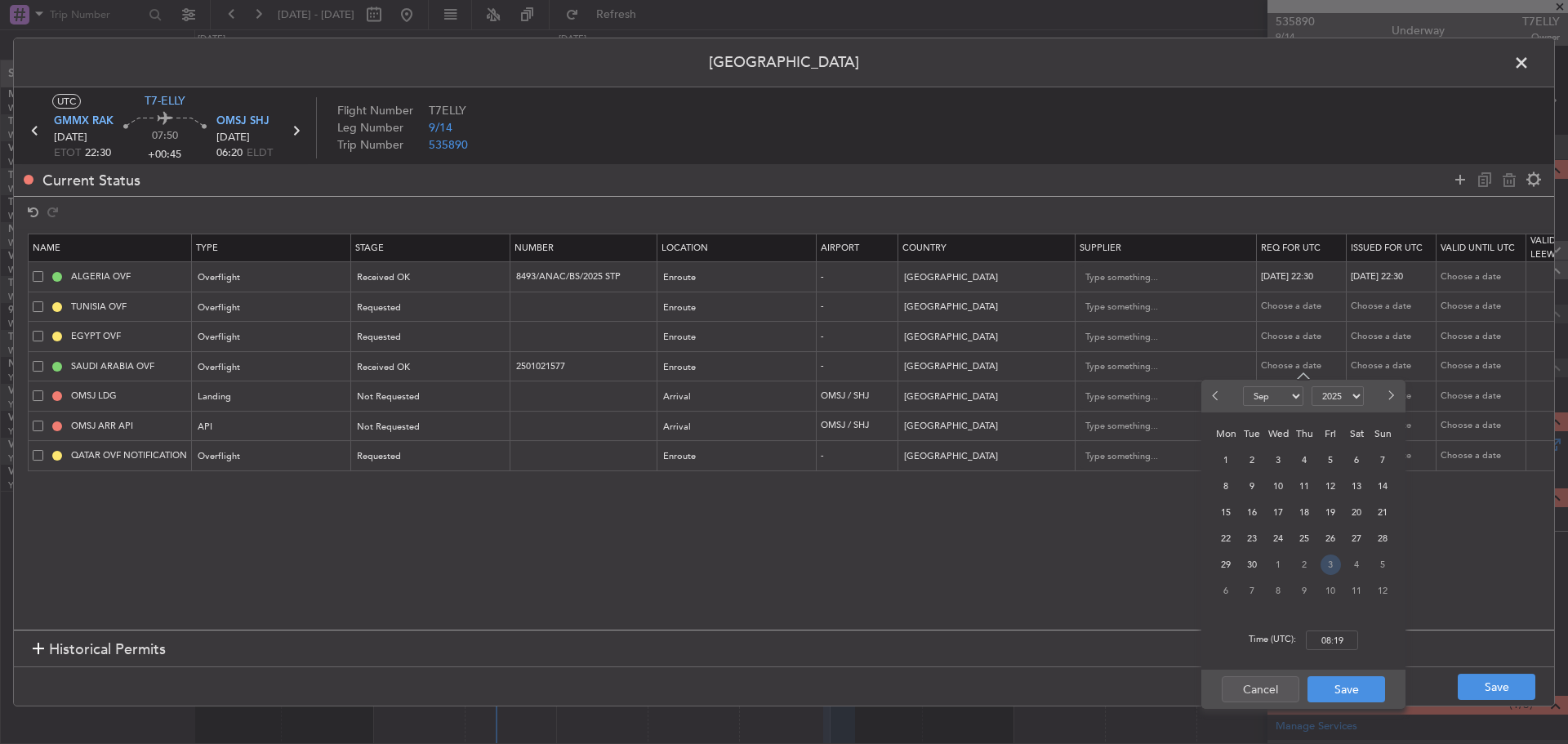
click at [1326, 565] on span "3" at bounding box center [1330, 565] width 20 height 20
select select "10"
click at [1335, 636] on input "00:00" at bounding box center [1332, 640] width 52 height 19
type input "22:30"
click at [1340, 683] on button "Save" at bounding box center [1346, 689] width 77 height 26
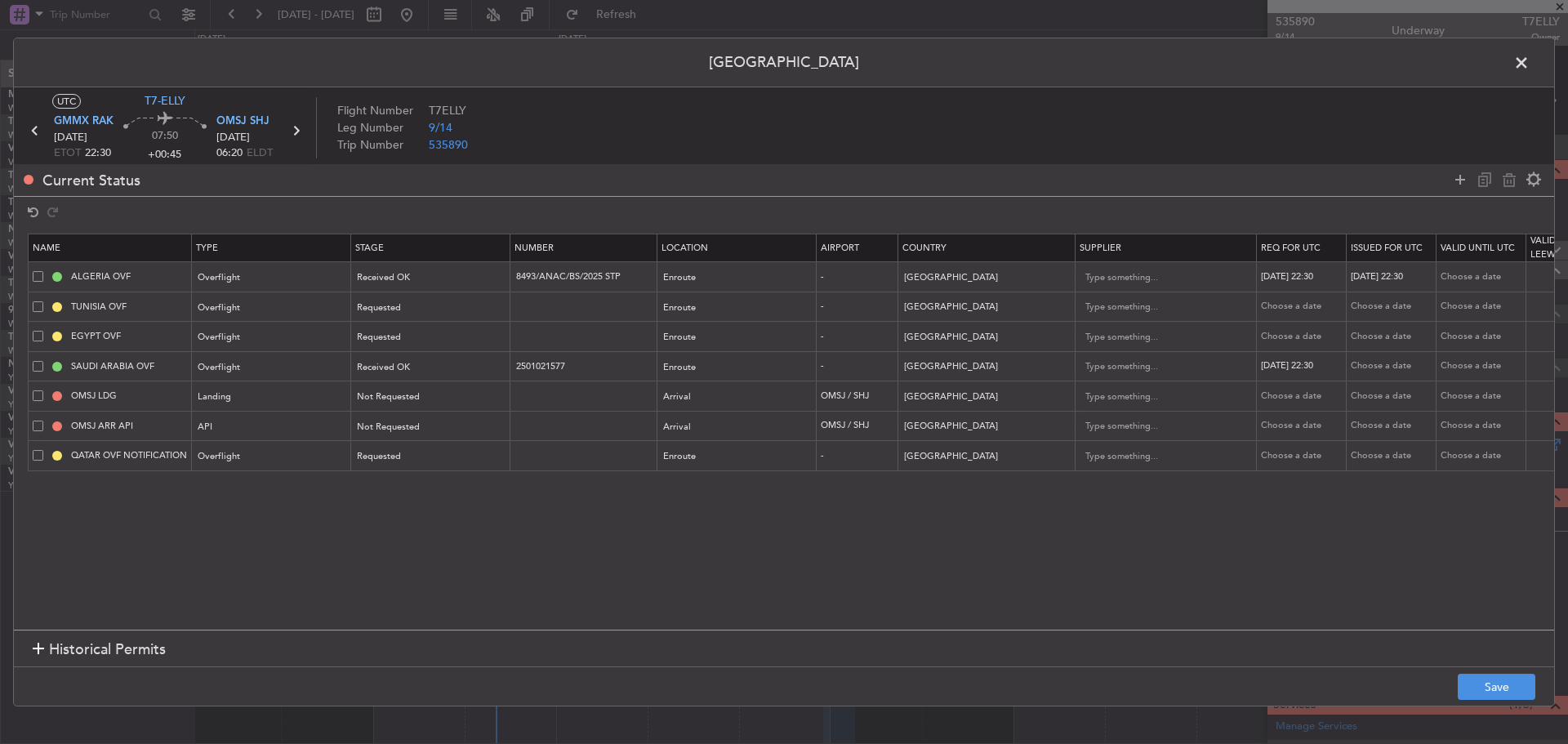
click at [1376, 371] on div "Choose a date" at bounding box center [1392, 367] width 85 height 14
select select "9"
select select "2025"
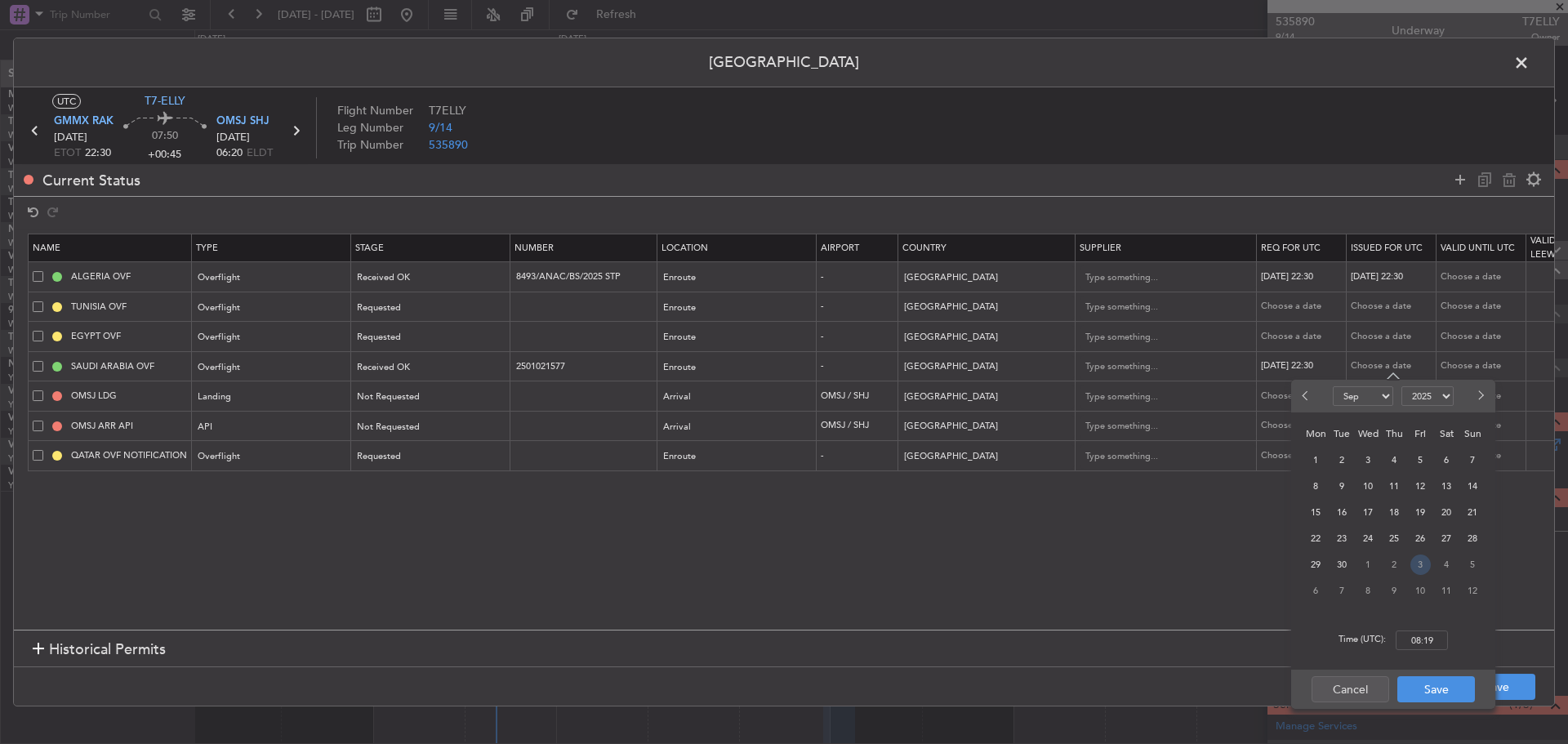
click at [1422, 569] on span "3" at bounding box center [1420, 565] width 20 height 20
select select "10"
click at [1417, 641] on input "00:00" at bounding box center [1422, 640] width 52 height 19
type input "22:30"
click at [1433, 689] on button "Save" at bounding box center [1435, 689] width 77 height 26
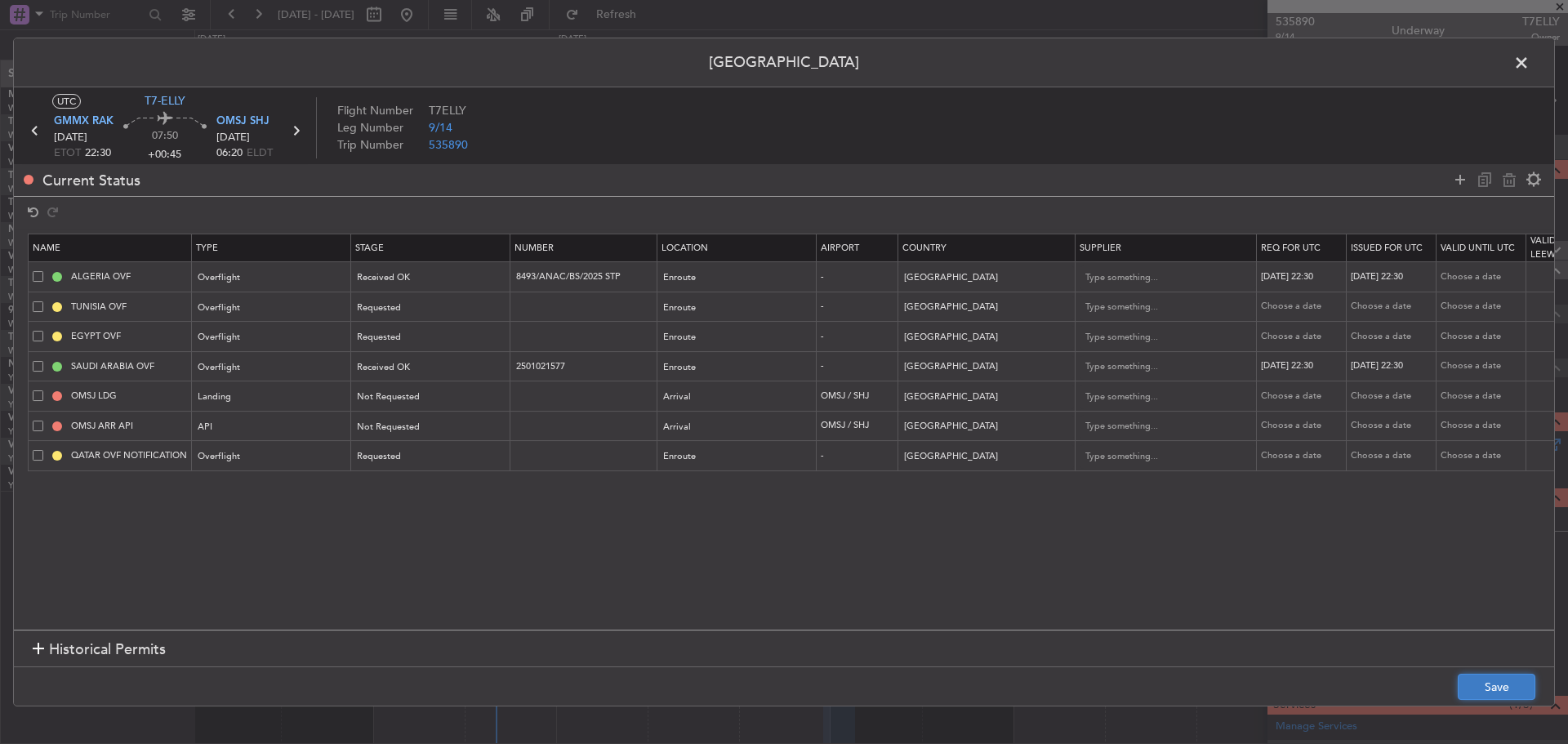
click at [1488, 682] on button "Save" at bounding box center [1496, 687] width 77 height 26
drag, startPoint x: 628, startPoint y: 272, endPoint x: 500, endPoint y: 272, distance: 128.0
click at [500, 272] on tr "ALGERIA OVF Overflight Received OK 8493/ANAC/BS/2025 STP Enroute - [GEOGRAPHIC_…" at bounding box center [1070, 277] width 2083 height 30
drag, startPoint x: 589, startPoint y: 359, endPoint x: 489, endPoint y: 364, distance: 100.1
click at [489, 364] on tr "SAUDI ARABIA OVF Overflight Received OK 2501021577 Enroute - [GEOGRAPHIC_DATA] …" at bounding box center [1070, 367] width 2083 height 30
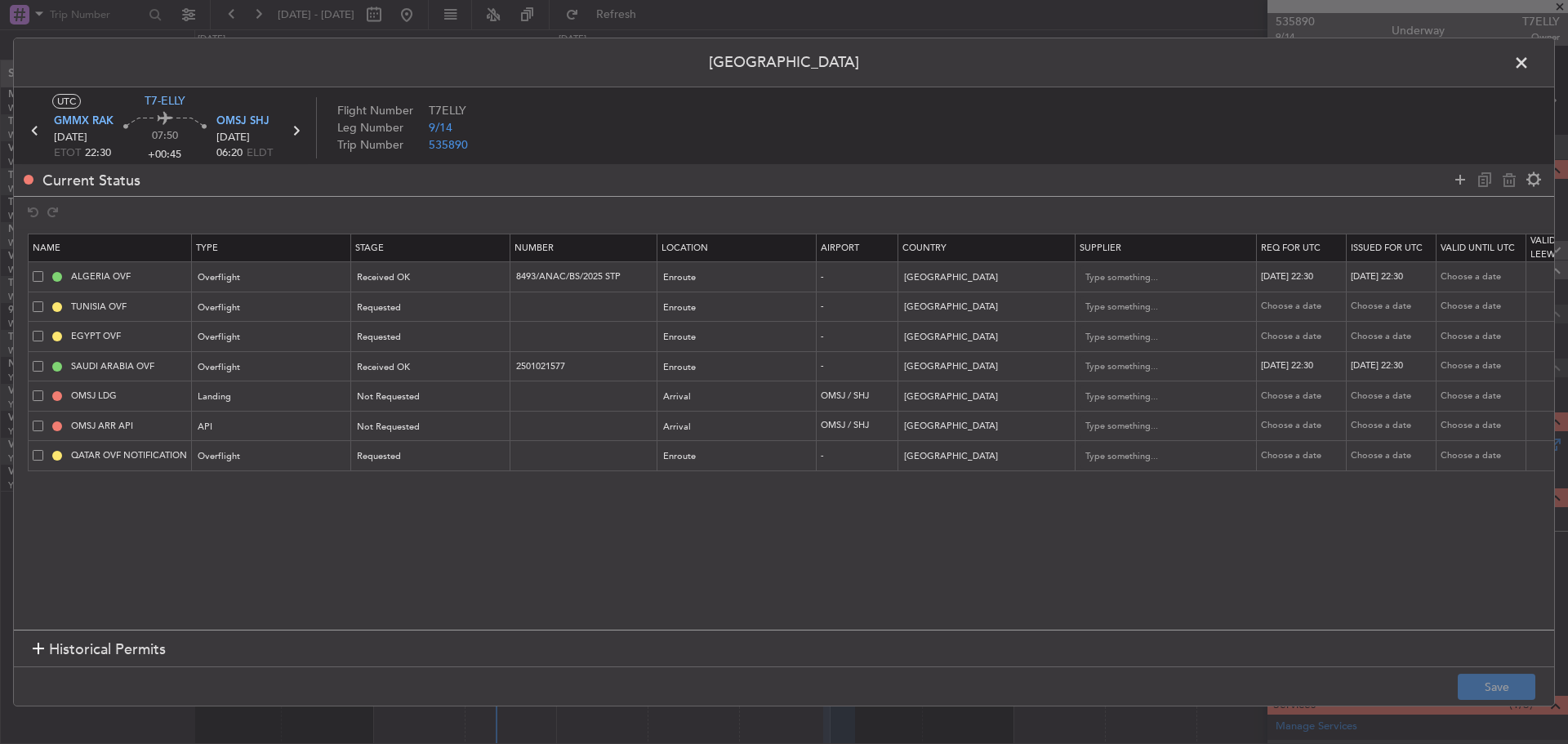
click at [1529, 61] on span at bounding box center [1529, 66] width 0 height 33
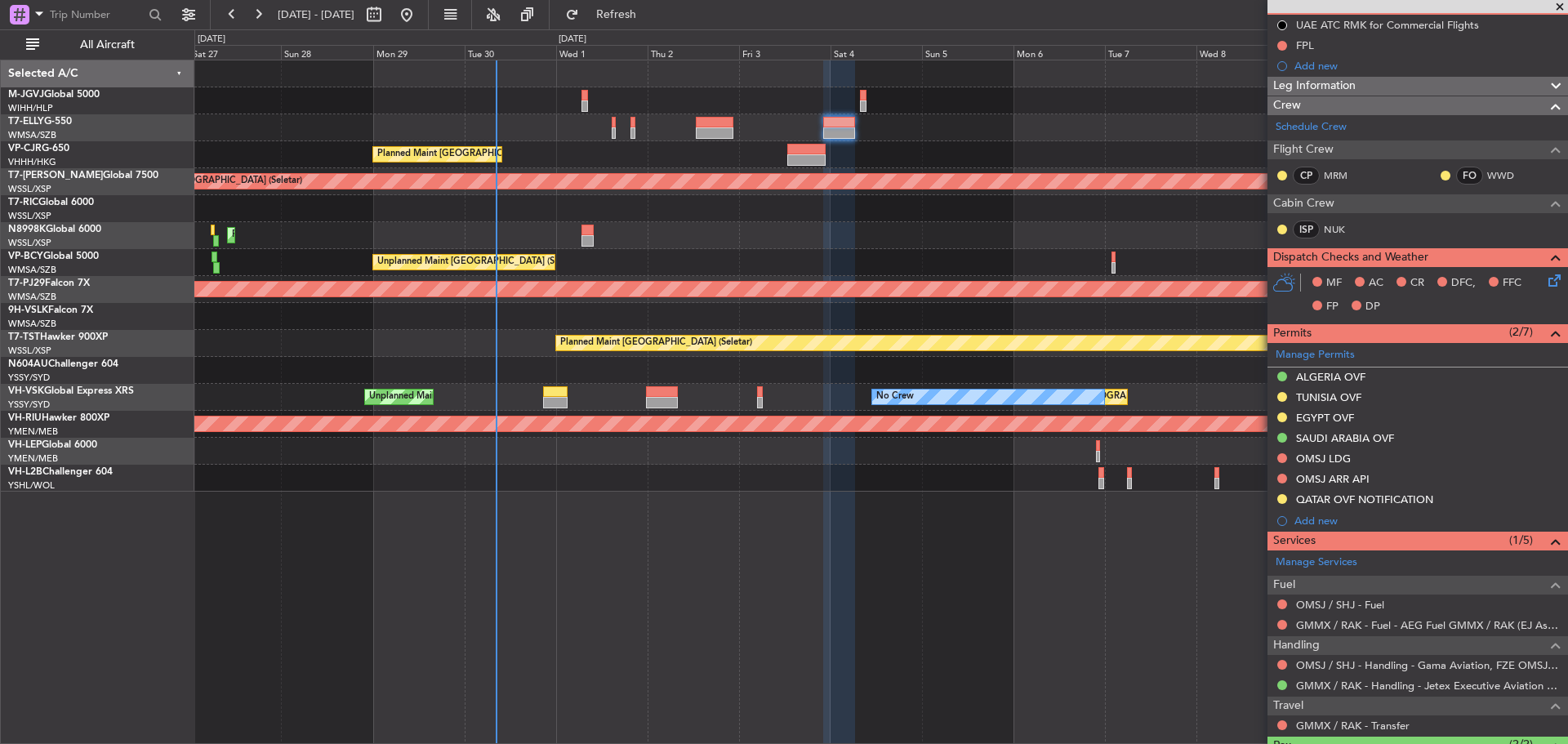
scroll to position [245, 0]
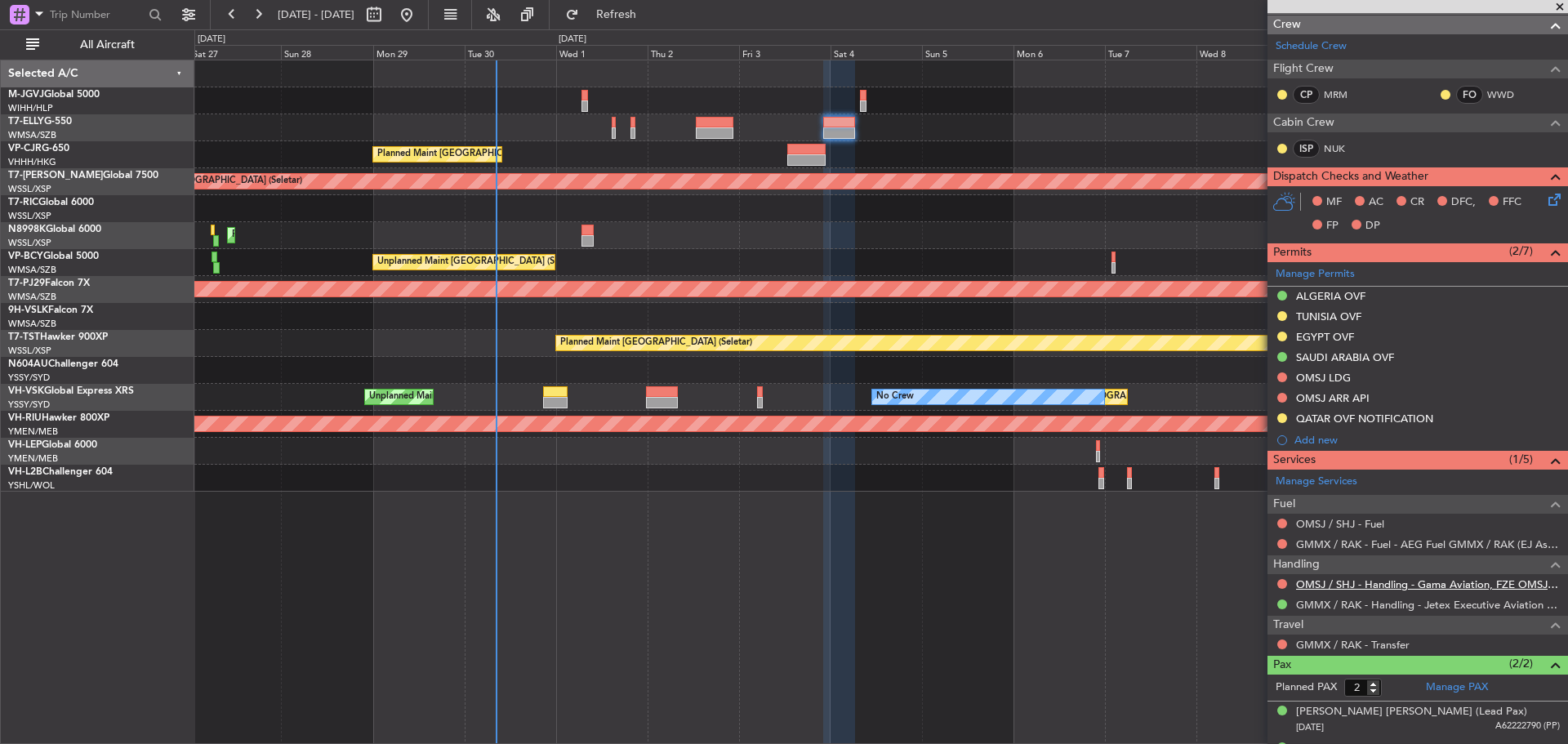
click at [1373, 583] on link "OMSJ / SHJ - Handling - Gama Aviation, FZE OMSJ / SHJ" at bounding box center [1428, 584] width 264 height 14
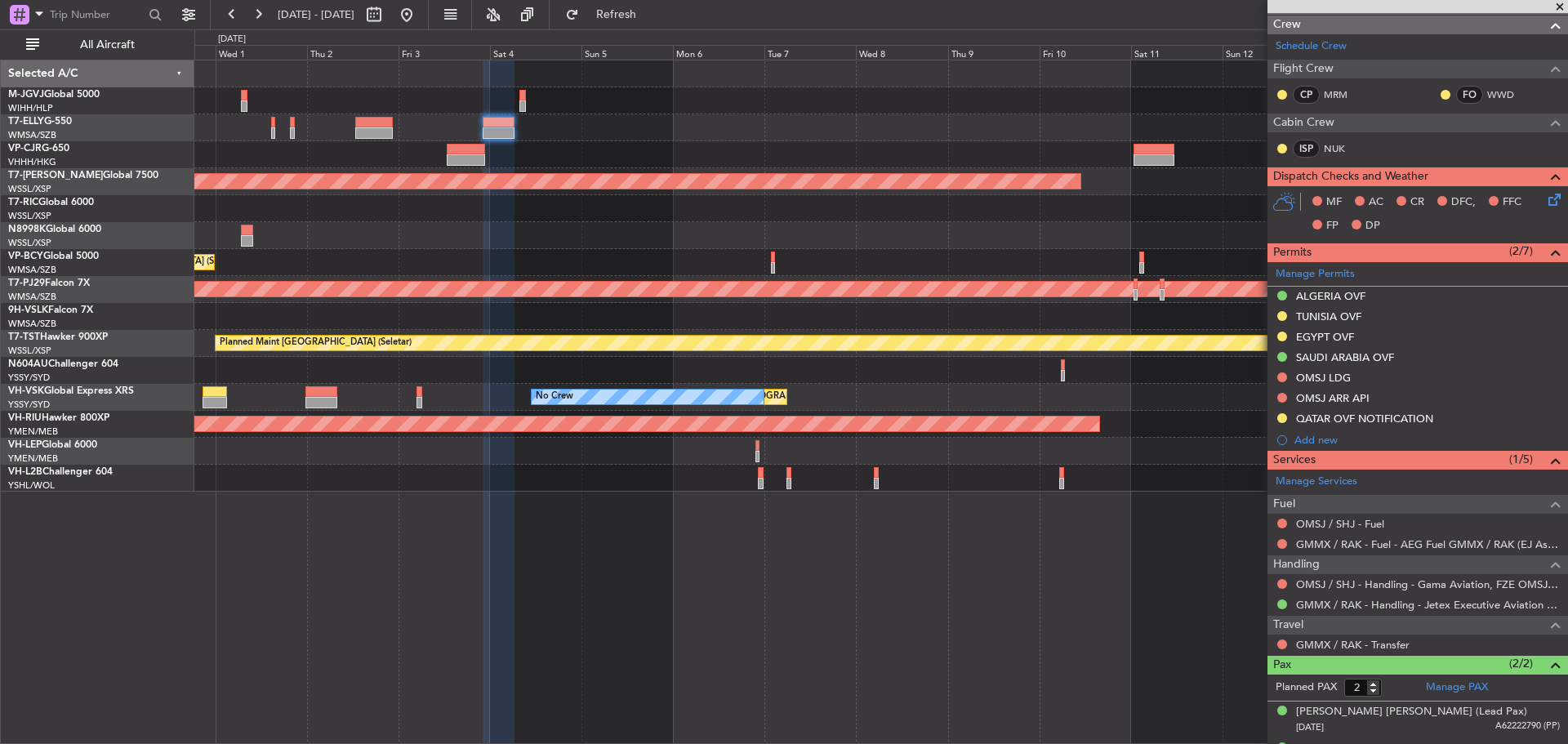
click at [604, 153] on div "Planned Maint [GEOGRAPHIC_DATA] ([GEOGRAPHIC_DATA] Intl)" at bounding box center [880, 155] width 1372 height 27
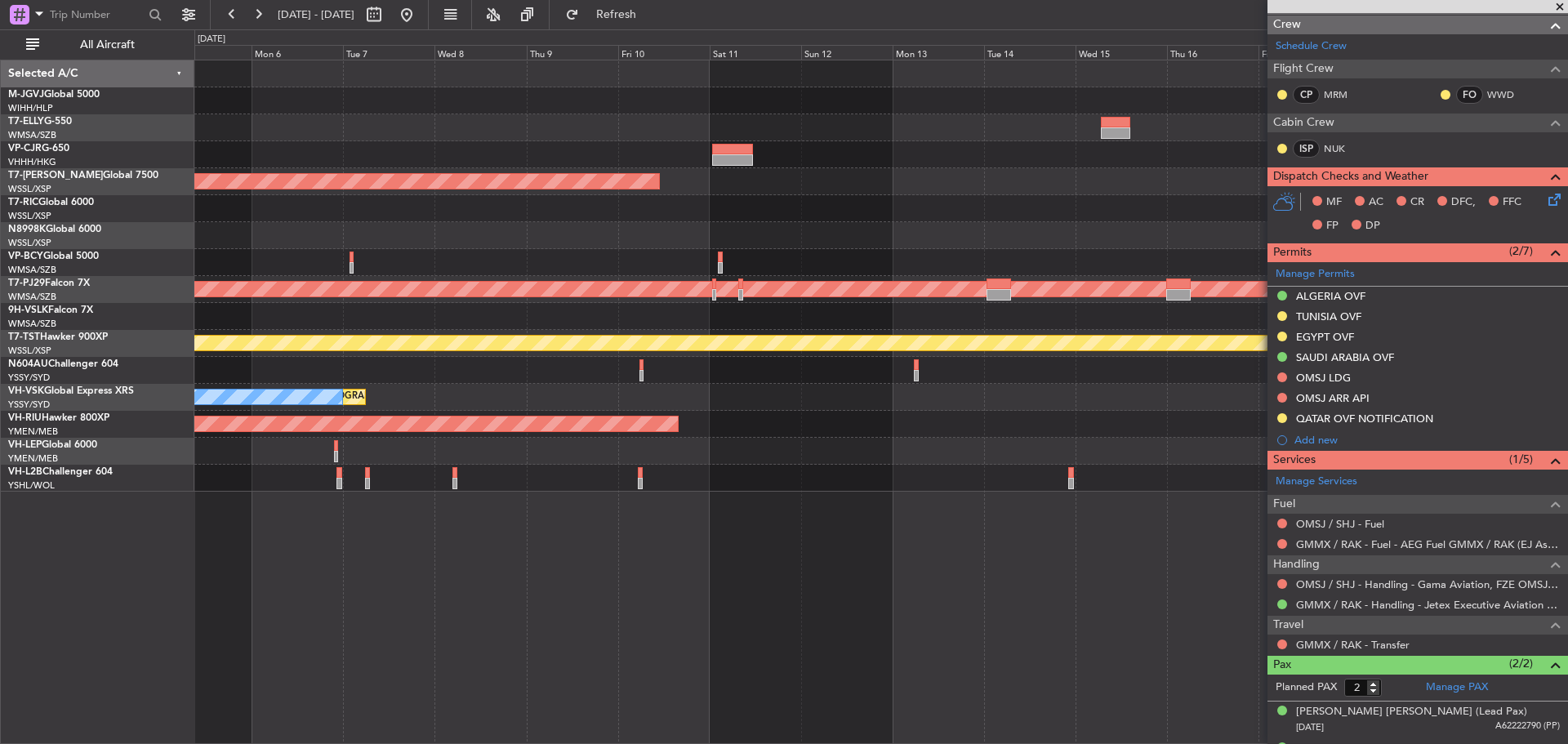
click at [695, 141] on div "Planned Maint [GEOGRAPHIC_DATA] (Seletar) Planned Maint [GEOGRAPHIC_DATA] (Sult…" at bounding box center [880, 276] width 1372 height 431
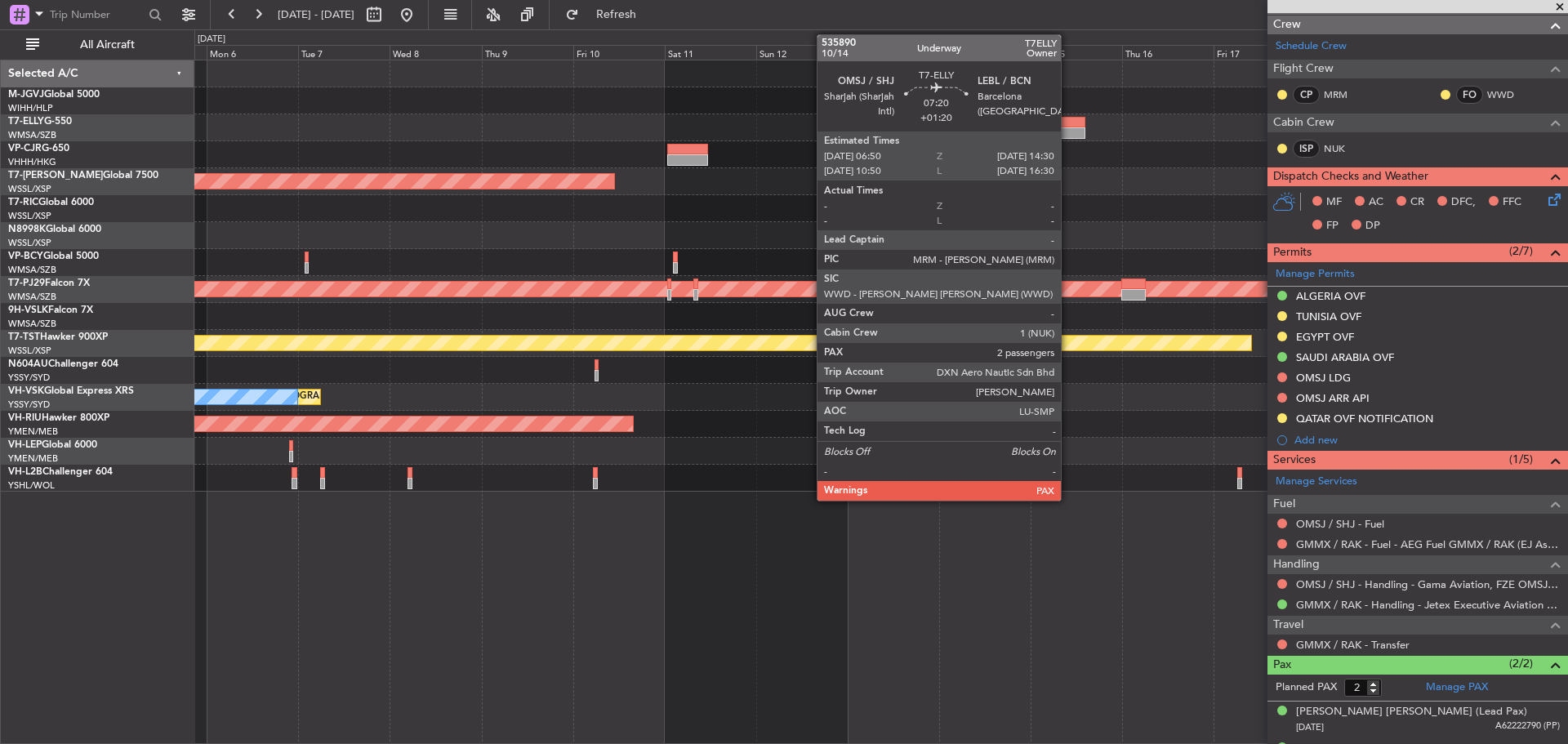
click at [1068, 130] on div at bounding box center [1070, 134] width 29 height 12
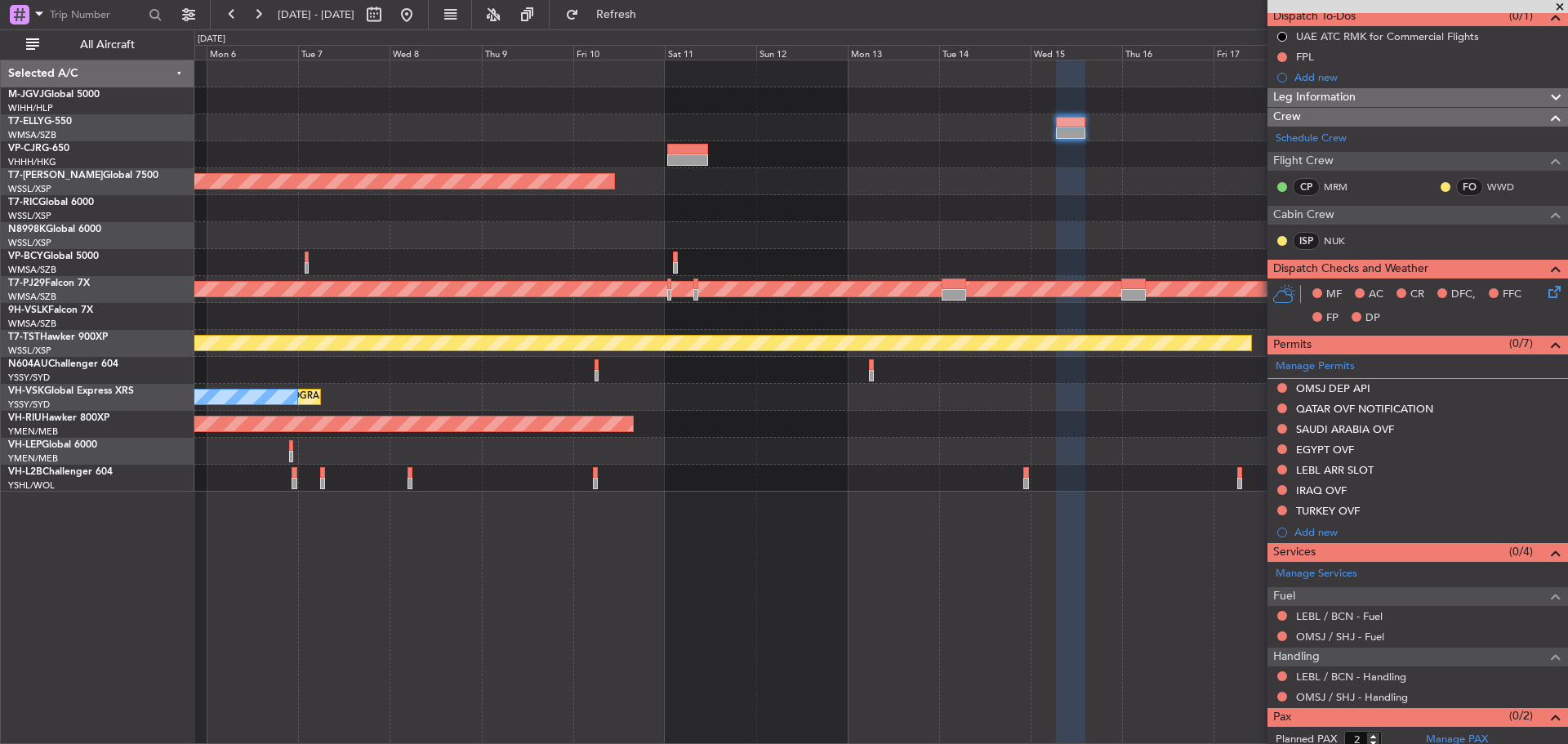
scroll to position [182, 0]
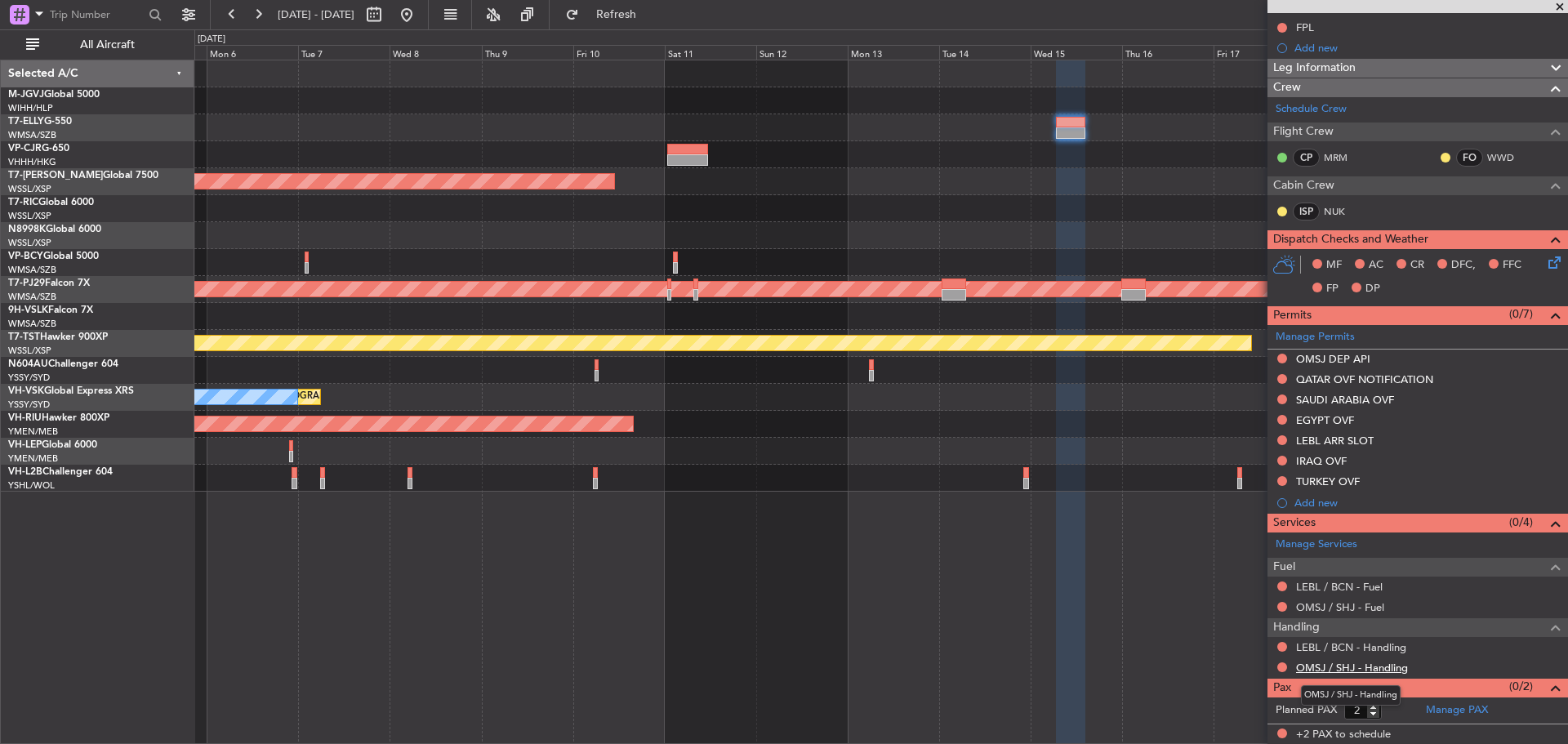
click at [1316, 666] on link "OMSJ / SHJ - Handling" at bounding box center [1351, 667] width 112 height 14
click at [650, 15] on span "Refresh" at bounding box center [617, 15] width 69 height 12
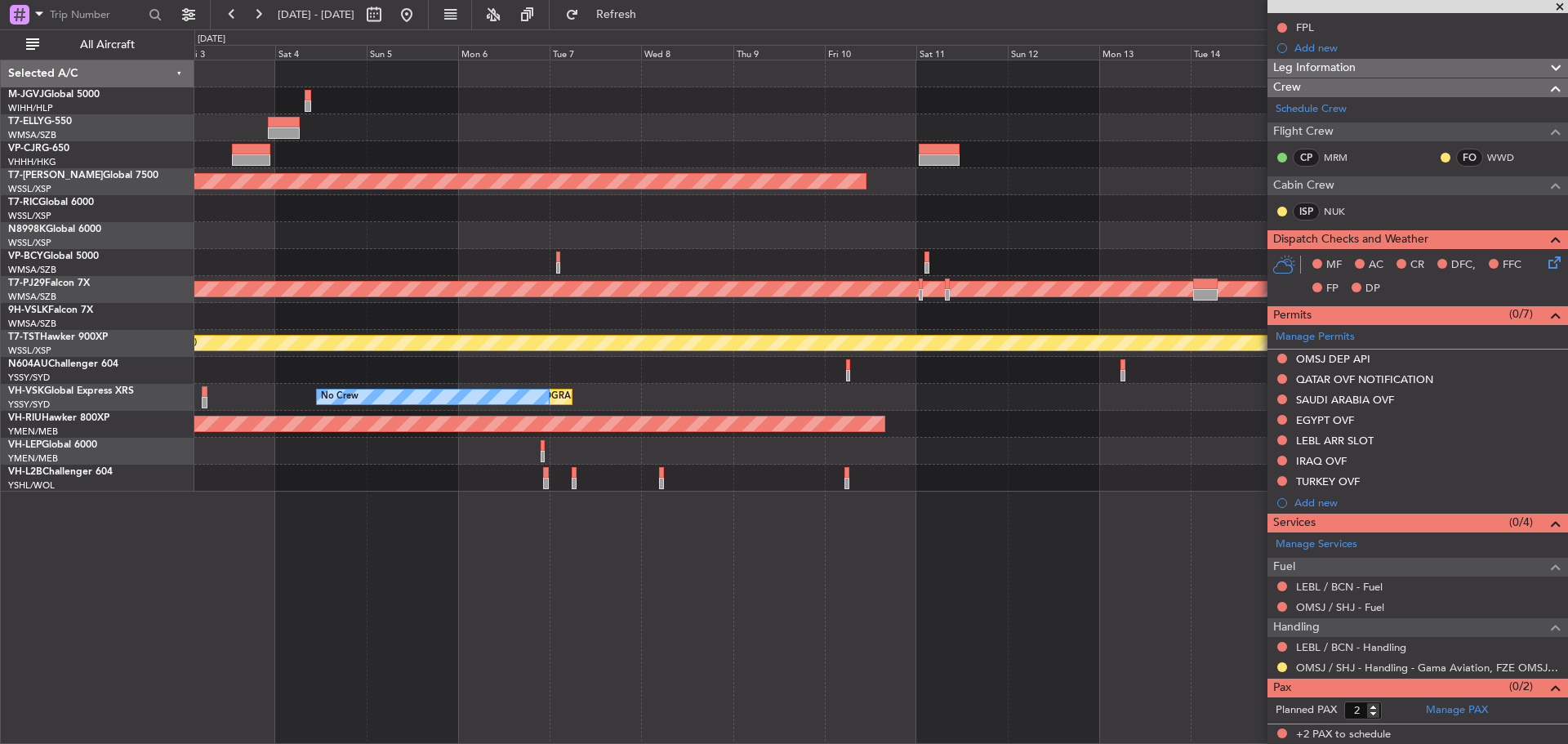
click at [745, 117] on div at bounding box center [880, 128] width 1372 height 27
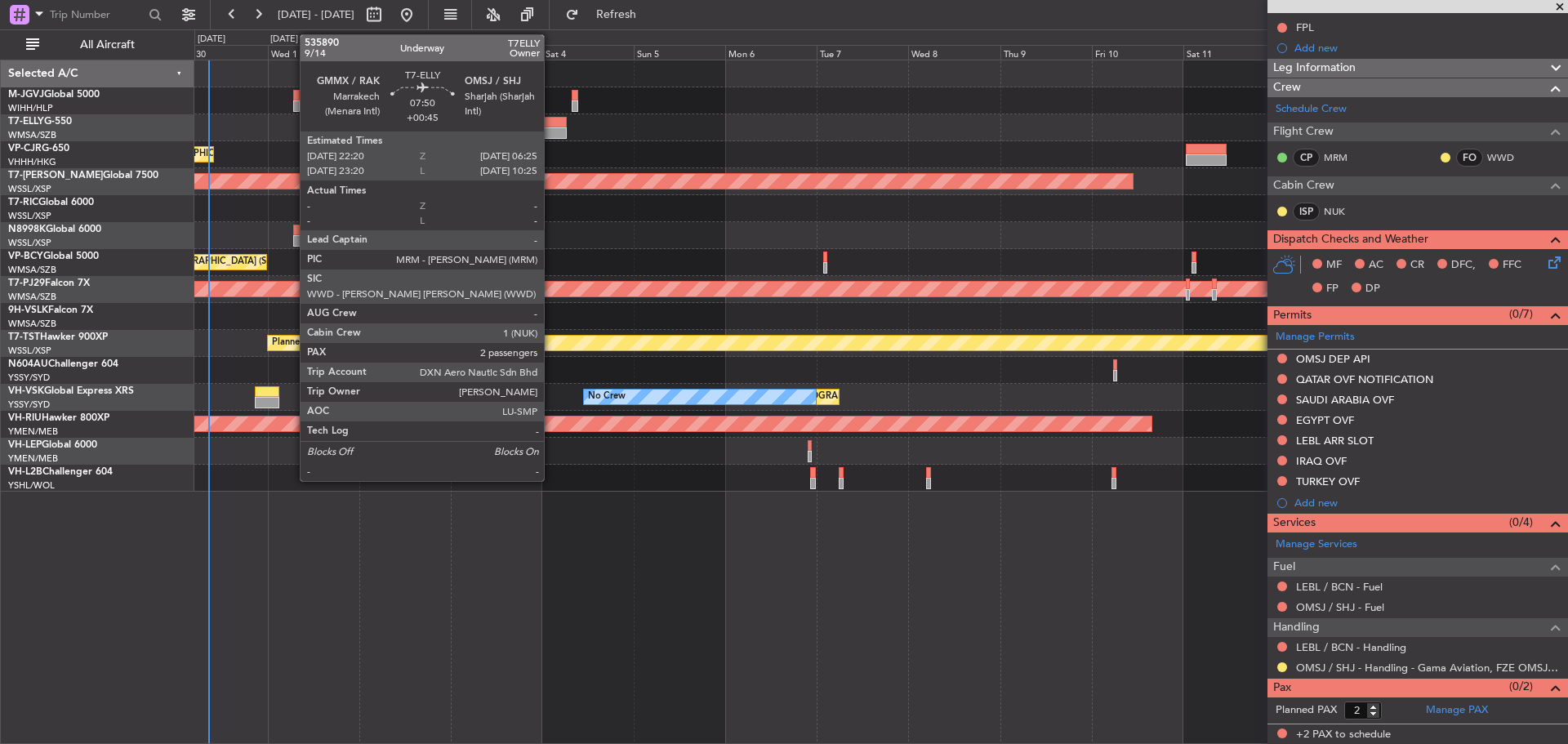
click at [551, 136] on div at bounding box center [550, 134] width 31 height 12
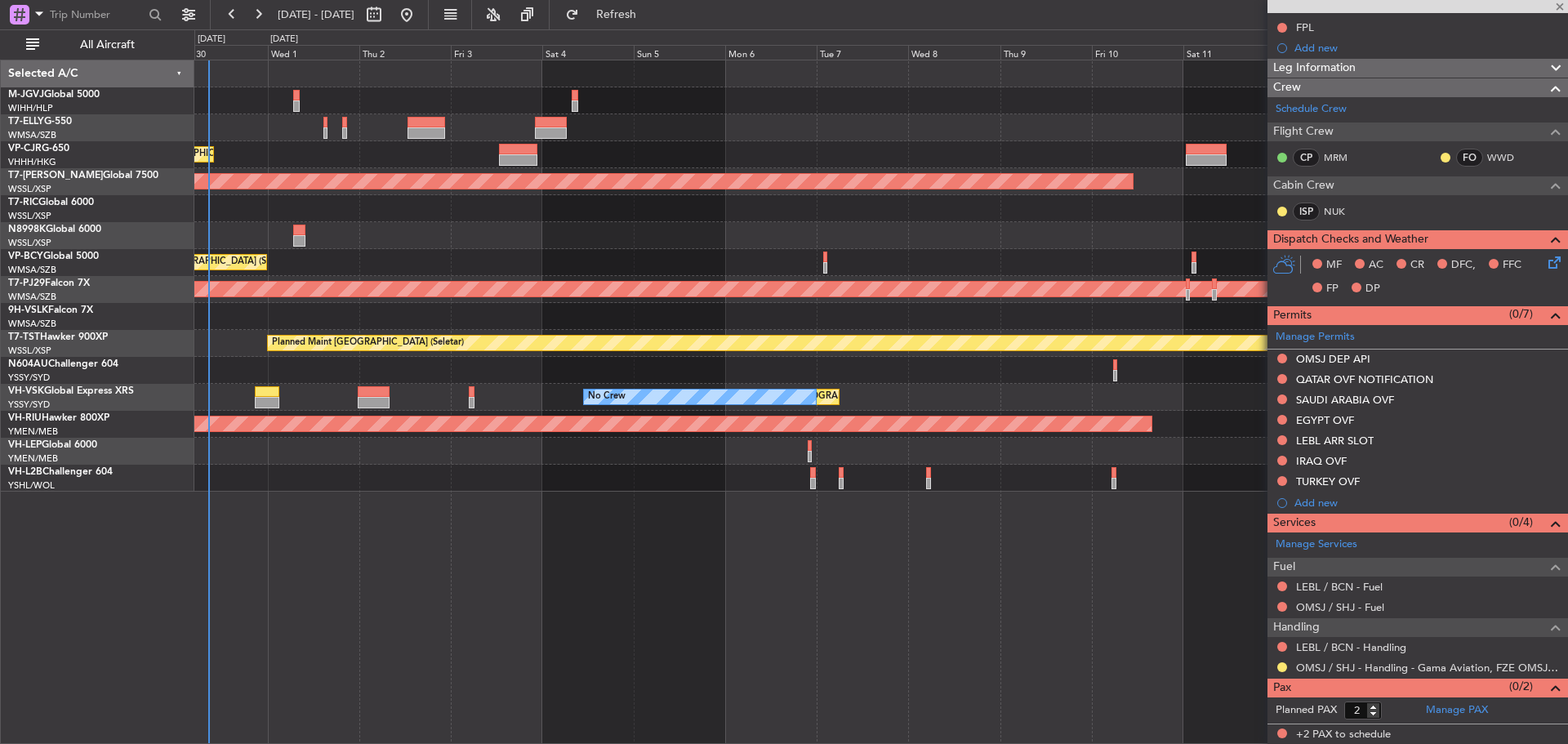
scroll to position [0, 0]
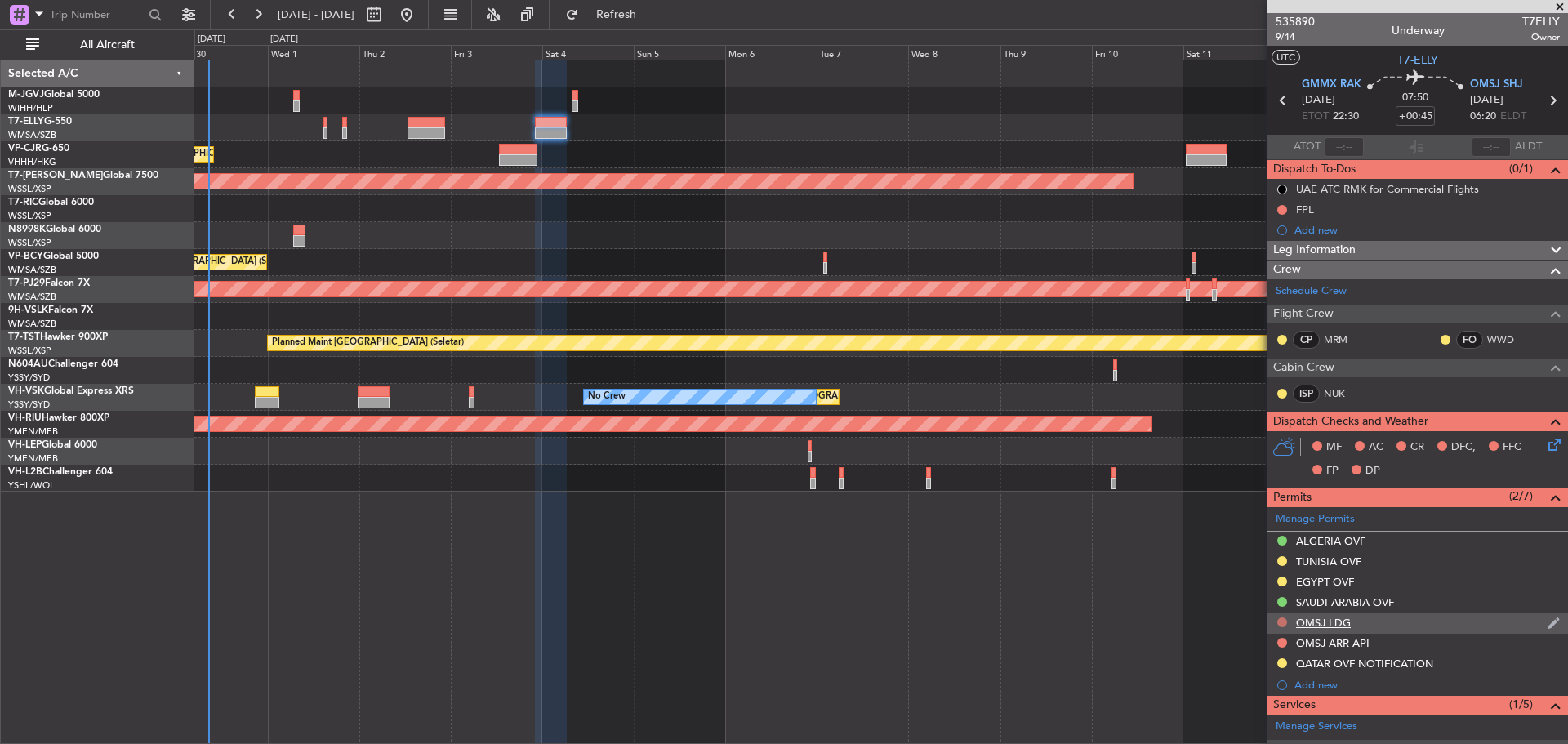
click at [1282, 622] on button at bounding box center [1282, 623] width 10 height 10
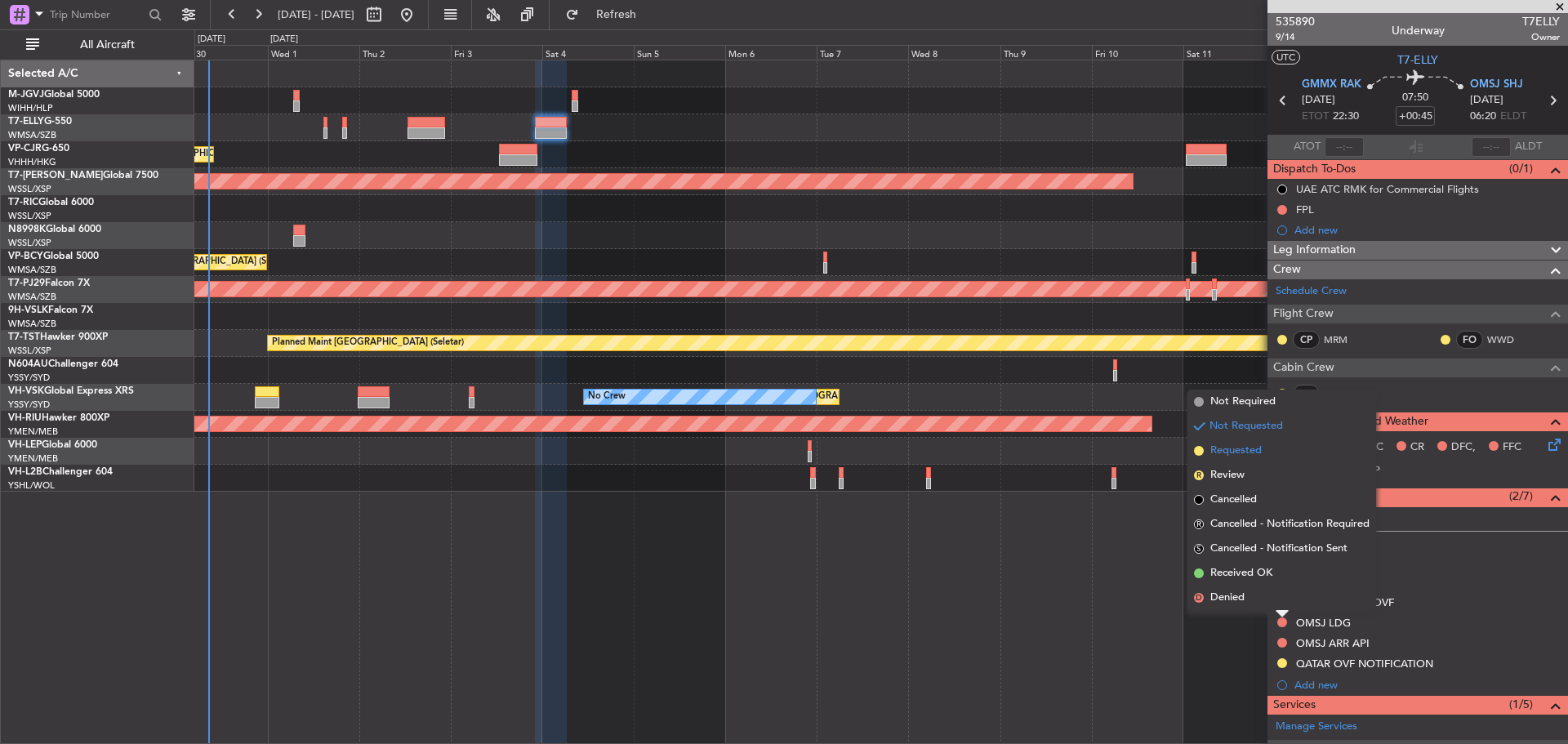
click at [1260, 454] on span "Requested" at bounding box center [1235, 451] width 51 height 16
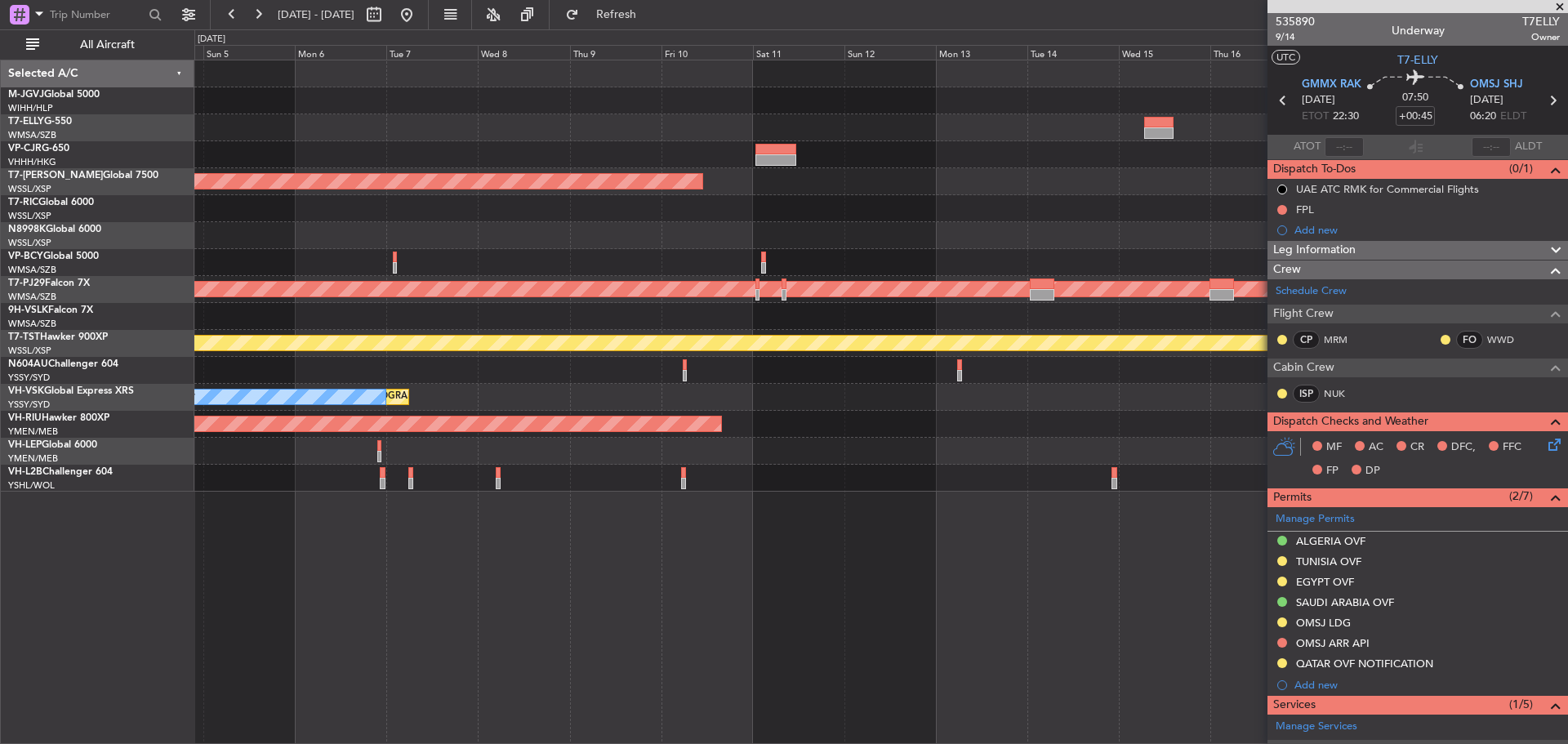
click at [550, 198] on div "Planned Maint [GEOGRAPHIC_DATA] (Seletar) Planned Maint [GEOGRAPHIC_DATA] (Sult…" at bounding box center [880, 276] width 1372 height 431
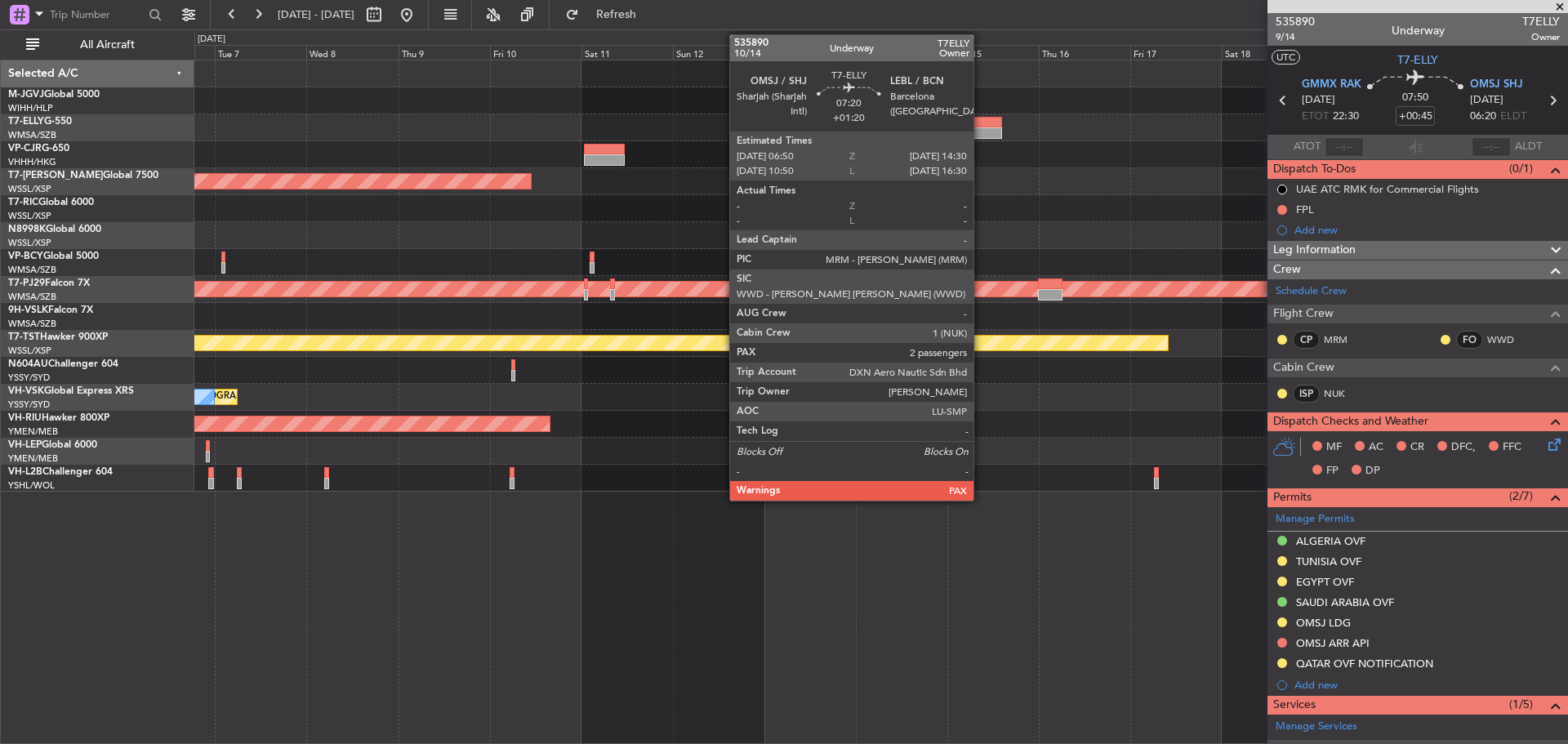
click at [981, 126] on div at bounding box center [987, 123] width 29 height 12
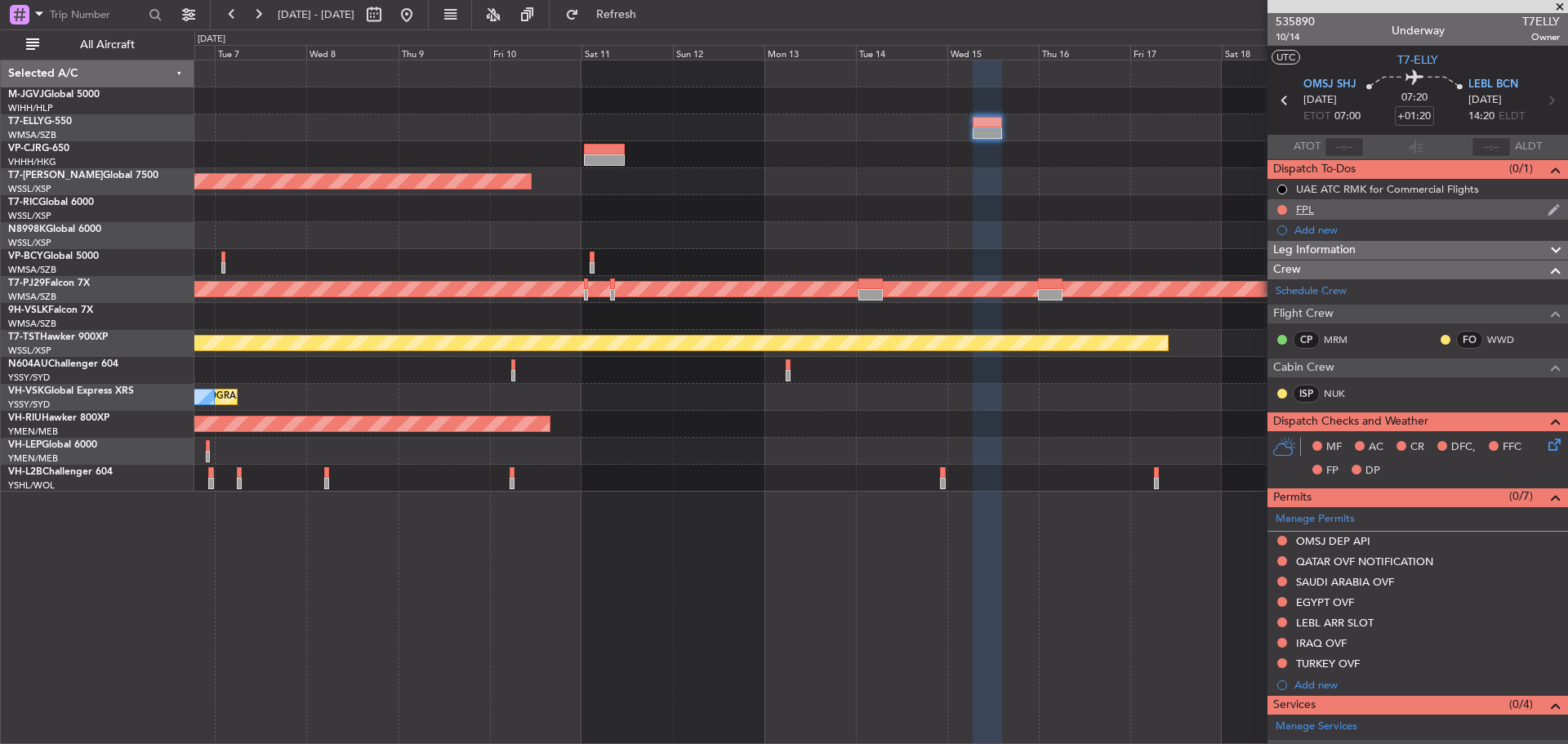
click at [1323, 218] on div "FPL" at bounding box center [1418, 209] width 301 height 20
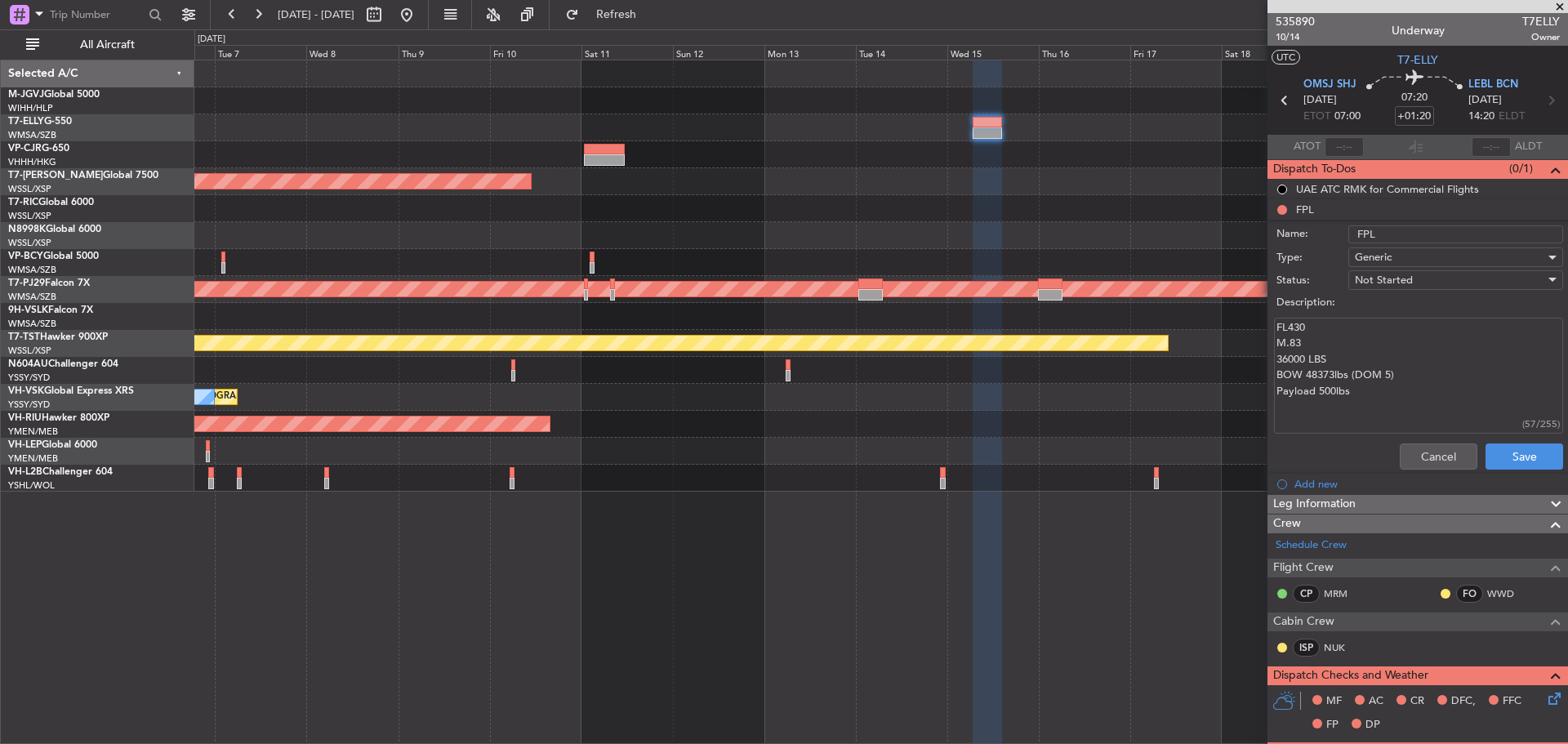
drag, startPoint x: 1360, startPoint y: 392, endPoint x: 1277, endPoint y: 330, distance: 103.6
click at [1277, 330] on textarea "FL430 M.83 36000 LBS BOW 48373lbs (DOM 5) Payload 500lbs" at bounding box center [1418, 376] width 289 height 117
click at [1417, 462] on button "Cancel" at bounding box center [1438, 456] width 77 height 26
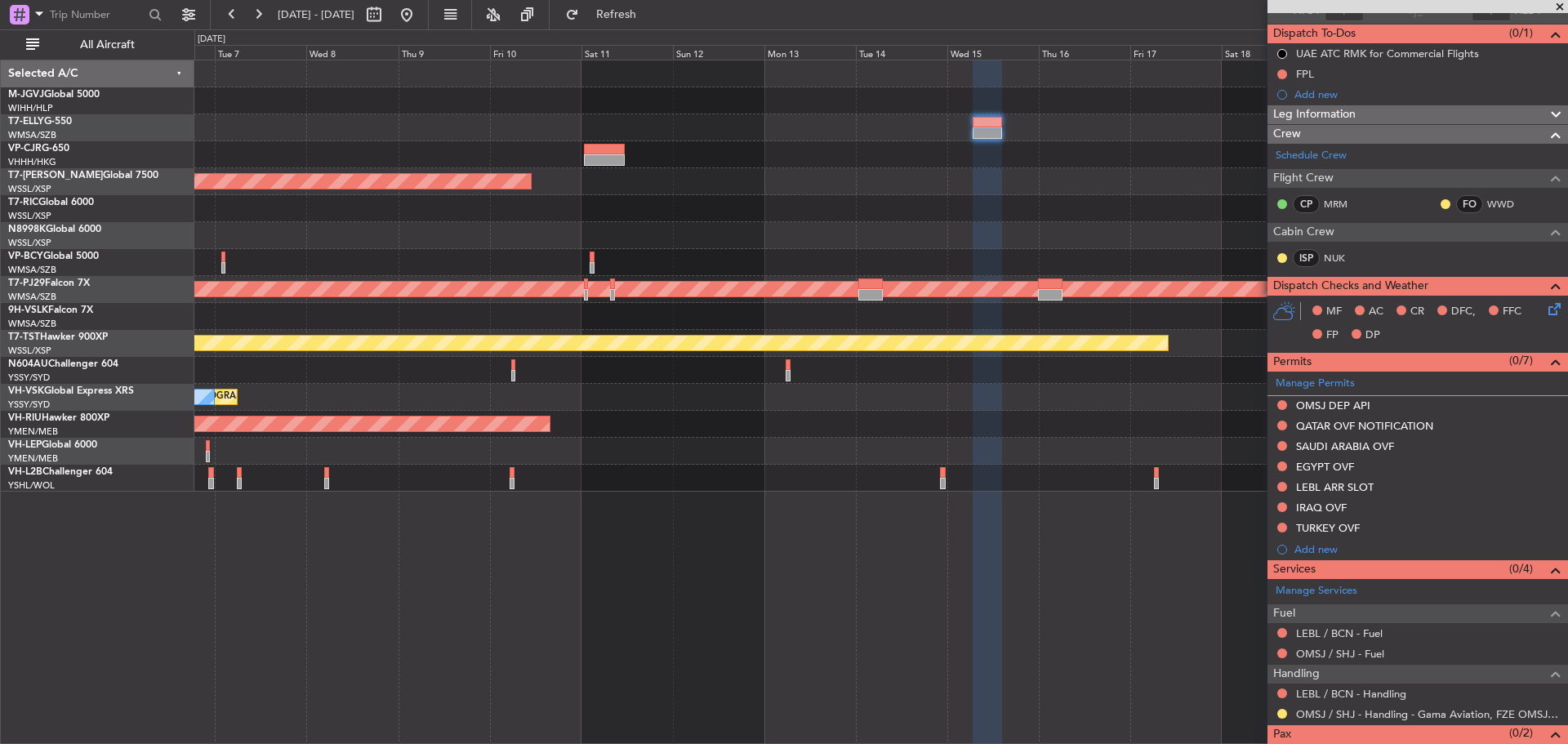
scroll to position [182, 0]
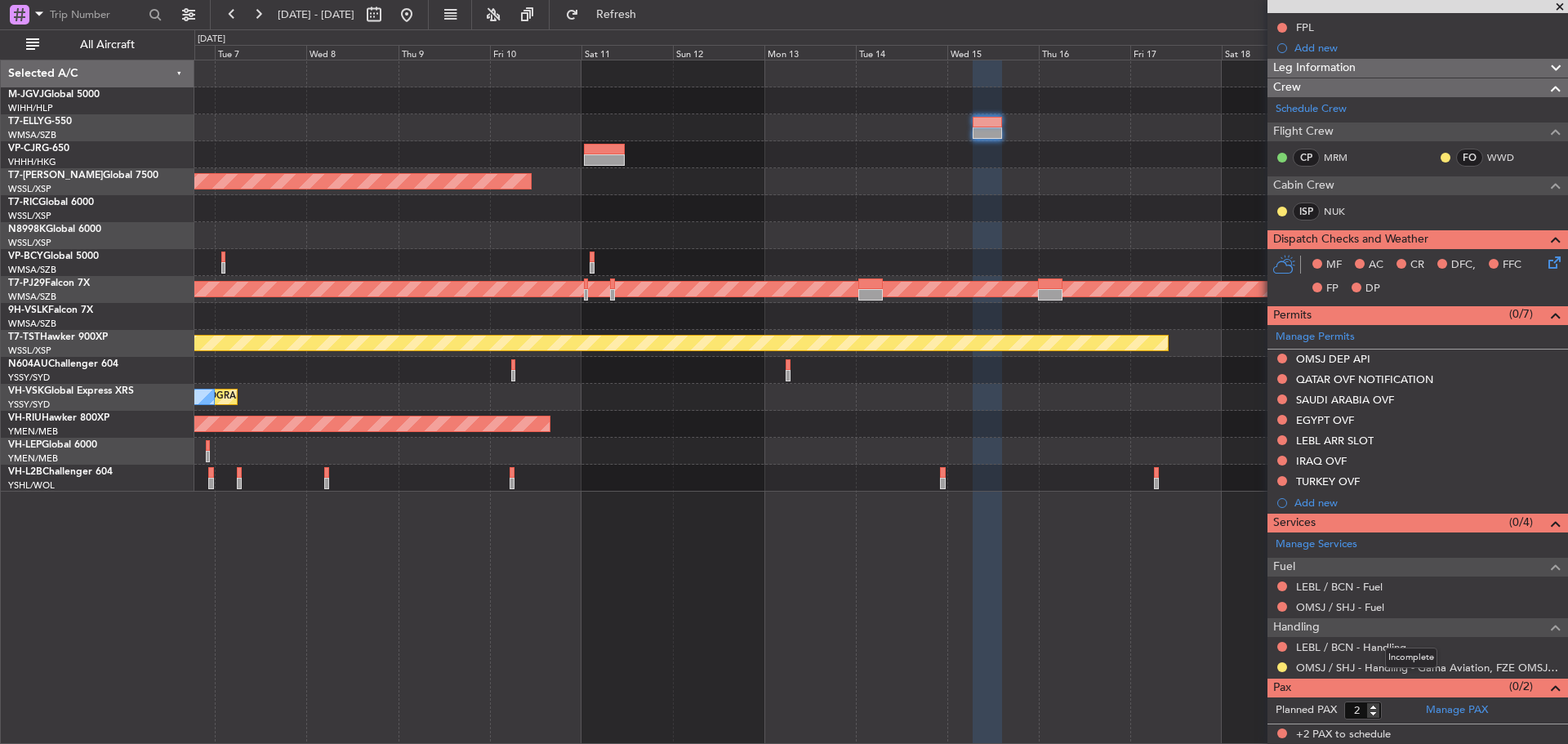
click at [1381, 644] on mat-tooltip-component "Incomplete" at bounding box center [1410, 657] width 75 height 43
click at [1337, 647] on link "LEBL / BCN - Handling" at bounding box center [1350, 647] width 110 height 14
click at [650, 20] on span "Refresh" at bounding box center [617, 15] width 69 height 12
click at [1162, 160] on div at bounding box center [880, 155] width 1372 height 27
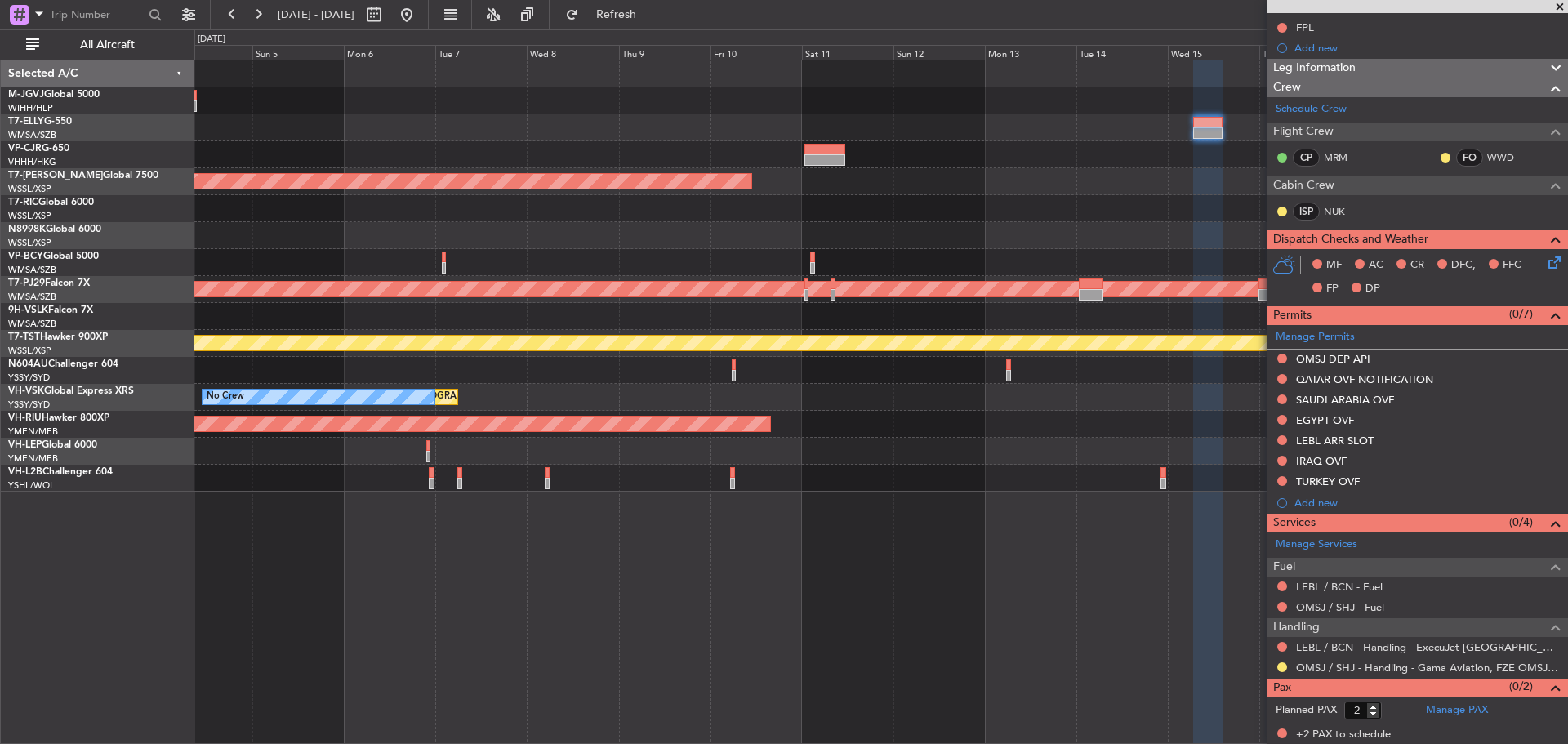
click at [913, 251] on div "Planned Maint [GEOGRAPHIC_DATA] (Seletar) Unplanned Maint [GEOGRAPHIC_DATA] (Su…" at bounding box center [880, 276] width 1372 height 431
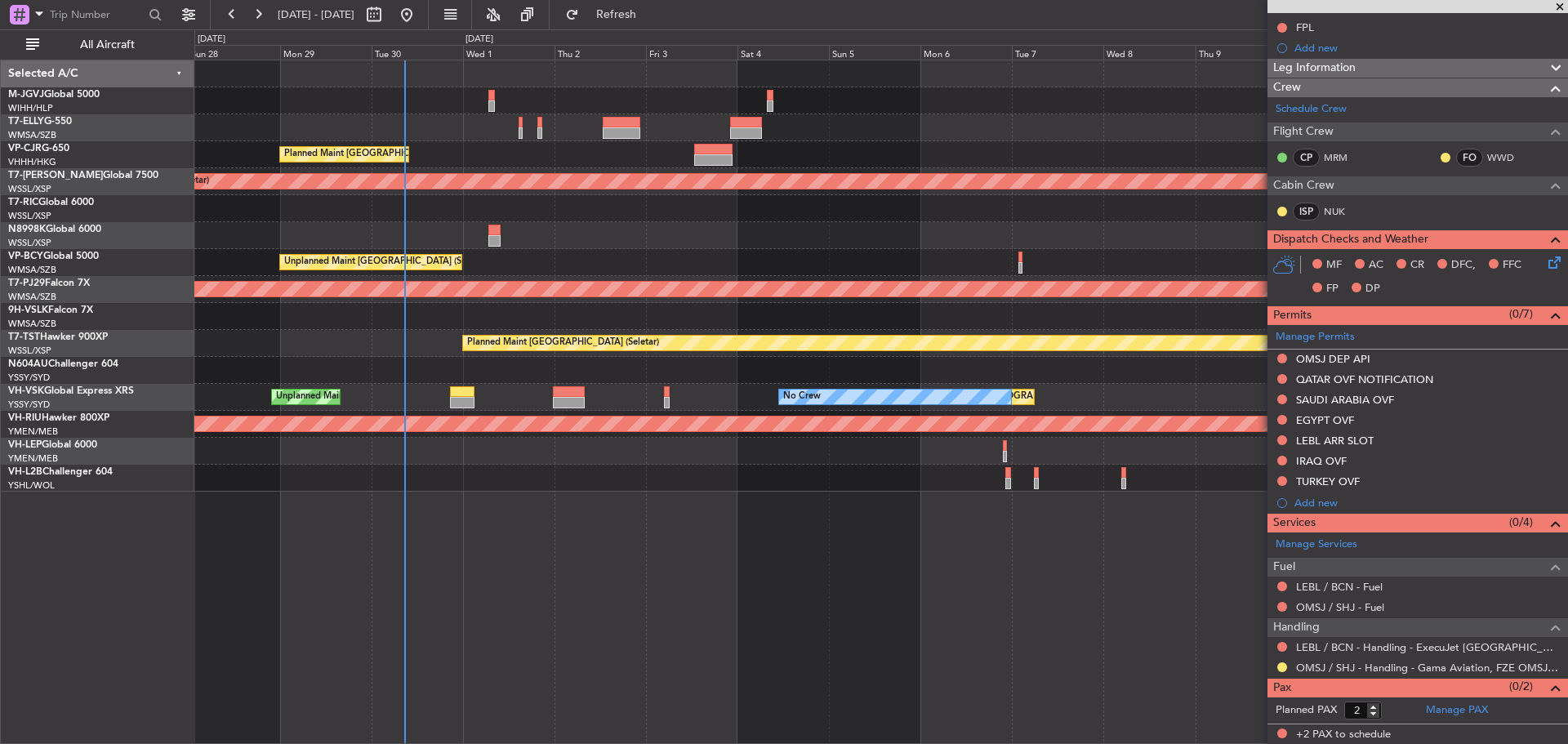
click at [964, 240] on div "Planned Maint [GEOGRAPHIC_DATA] ([GEOGRAPHIC_DATA] Intl)" at bounding box center [880, 235] width 1372 height 27
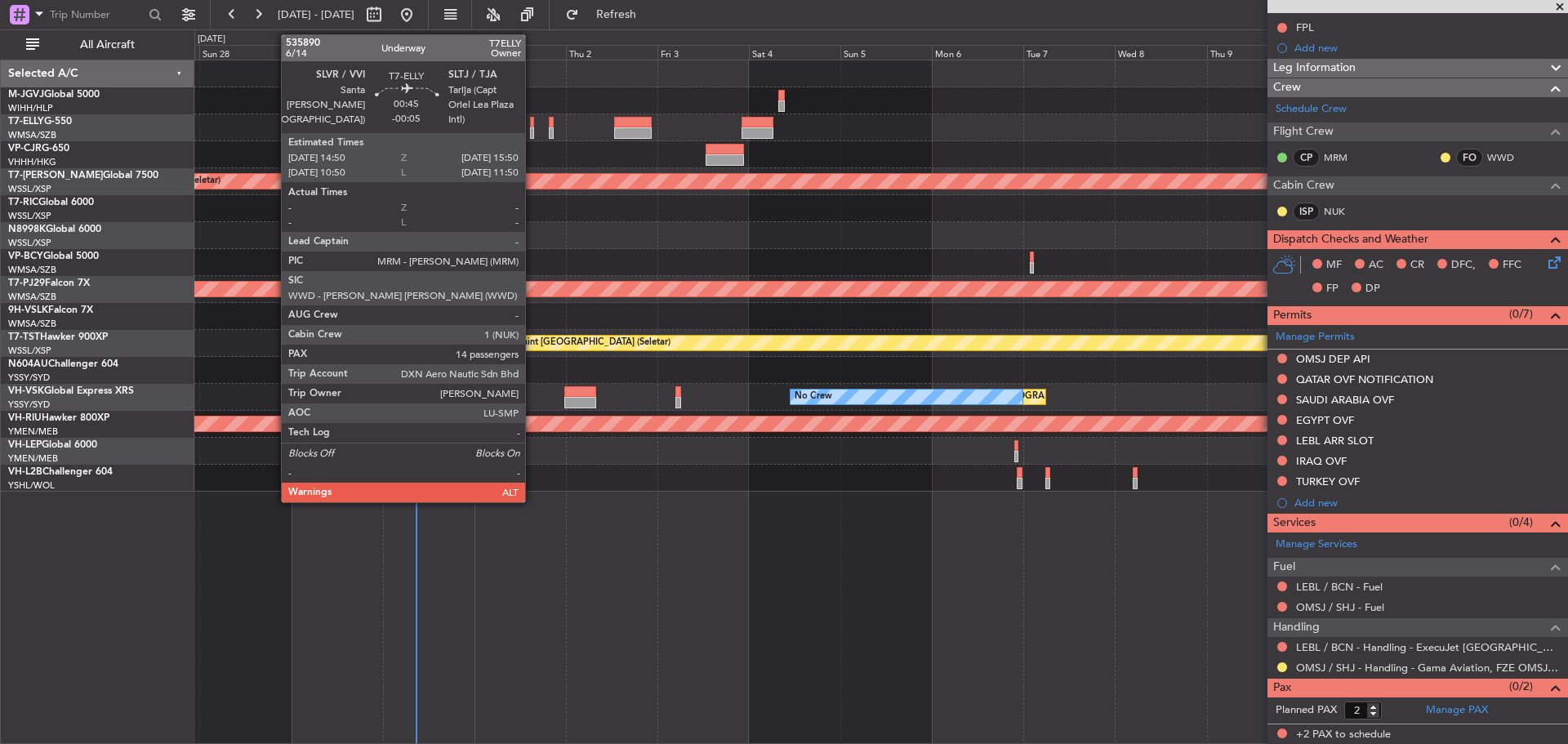
click at [532, 133] on div at bounding box center [532, 134] width 4 height 12
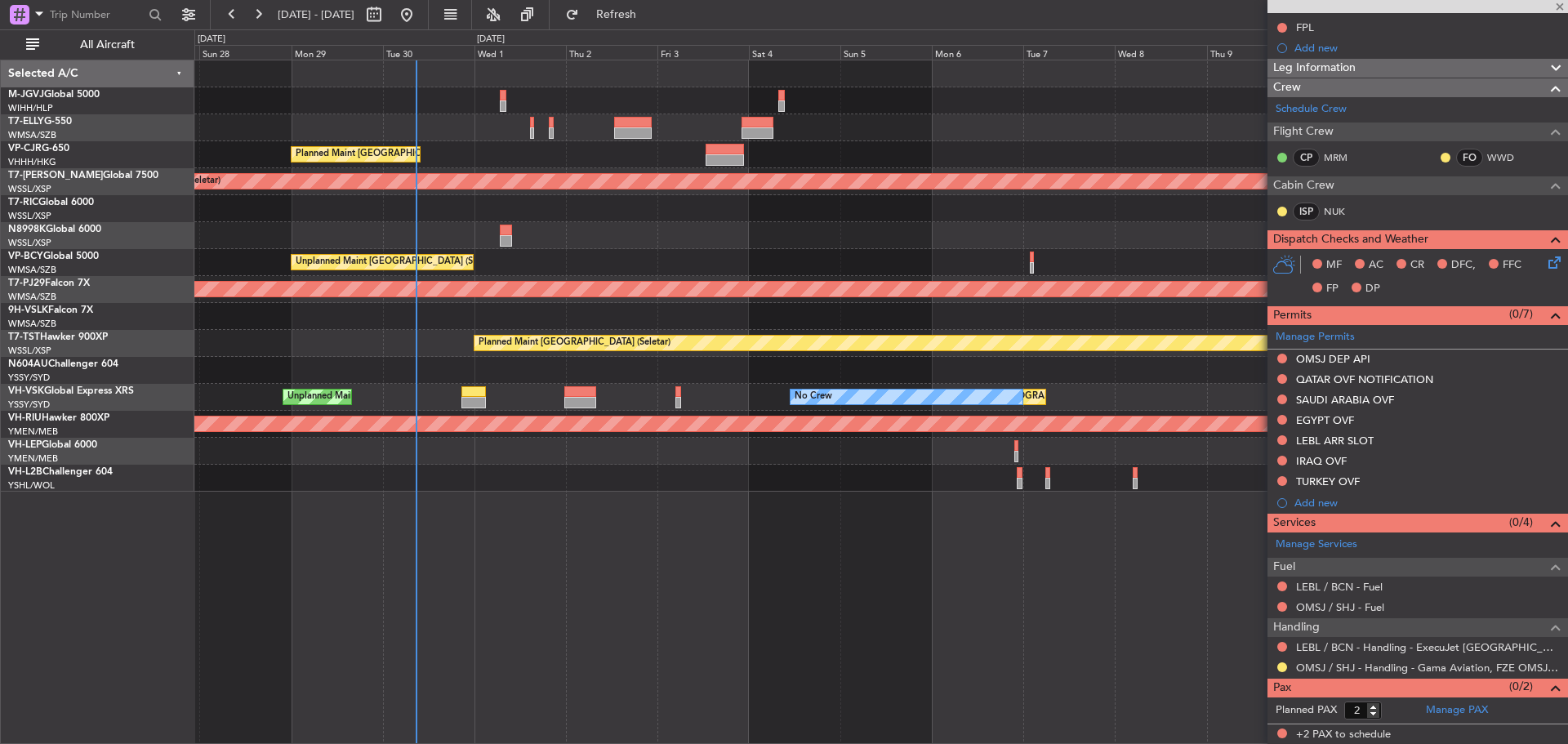
type input "-00:05"
type input "14"
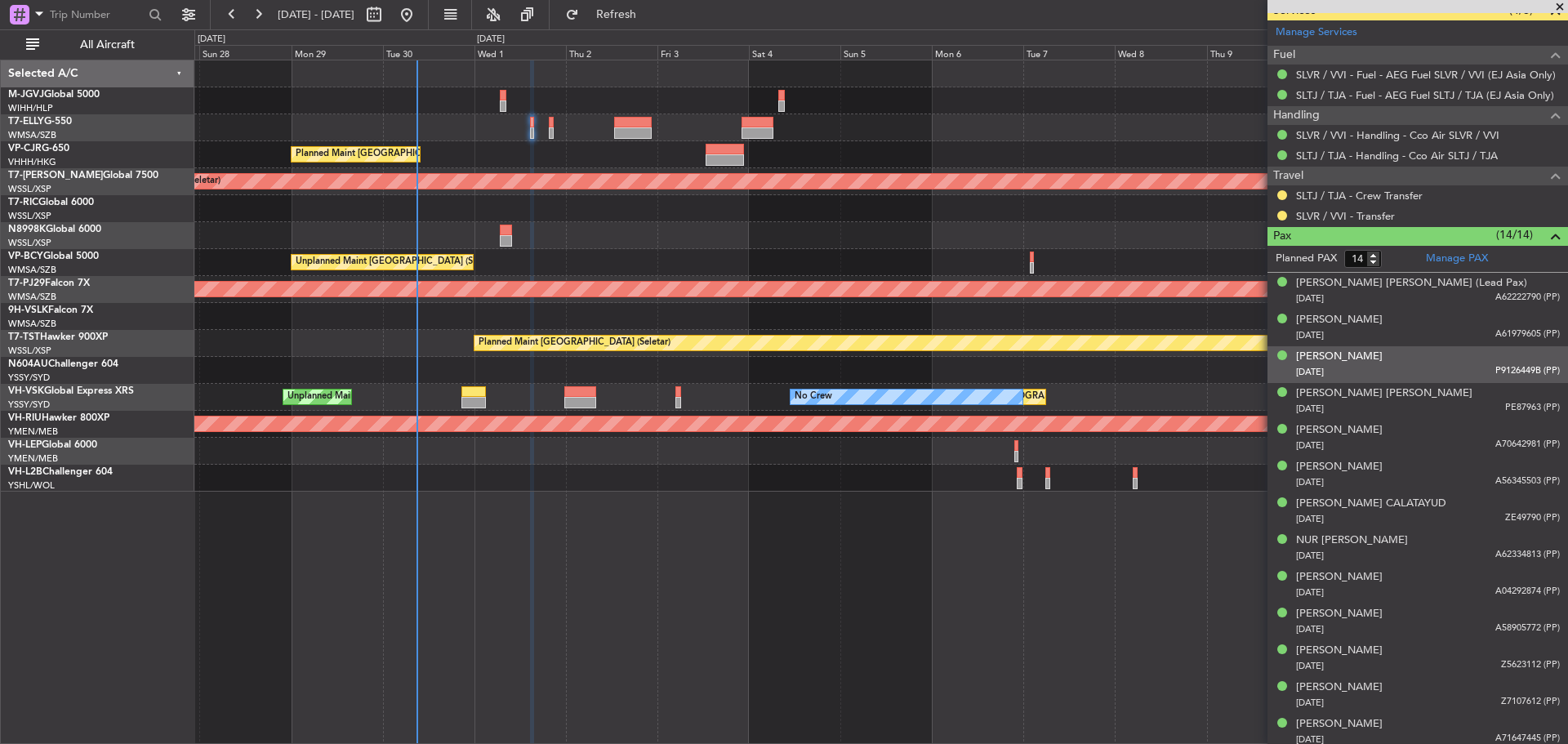
scroll to position [615, 0]
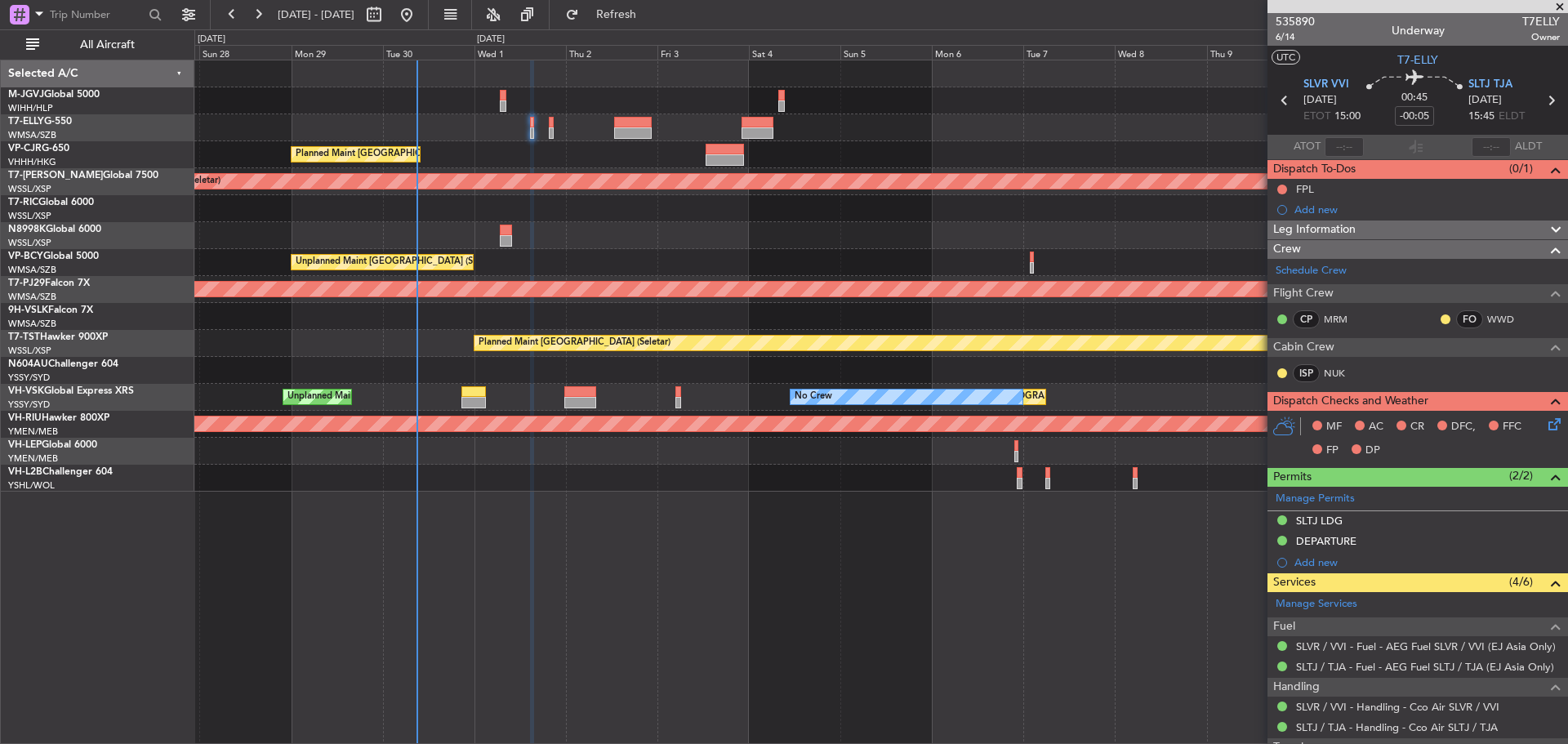
scroll to position [615, 0]
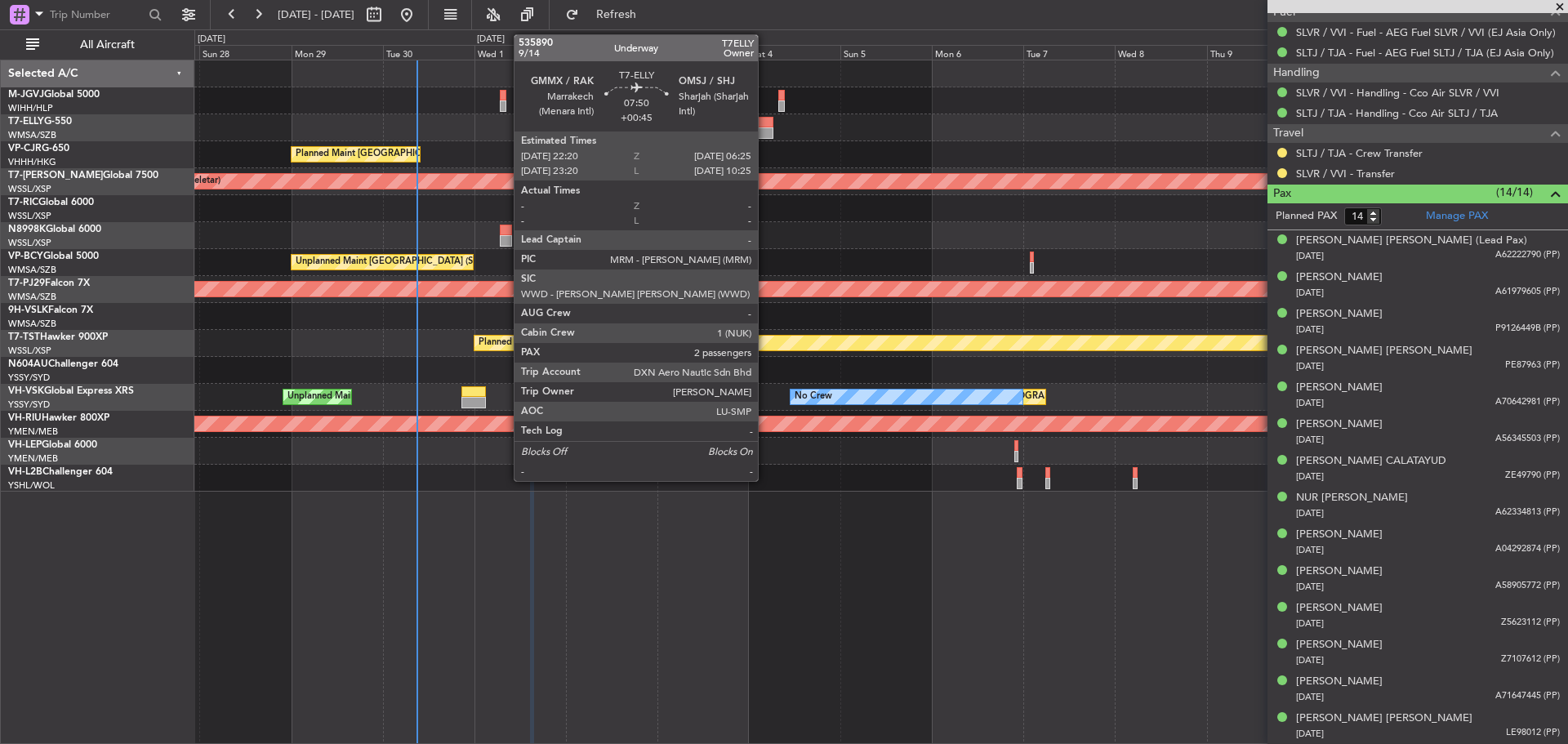
click at [765, 133] on div at bounding box center [756, 134] width 31 height 12
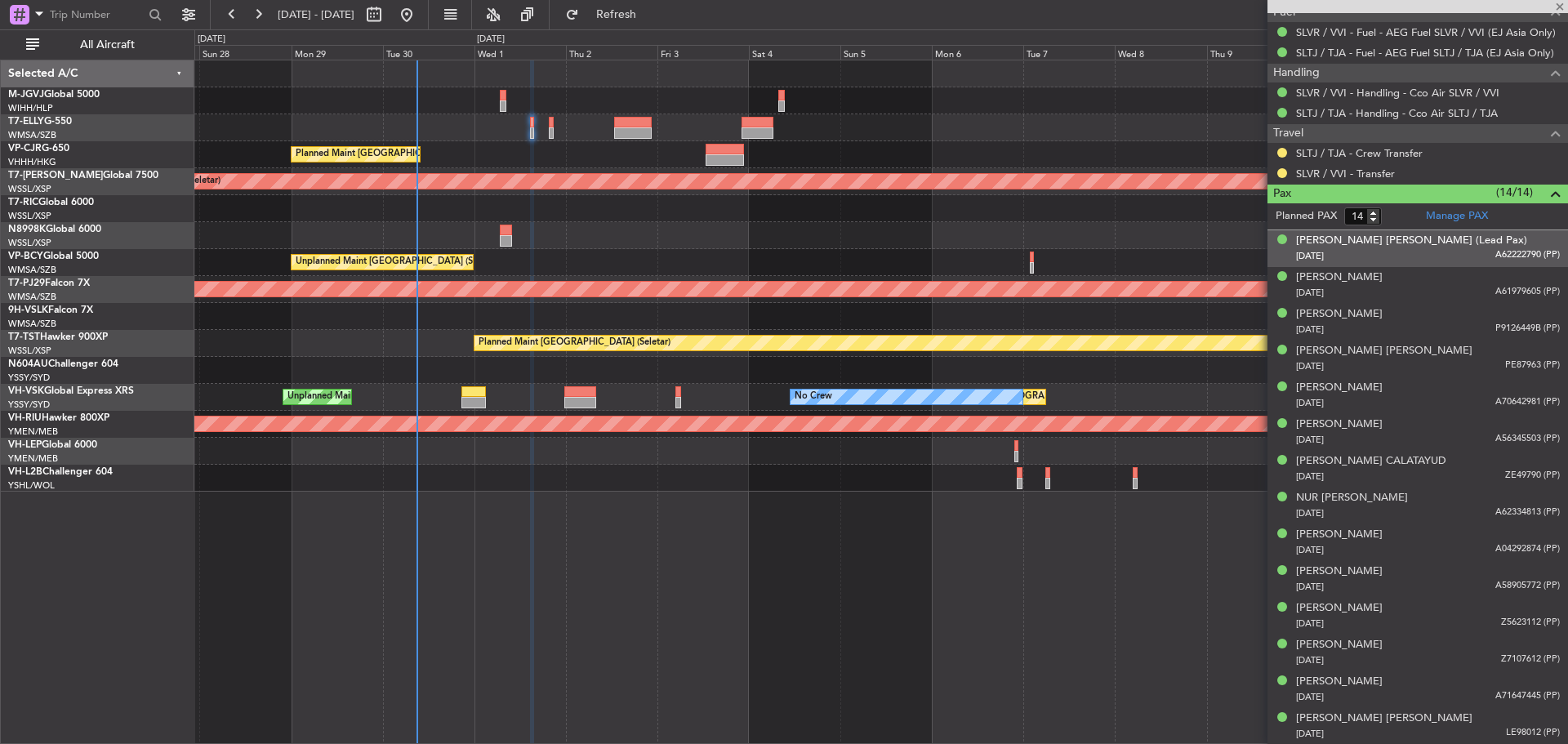
type input "+00:45"
type input "2"
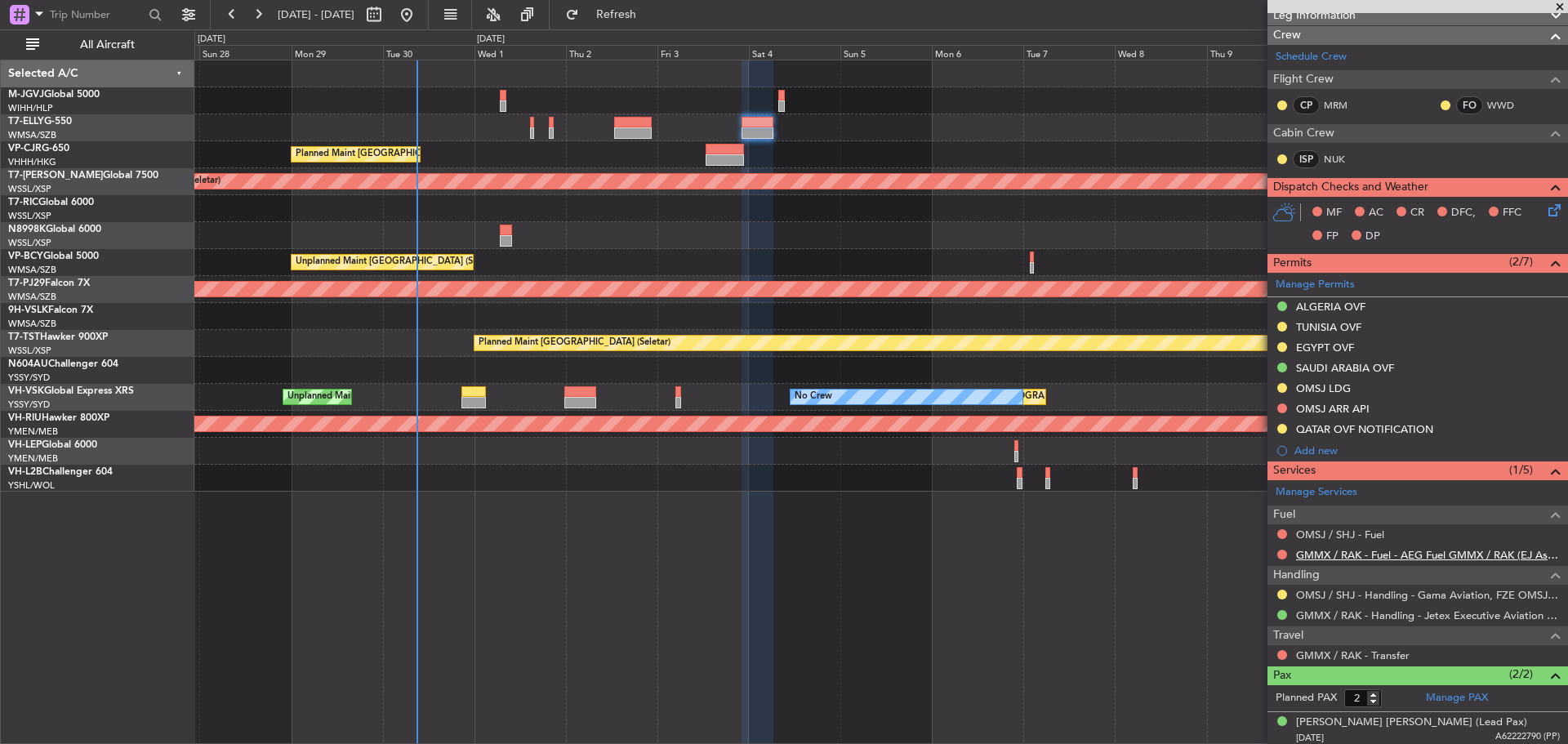
scroll to position [275, 0]
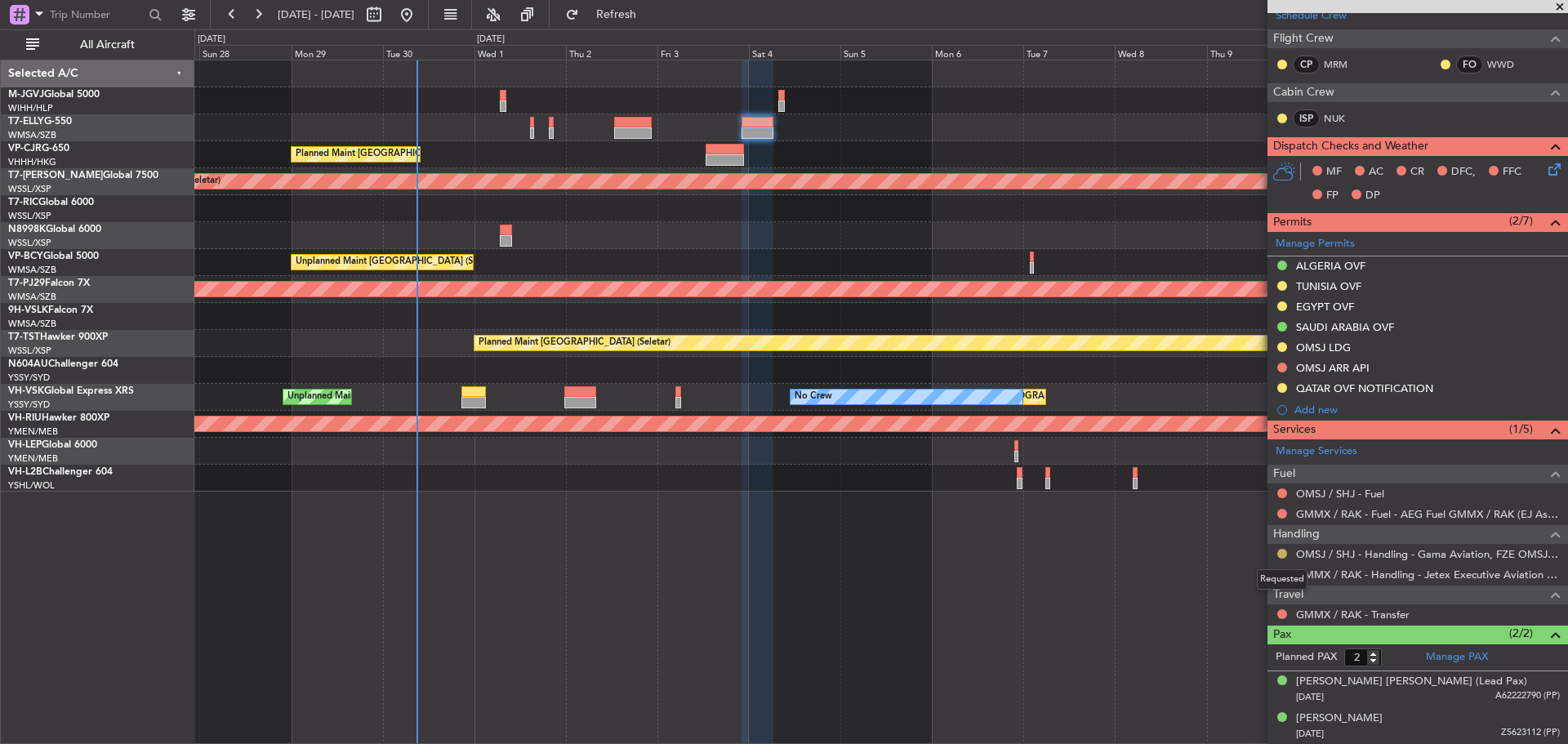
click at [1281, 552] on button at bounding box center [1282, 554] width 10 height 10
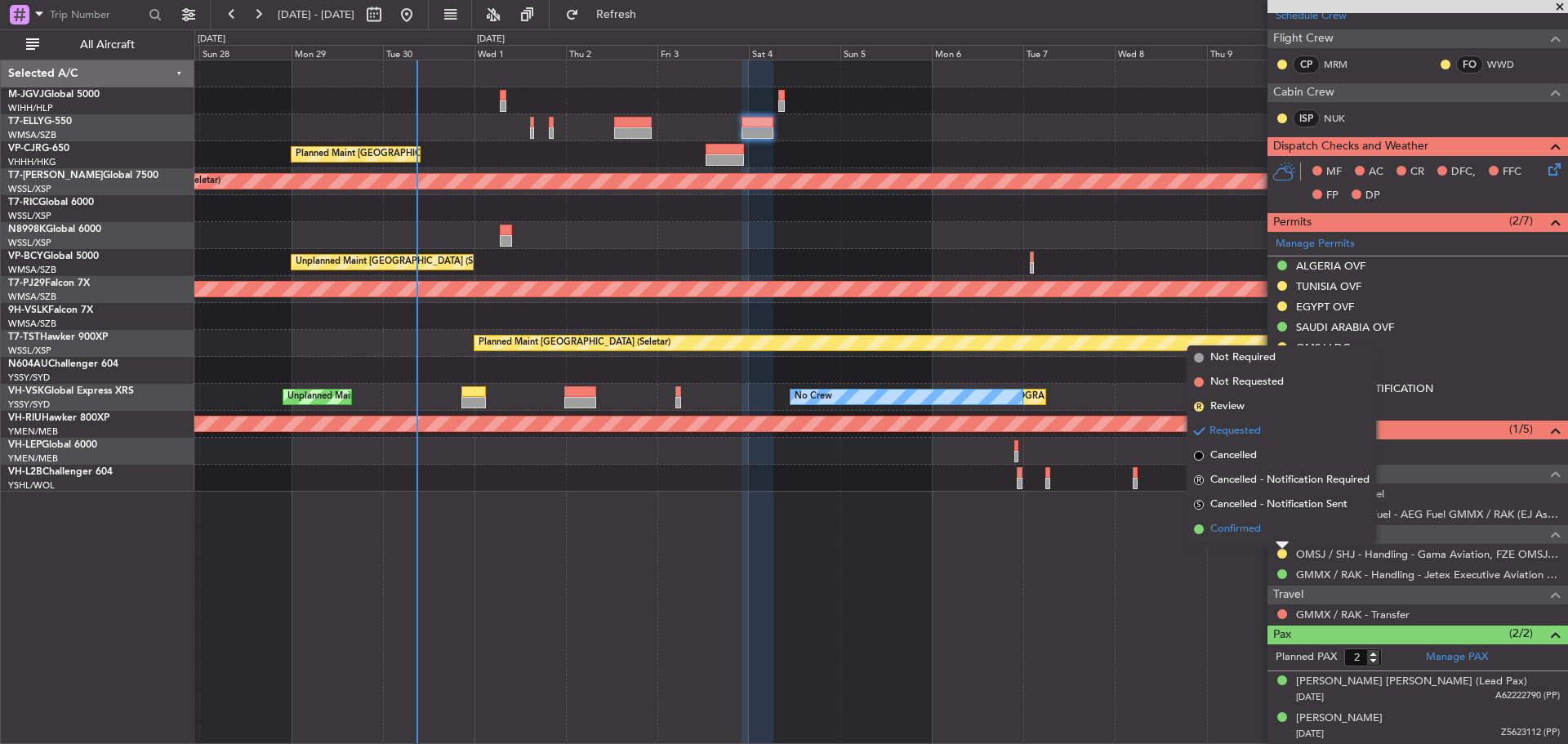
click at [1253, 535] on span "Confirmed" at bounding box center [1235, 529] width 50 height 16
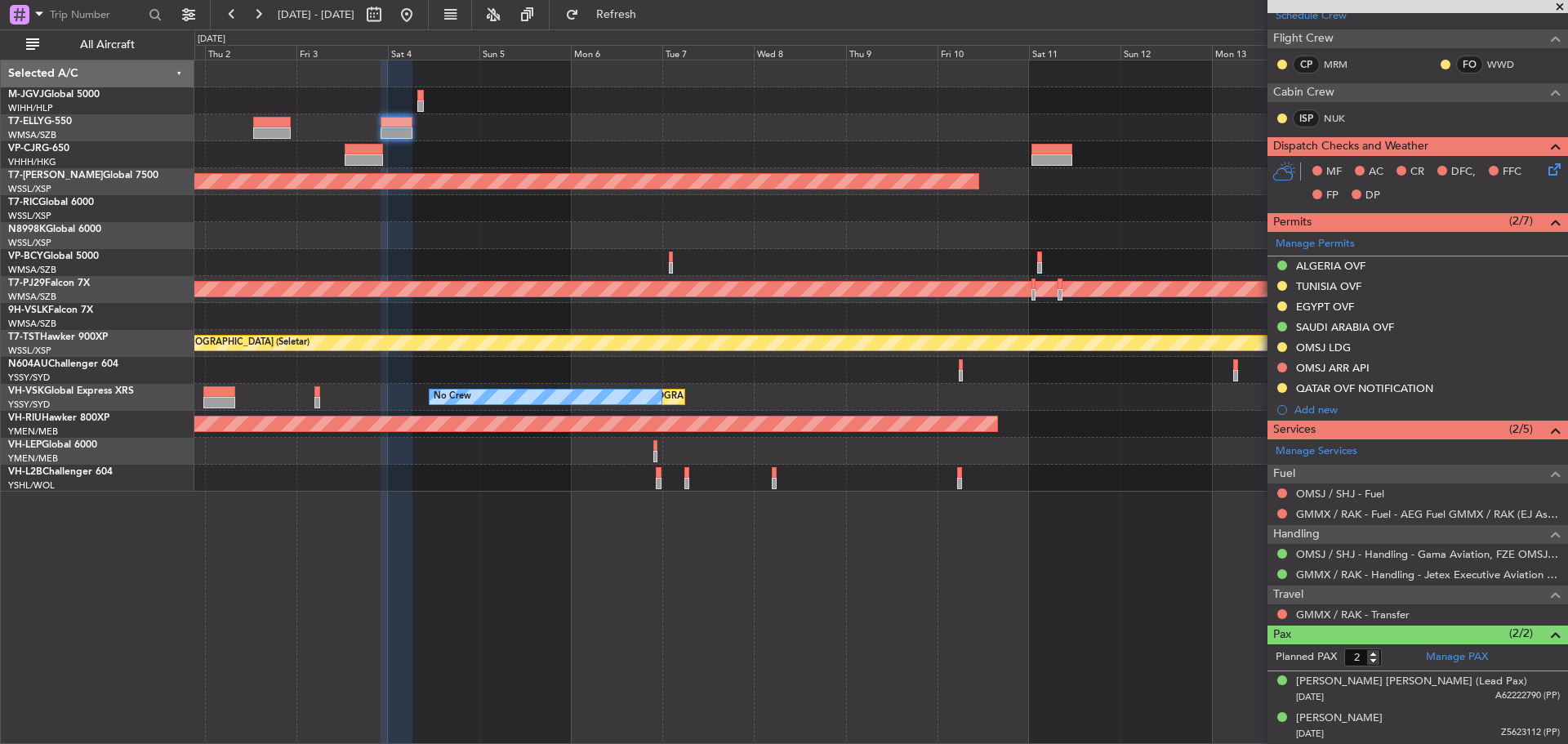
click at [688, 159] on div "Planned Maint [GEOGRAPHIC_DATA] ([GEOGRAPHIC_DATA] Intl)" at bounding box center [880, 155] width 1372 height 27
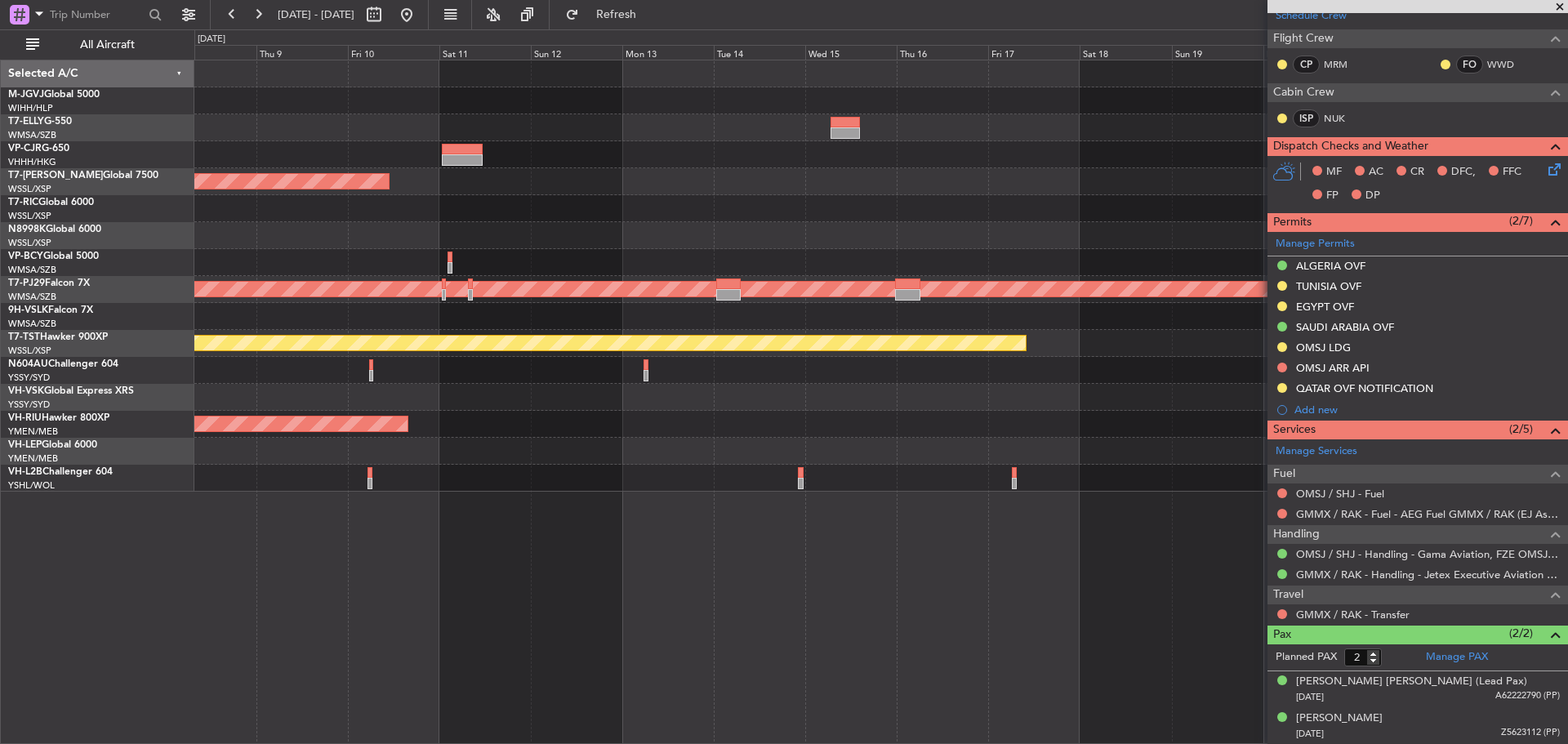
click at [417, 161] on div "Planned Maint [GEOGRAPHIC_DATA] (Seletar) Planned Maint [GEOGRAPHIC_DATA] (Sult…" at bounding box center [880, 276] width 1372 height 431
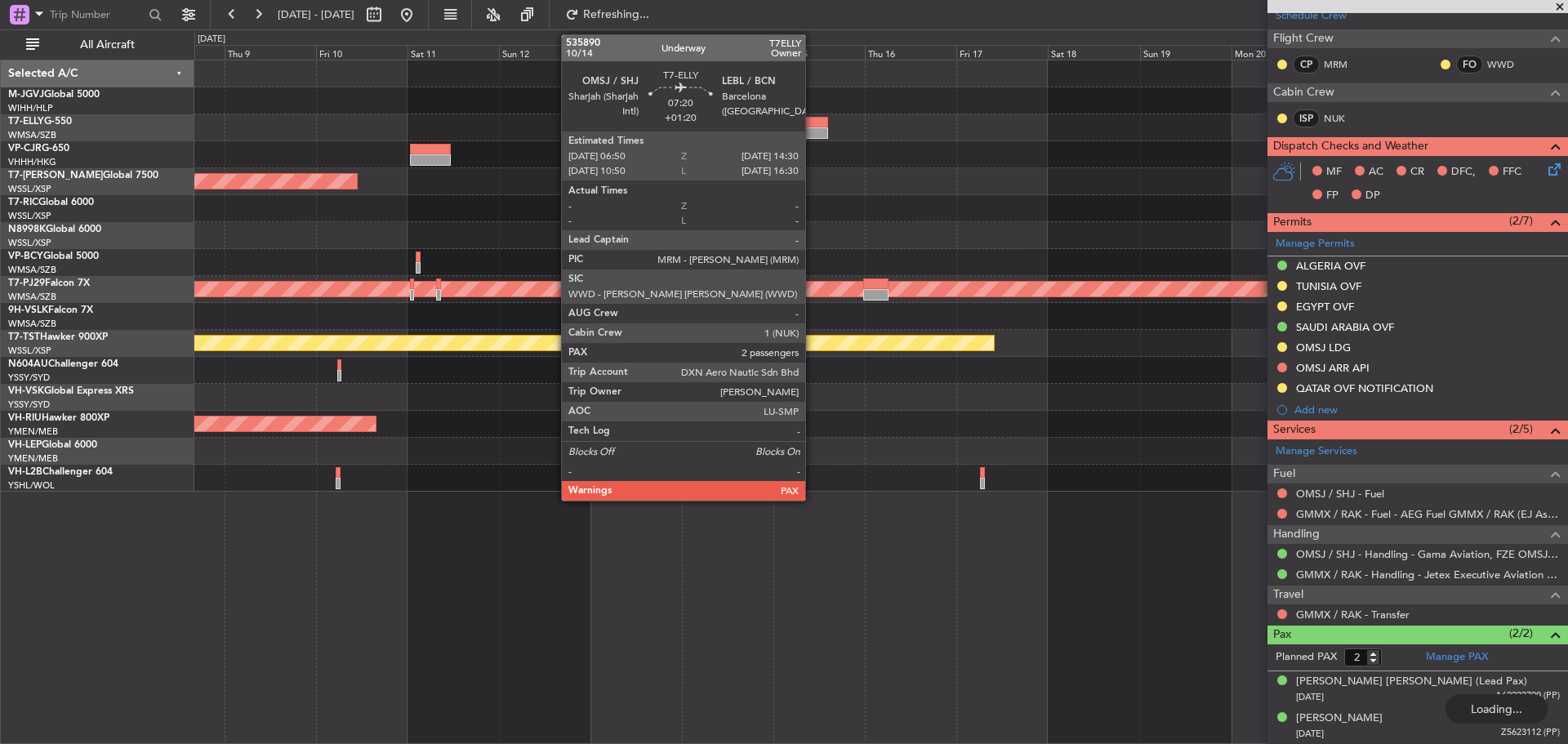
click at [813, 132] on div at bounding box center [813, 134] width 29 height 12
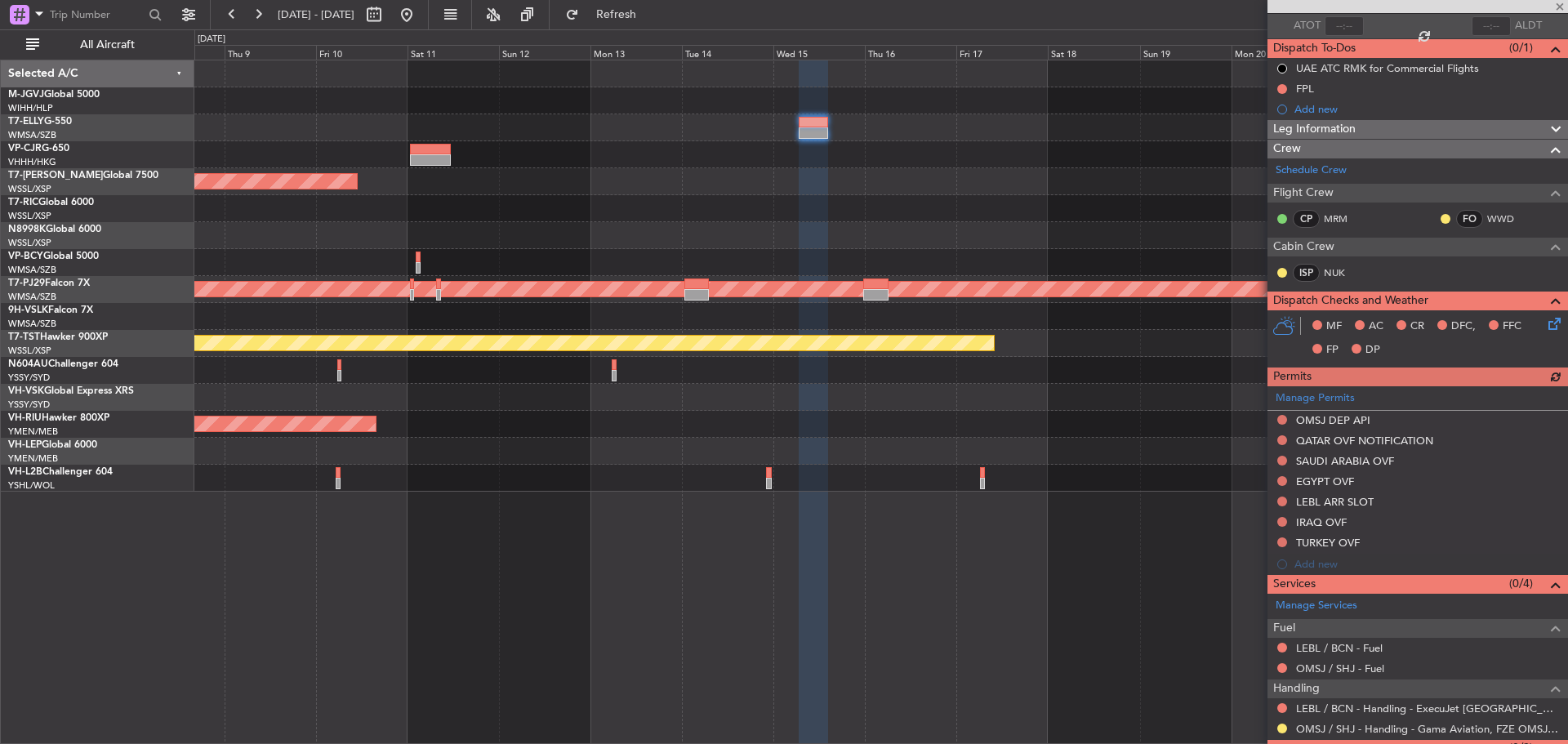
scroll to position [182, 0]
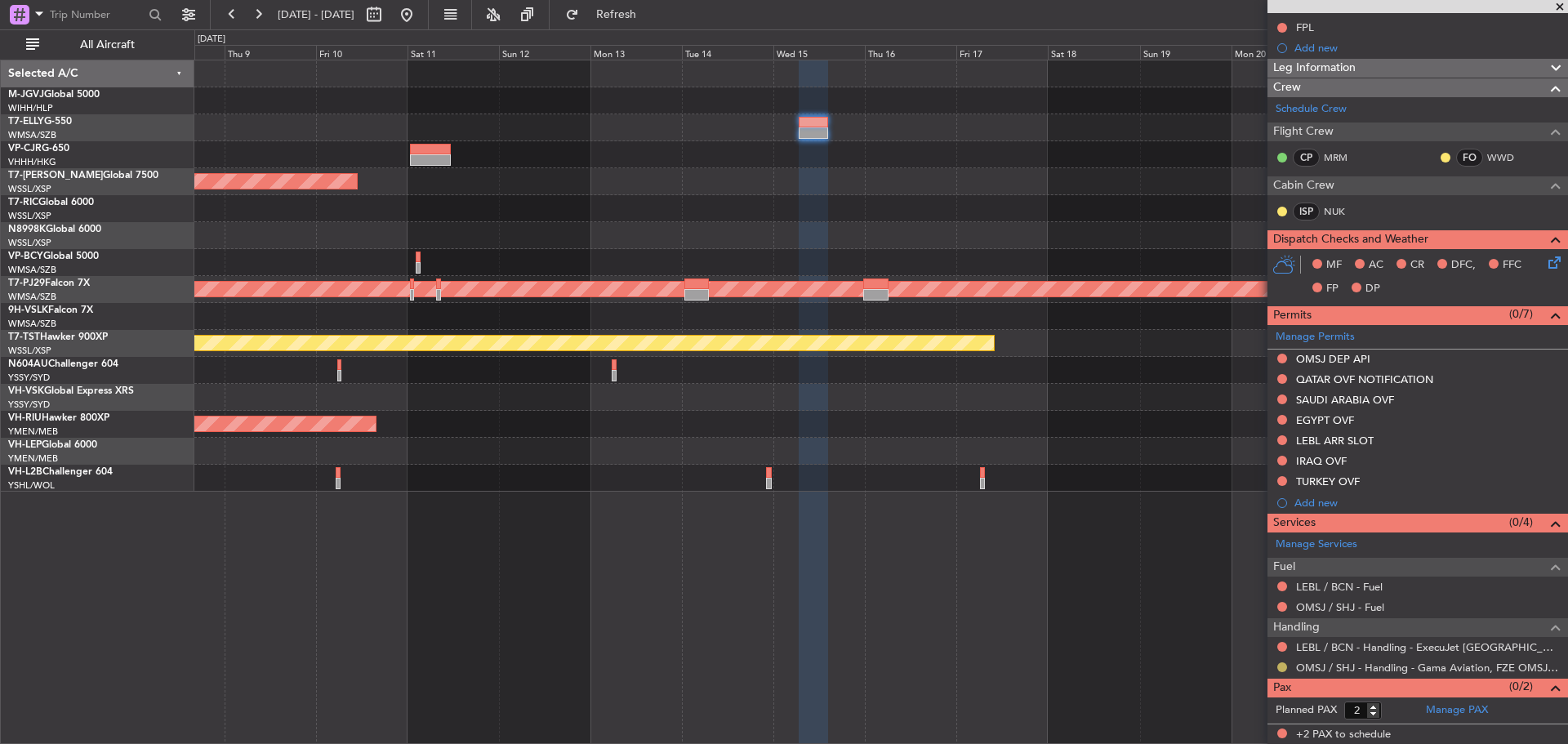
click at [1280, 668] on button at bounding box center [1282, 667] width 10 height 10
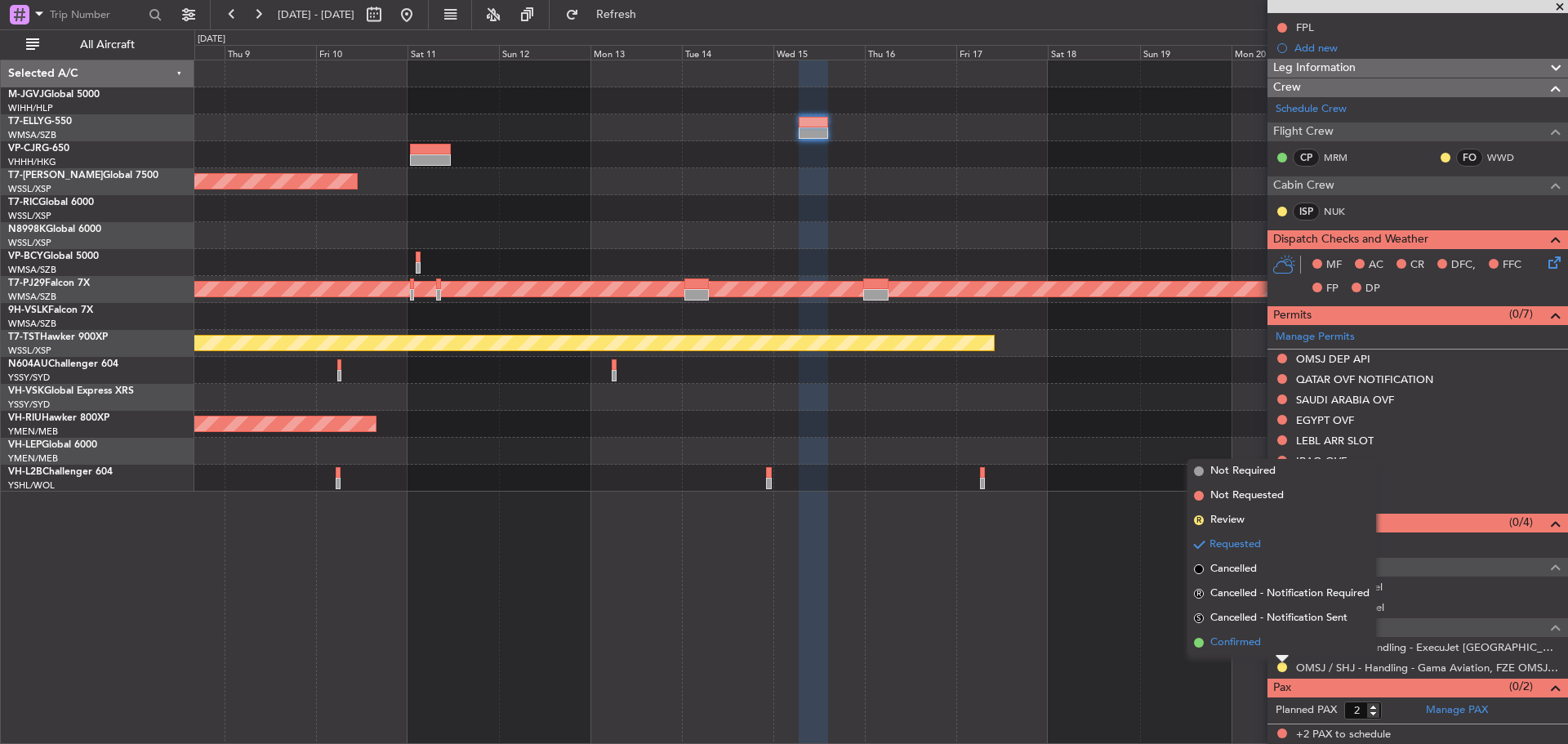
click at [1250, 647] on span "Confirmed" at bounding box center [1235, 642] width 50 height 16
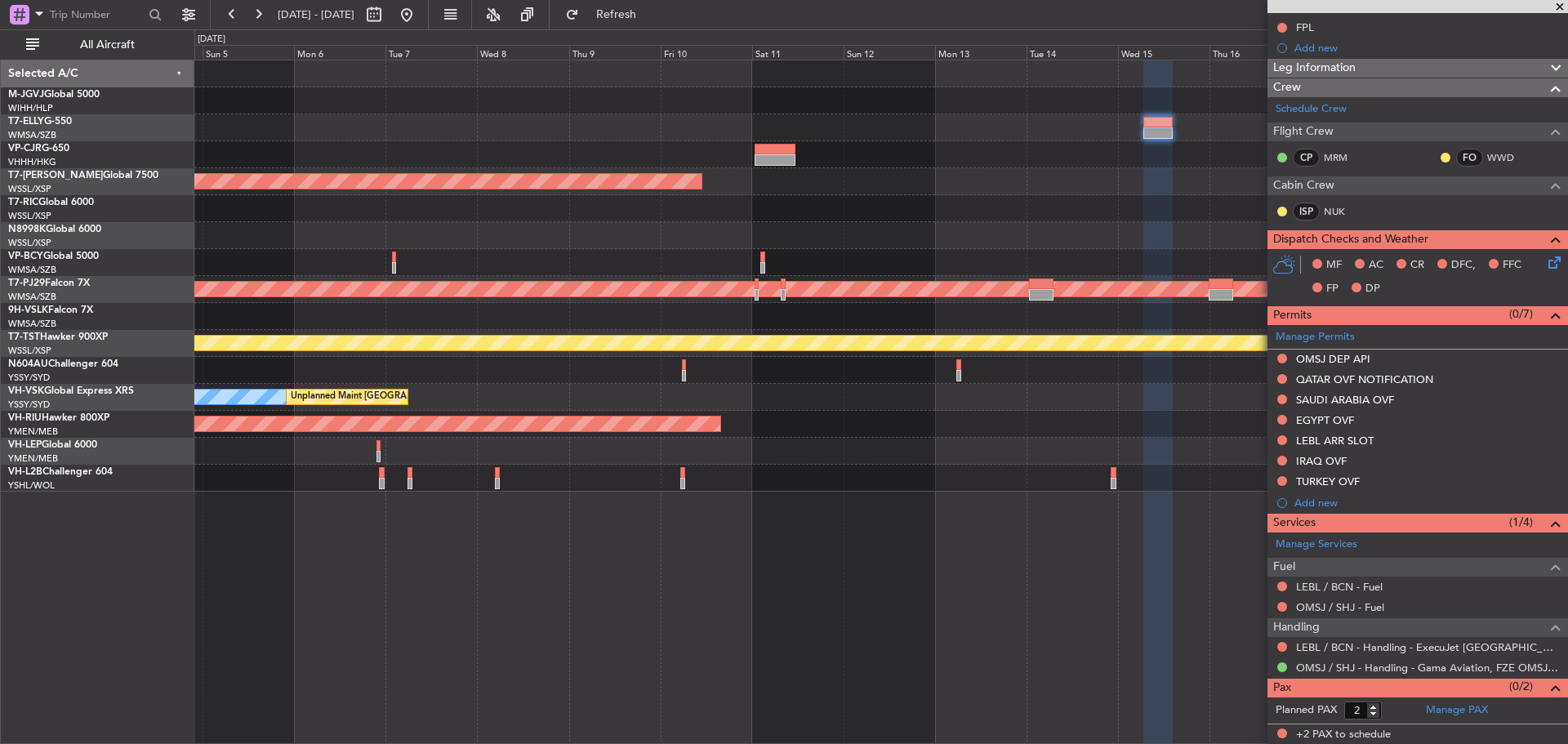
click at [1081, 185] on div "Planned Maint Singapore (Seletar) Planned Maint Kuala Lumpur (Sultan Abdul Aziz…" at bounding box center [880, 276] width 1372 height 431
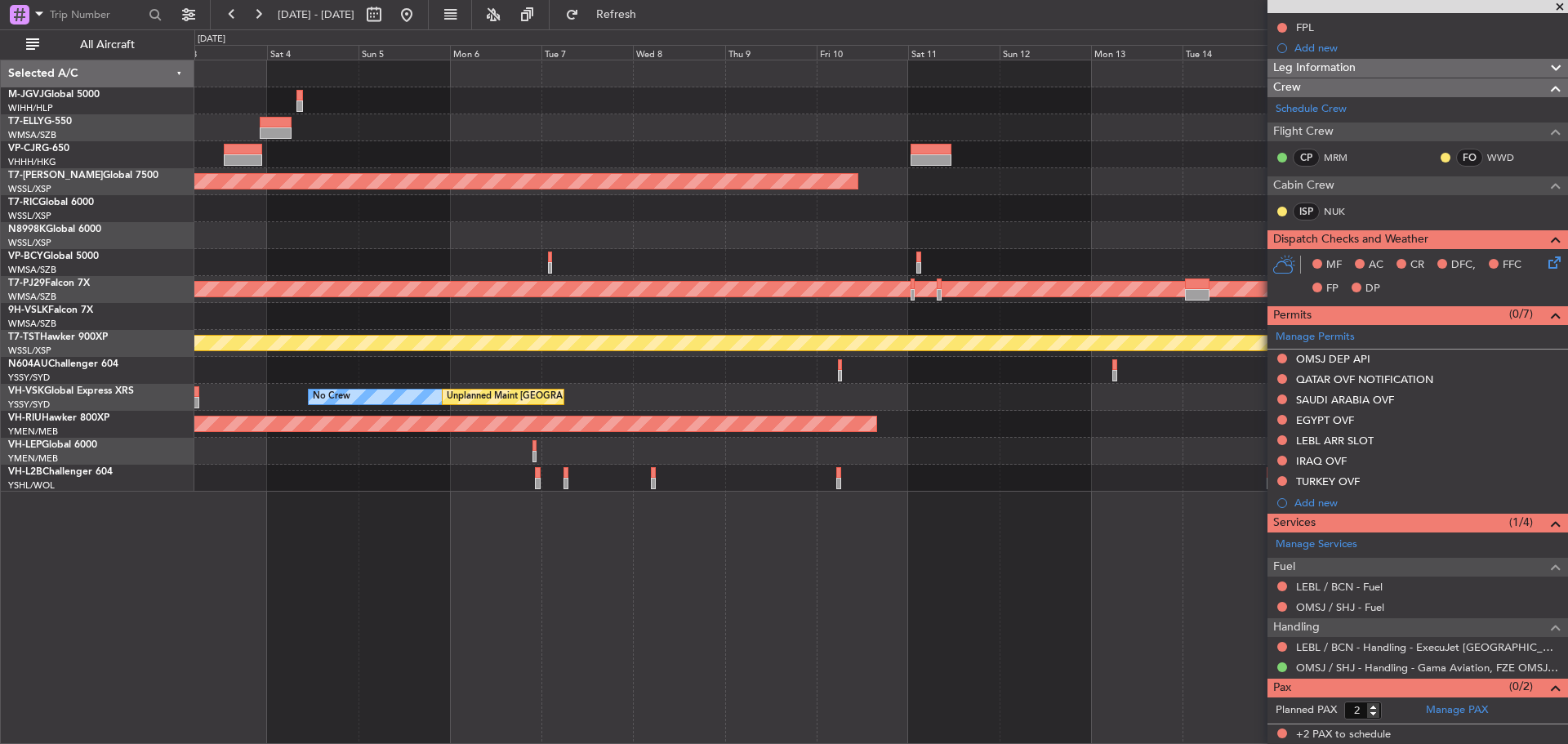
click at [1122, 230] on div at bounding box center [880, 235] width 1372 height 27
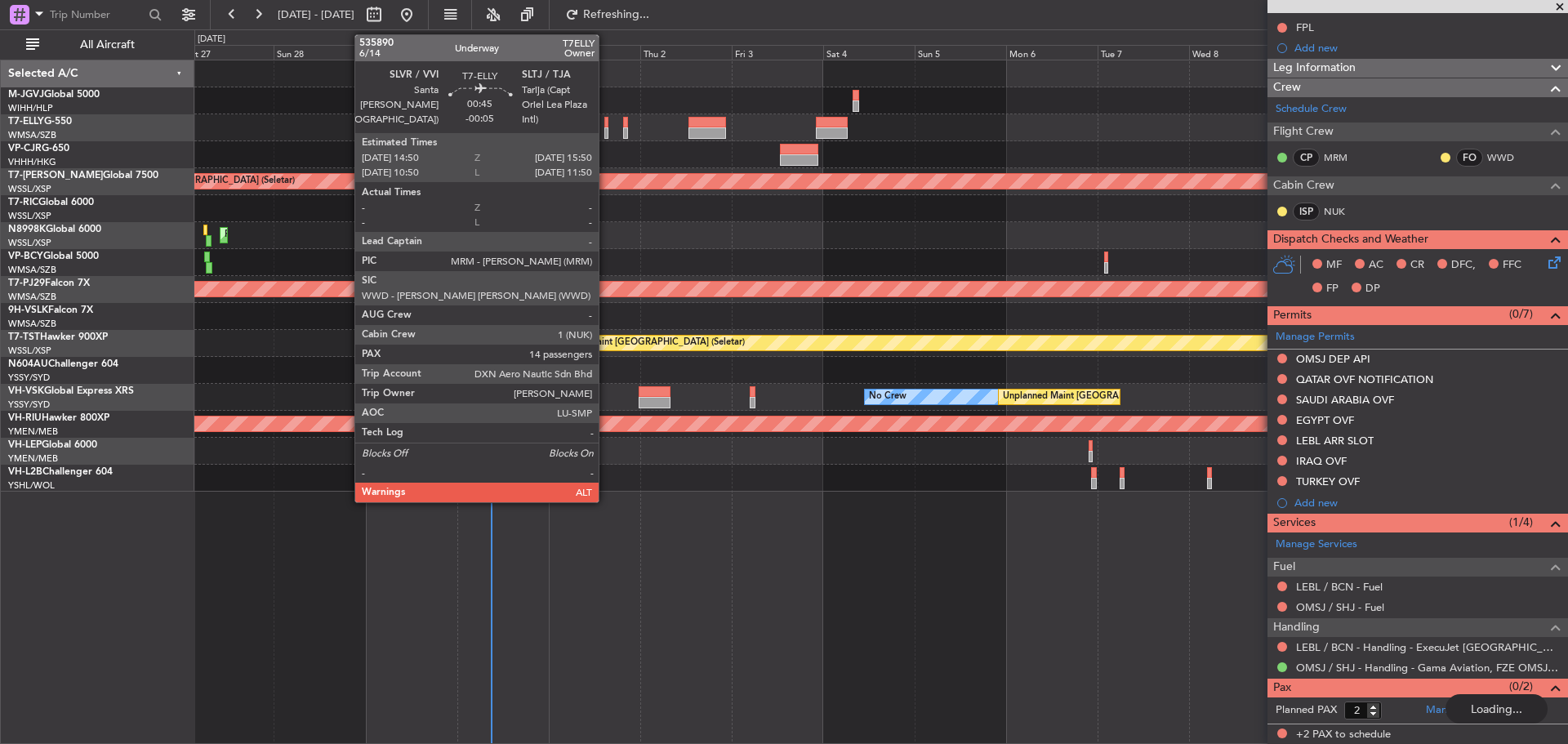
click at [606, 124] on div at bounding box center [606, 123] width 4 height 12
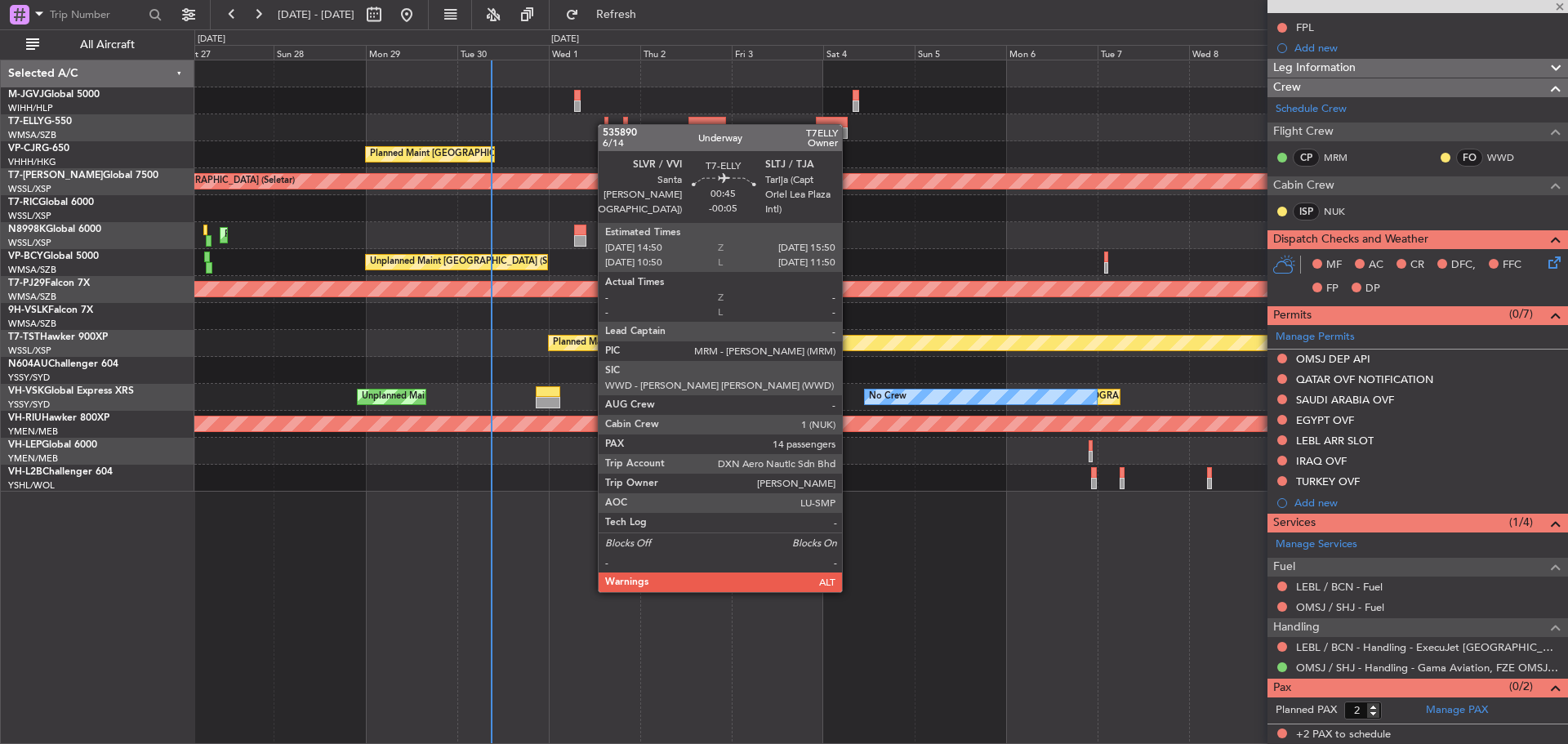
type input "-00:05"
type input "14"
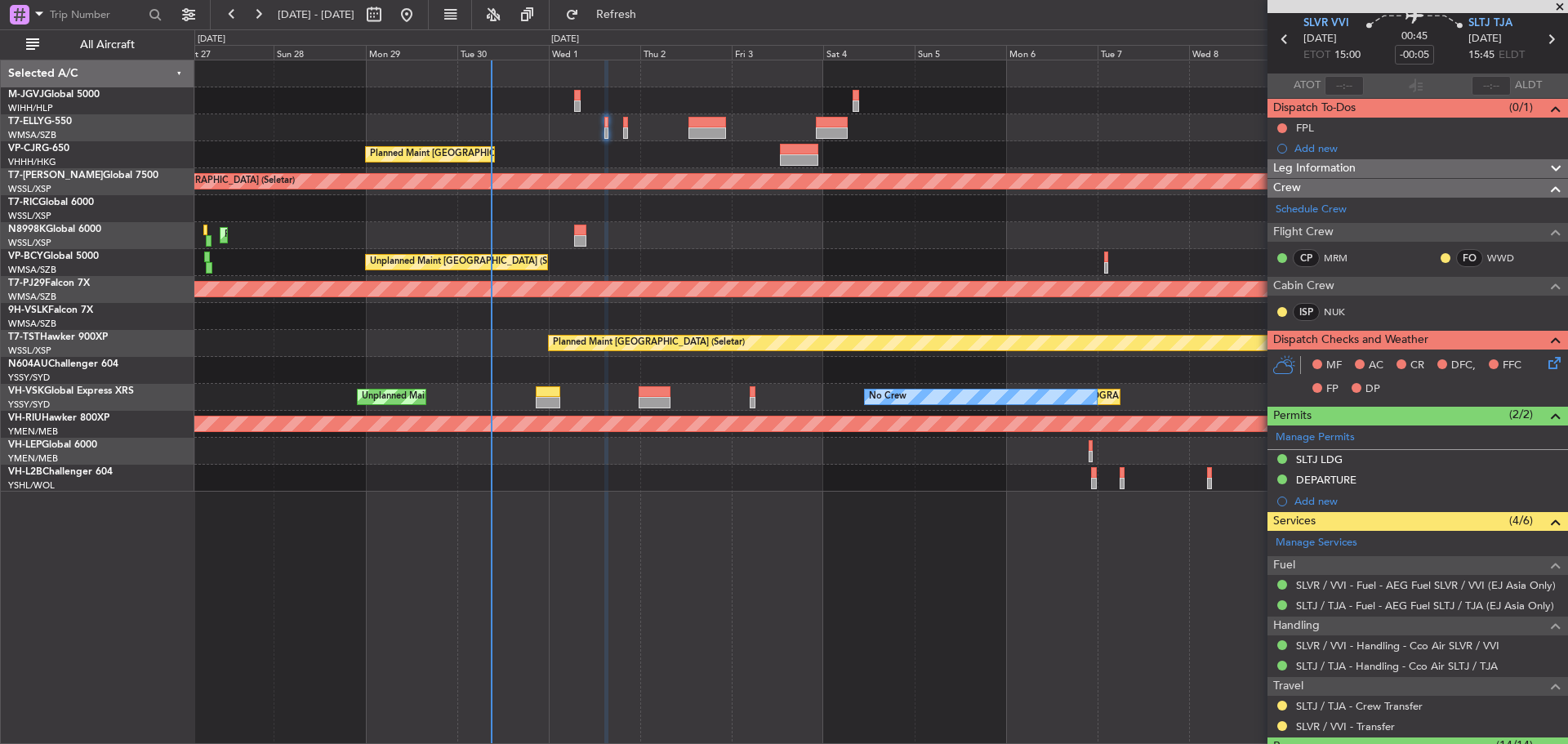
scroll to position [0, 0]
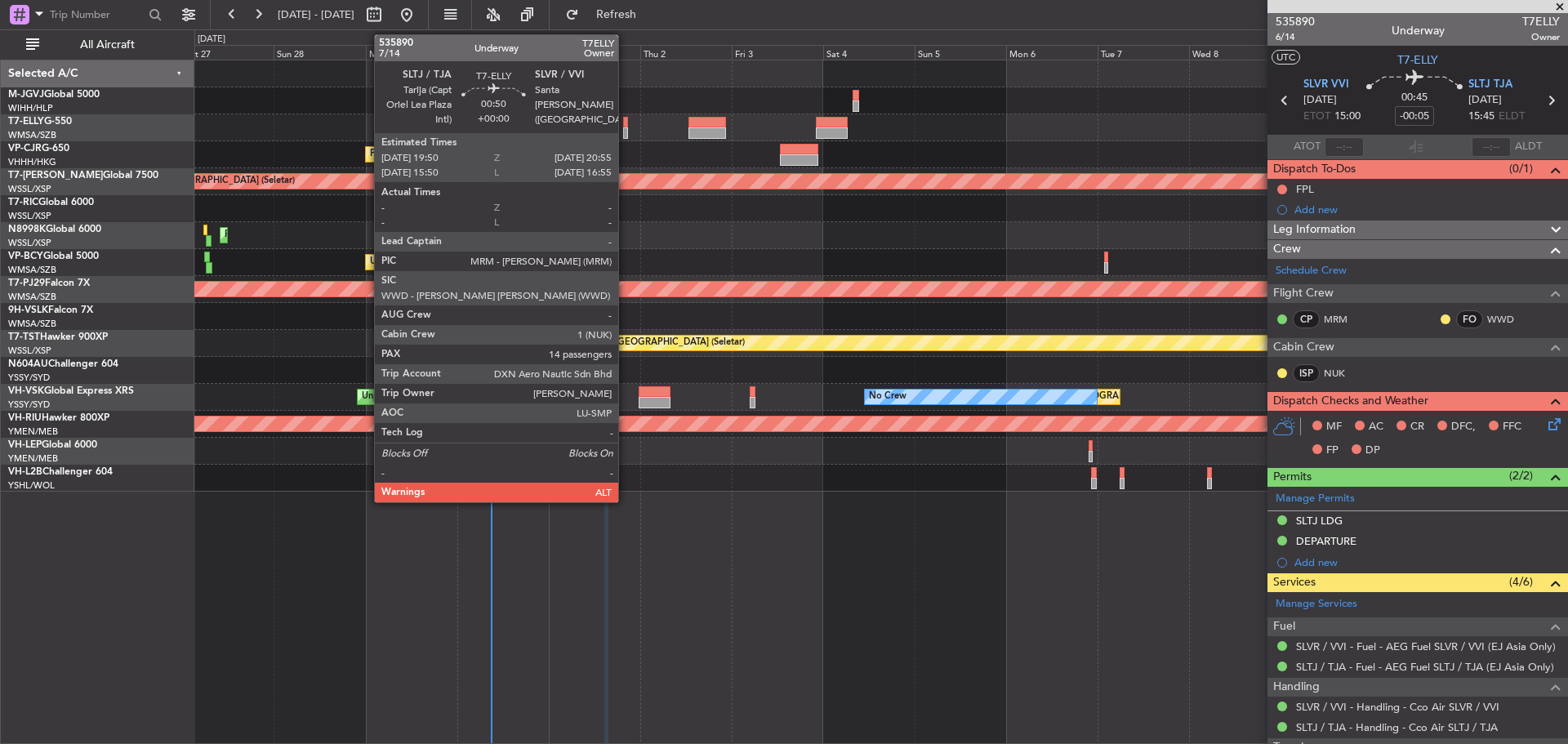
click at [625, 127] on div at bounding box center [625, 123] width 5 height 12
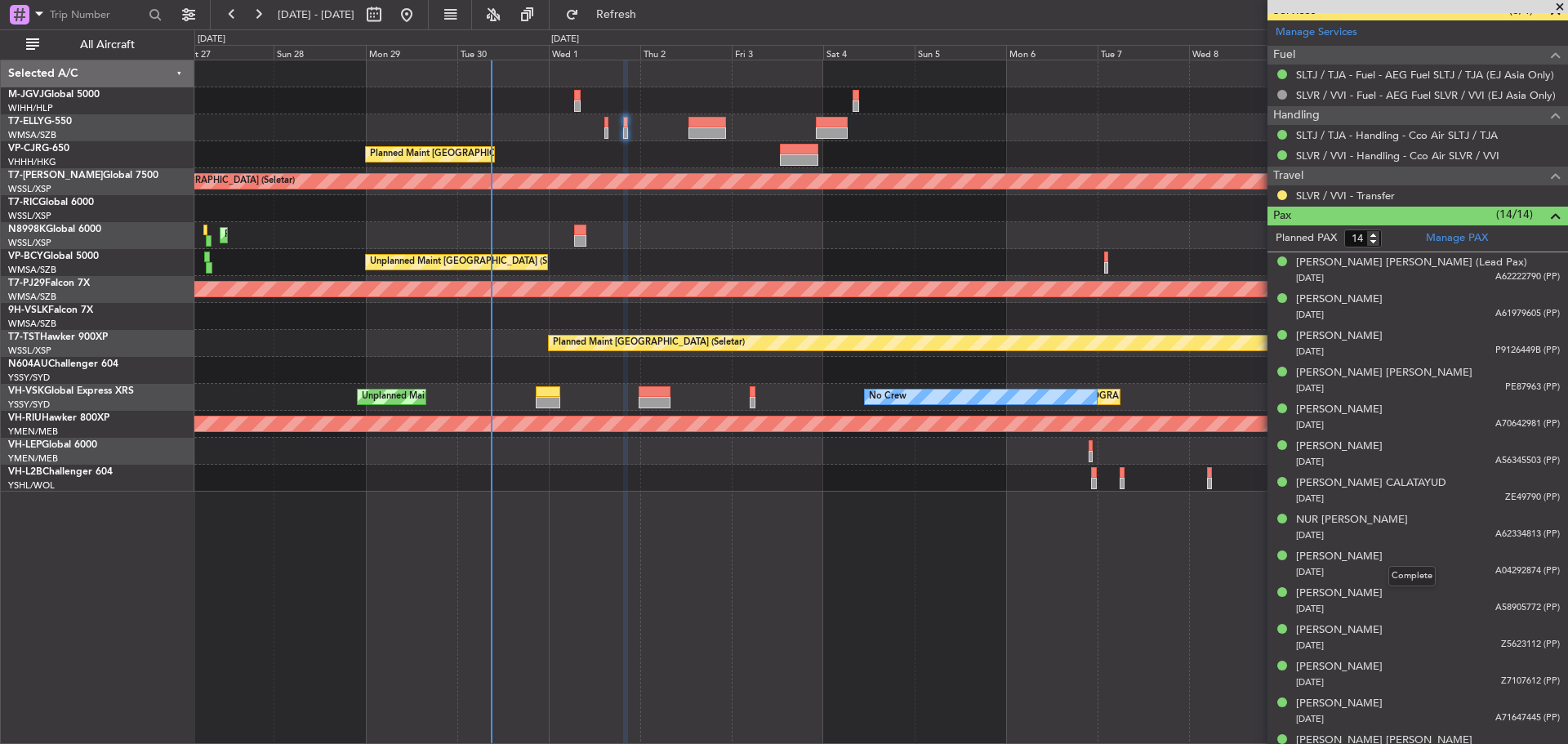
scroll to position [594, 0]
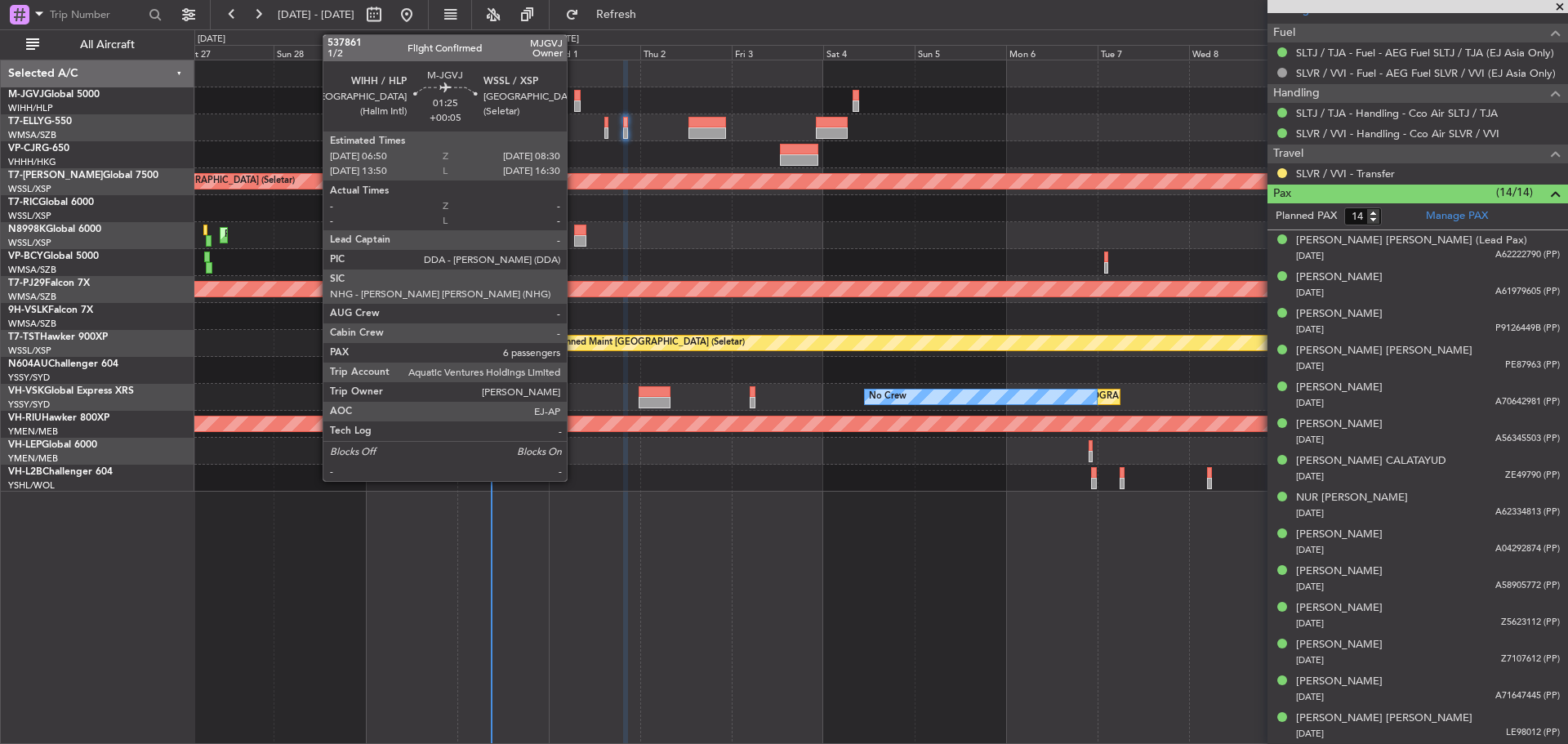
click at [574, 106] on div at bounding box center [577, 107] width 7 height 12
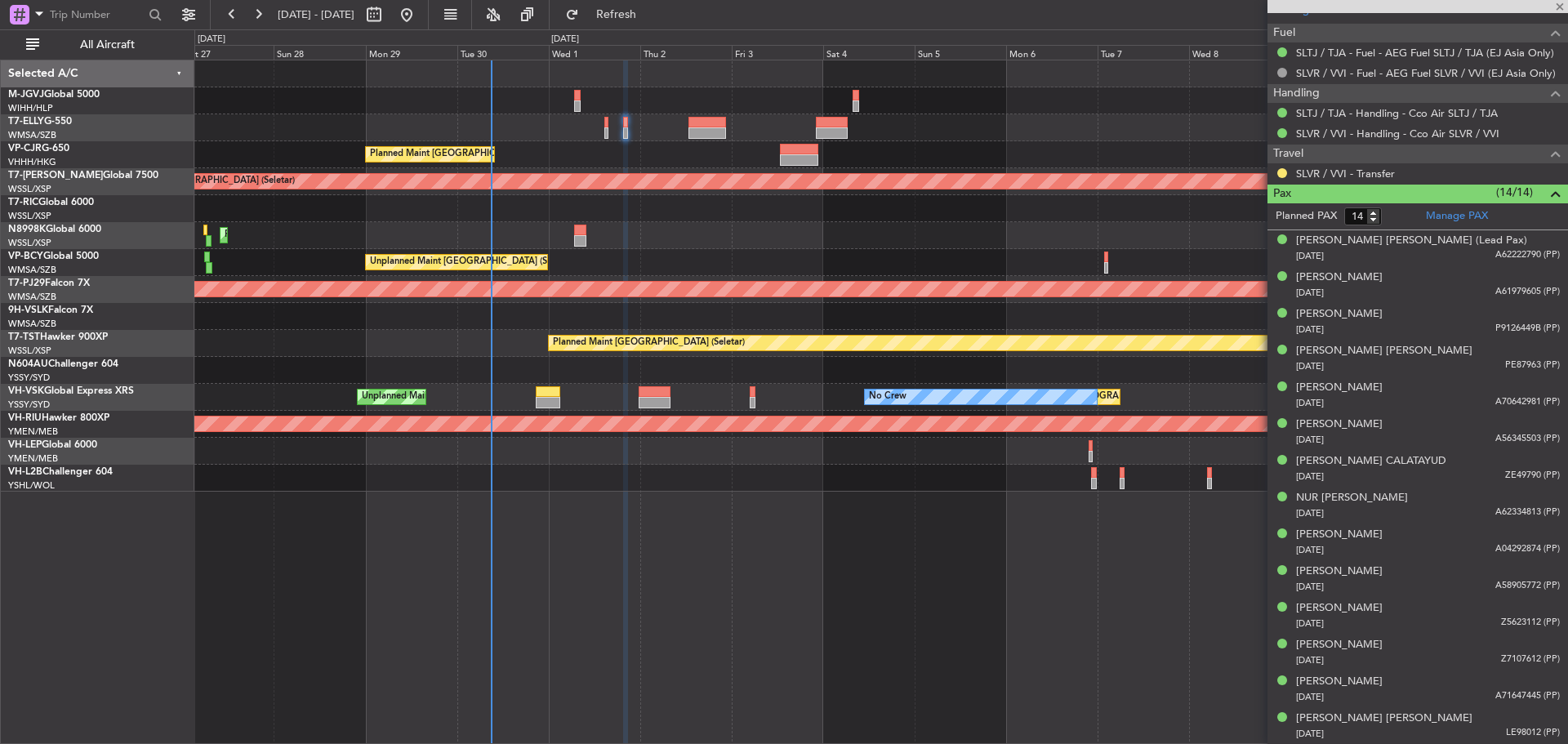
type input "+00:05"
type input "6"
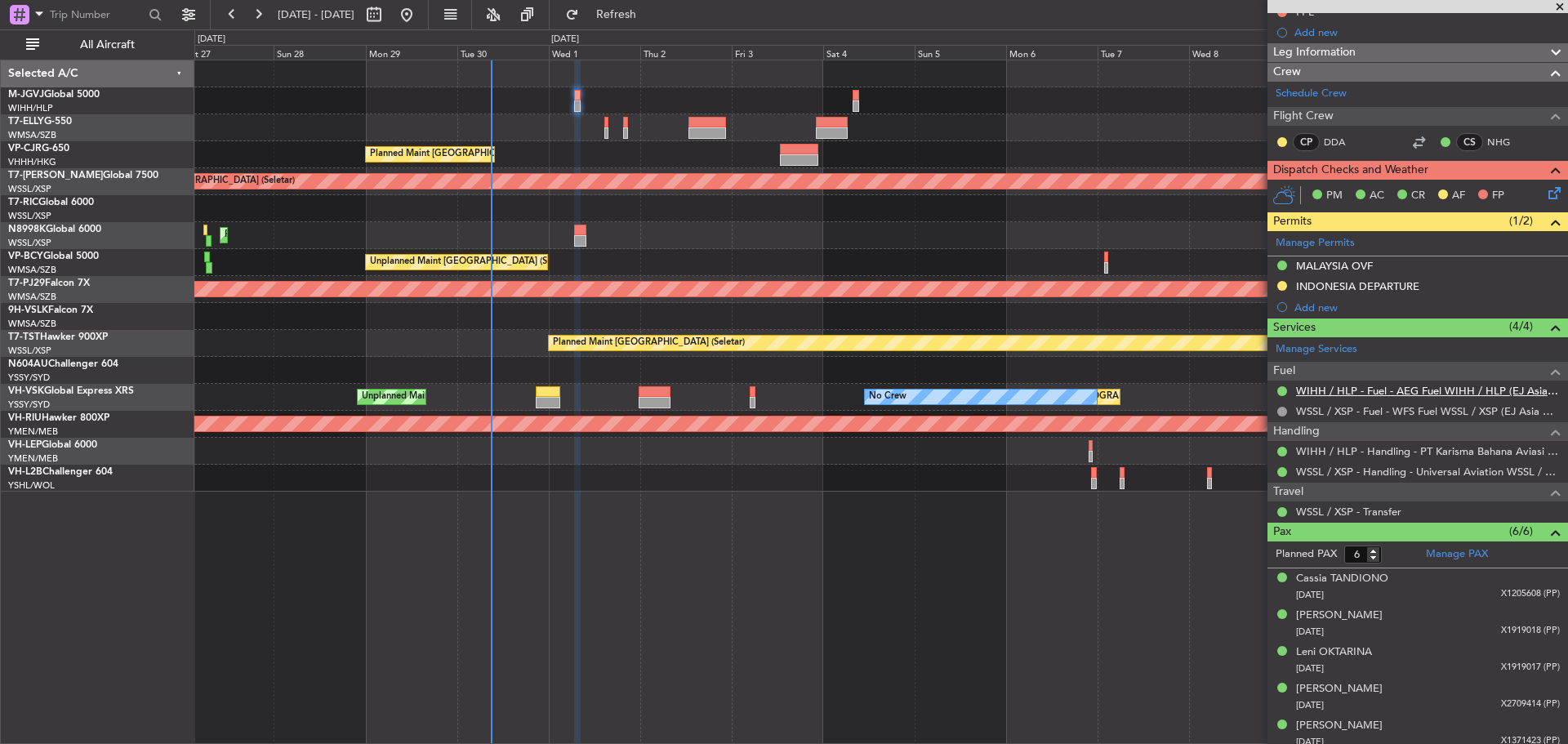
scroll to position [262, 0]
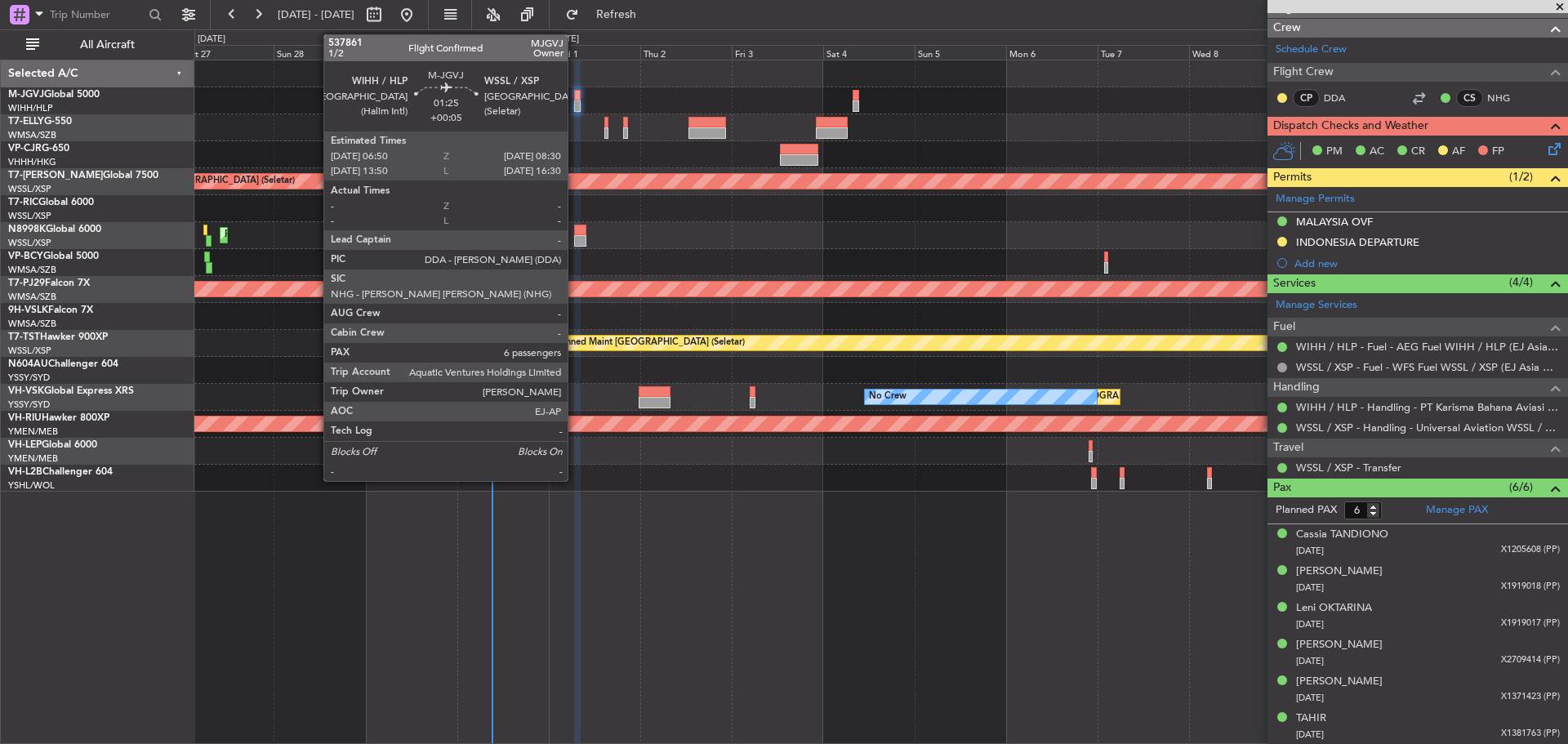
click at [575, 105] on div at bounding box center [577, 107] width 7 height 12
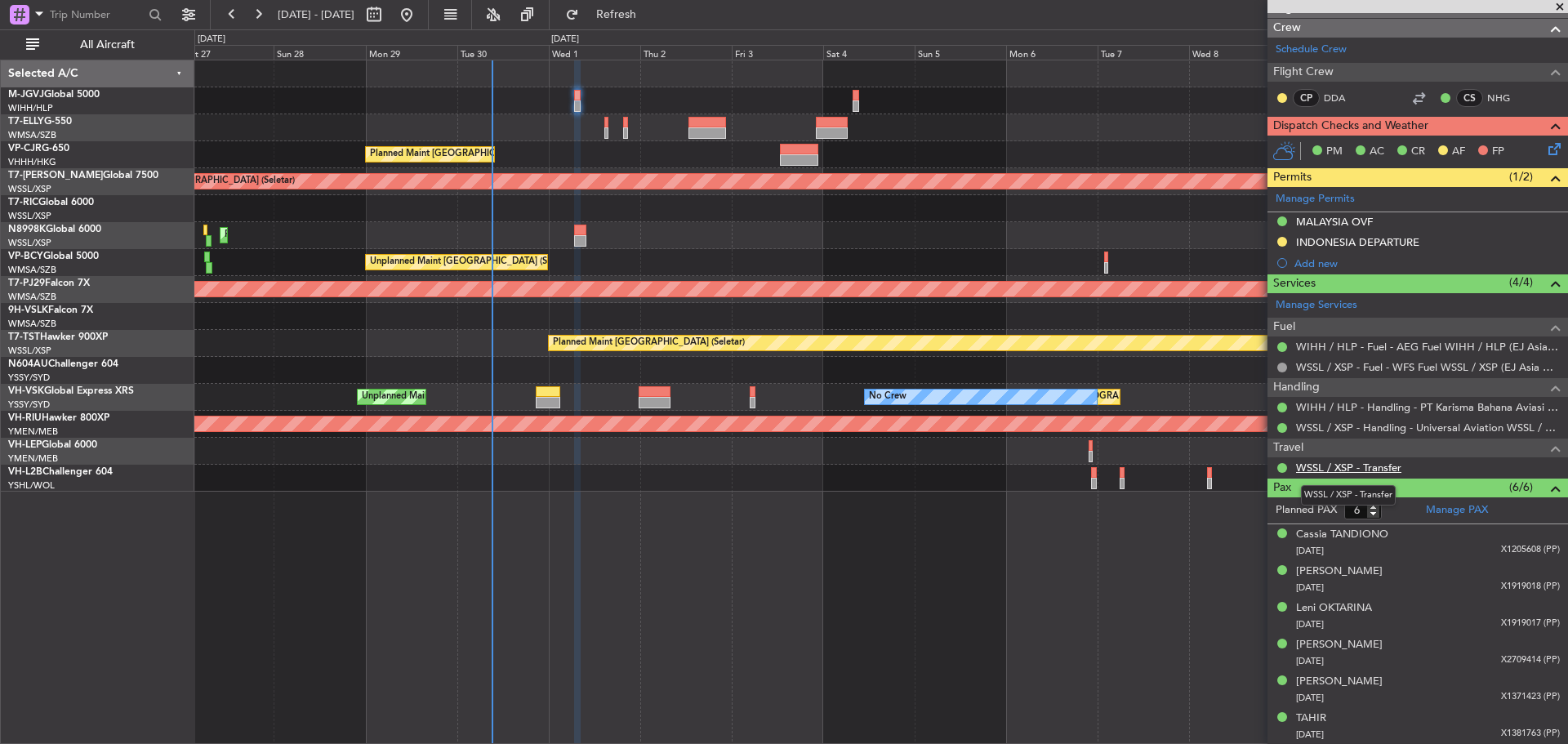
click at [1355, 465] on link "WSSL / XSP - Transfer" at bounding box center [1348, 467] width 105 height 14
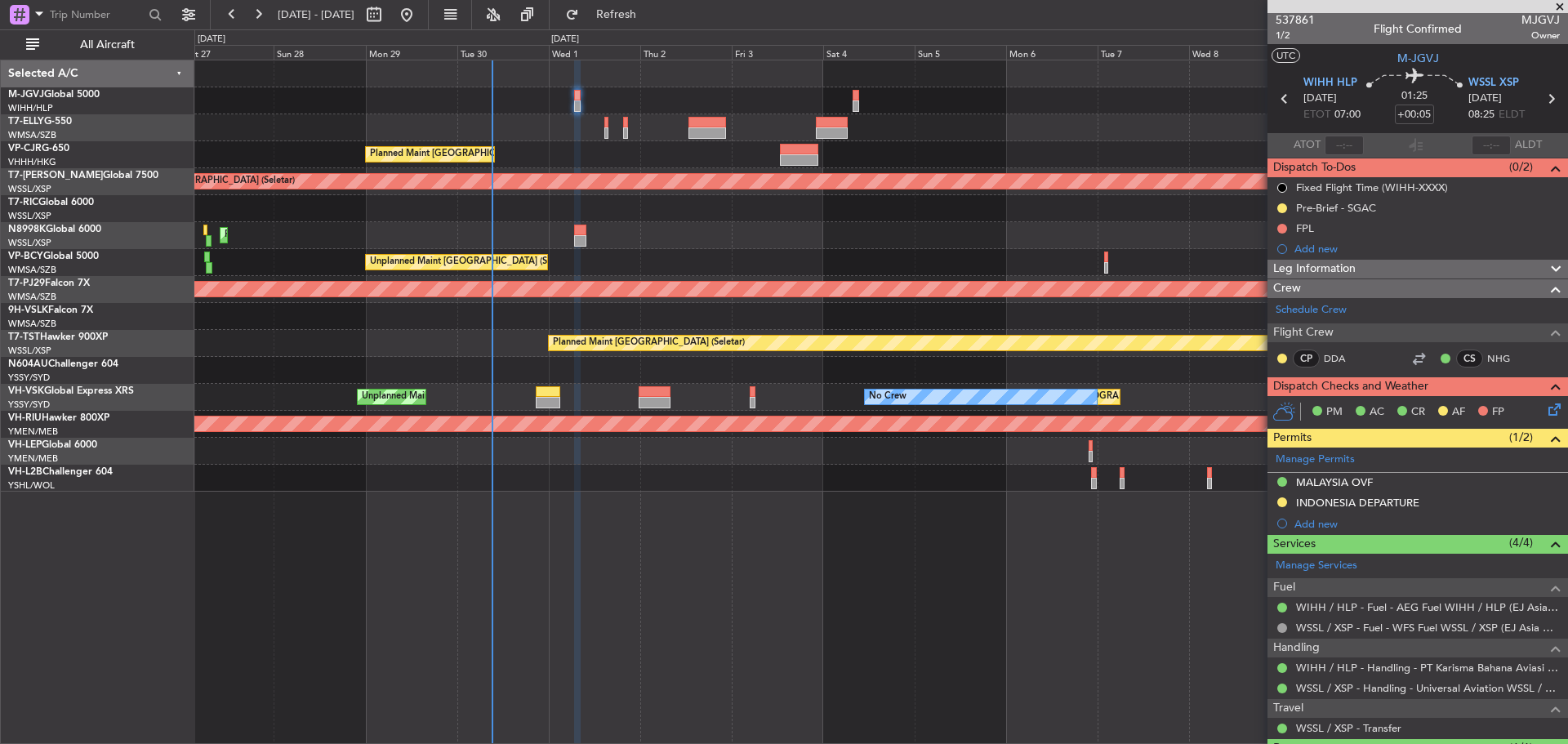
scroll to position [0, 0]
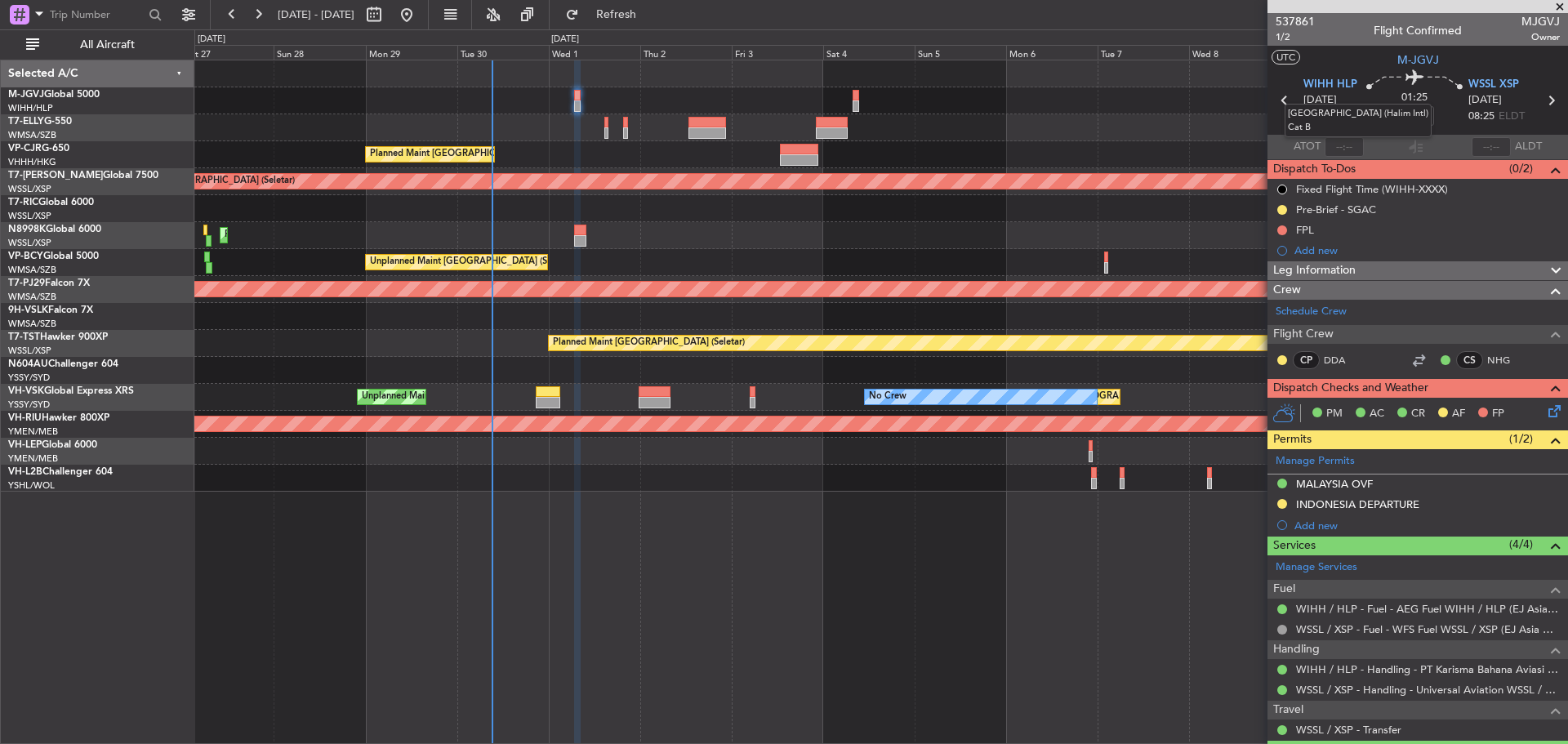
click at [1332, 113] on div "[GEOGRAPHIC_DATA] (Halim Intl) Cat B" at bounding box center [1357, 120] width 147 height 34
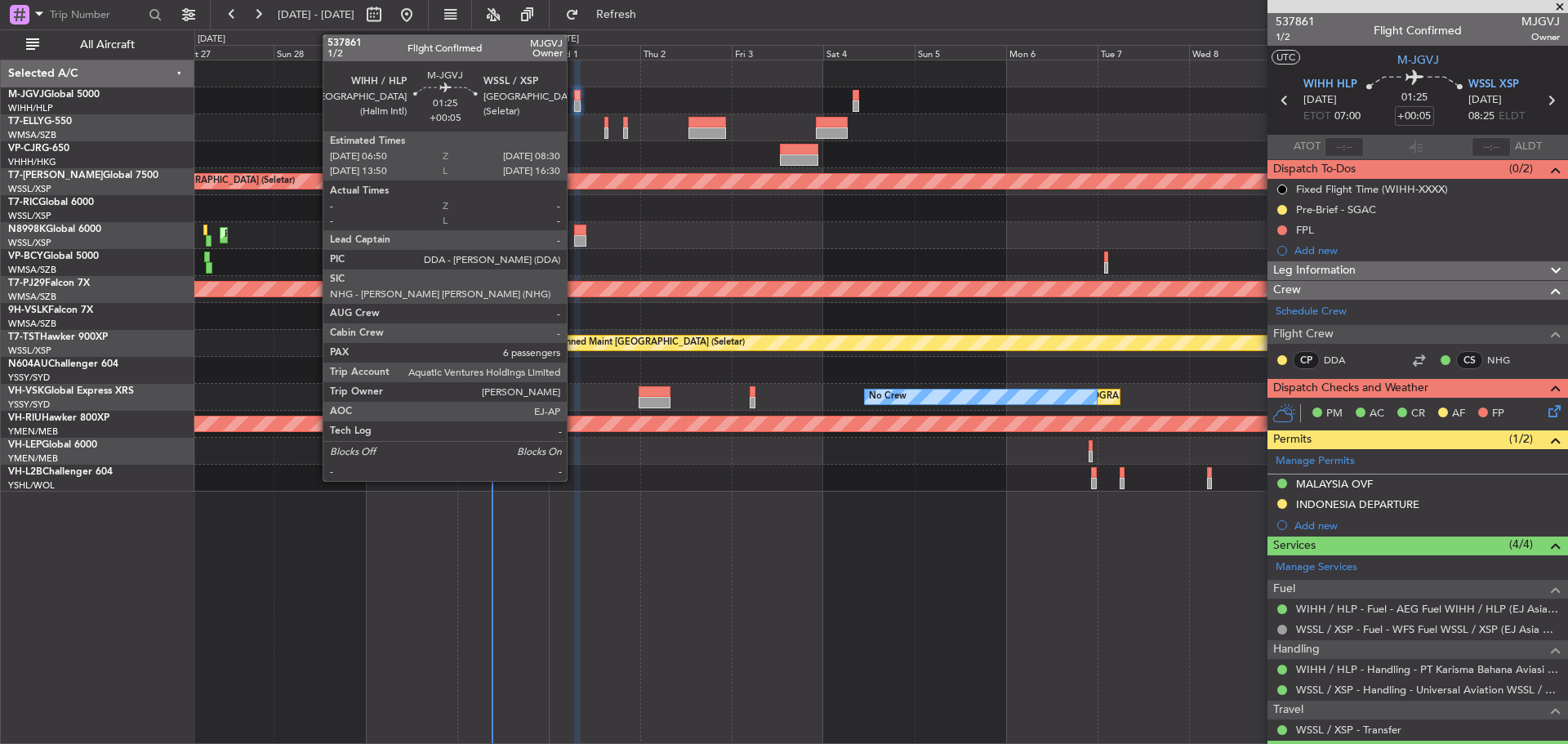
click at [574, 103] on div at bounding box center [577, 107] width 7 height 12
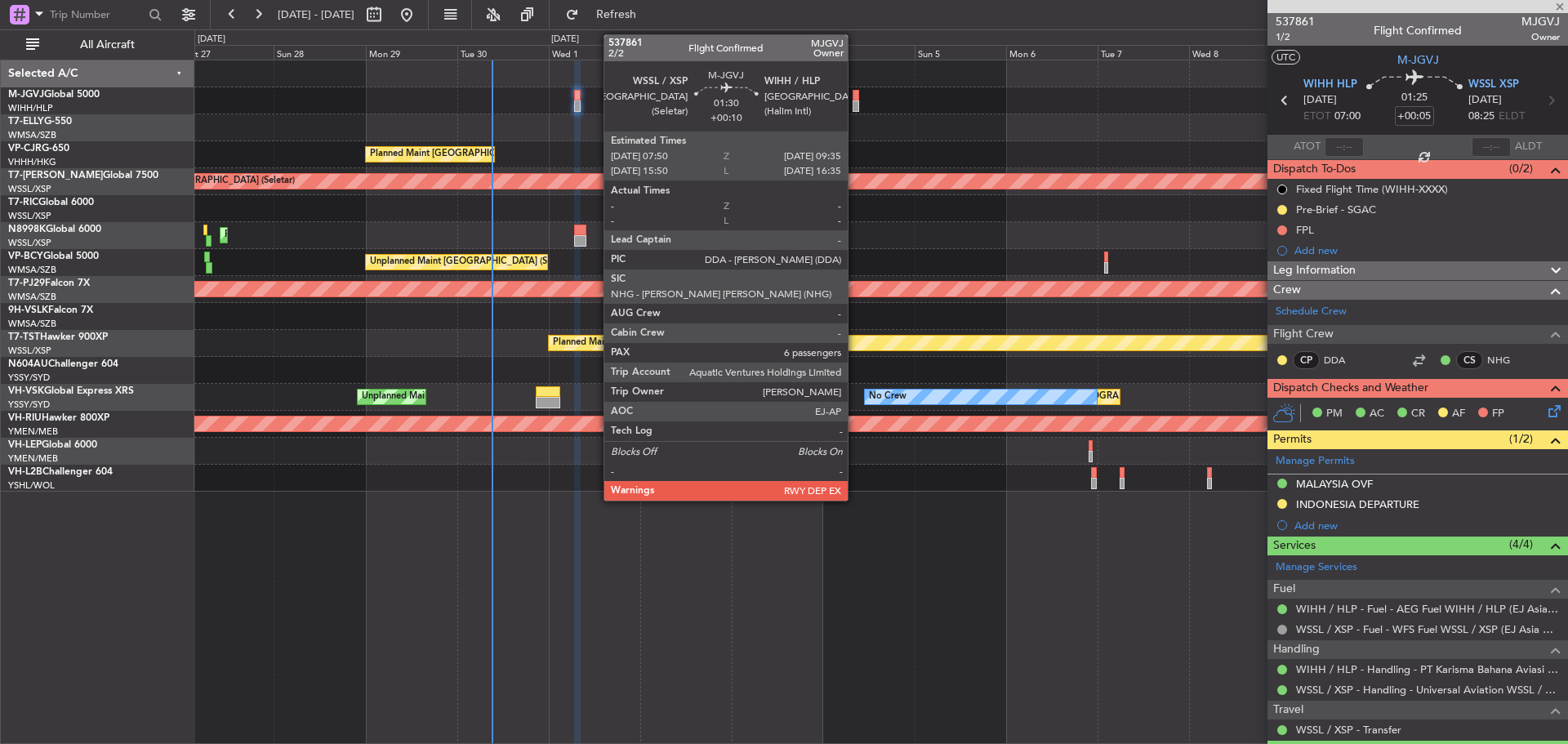
click at [855, 103] on div at bounding box center [855, 107] width 8 height 12
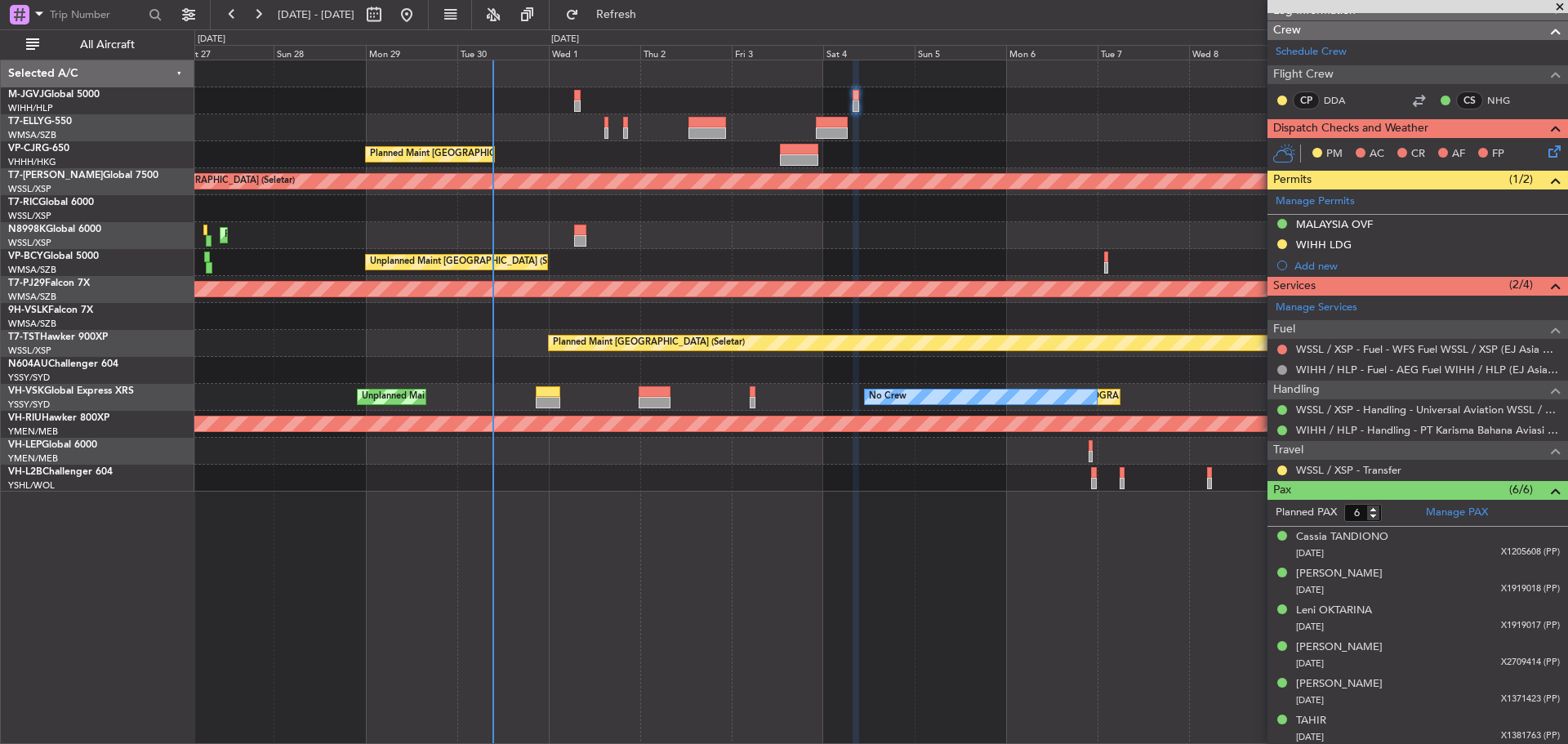
scroll to position [303, 0]
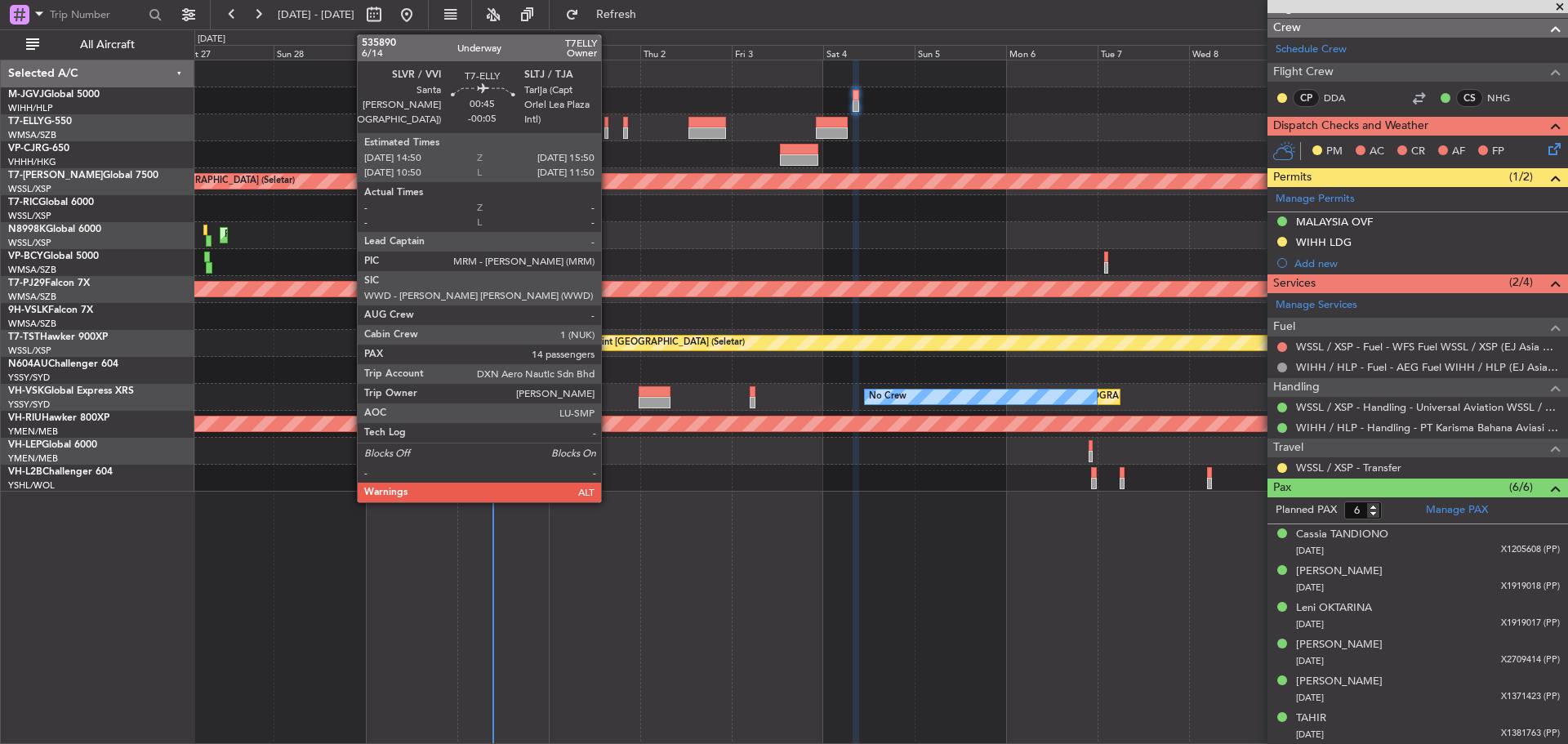
click at [608, 132] on div at bounding box center [606, 134] width 4 height 12
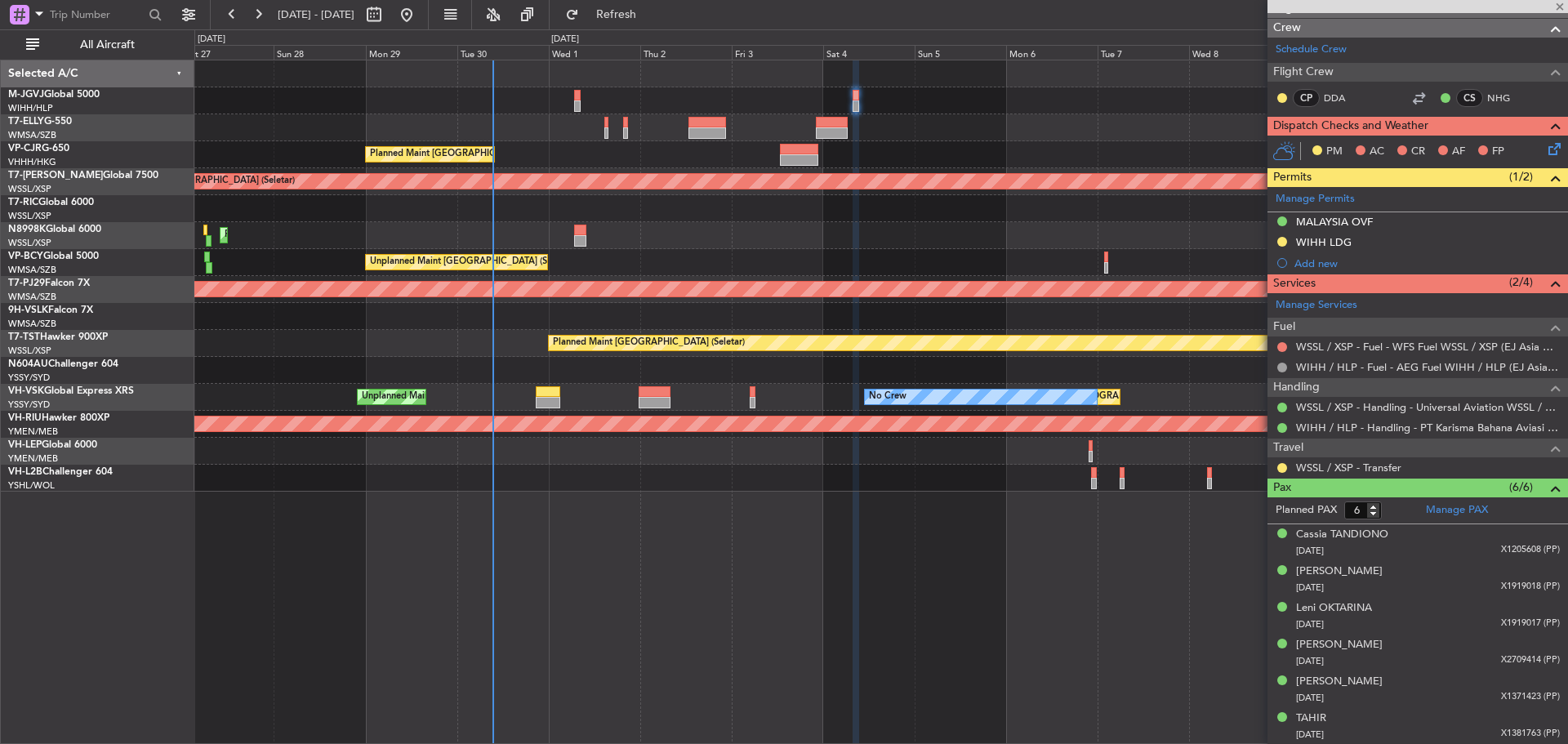
type input "-00:05"
type input "14"
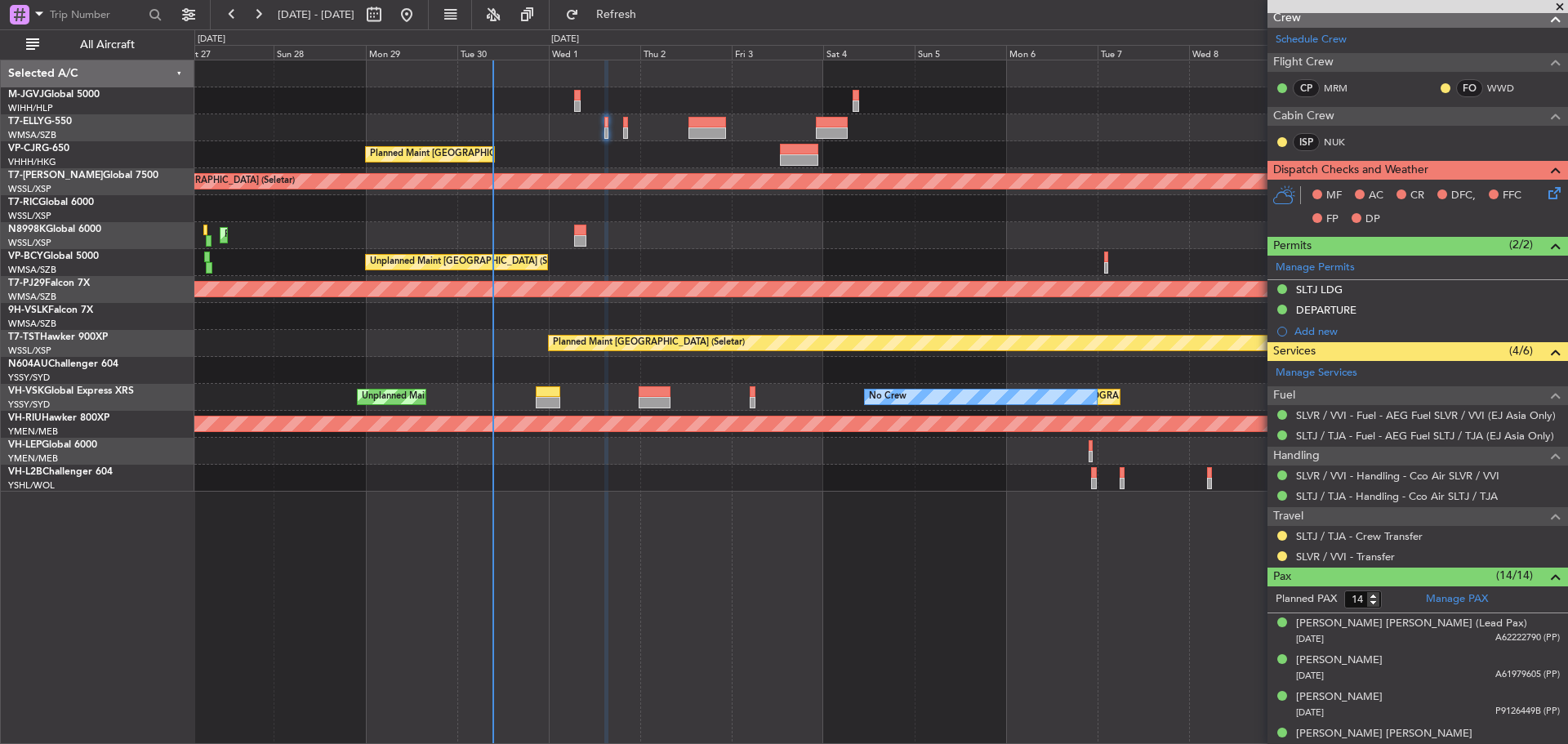
scroll to position [245, 0]
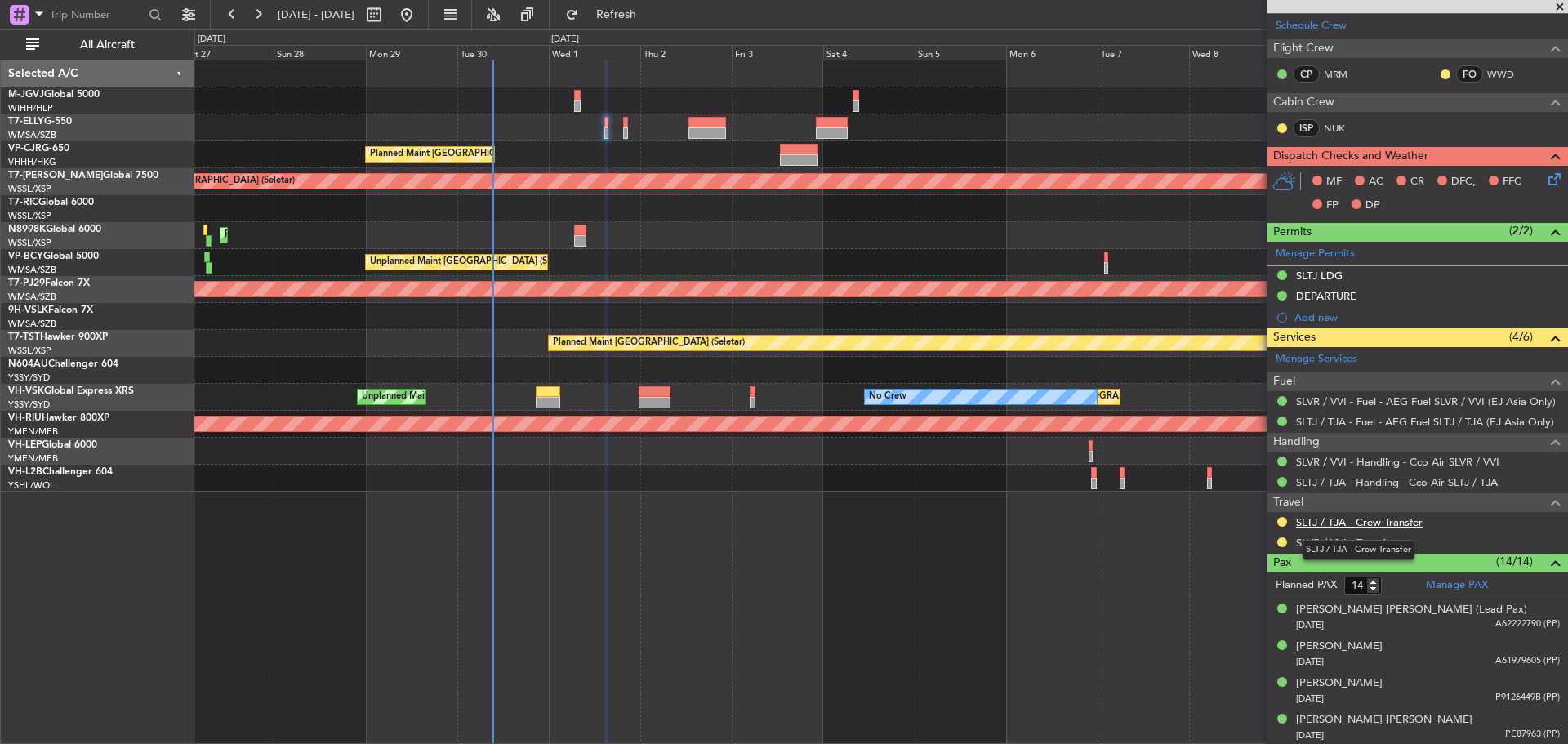
click at [1325, 526] on link "SLTJ / TJA - Crew Transfer" at bounding box center [1359, 522] width 127 height 14
click at [1307, 544] on link "SLVR / VVI - Transfer" at bounding box center [1345, 542] width 99 height 14
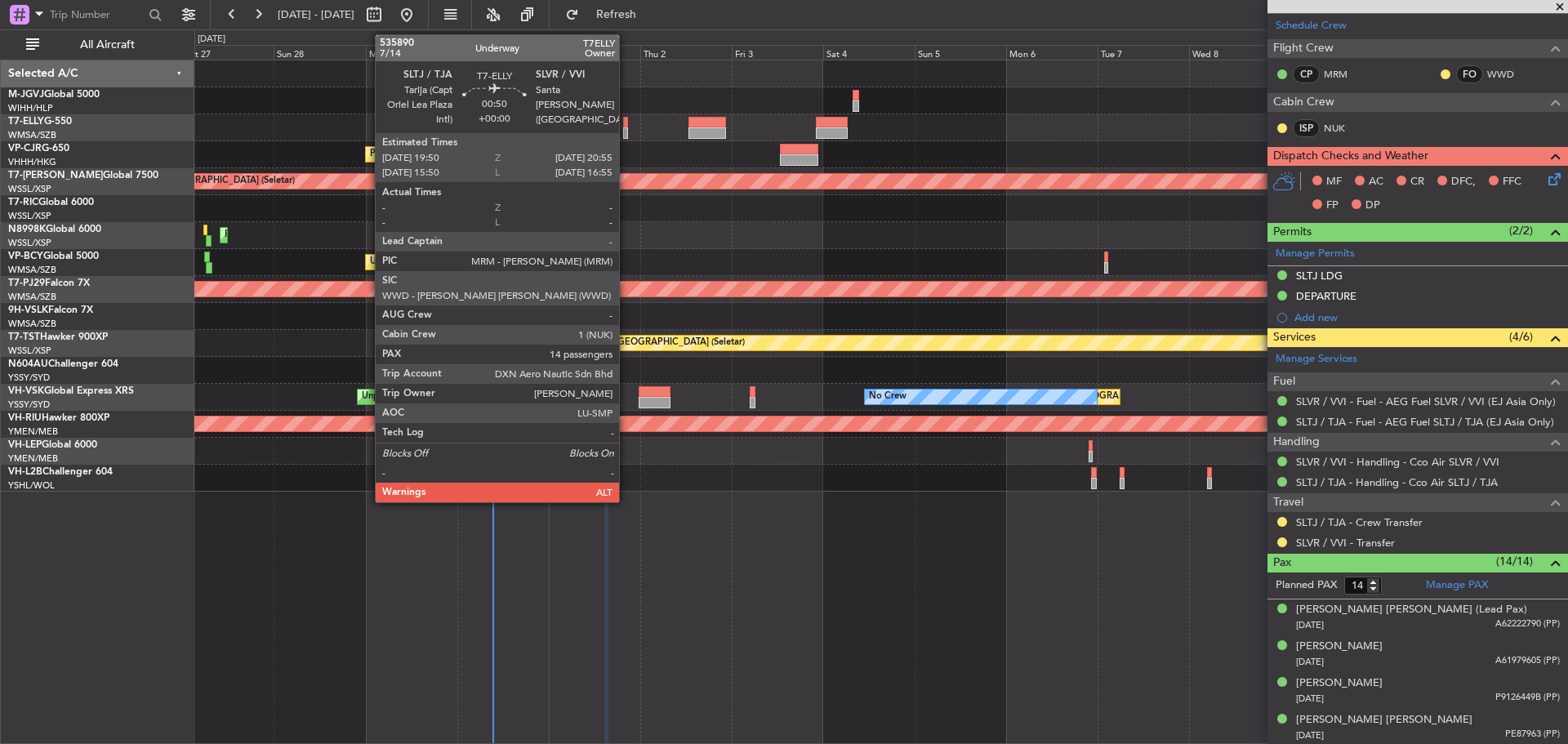
click at [626, 129] on div at bounding box center [625, 134] width 5 height 12
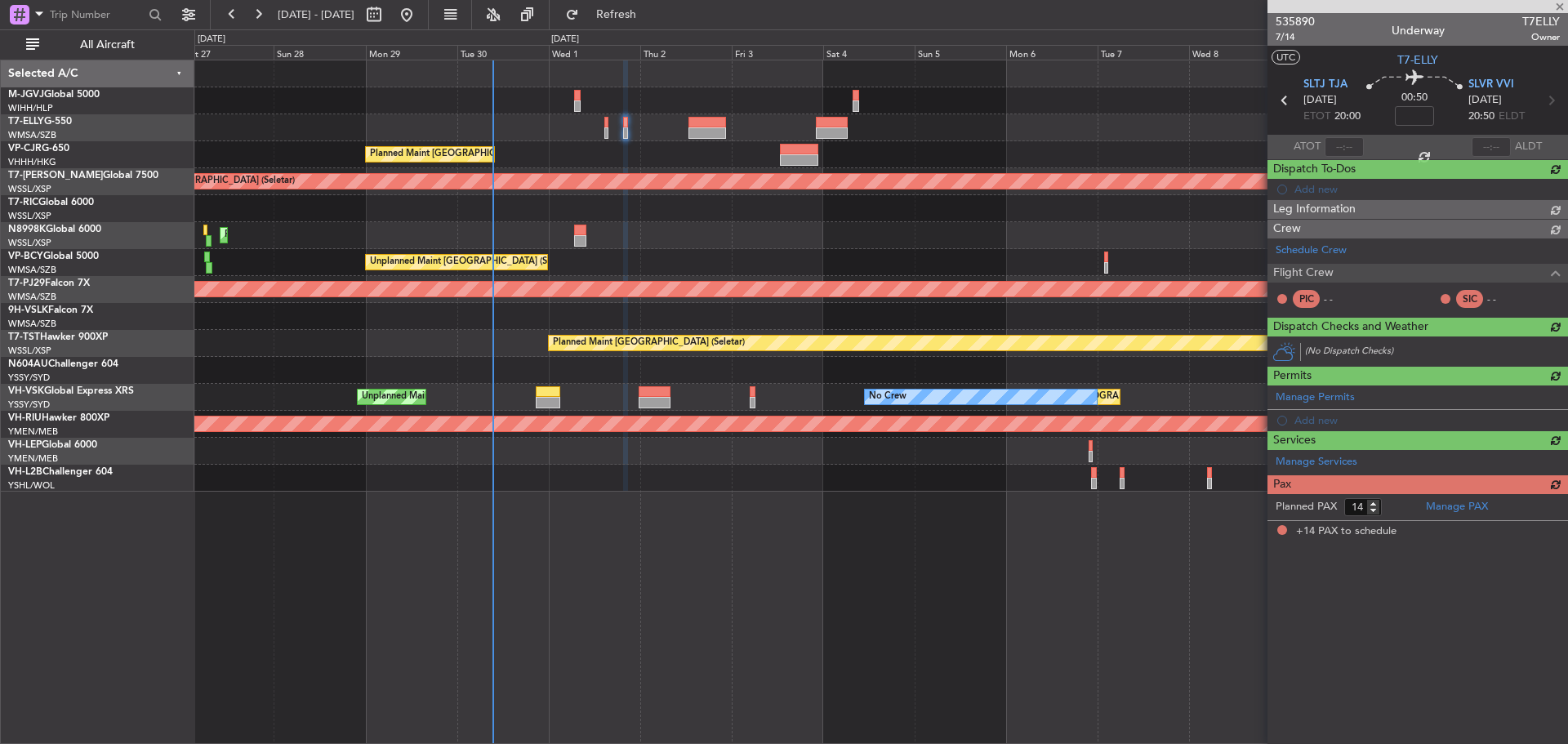
scroll to position [0, 0]
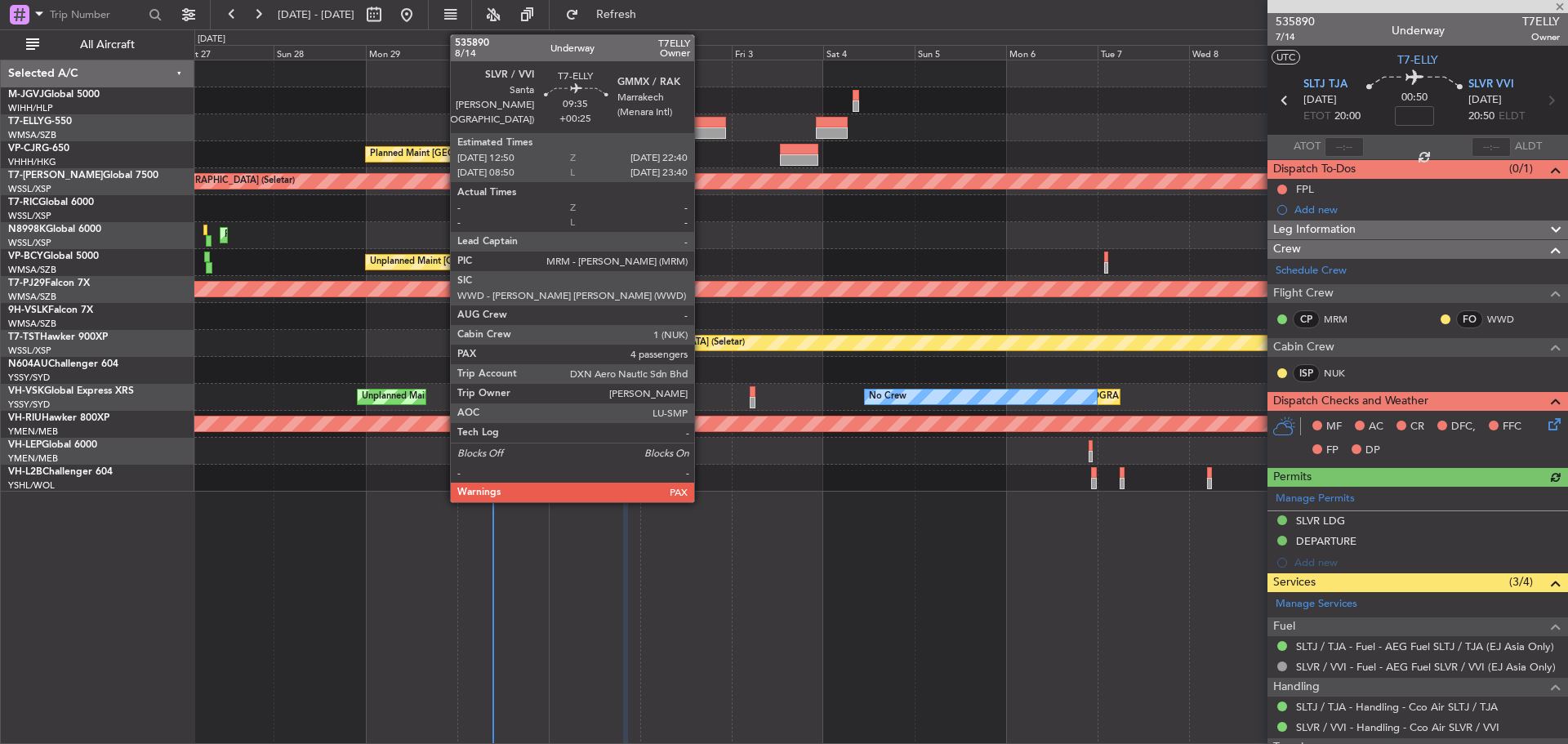
click at [702, 125] on div at bounding box center [707, 123] width 38 height 12
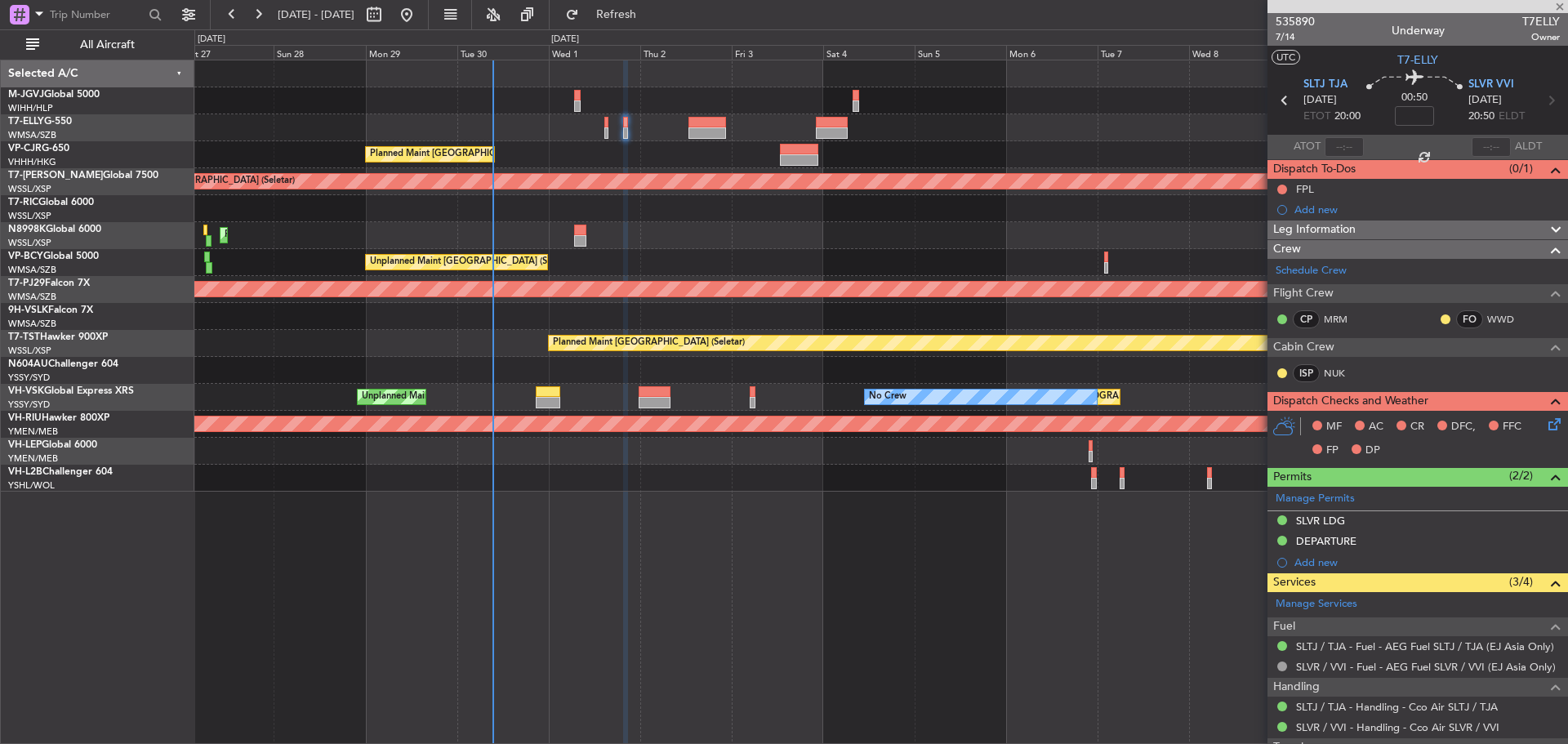
type input "+00:25"
type input "4"
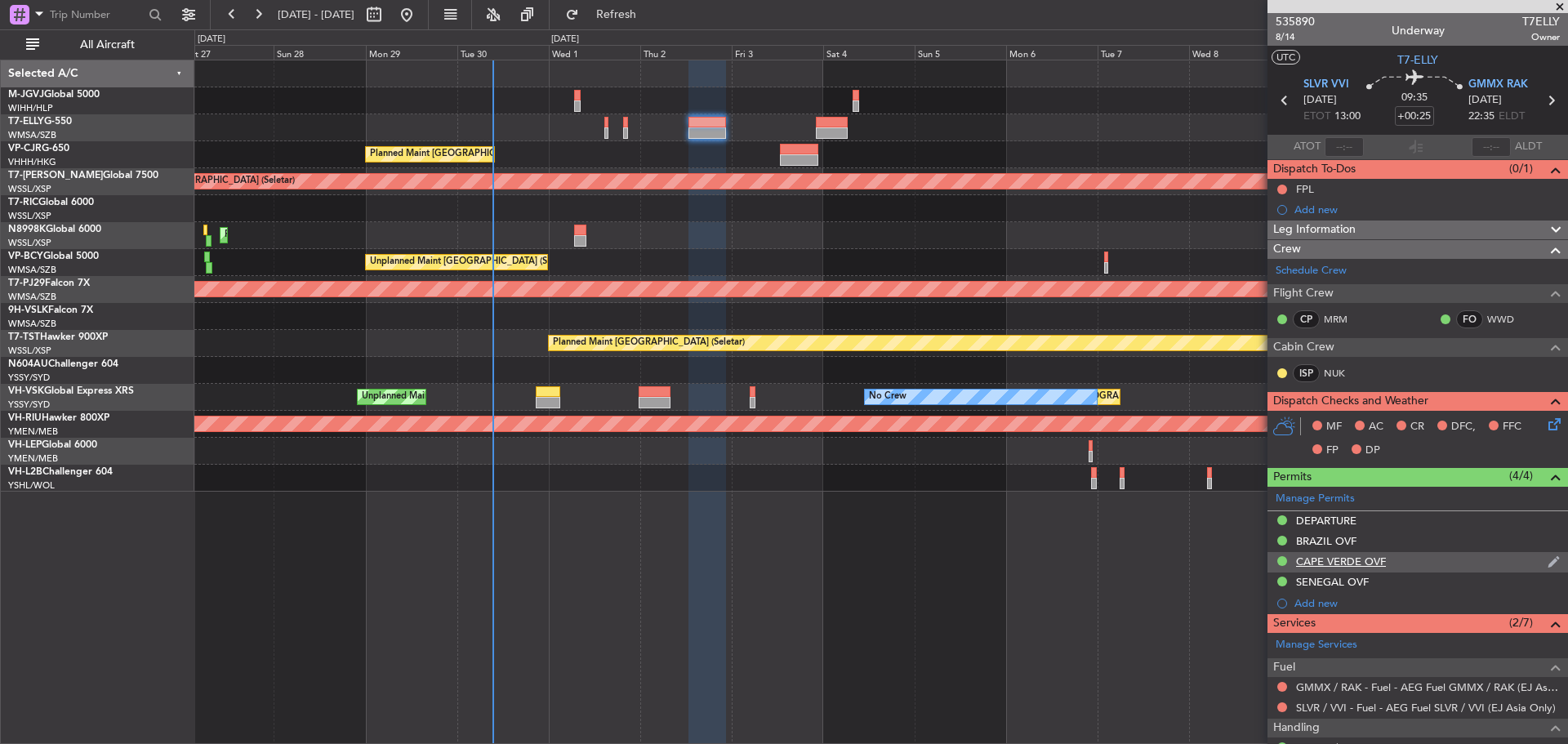
scroll to position [308, 0]
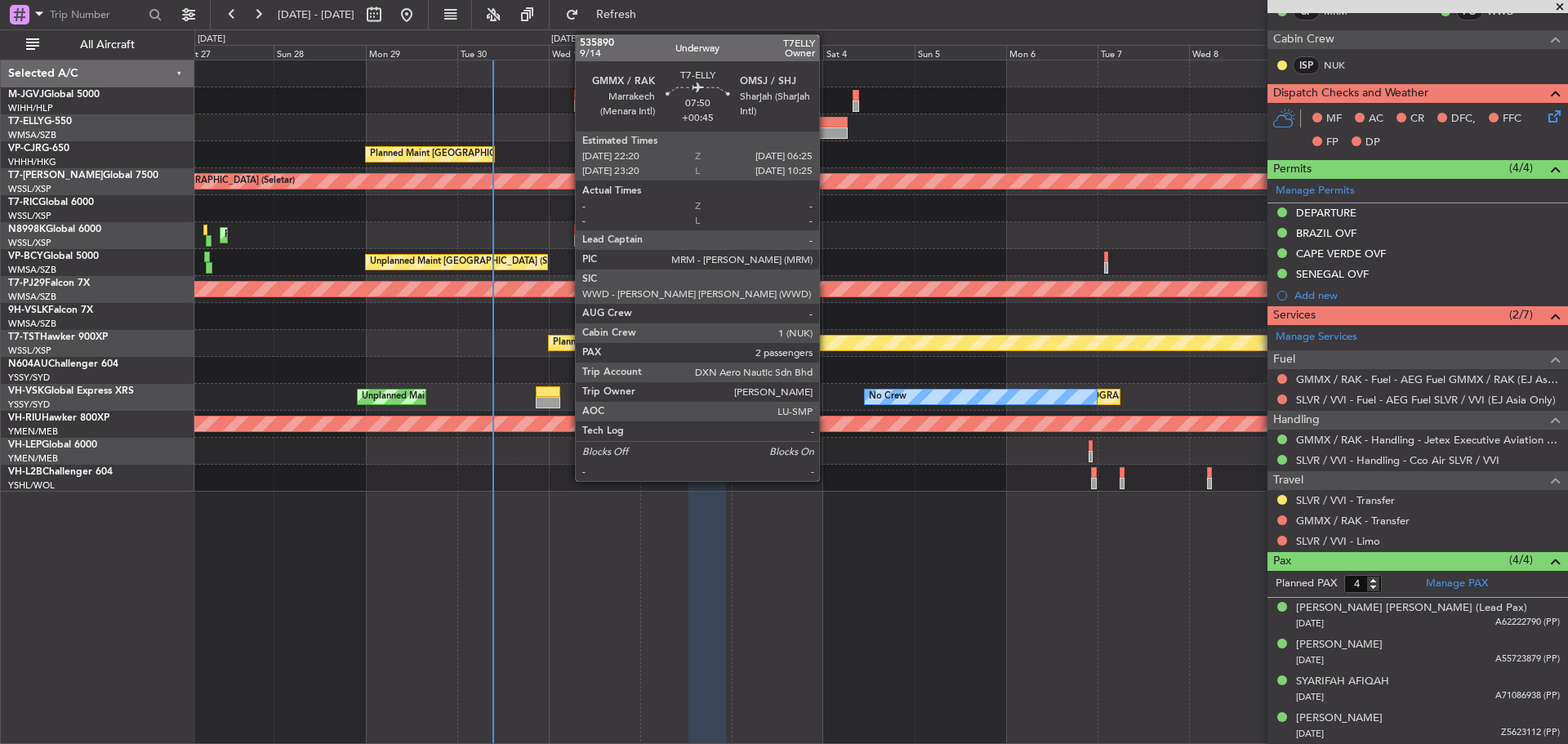
click at [826, 130] on div at bounding box center [831, 134] width 31 height 12
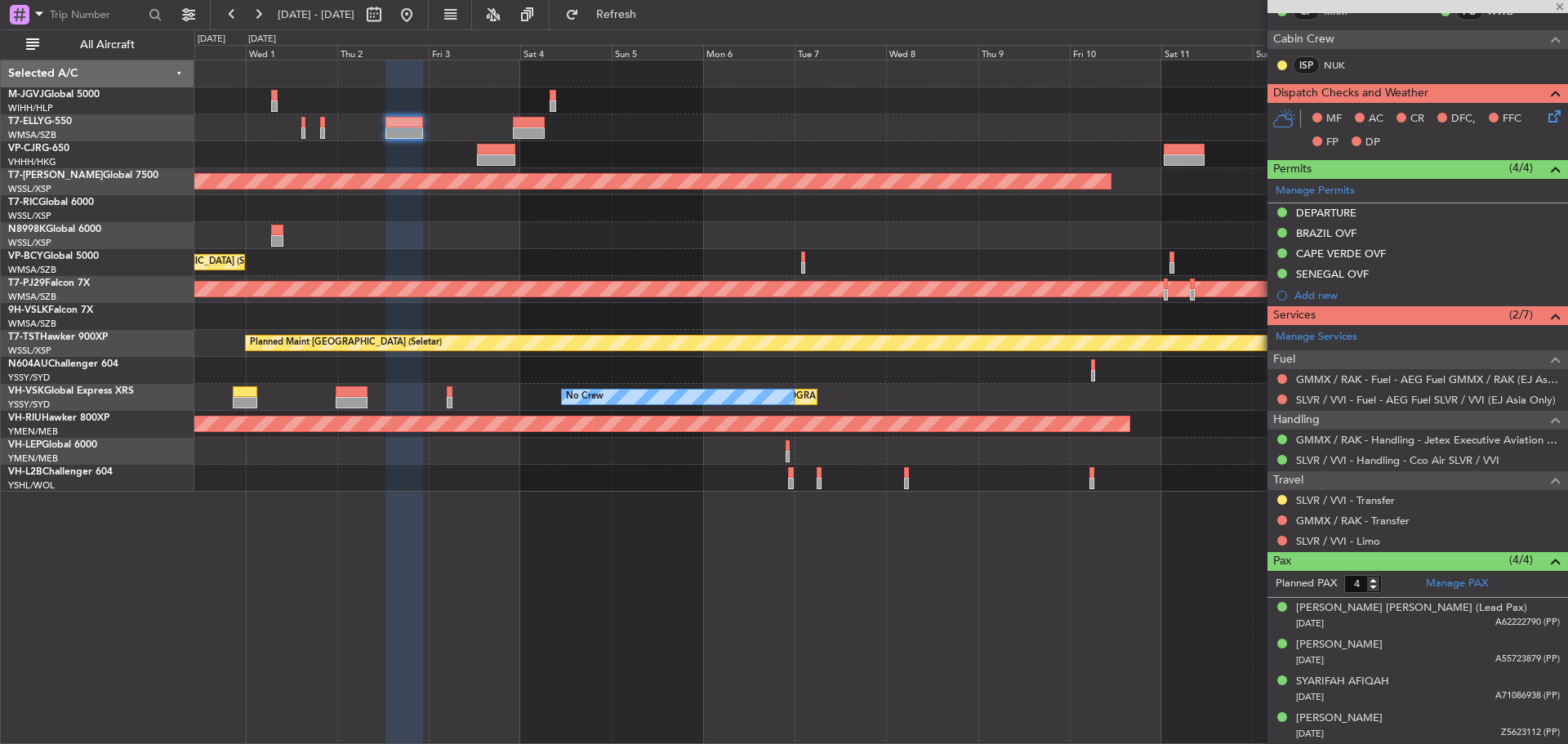
click at [692, 143] on div "Planned Maint [GEOGRAPHIC_DATA] ([GEOGRAPHIC_DATA] Intl)" at bounding box center [880, 155] width 1372 height 27
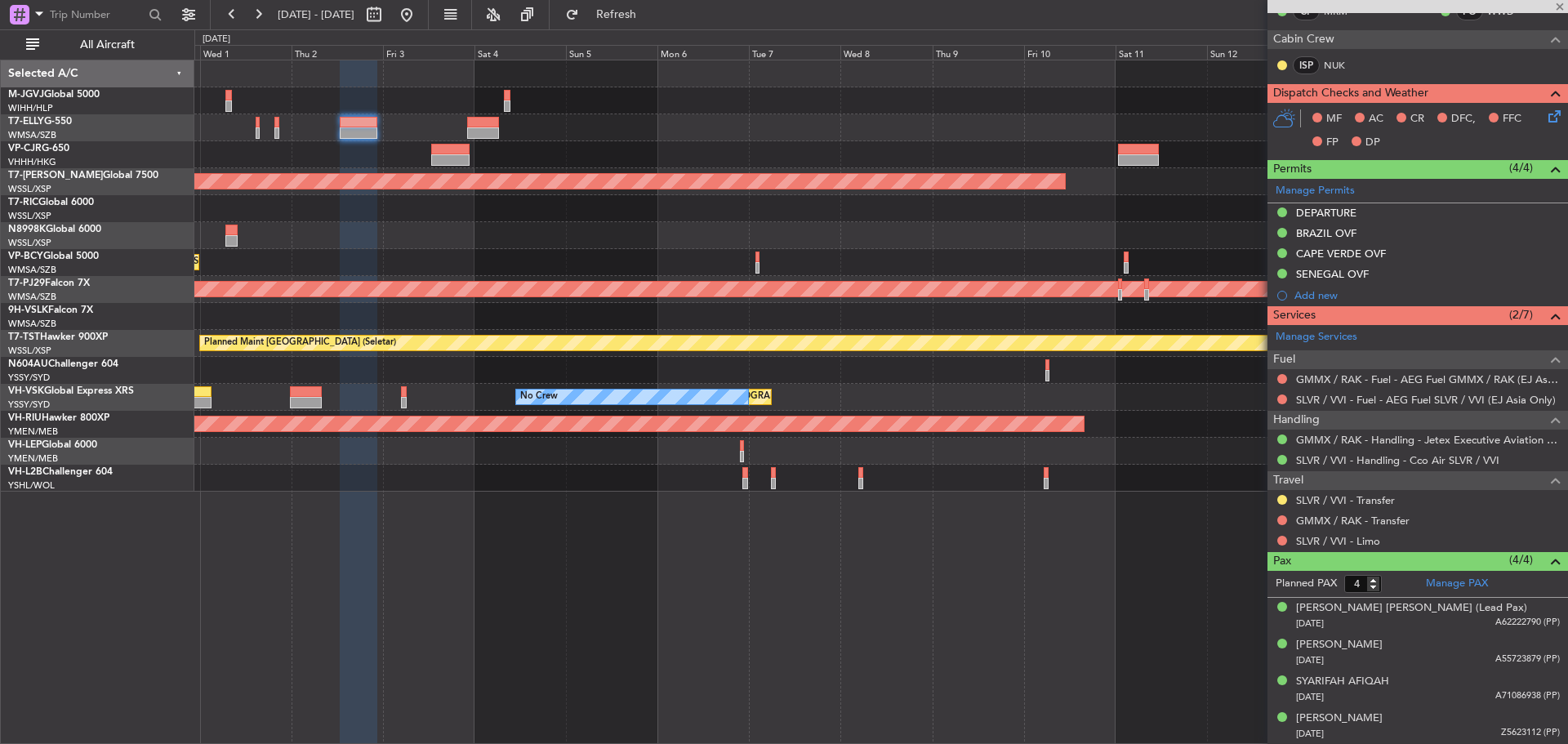
type input "+00:45"
type input "2"
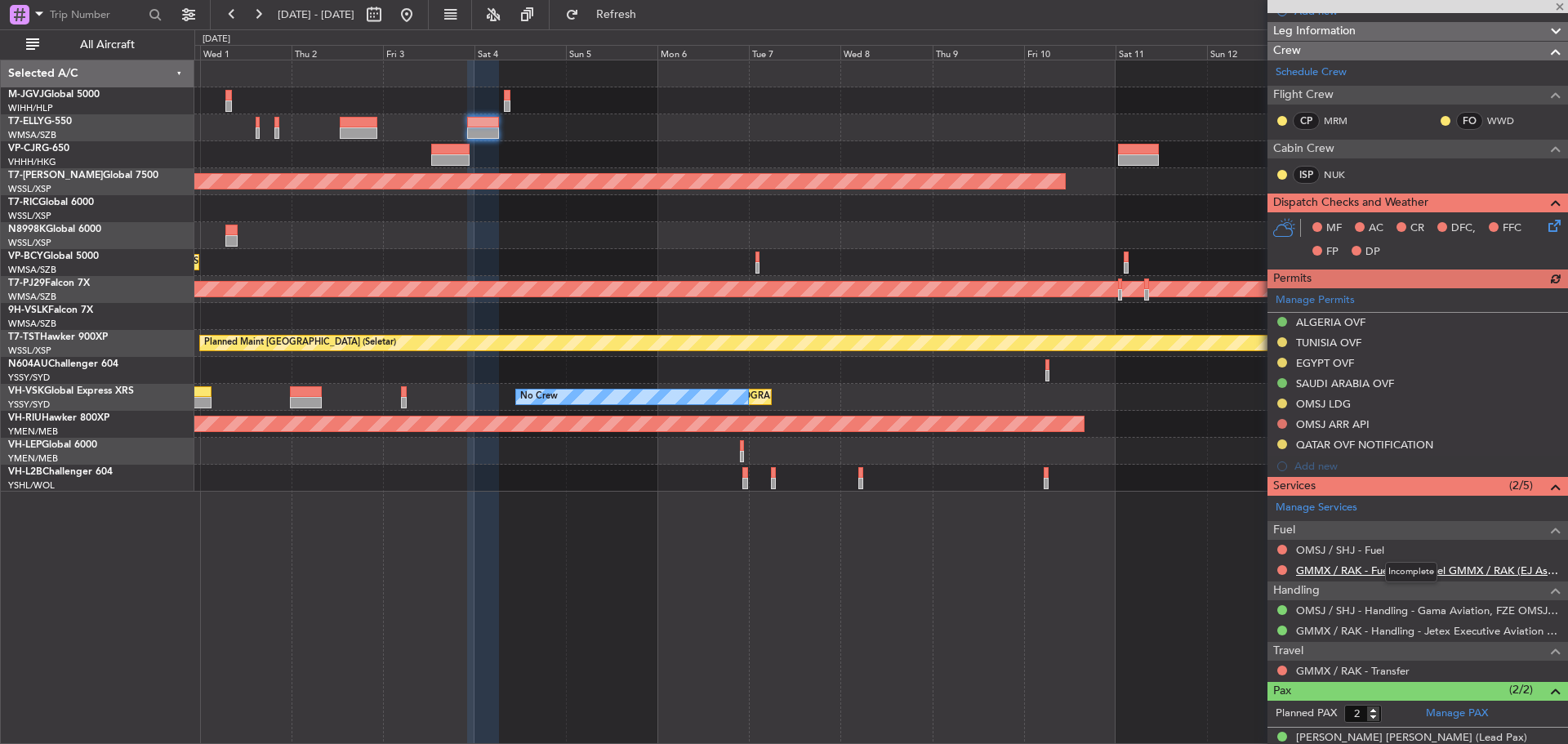
scroll to position [245, 0]
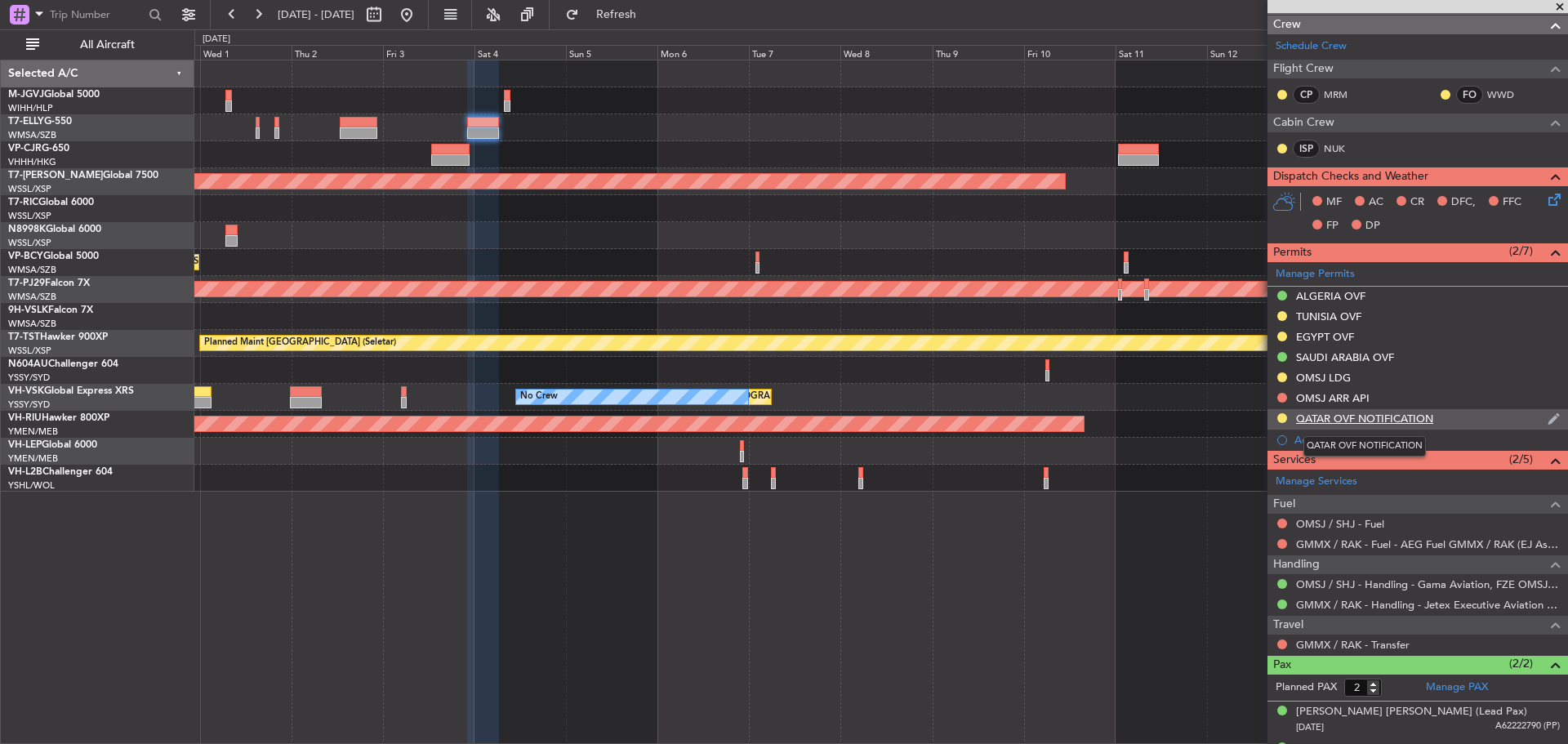
click at [1417, 419] on div "QATAR OVF NOTIFICATION" at bounding box center [1364, 419] width 137 height 14
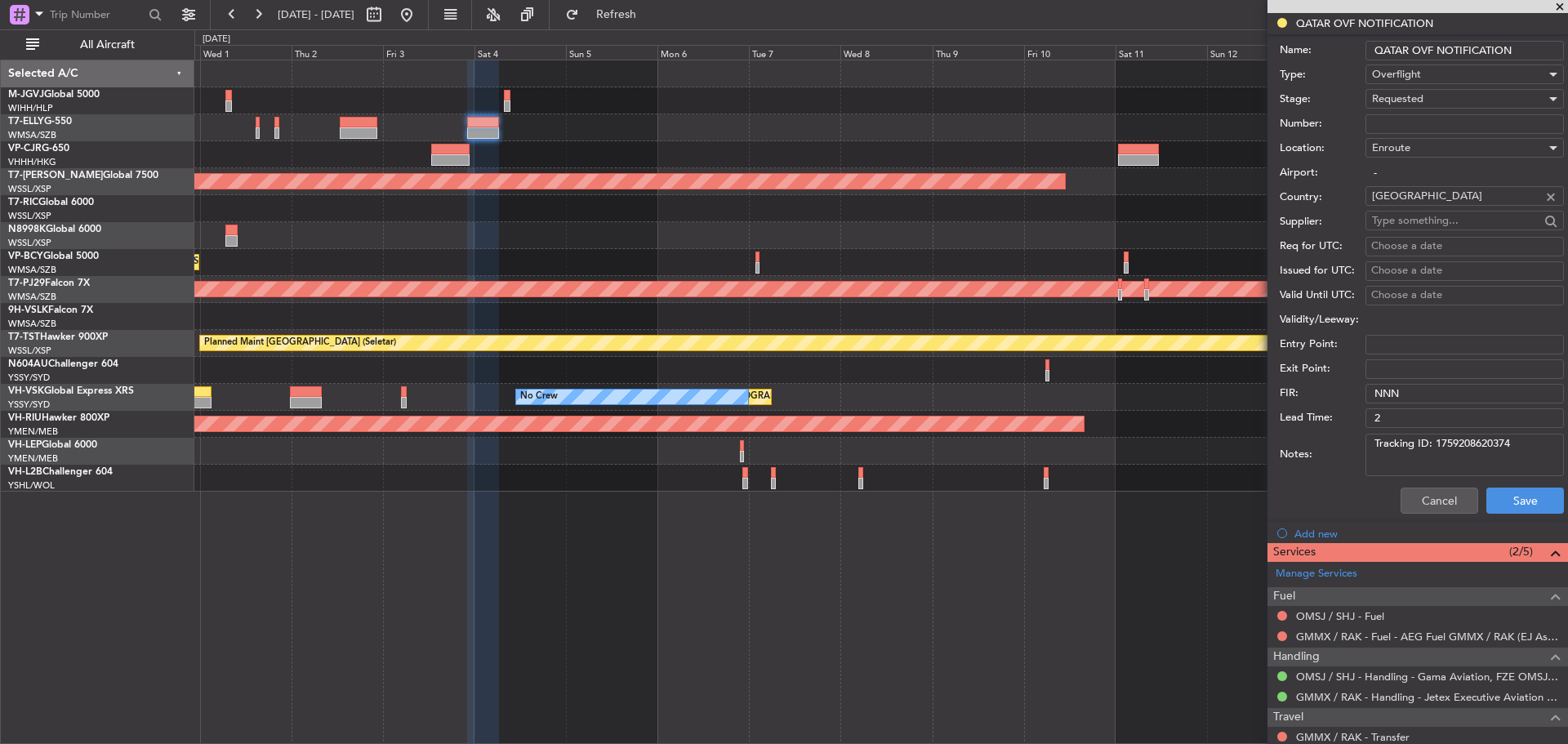
scroll to position [653, 0]
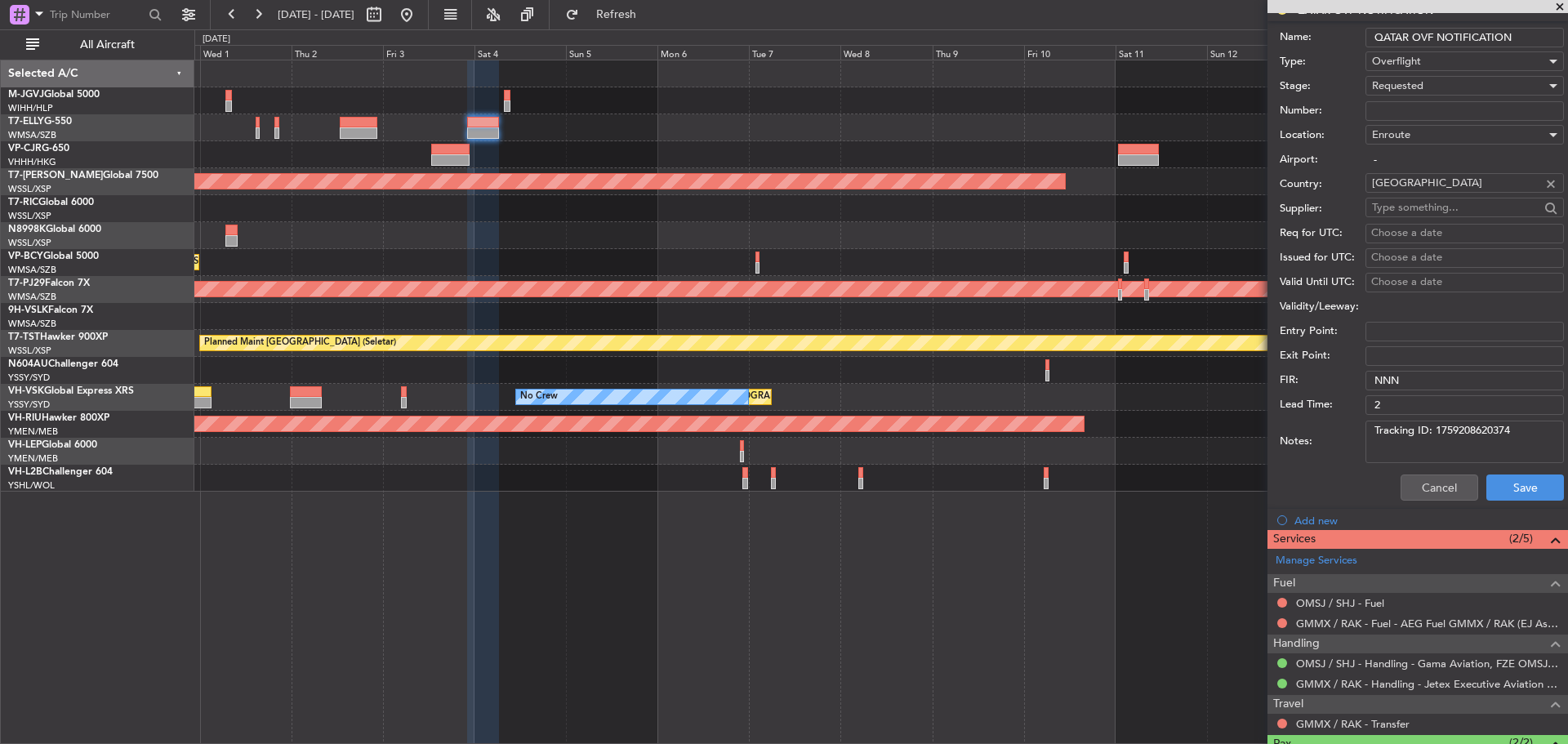
click at [1434, 434] on textarea "Tracking ID: 1759208620374" at bounding box center [1465, 441] width 198 height 43
drag, startPoint x: 1434, startPoint y: 434, endPoint x: 1522, endPoint y: 431, distance: 88.1
click at [1522, 431] on textarea "Tracking ID: 1759208620374" at bounding box center [1465, 441] width 198 height 43
click at [1449, 490] on button "Cancel" at bounding box center [1439, 488] width 77 height 26
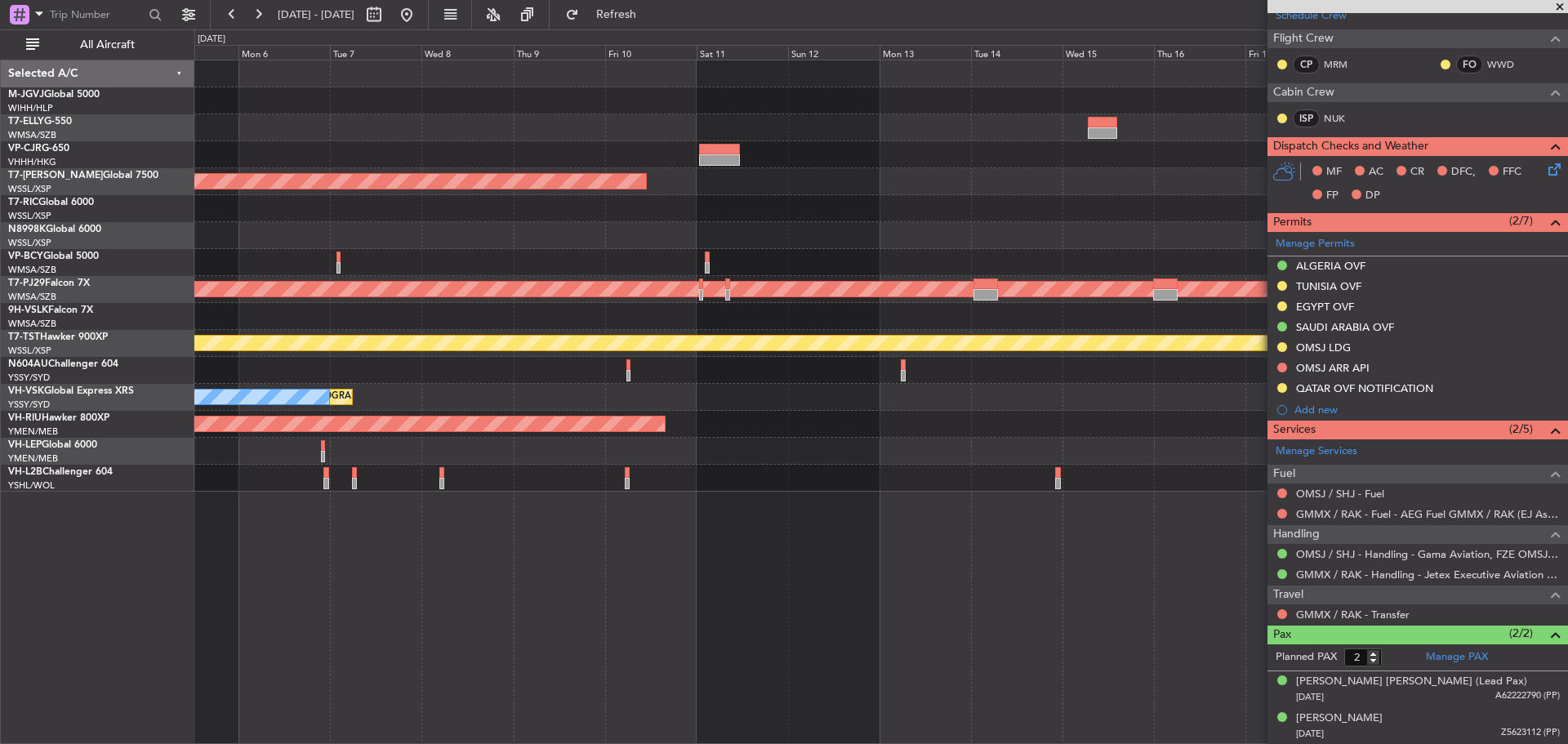
click at [446, 156] on div at bounding box center [880, 155] width 1372 height 27
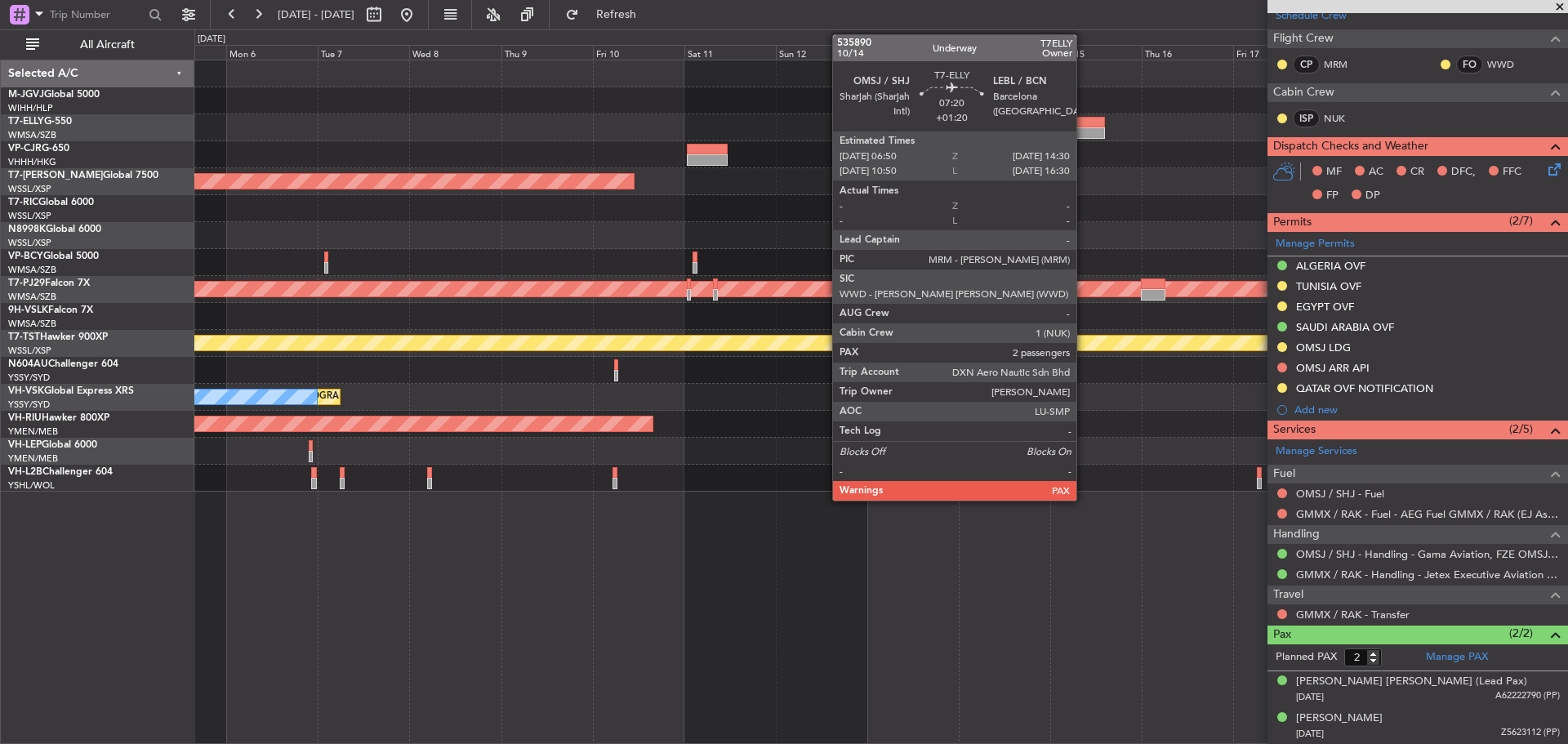
click at [1084, 123] on div at bounding box center [1090, 123] width 29 height 12
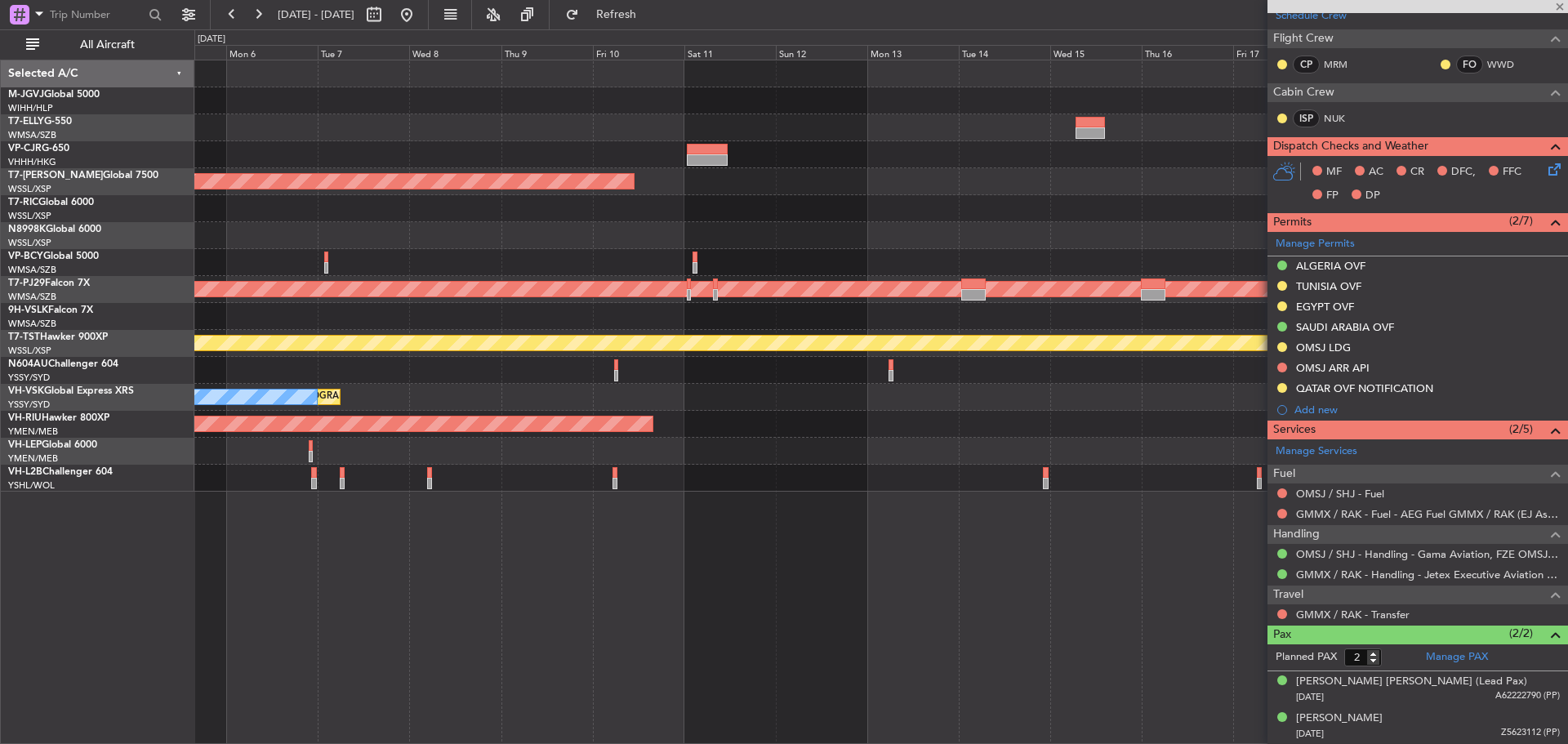
type input "+01:20"
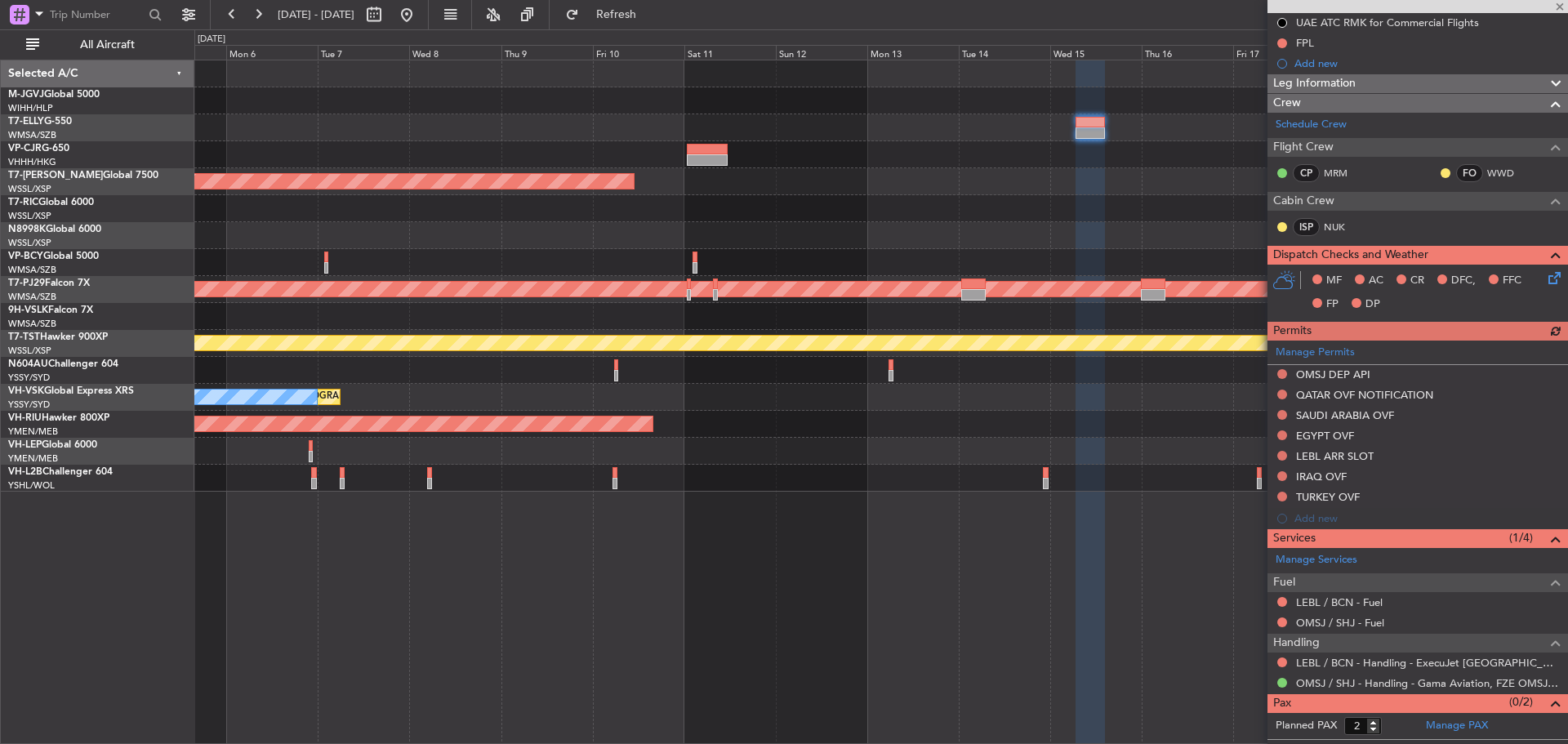
scroll to position [182, 0]
